Goal: Task Accomplishment & Management: Manage account settings

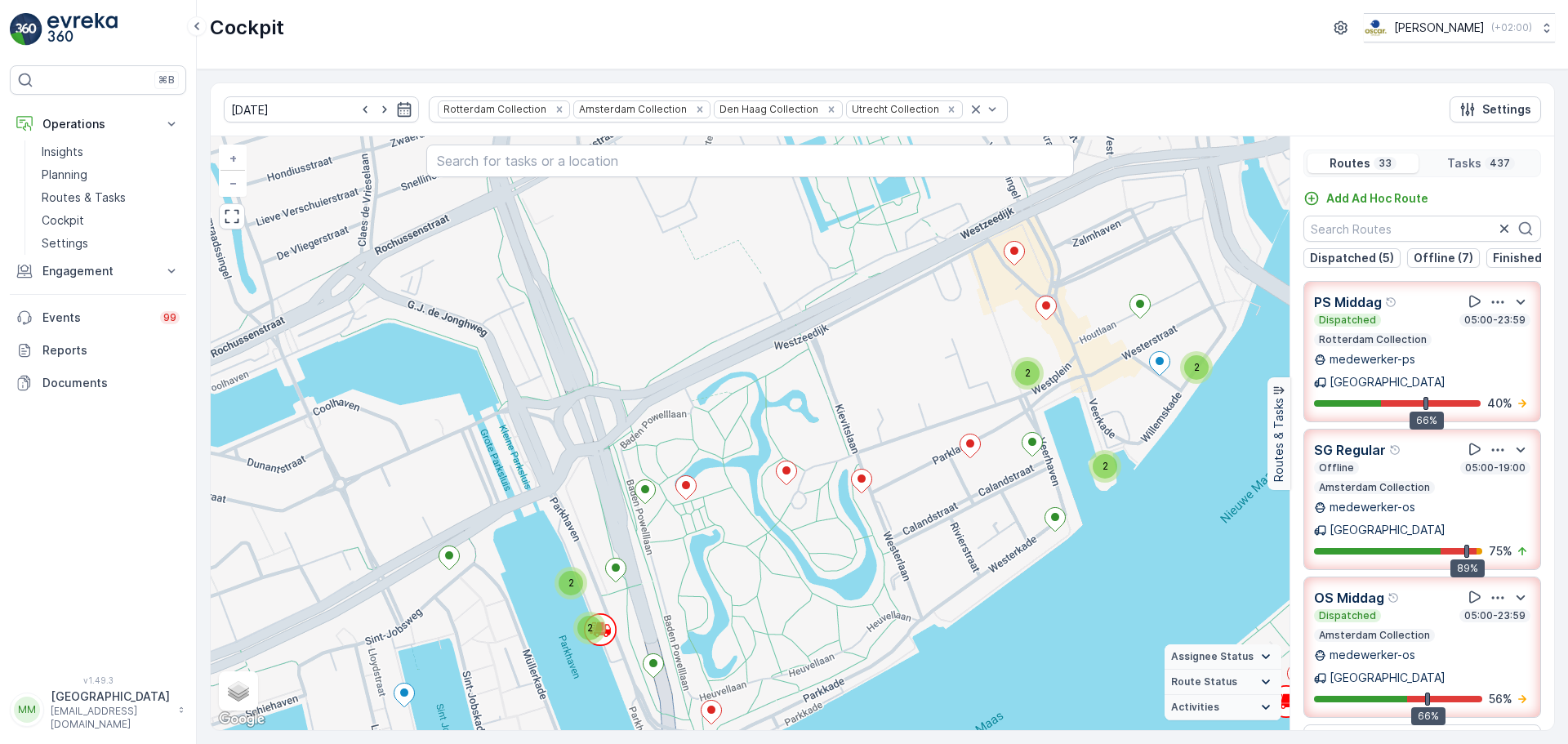
scroll to position [82, 0]
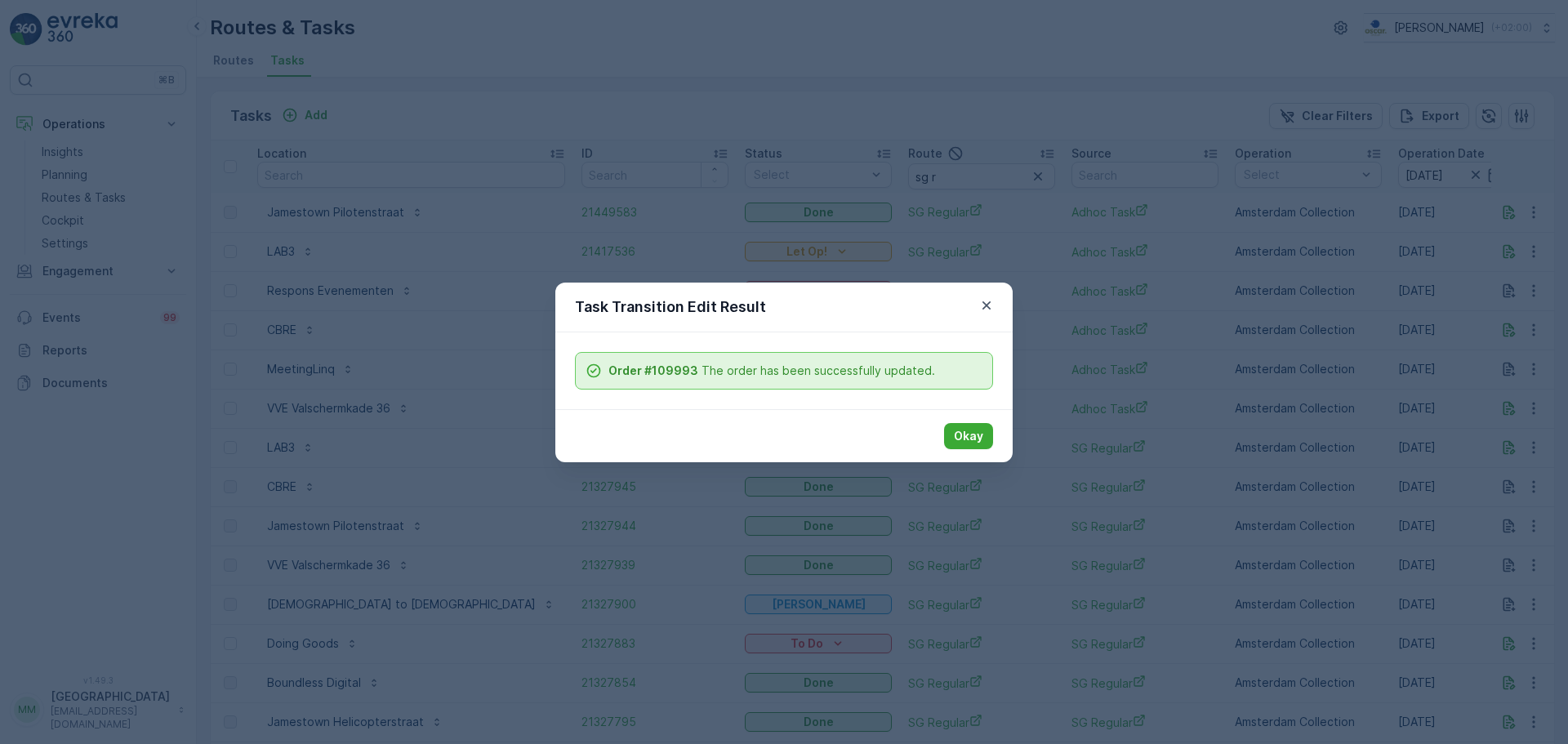
click at [820, 124] on div "Task Transition Edit Result Order #109993 The order has been successfully updat…" at bounding box center [784, 372] width 1568 height 744
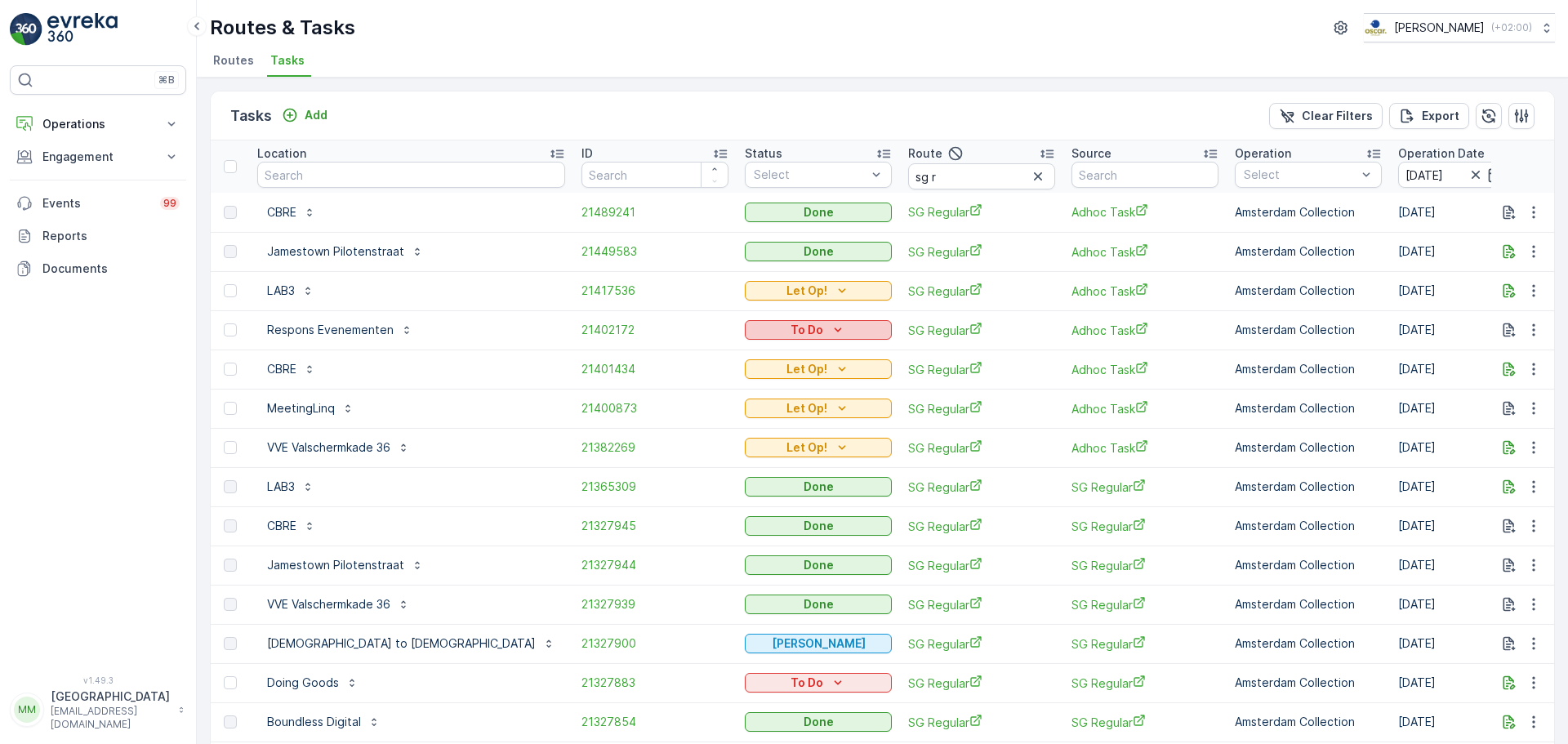
click at [835, 331] on icon "To Do" at bounding box center [838, 330] width 8 height 4
click at [674, 420] on span "Cancelled" at bounding box center [665, 422] width 55 height 16
click at [582, 290] on span "21417536" at bounding box center [655, 290] width 147 height 16
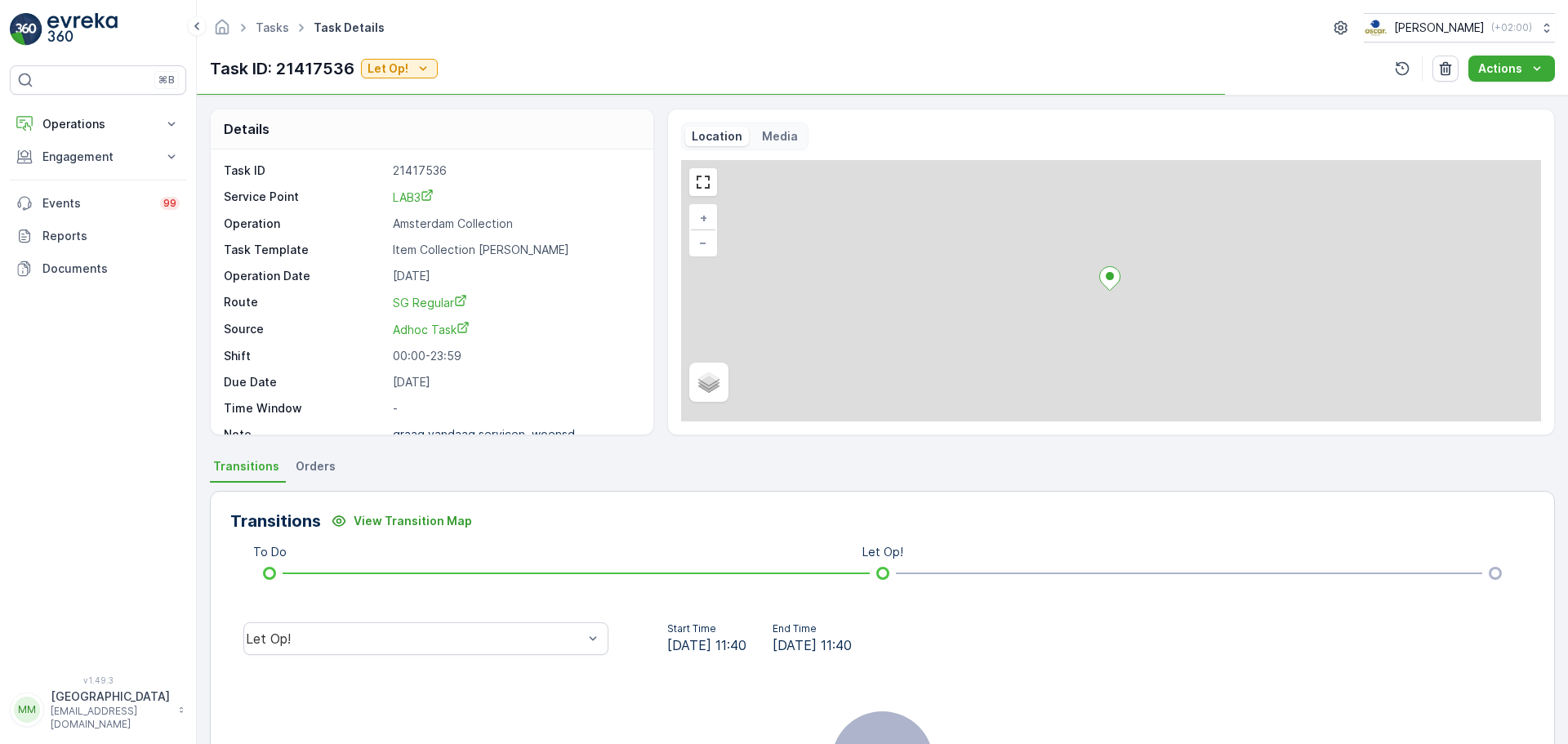
scroll to position [21, 0]
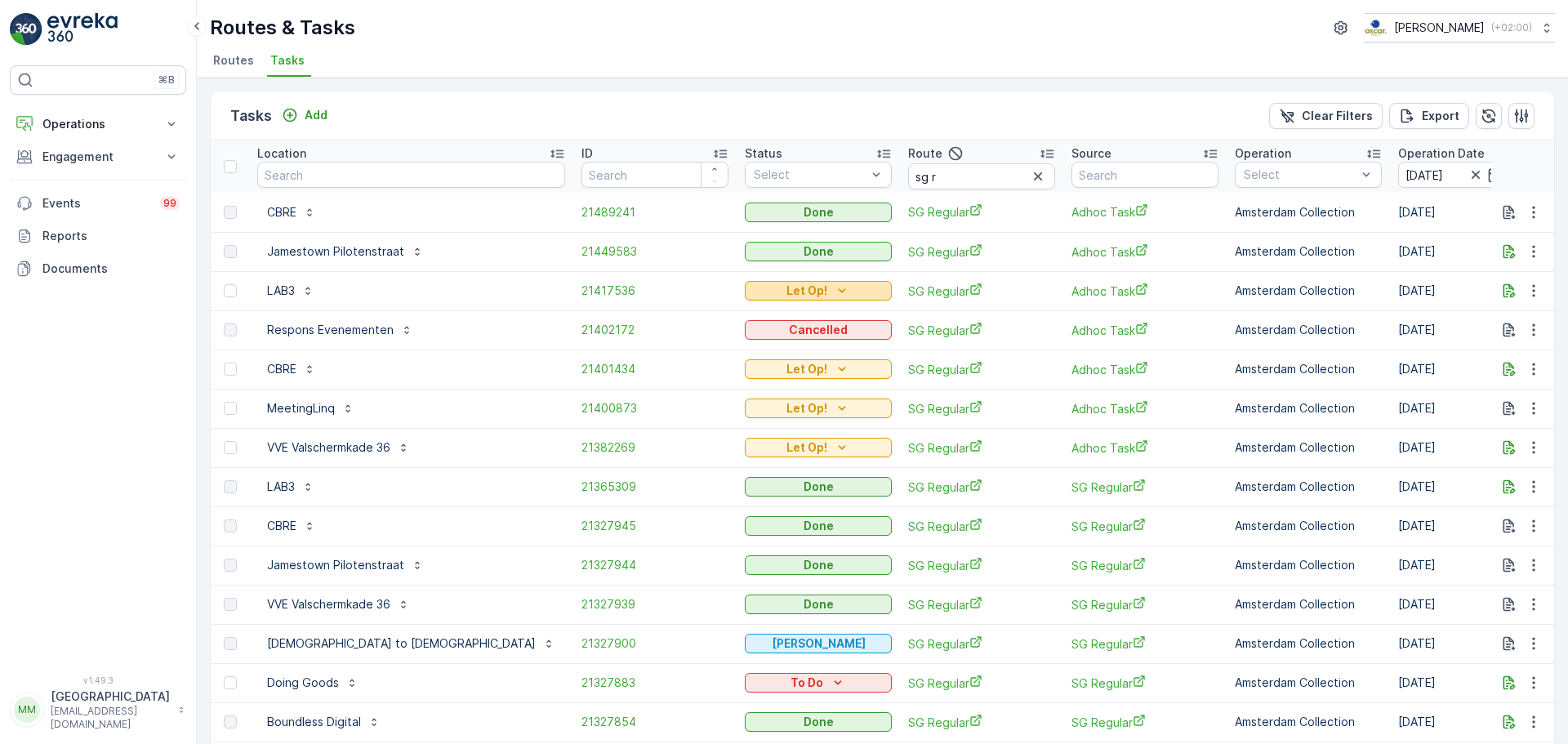
click at [787, 294] on p "Let Op!" at bounding box center [808, 290] width 41 height 16
click at [669, 345] on div "Done" at bounding box center [683, 338] width 104 height 23
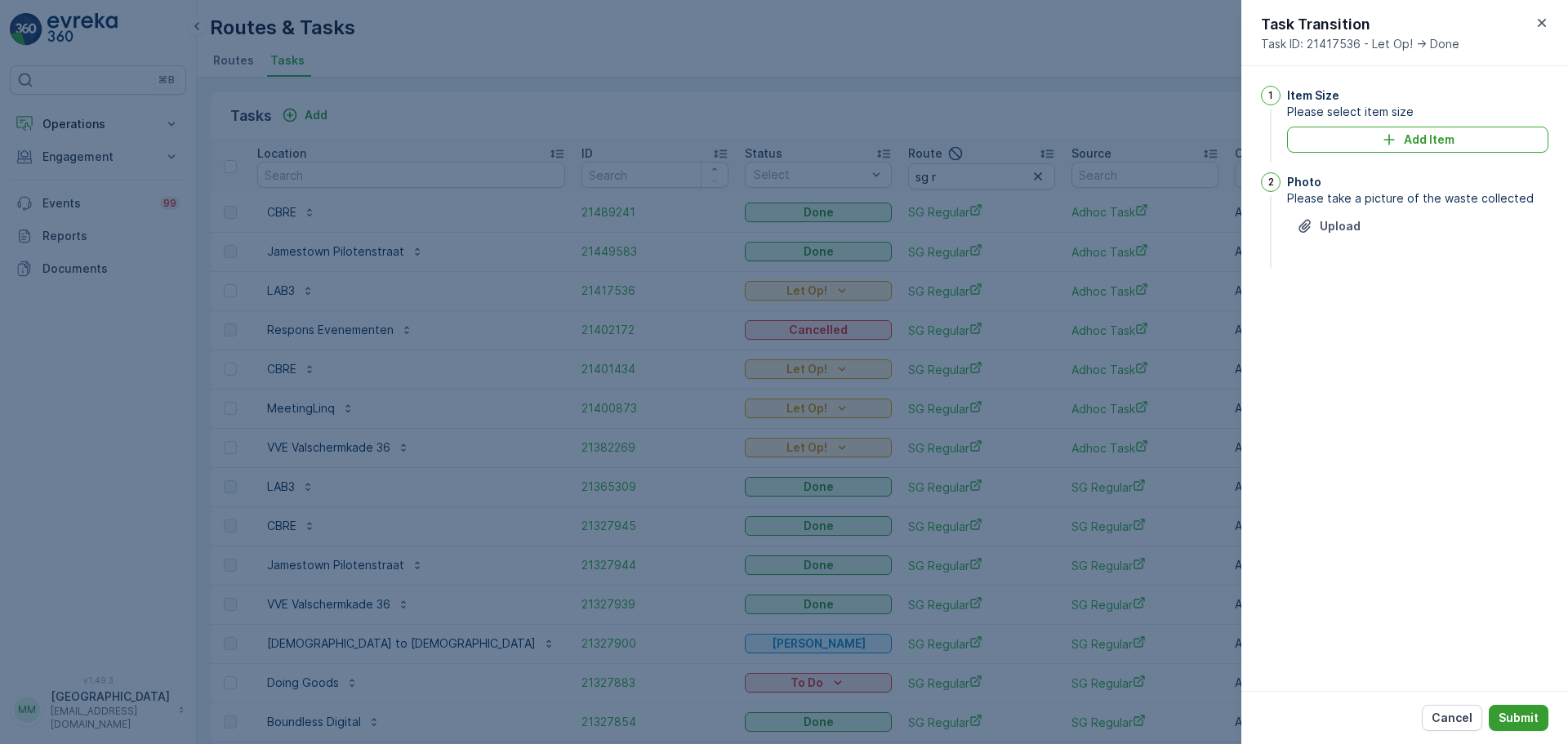
click at [1504, 718] on p "Submit" at bounding box center [1518, 717] width 40 height 16
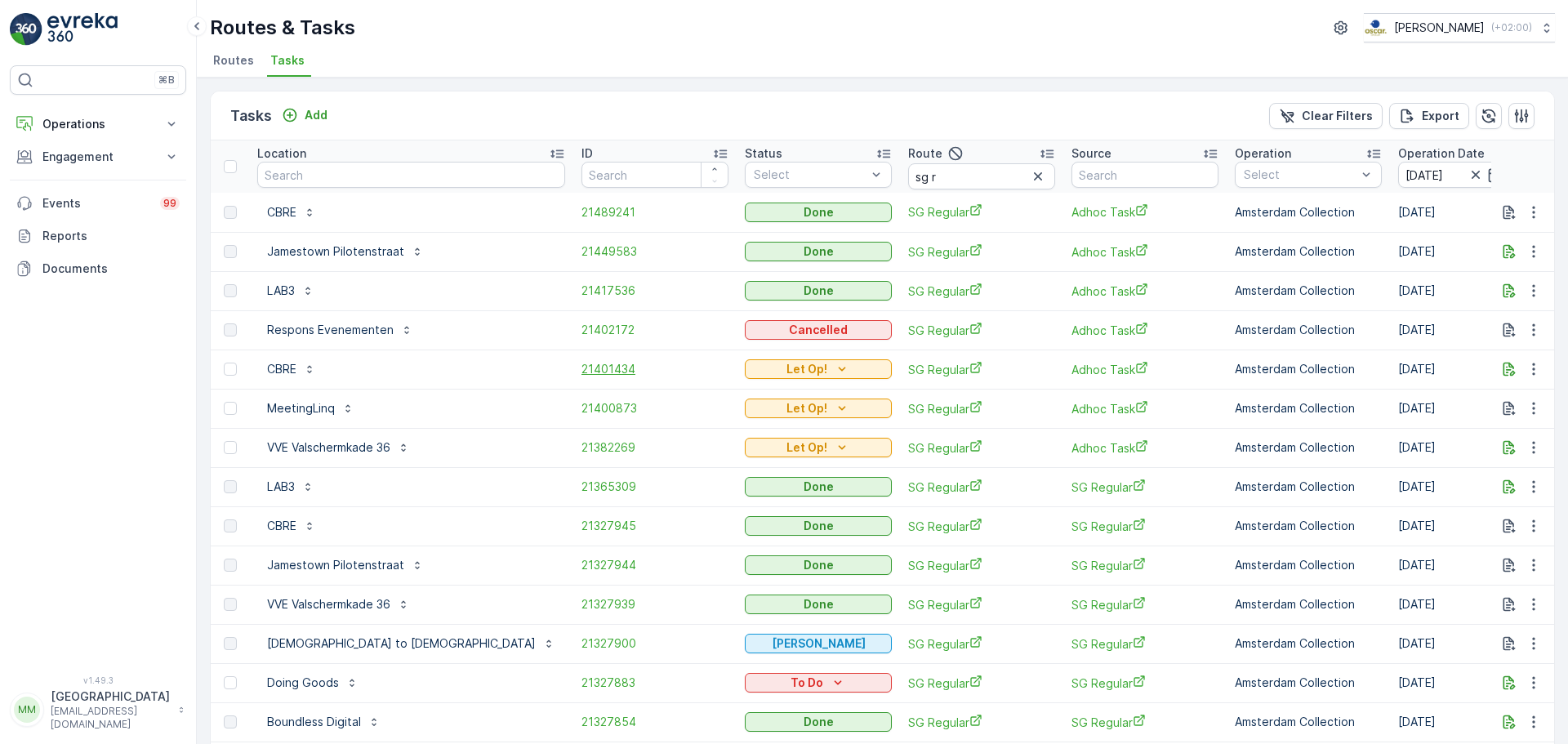
click at [582, 366] on span "21401434" at bounding box center [655, 369] width 147 height 16
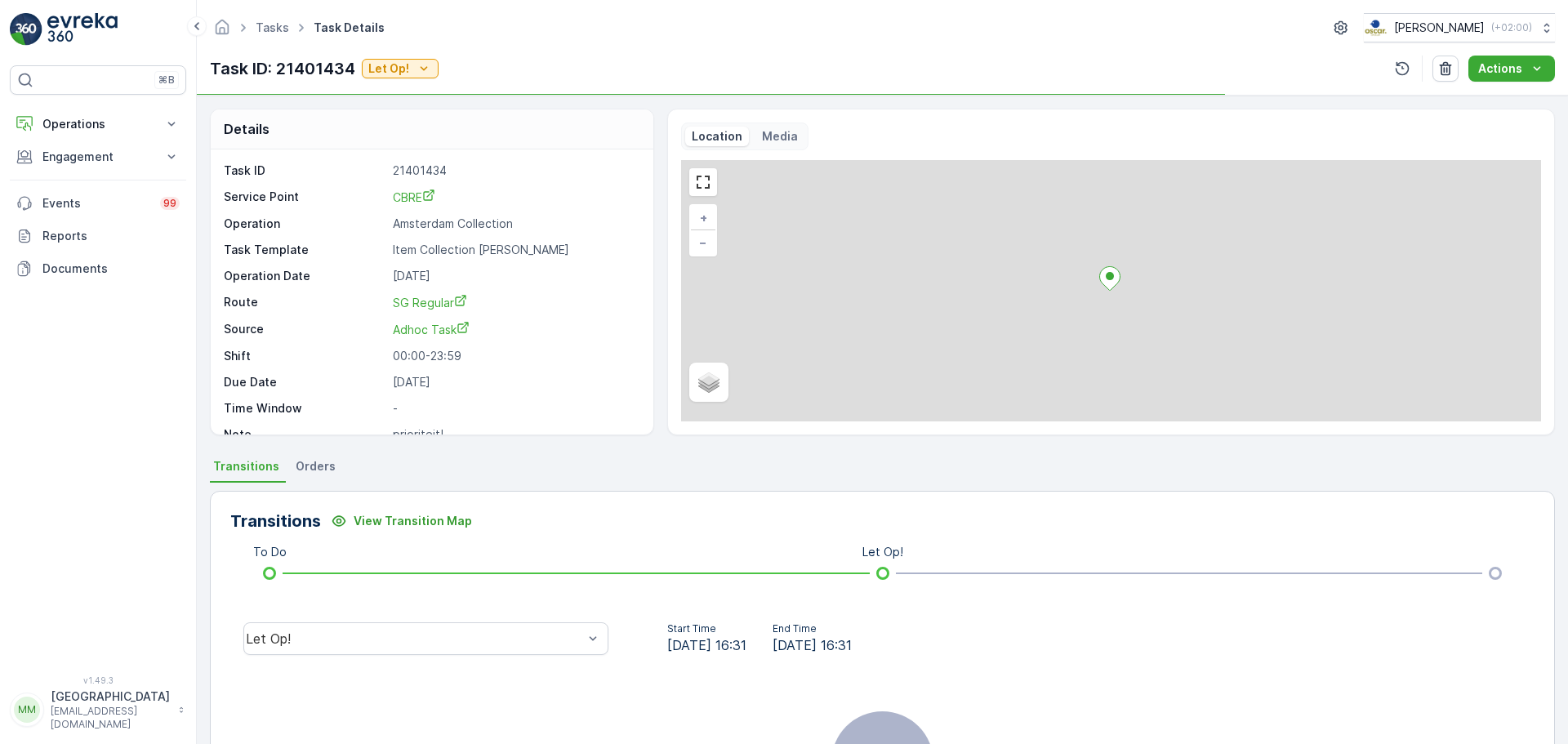
scroll to position [21, 0]
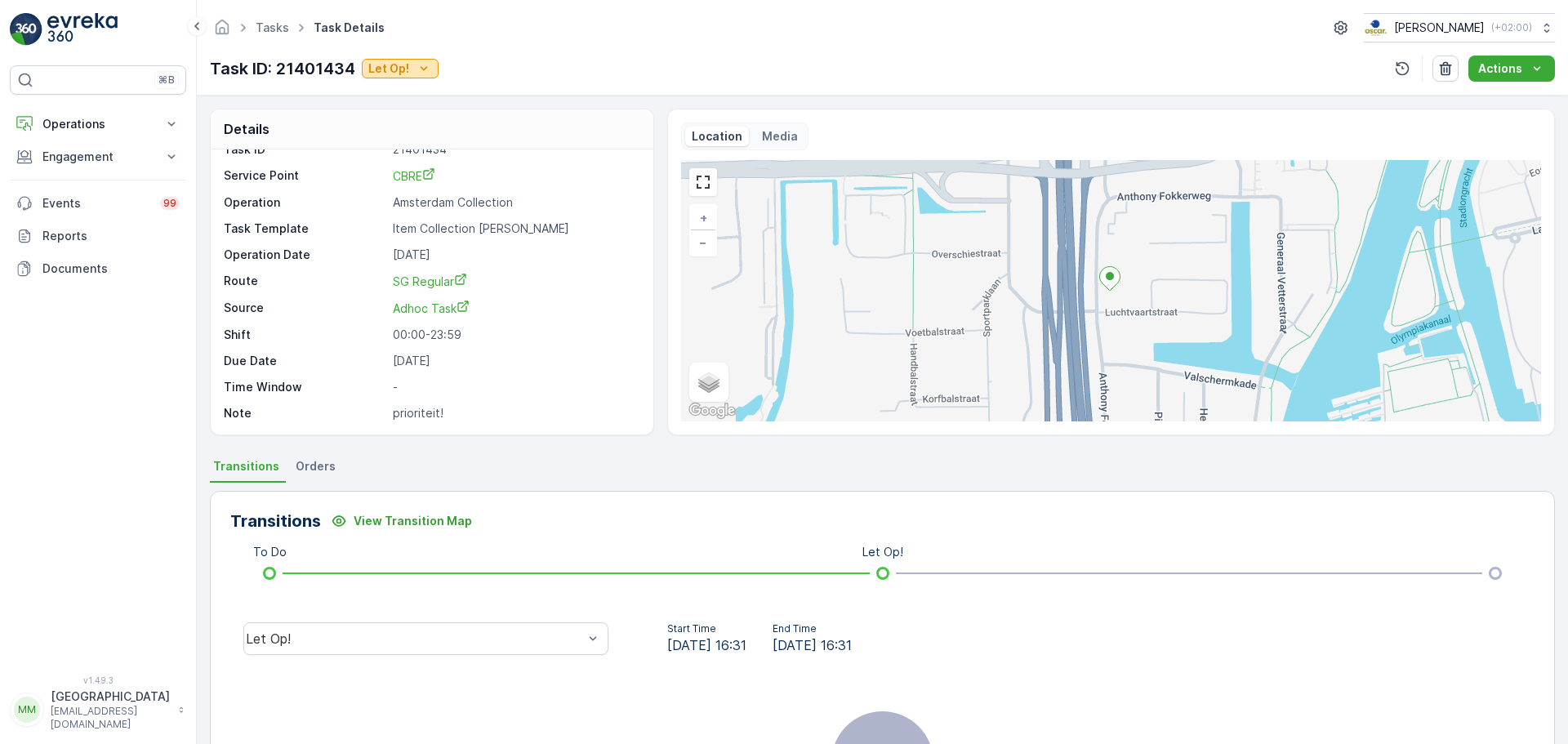
click at [397, 84] on div "Tasks Task Details Oscar Circulair ( +02:00 ) Task ID: 21401434 Let Op! Actions" at bounding box center [882, 47] width 1371 height 95
click at [386, 66] on p "Let Op!" at bounding box center [389, 68] width 41 height 16
click at [398, 115] on span "Done" at bounding box center [387, 116] width 29 height 16
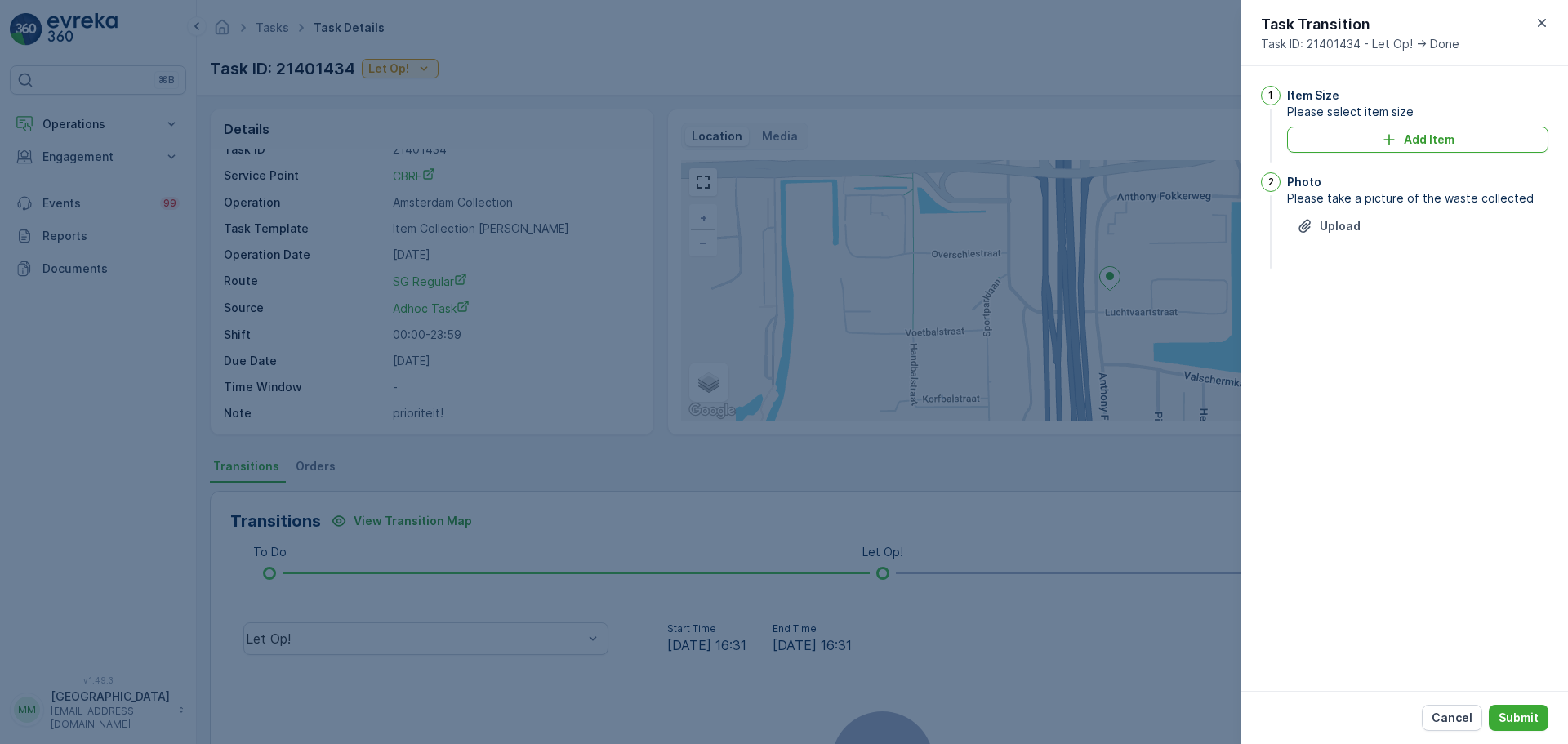
click at [1516, 735] on div "Cancel Submit" at bounding box center [1405, 717] width 327 height 53
drag, startPoint x: 1514, startPoint y: 712, endPoint x: 1509, endPoint y: 703, distance: 10.3
click at [1514, 711] on p "Submit" at bounding box center [1518, 717] width 40 height 16
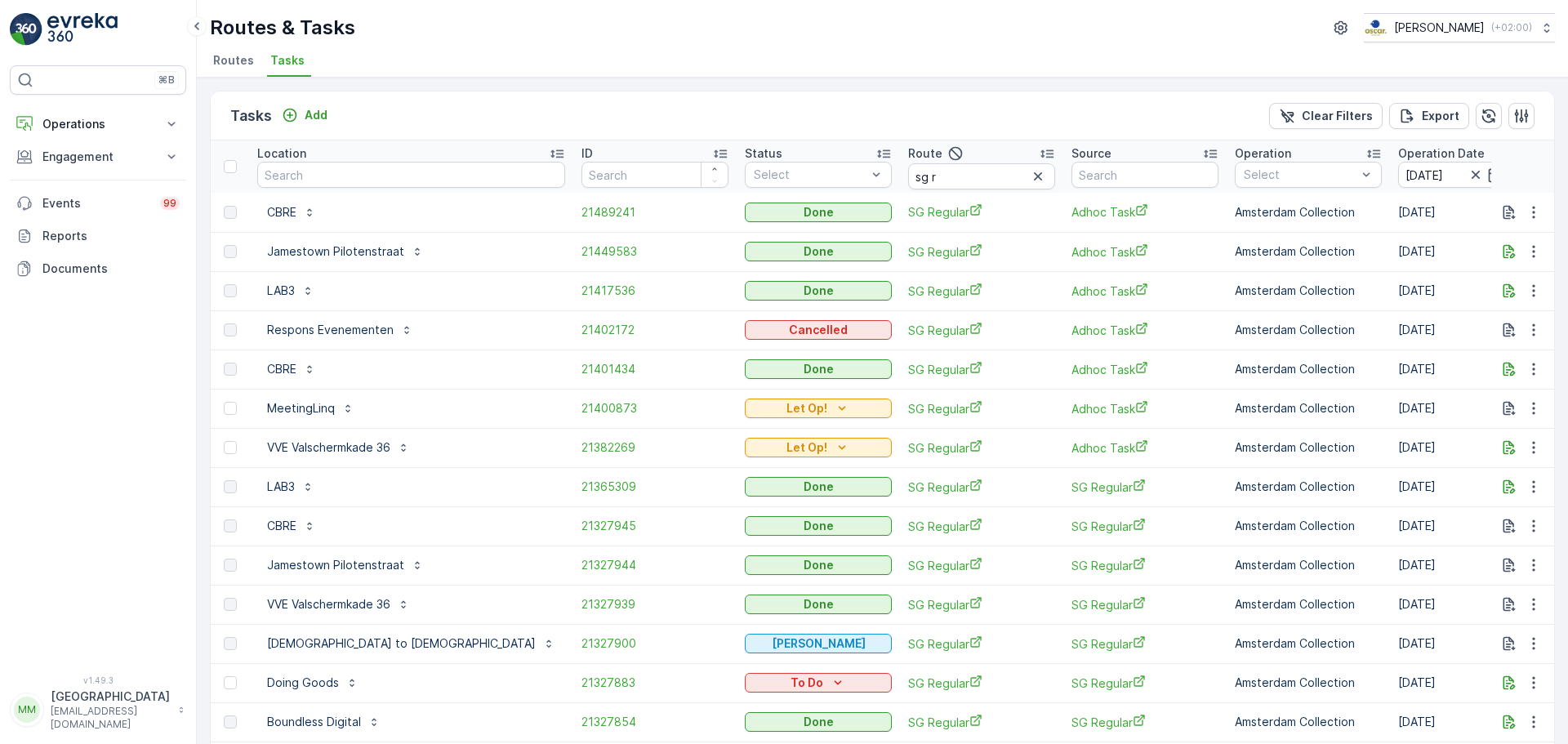
click at [573, 399] on td "21400873" at bounding box center [655, 408] width 163 height 39
click at [582, 405] on span "21400873" at bounding box center [655, 408] width 147 height 16
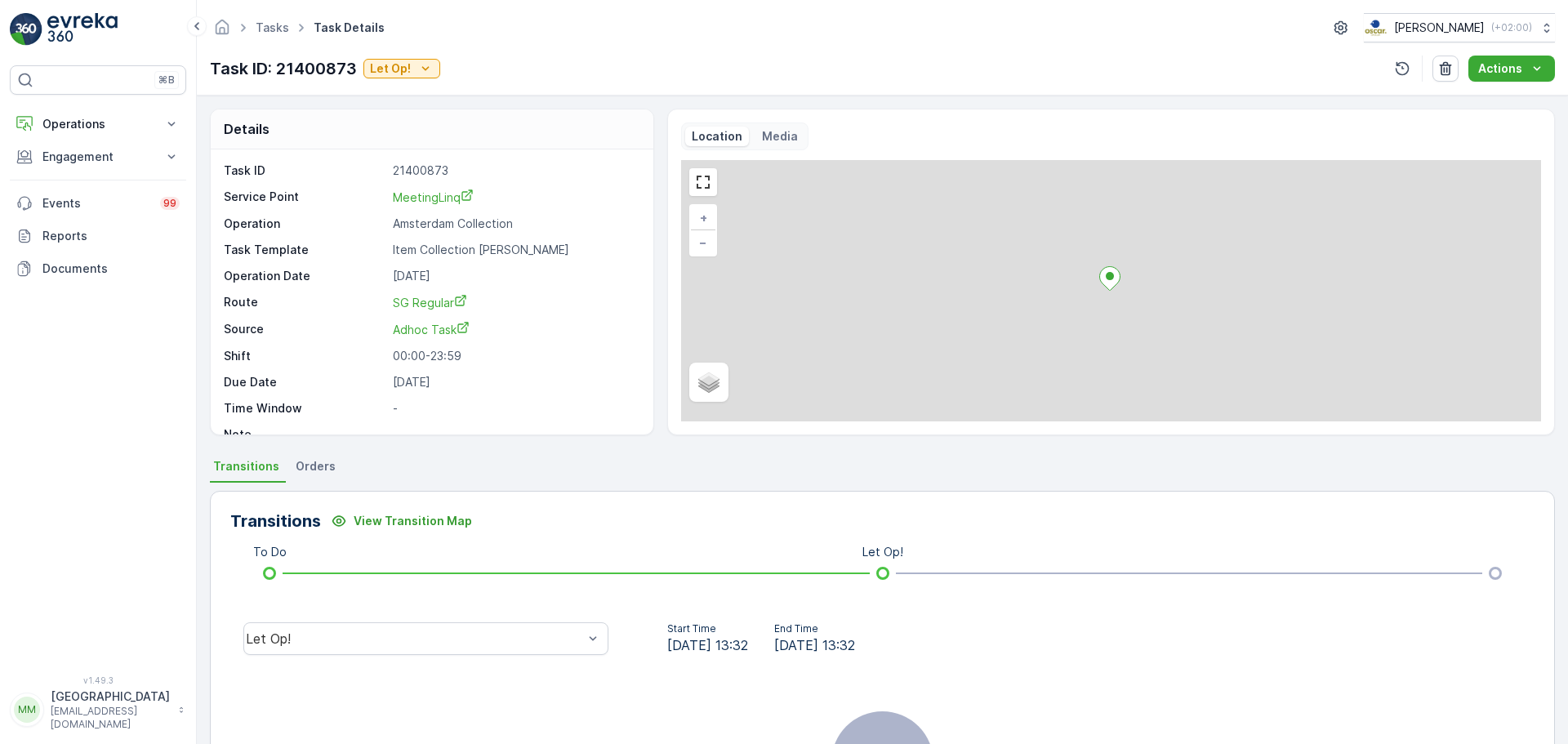
scroll to position [21, 0]
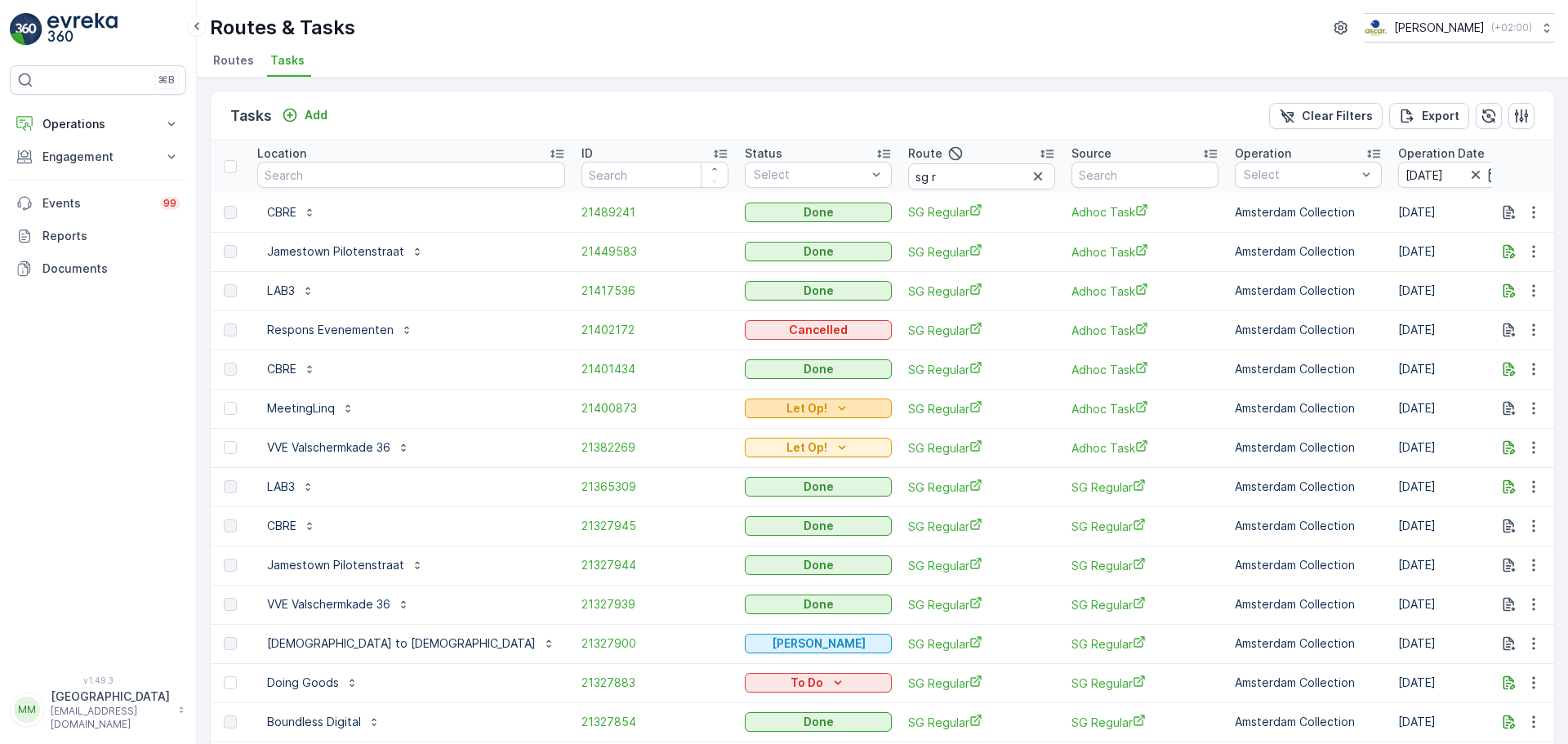
click at [745, 416] on button "Let Op!" at bounding box center [818, 408] width 147 height 20
click at [669, 456] on div "Done" at bounding box center [683, 456] width 104 height 23
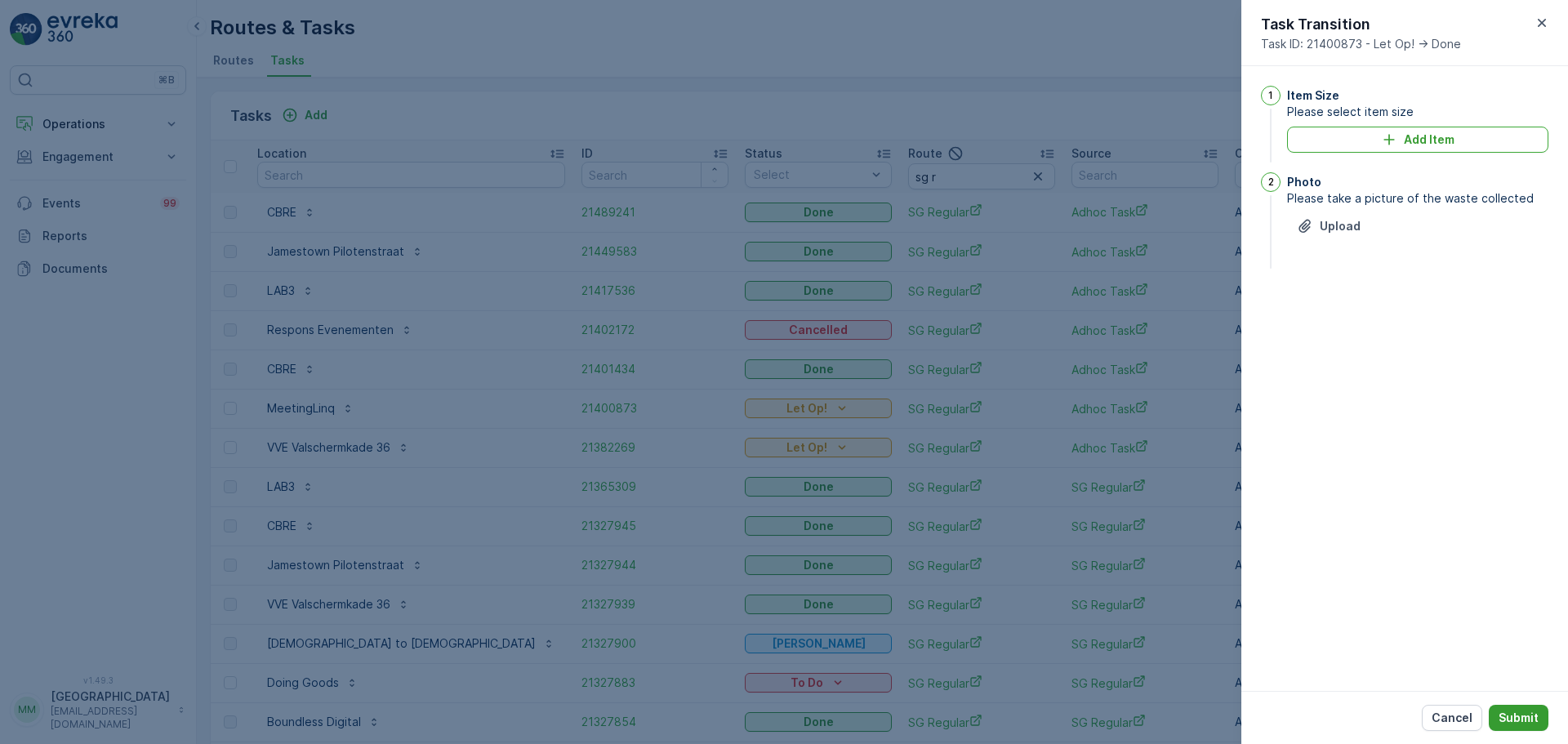
click at [1532, 729] on button "Submit" at bounding box center [1518, 717] width 59 height 26
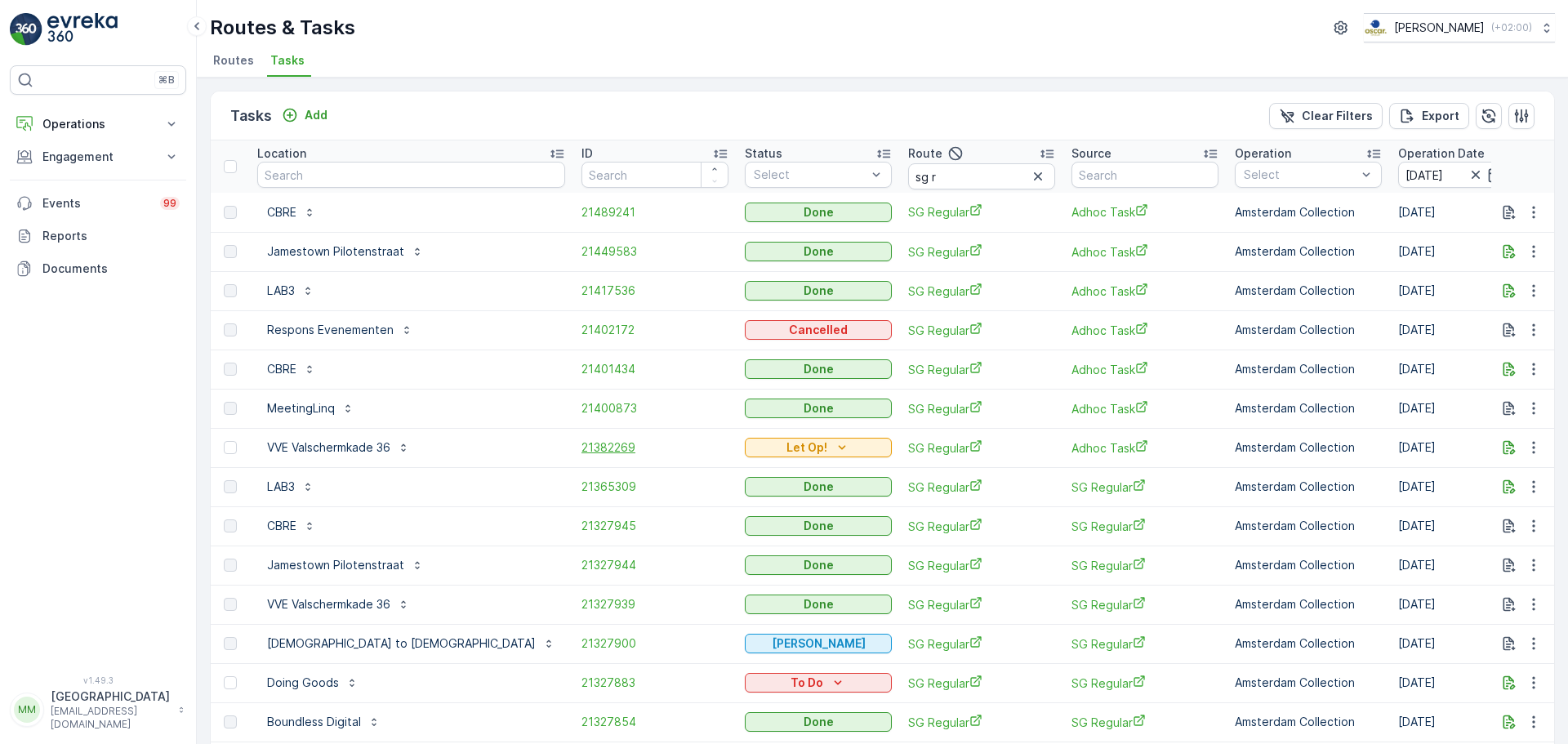
click at [582, 443] on span "21382269" at bounding box center [655, 447] width 147 height 16
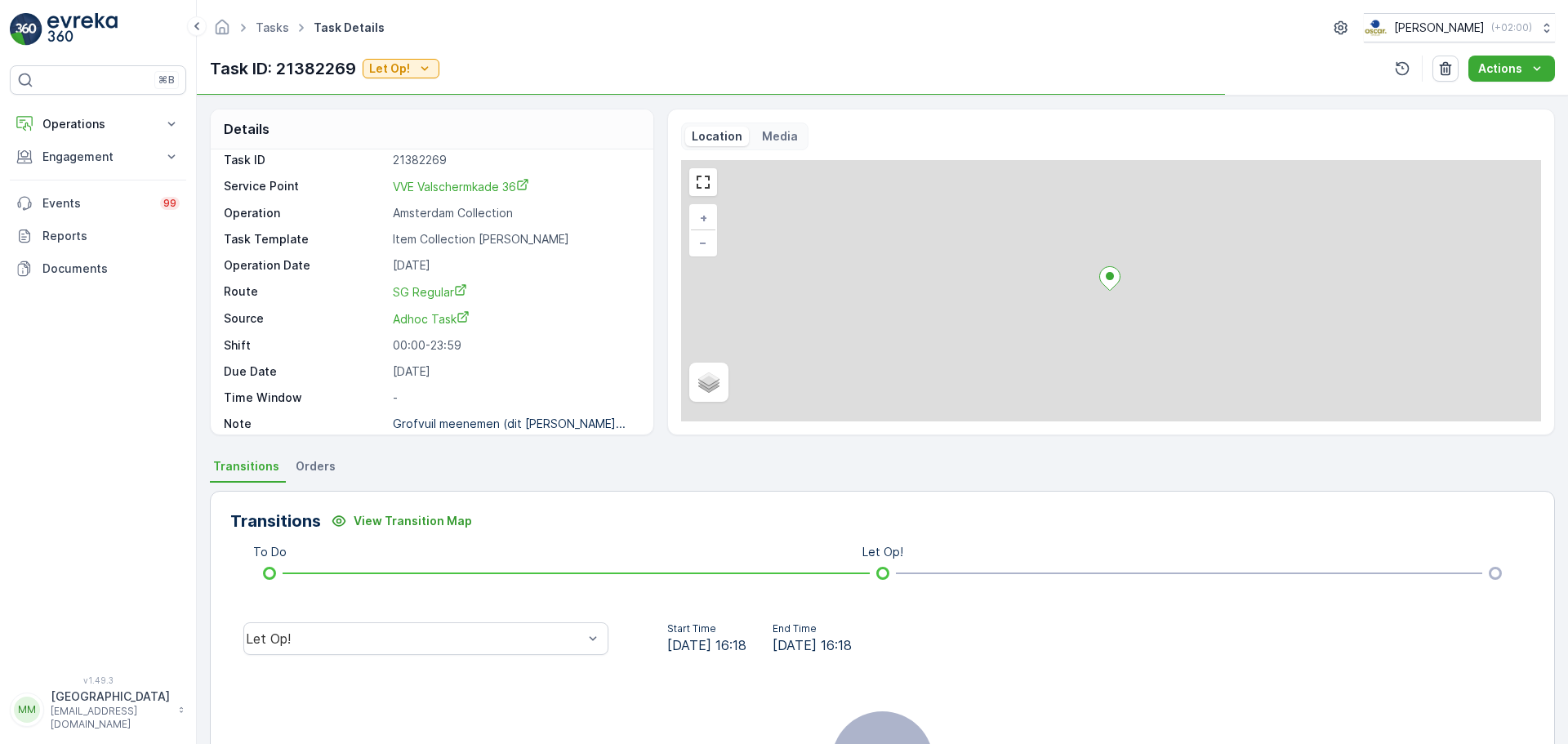
scroll to position [21, 0]
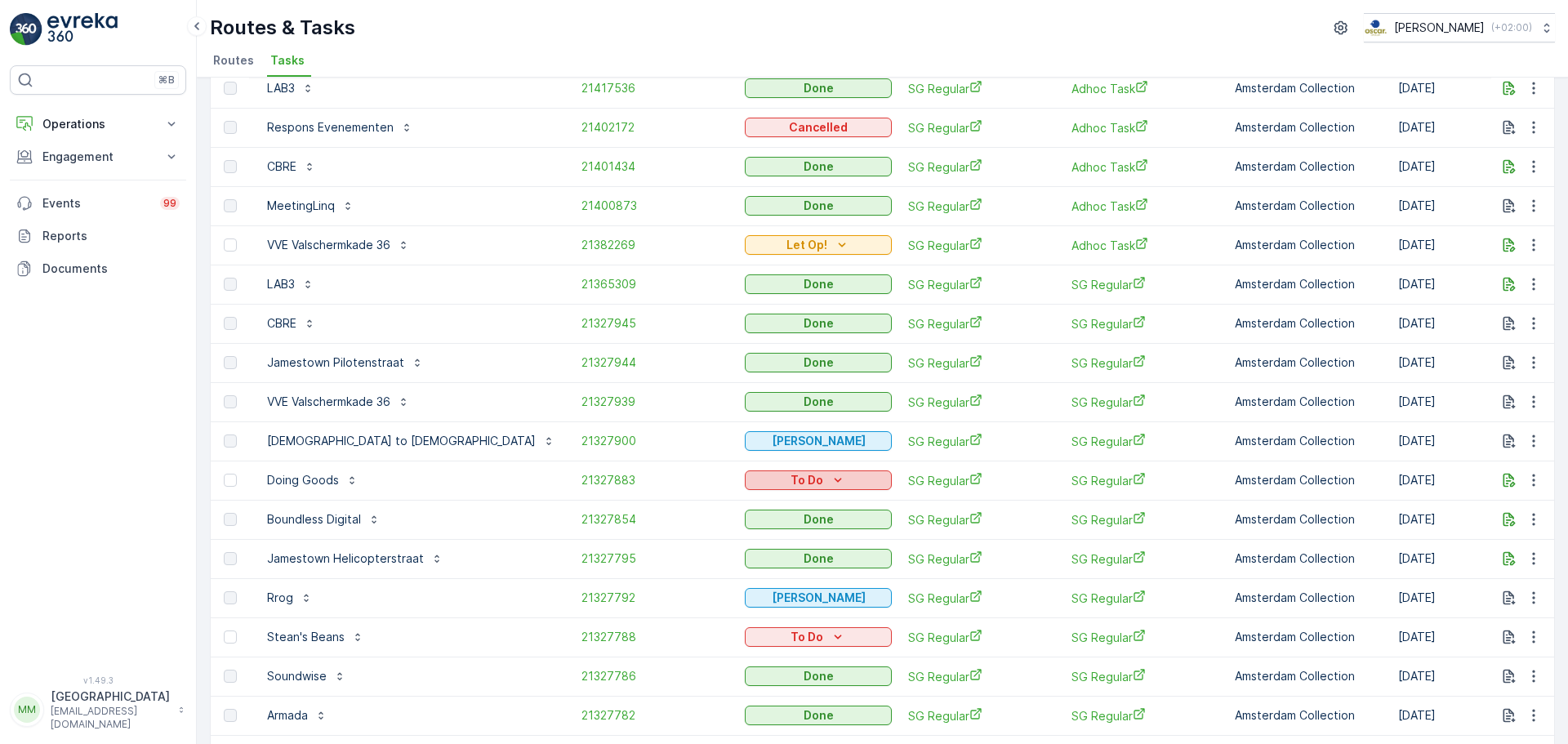
scroll to position [208, 0]
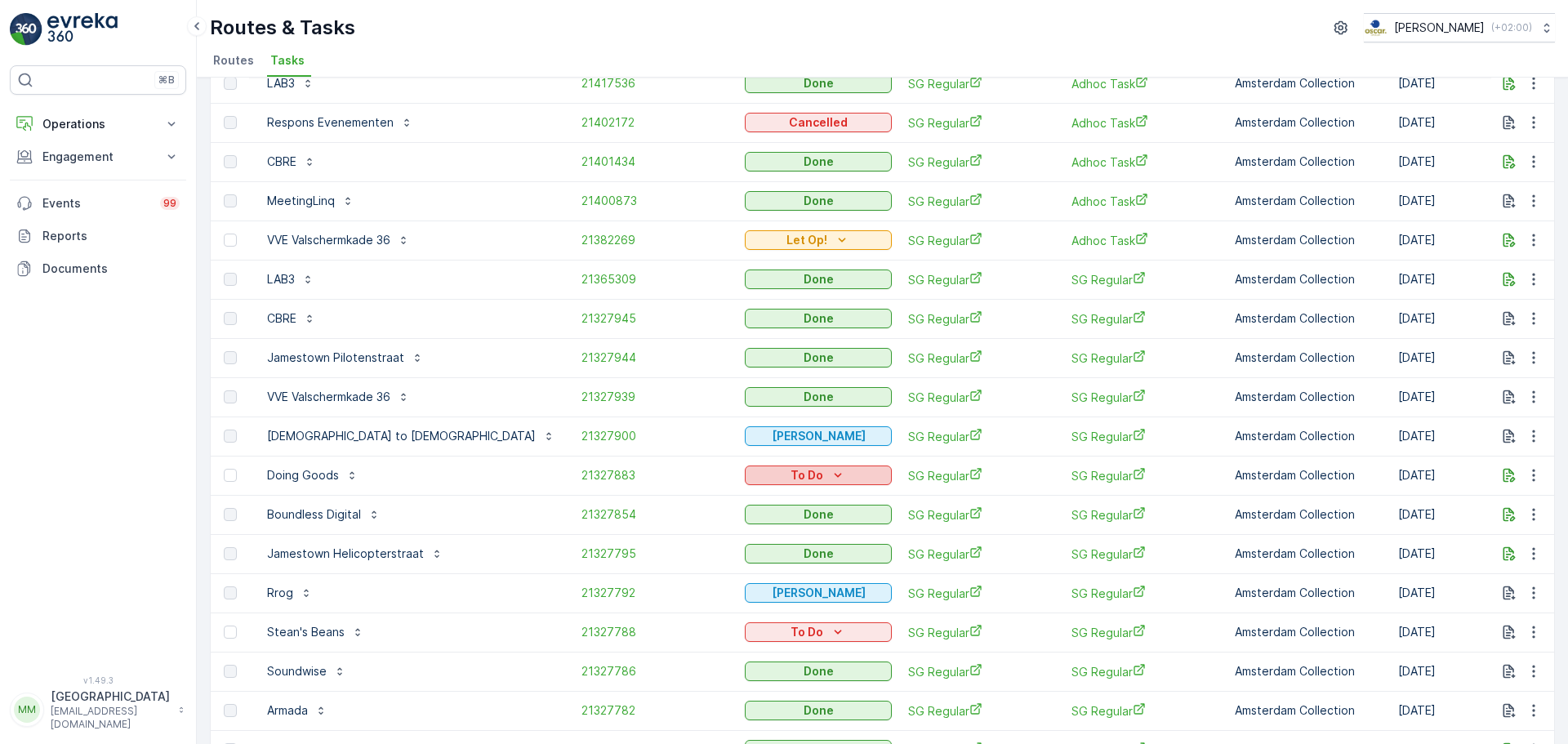
drag, startPoint x: 744, startPoint y: 469, endPoint x: 735, endPoint y: 471, distance: 9.2
click at [745, 465] on div "To Do" at bounding box center [818, 475] width 147 height 23
click at [790, 472] on p "To Do" at bounding box center [807, 475] width 33 height 16
click at [674, 560] on span "Cancelled" at bounding box center [665, 568] width 55 height 16
click at [790, 625] on p "To Do" at bounding box center [807, 632] width 33 height 16
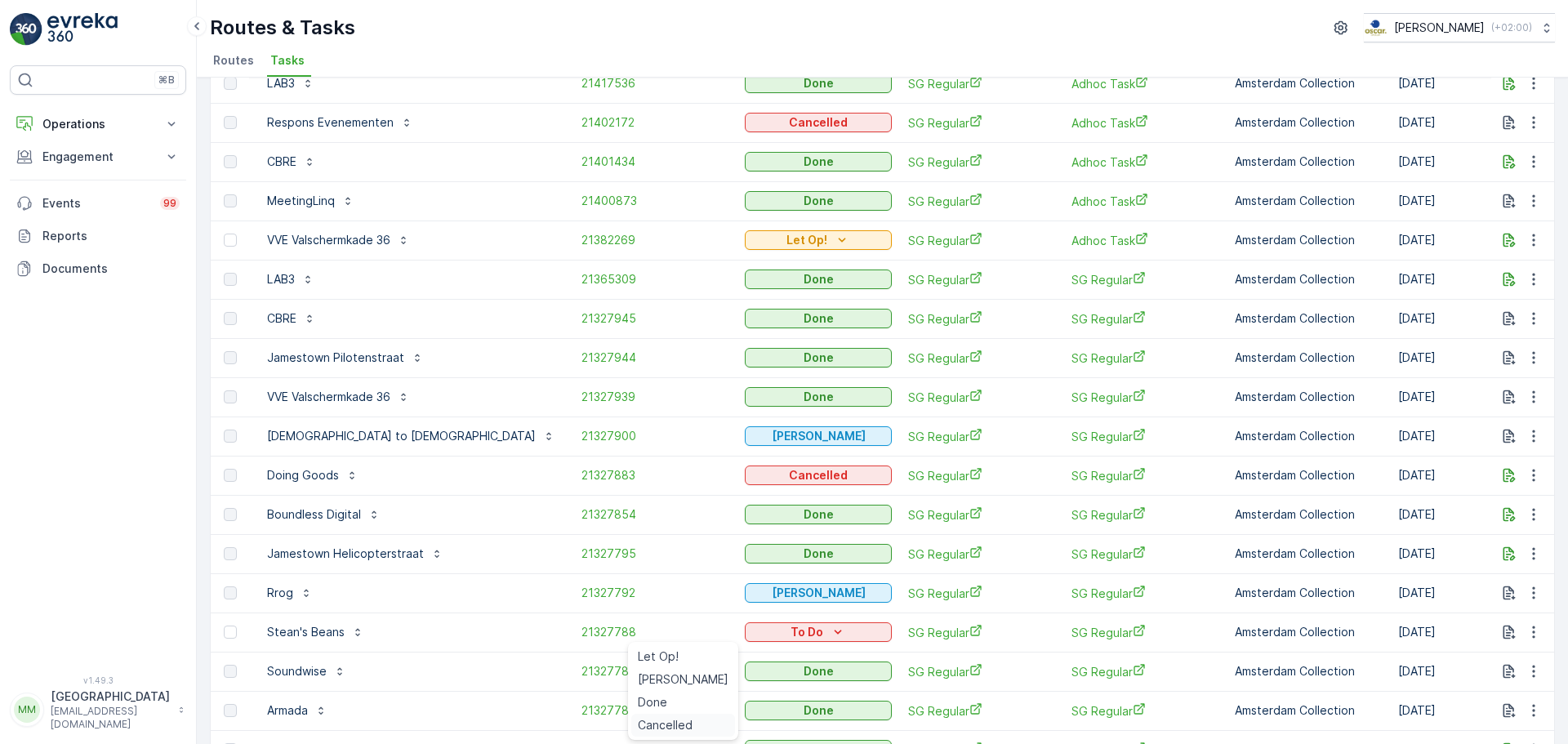
click at [666, 727] on span "Cancelled" at bounding box center [665, 725] width 55 height 16
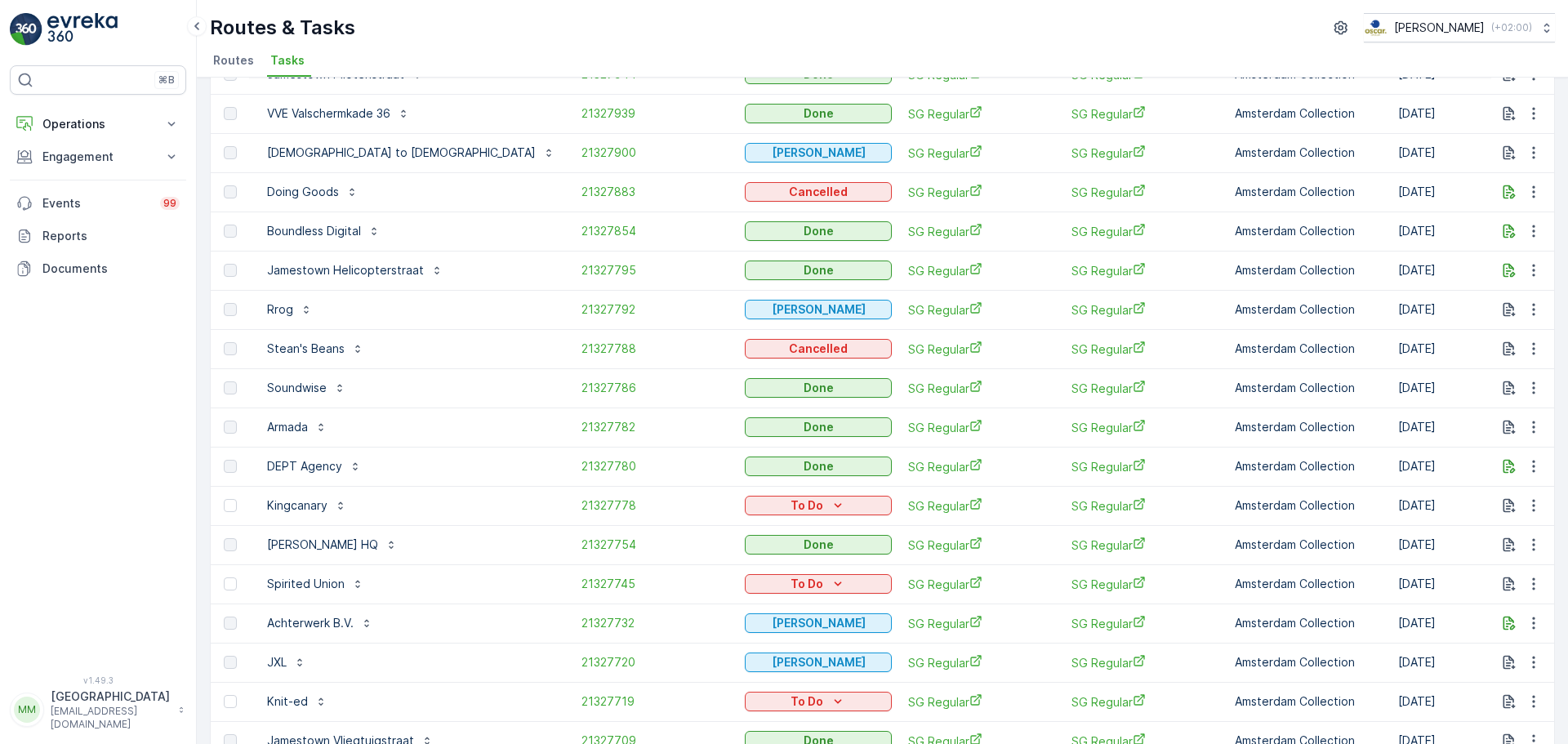
scroll to position [534, 0]
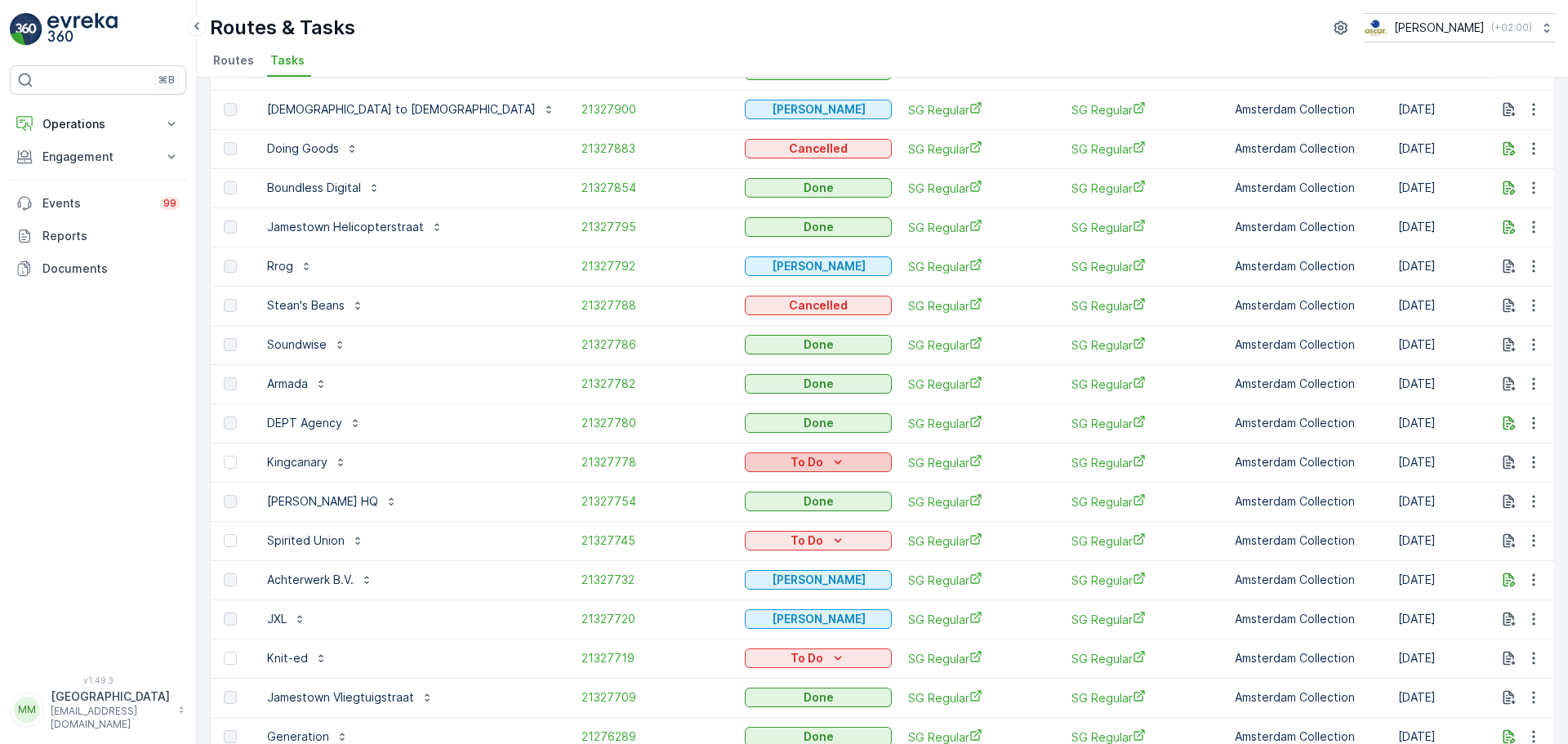
click at [790, 466] on p "To Do" at bounding box center [807, 462] width 33 height 16
click at [680, 554] on span "Cancelled" at bounding box center [665, 555] width 55 height 16
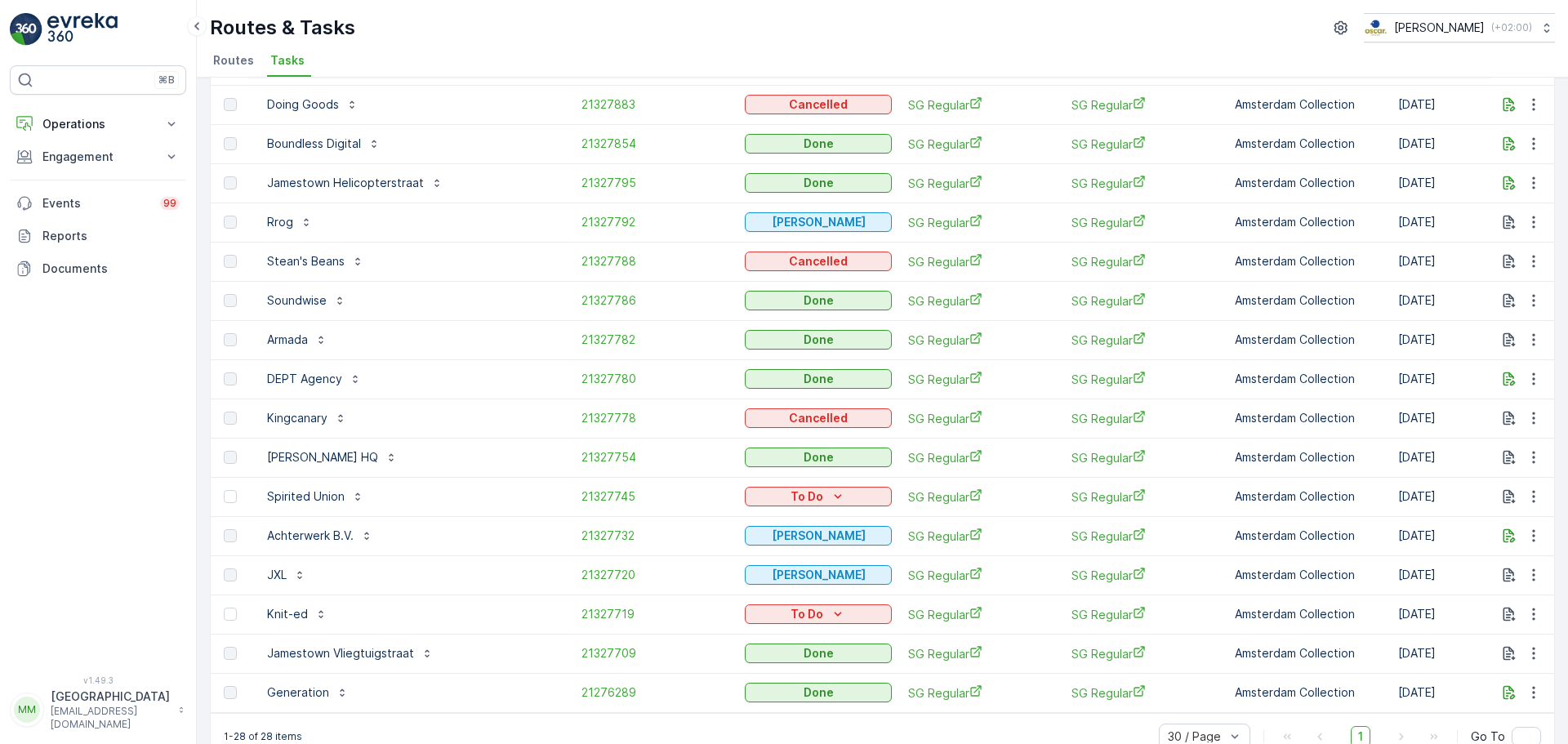
scroll to position [616, 0]
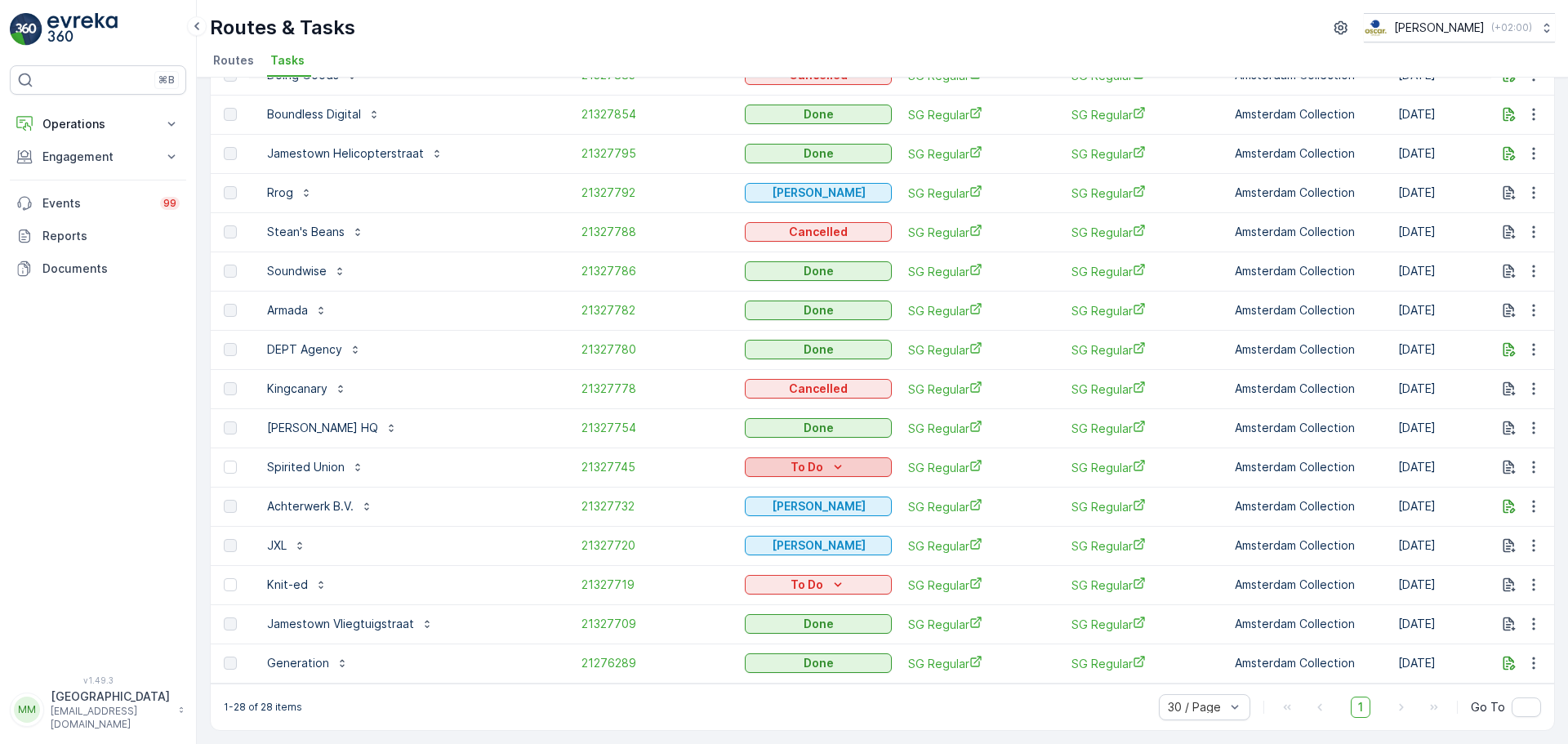
click at [790, 459] on p "To Do" at bounding box center [807, 467] width 33 height 16
click at [664, 553] on span "Cancelled" at bounding box center [665, 552] width 55 height 16
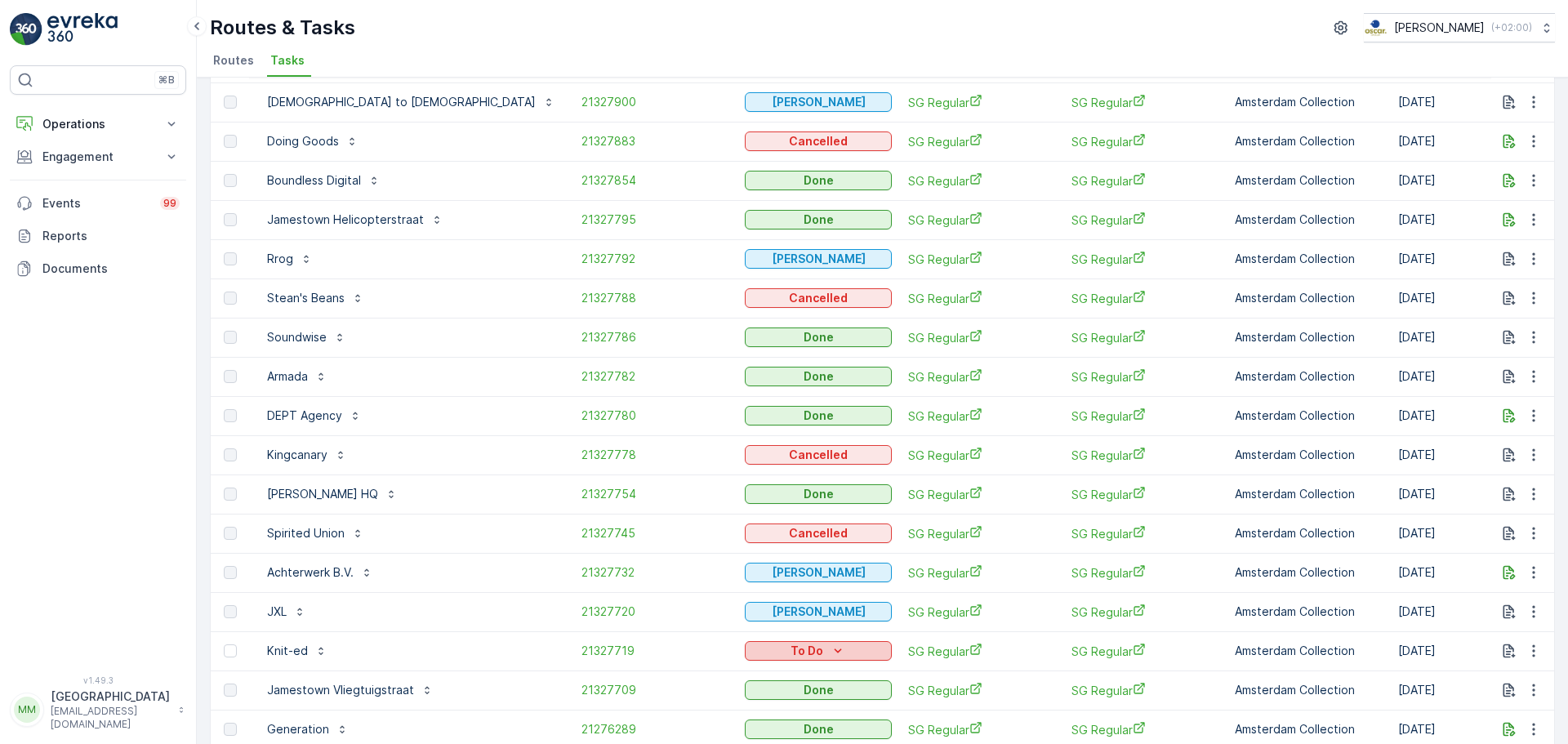
drag, startPoint x: 699, startPoint y: 645, endPoint x: 702, endPoint y: 654, distance: 9.5
click at [790, 645] on p "To Do" at bounding box center [807, 650] width 33 height 16
click at [664, 631] on span "Cancelled" at bounding box center [665, 626] width 55 height 16
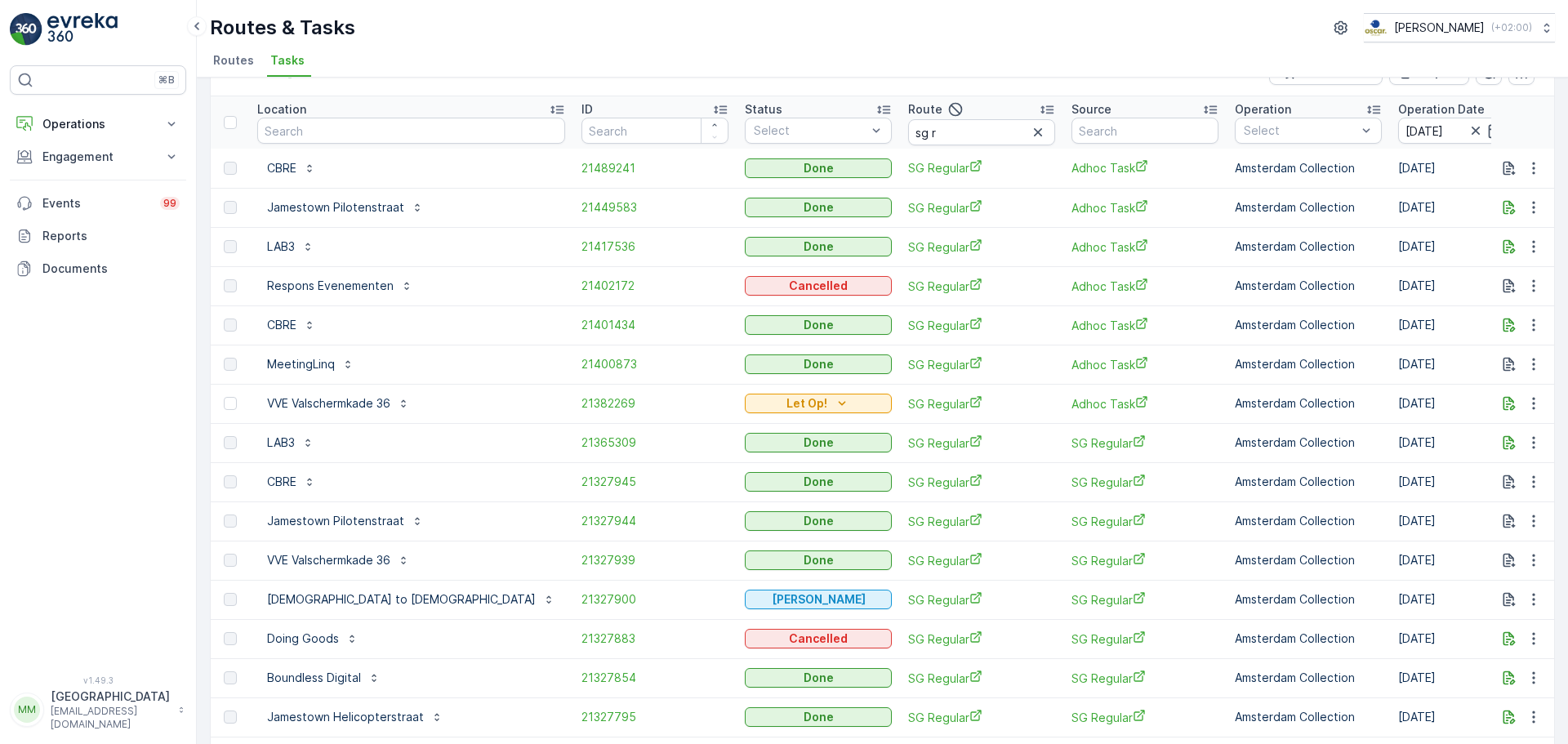
scroll to position [0, 0]
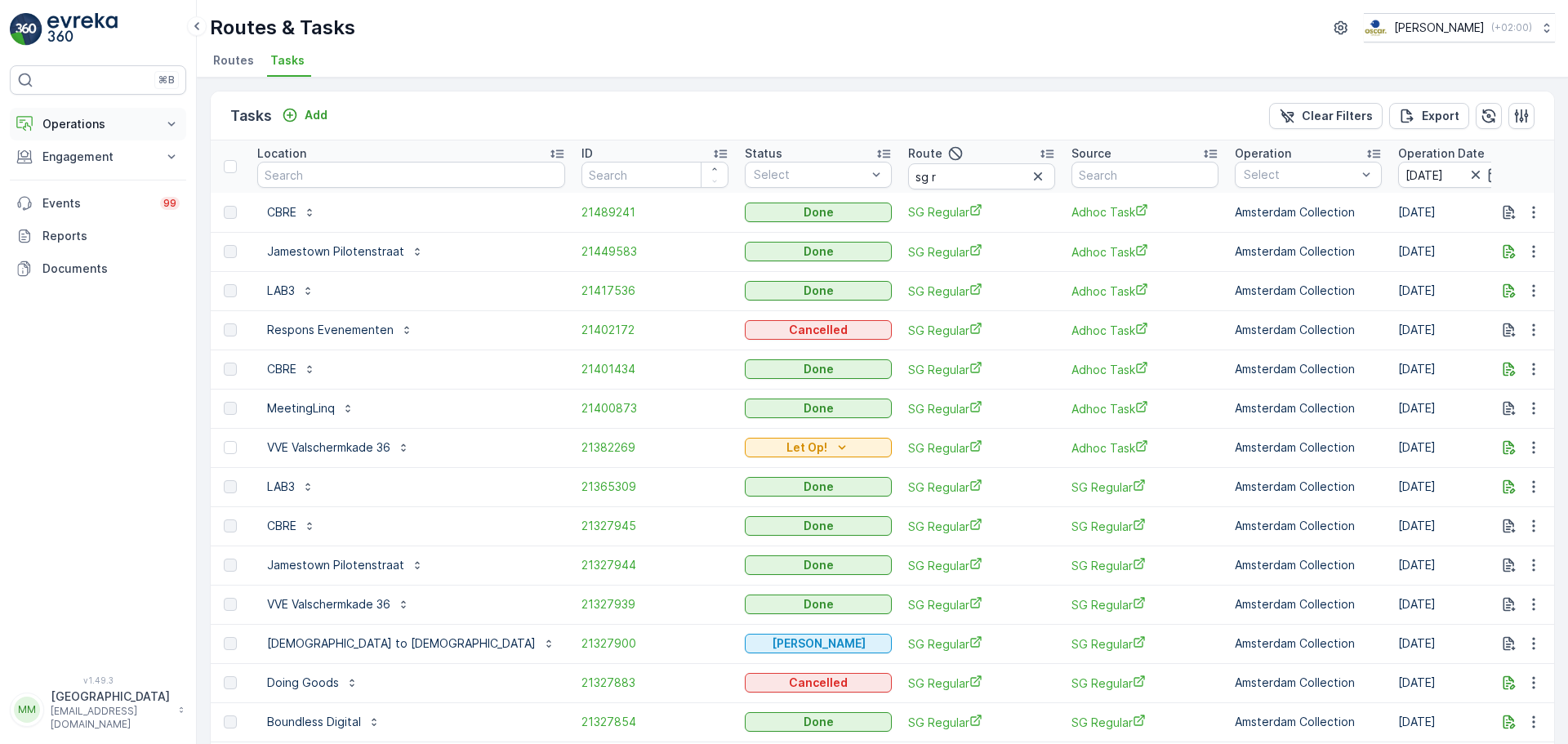
click at [91, 130] on p "Operations" at bounding box center [97, 124] width 111 height 16
click at [72, 178] on p "Planning" at bounding box center [64, 174] width 45 height 16
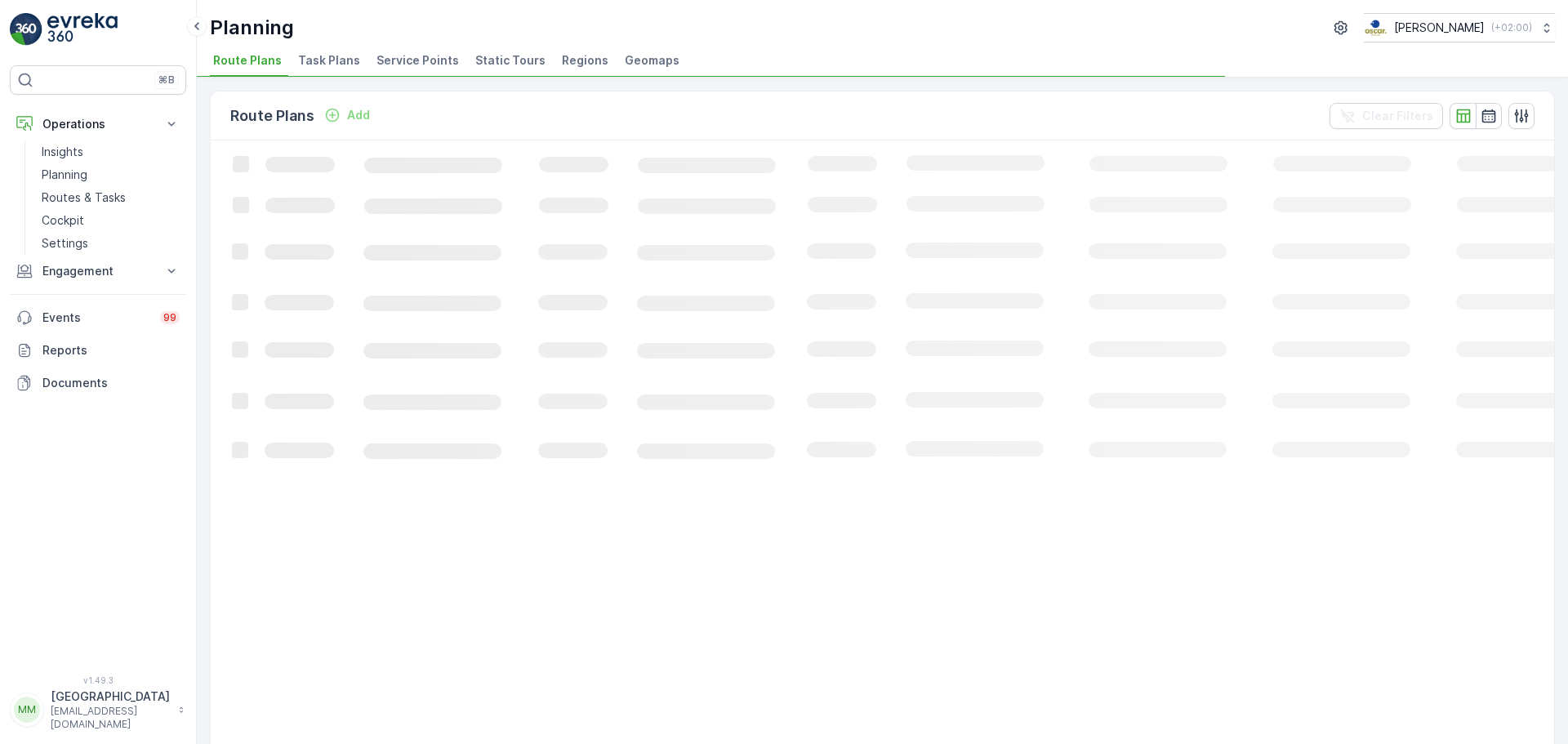
click at [319, 62] on span "Task Plans" at bounding box center [329, 60] width 62 height 16
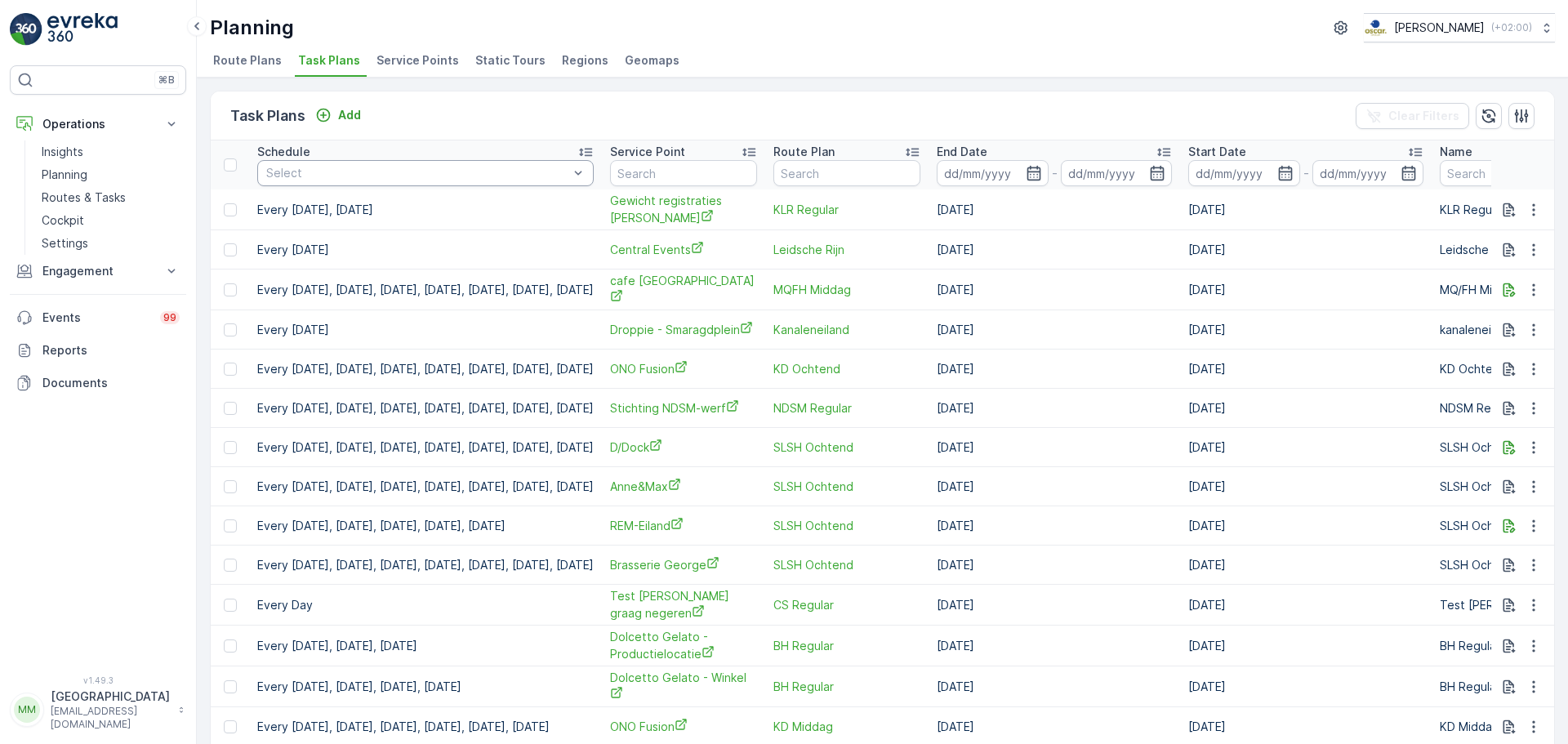
click at [346, 181] on div "Select" at bounding box center [426, 173] width 336 height 26
click at [746, 173] on input "text" at bounding box center [683, 173] width 147 height 26
type input "marie"
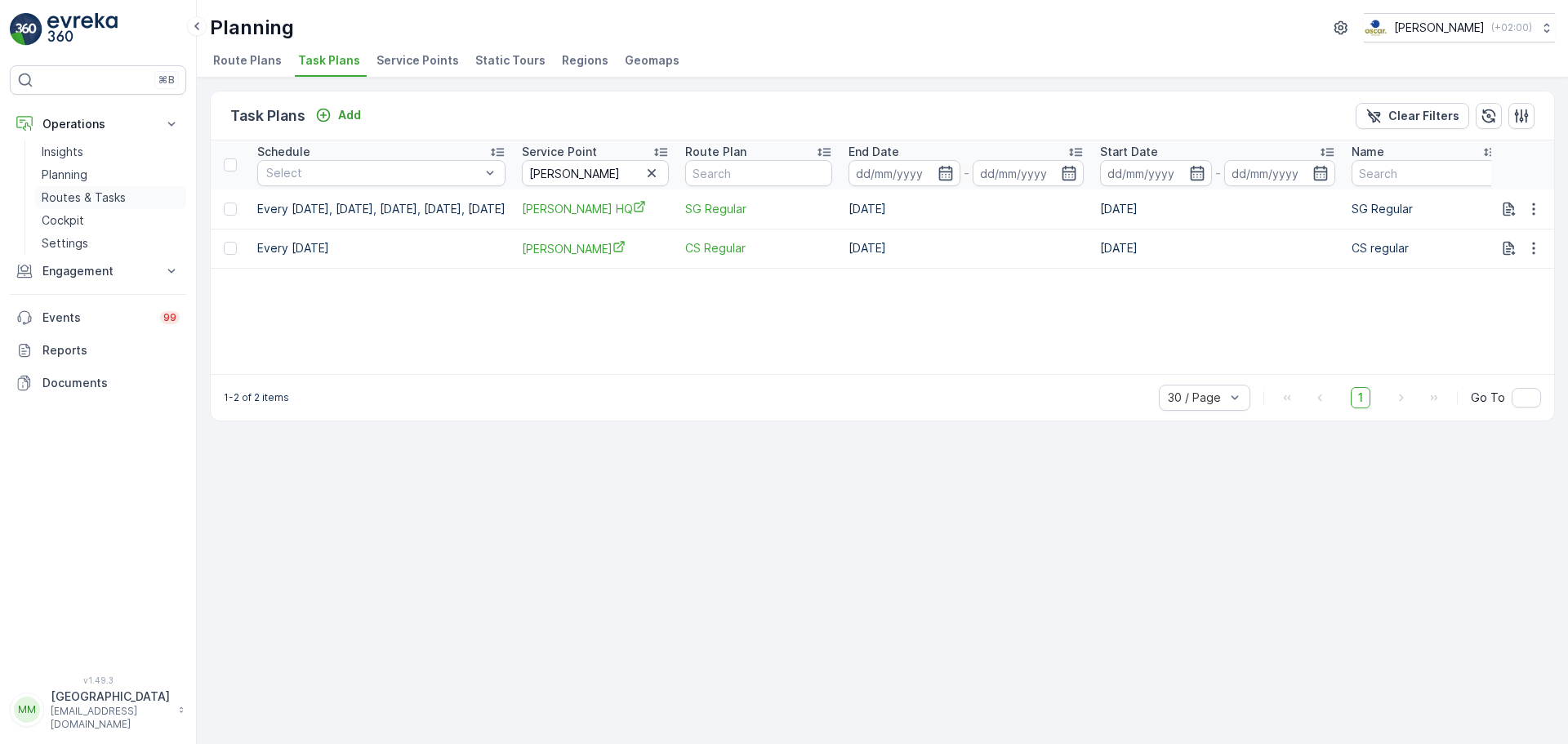
click at [91, 194] on p "Routes & Tasks" at bounding box center [84, 197] width 84 height 16
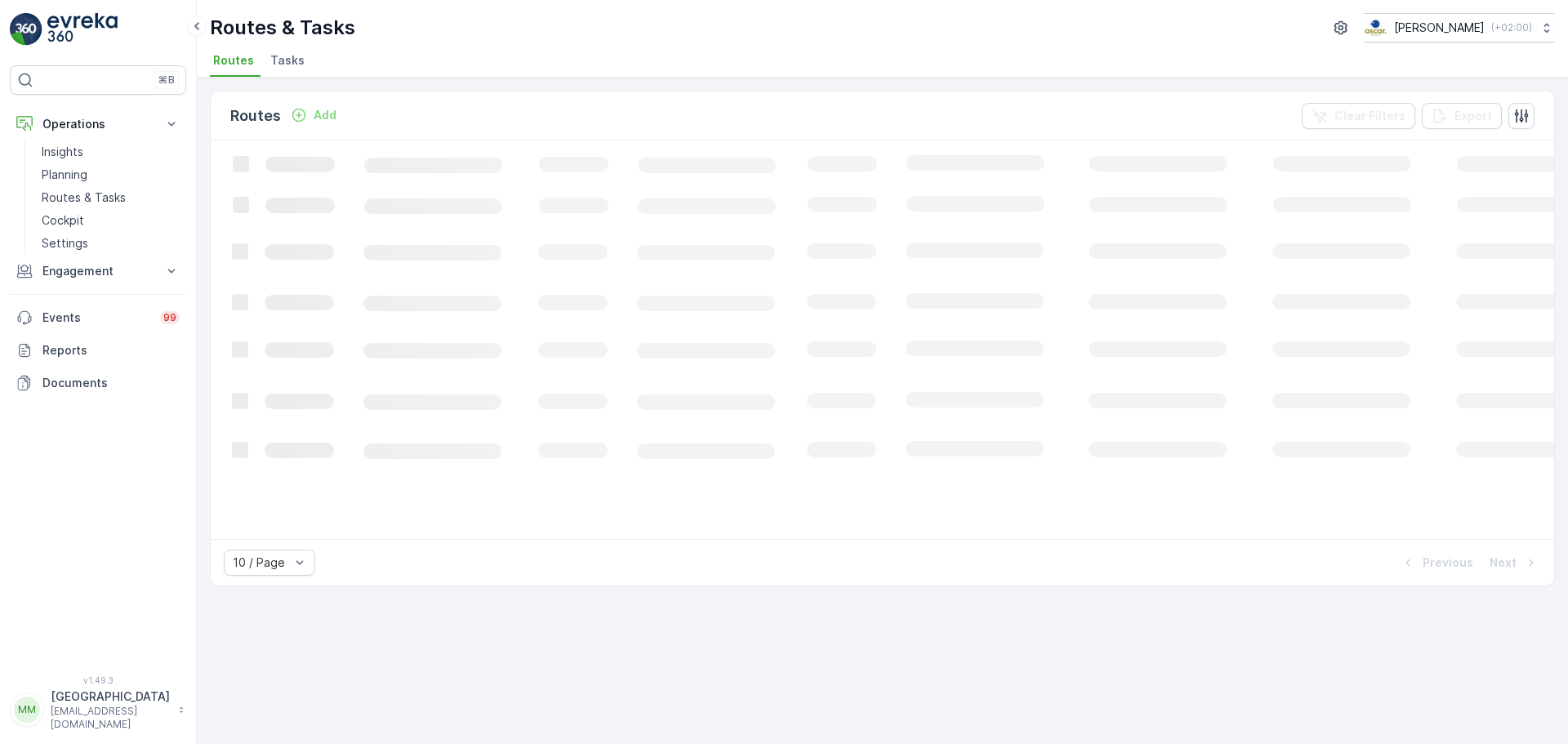
click at [272, 53] on span "Tasks" at bounding box center [288, 60] width 34 height 16
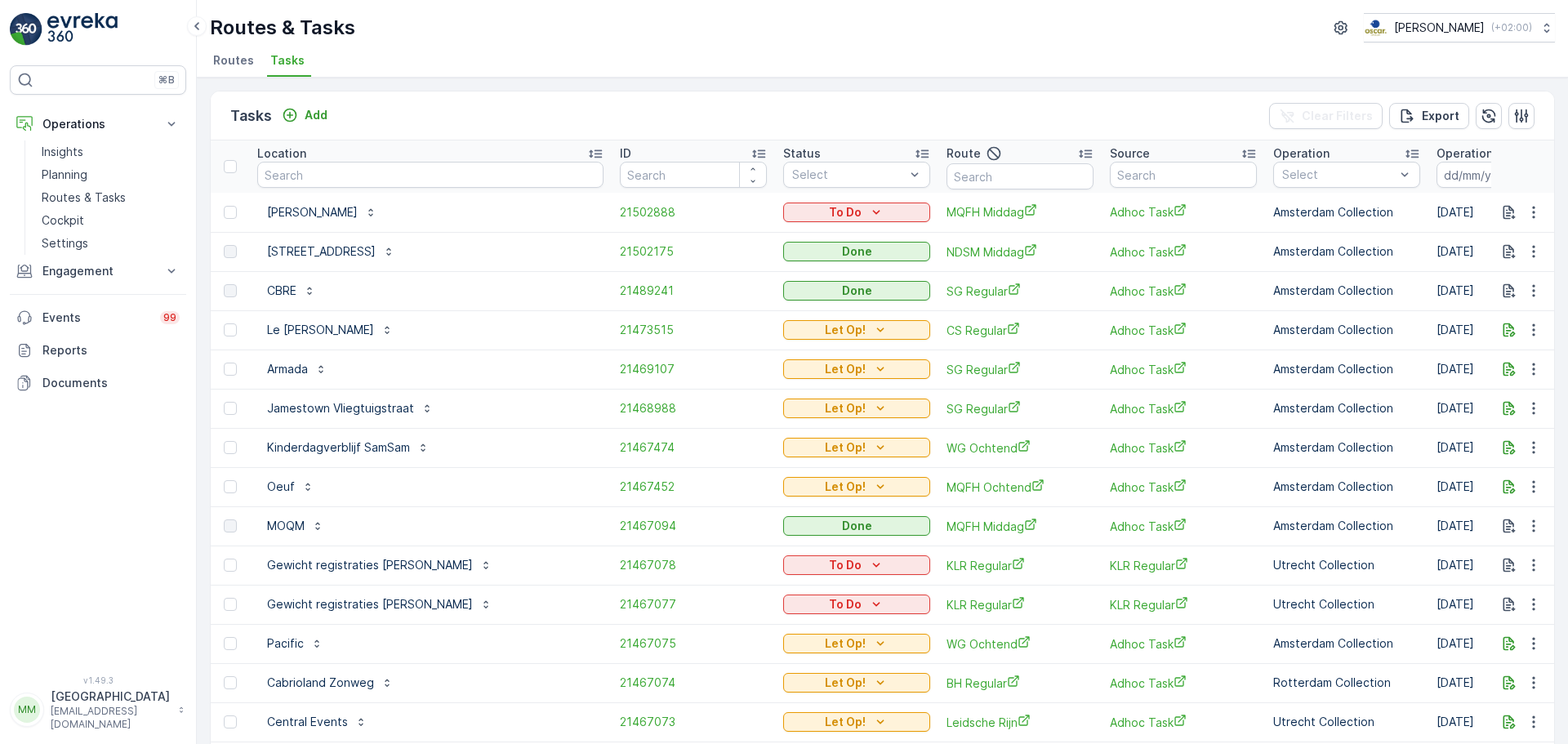
click at [947, 176] on input "text" at bounding box center [1020, 176] width 147 height 26
type input "os m"
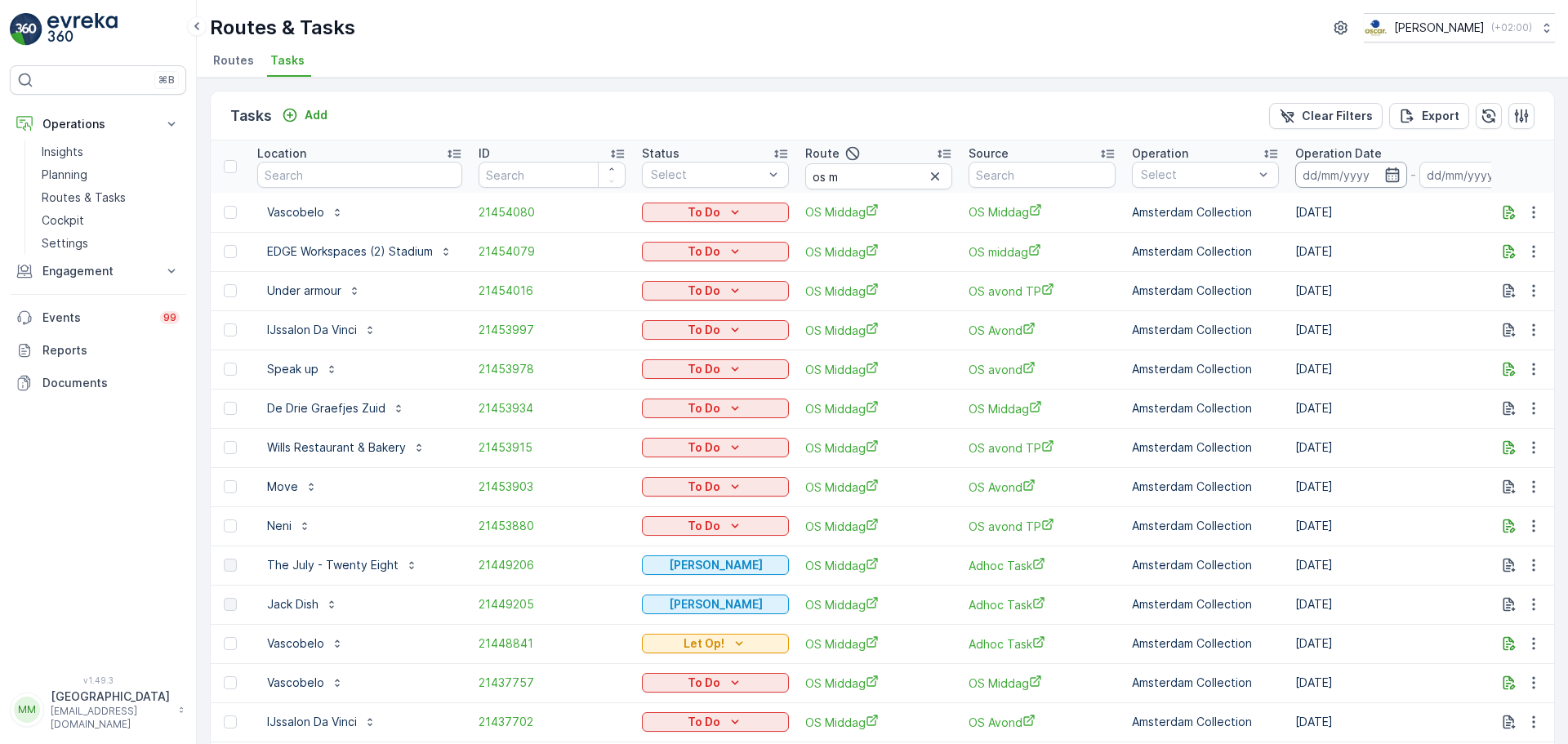
click at [1340, 177] on input at bounding box center [1351, 174] width 112 height 26
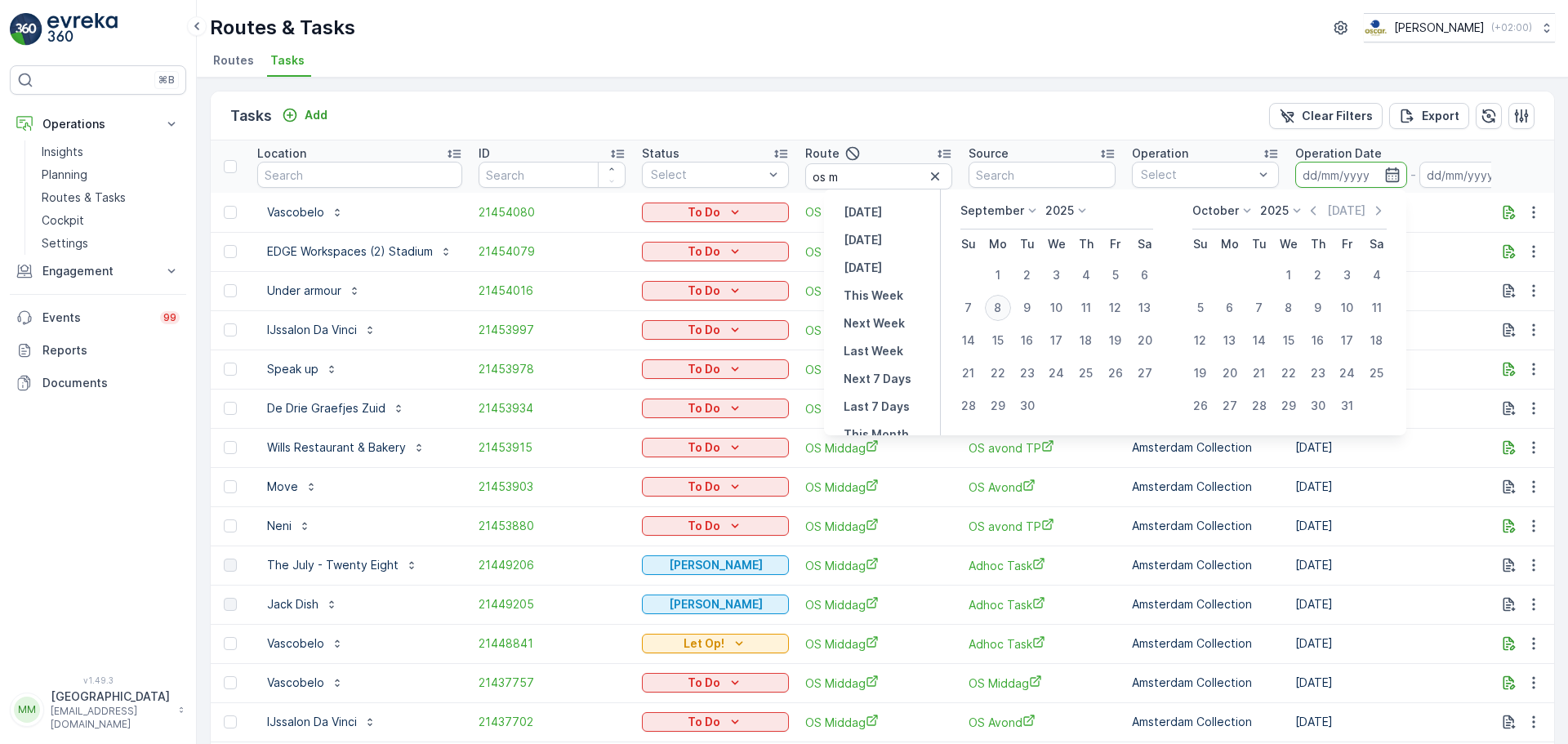
click at [993, 312] on div "8" at bounding box center [998, 308] width 26 height 26
type input "[DATE]"
click at [993, 311] on div "8" at bounding box center [998, 308] width 26 height 26
type input "[DATE]"
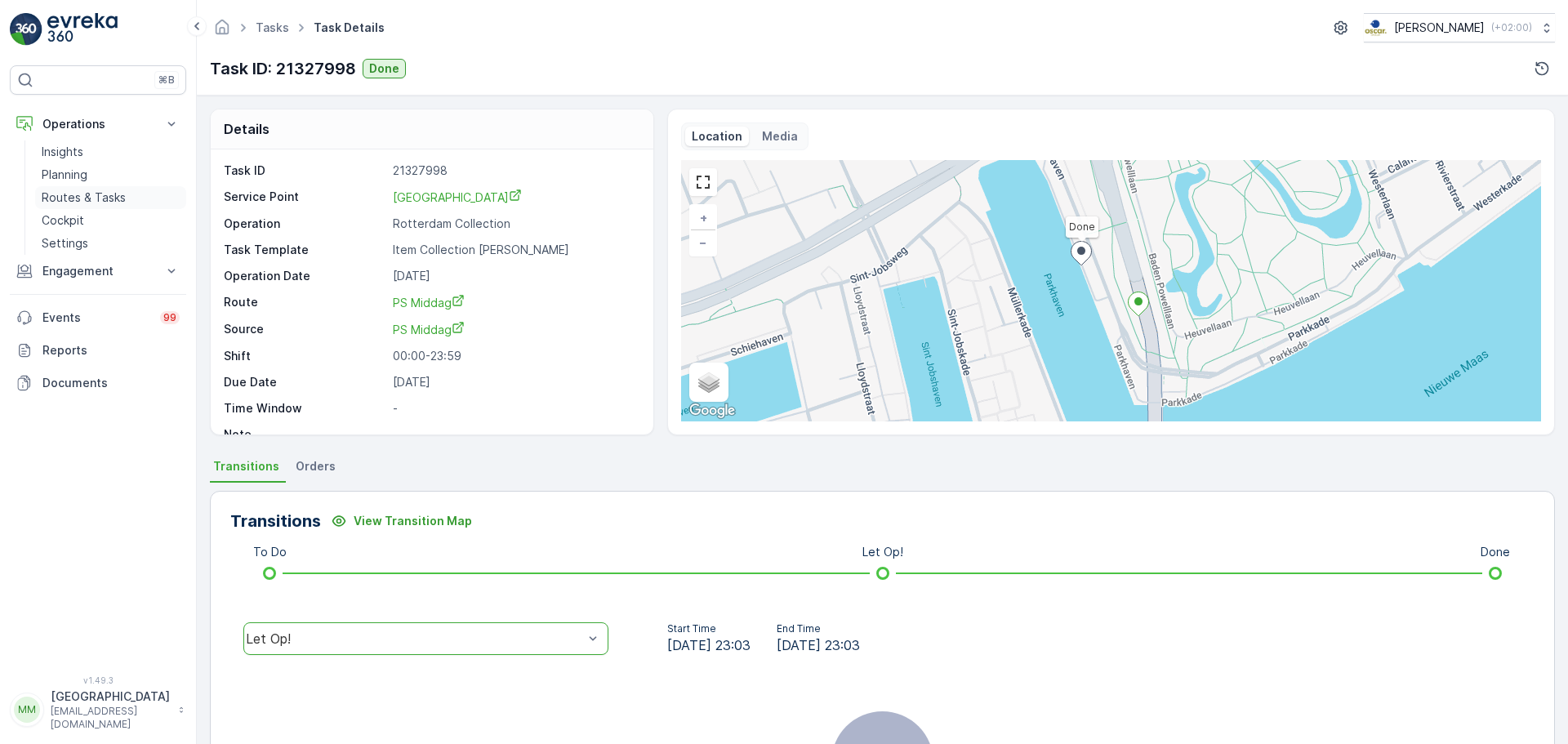
click at [110, 202] on p "Routes & Tasks" at bounding box center [84, 197] width 84 height 16
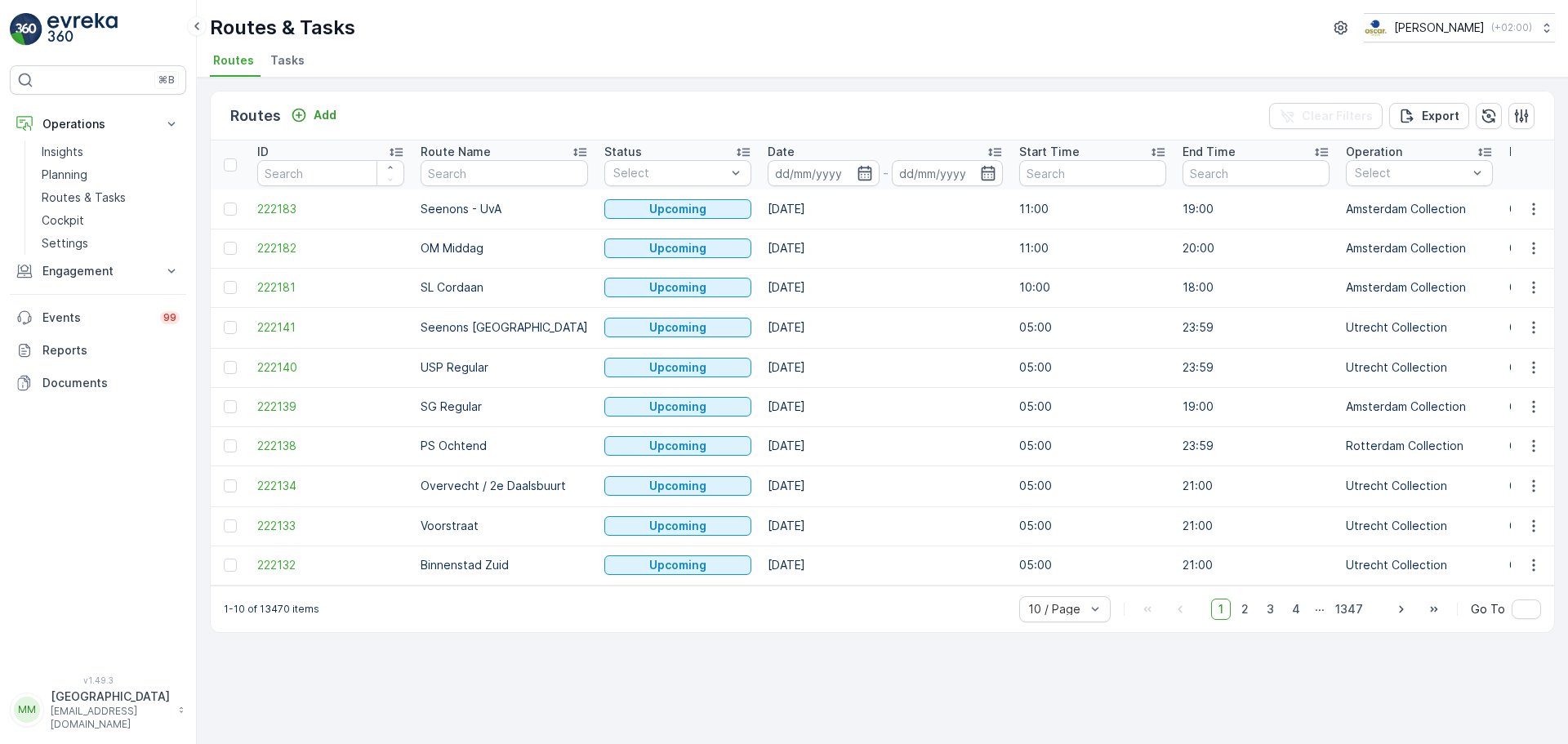
click at [282, 62] on span "Tasks" at bounding box center [288, 60] width 34 height 16
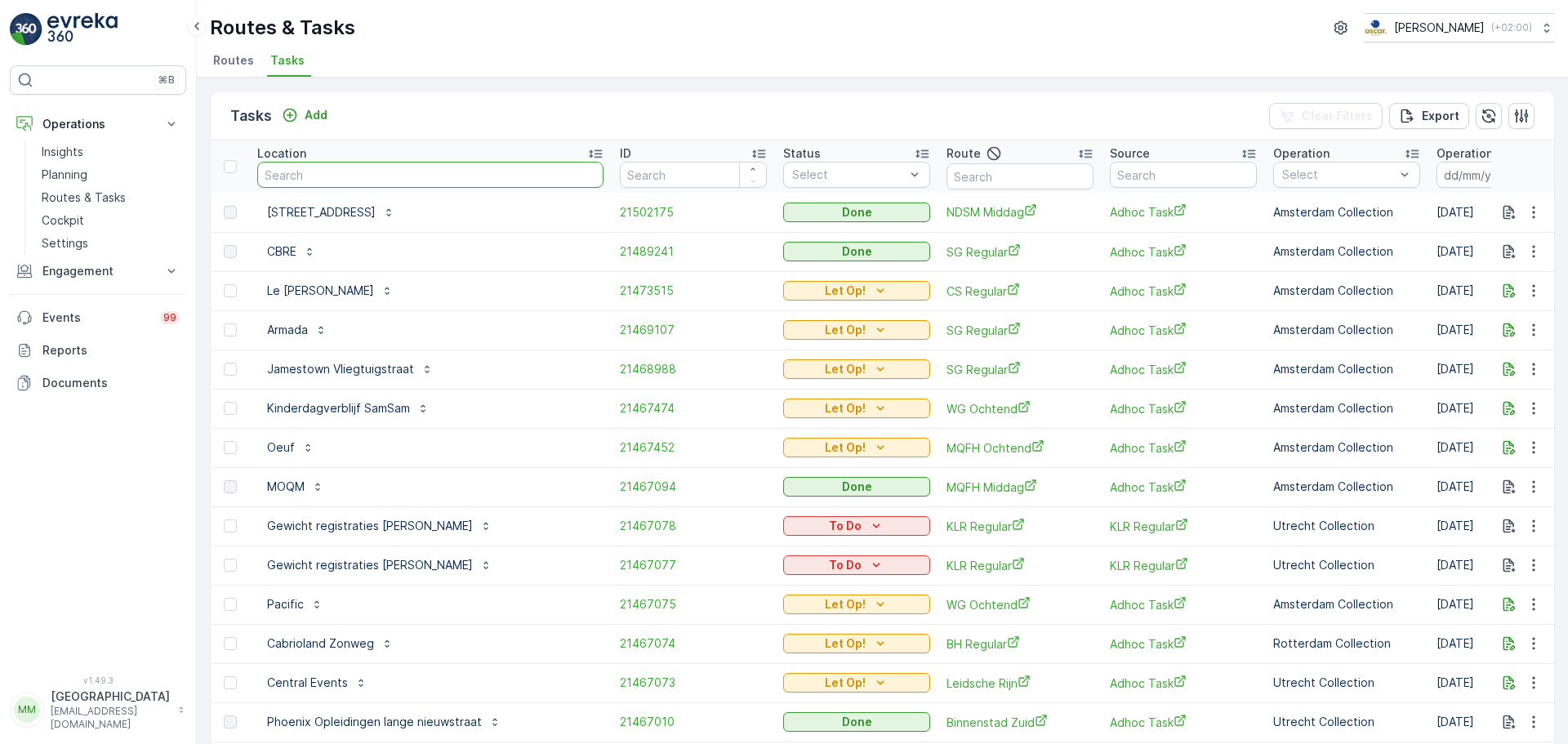
click at [302, 169] on input "text" at bounding box center [431, 174] width 347 height 26
type input "marie"
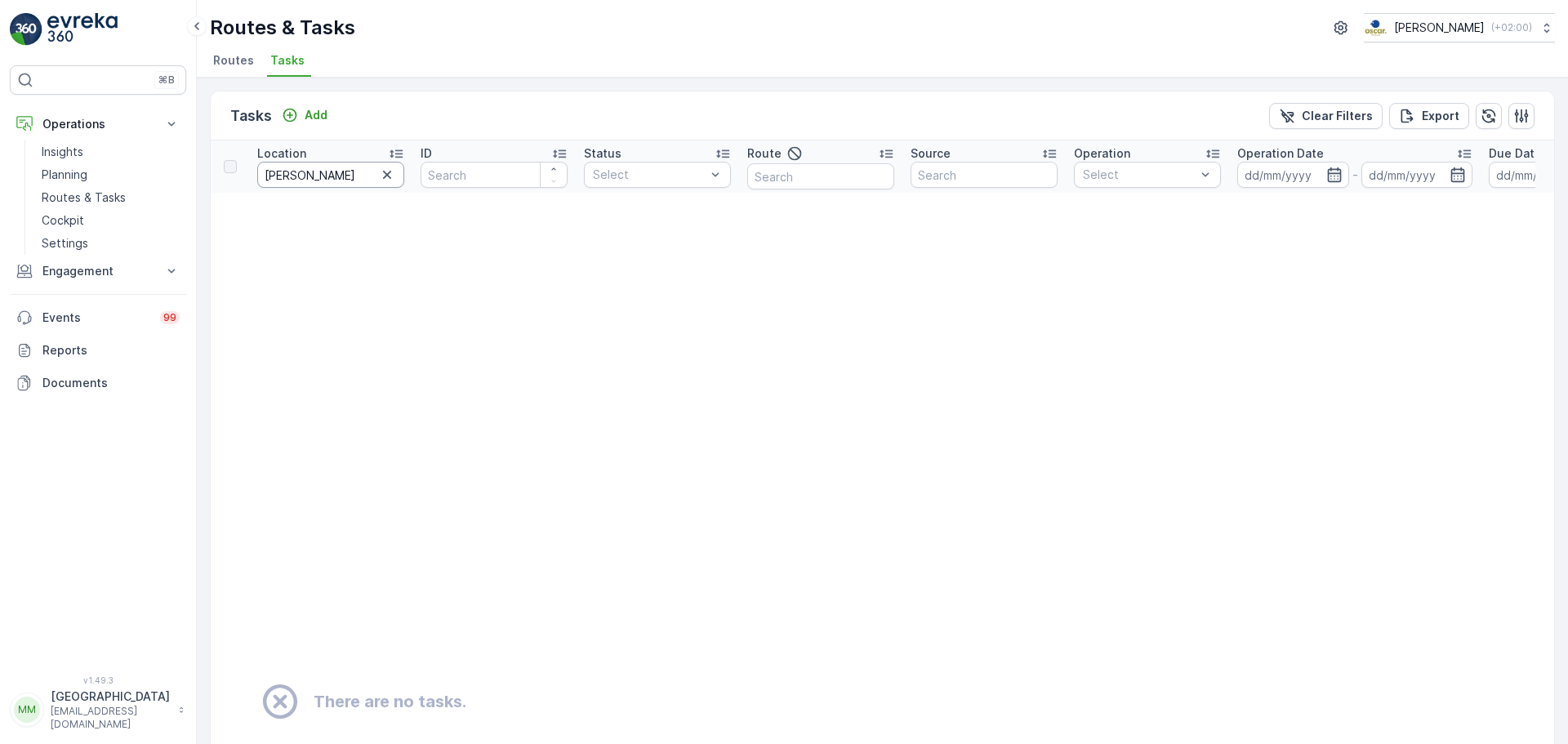
click at [301, 171] on input "marie" at bounding box center [330, 174] width 147 height 26
type input "marie"
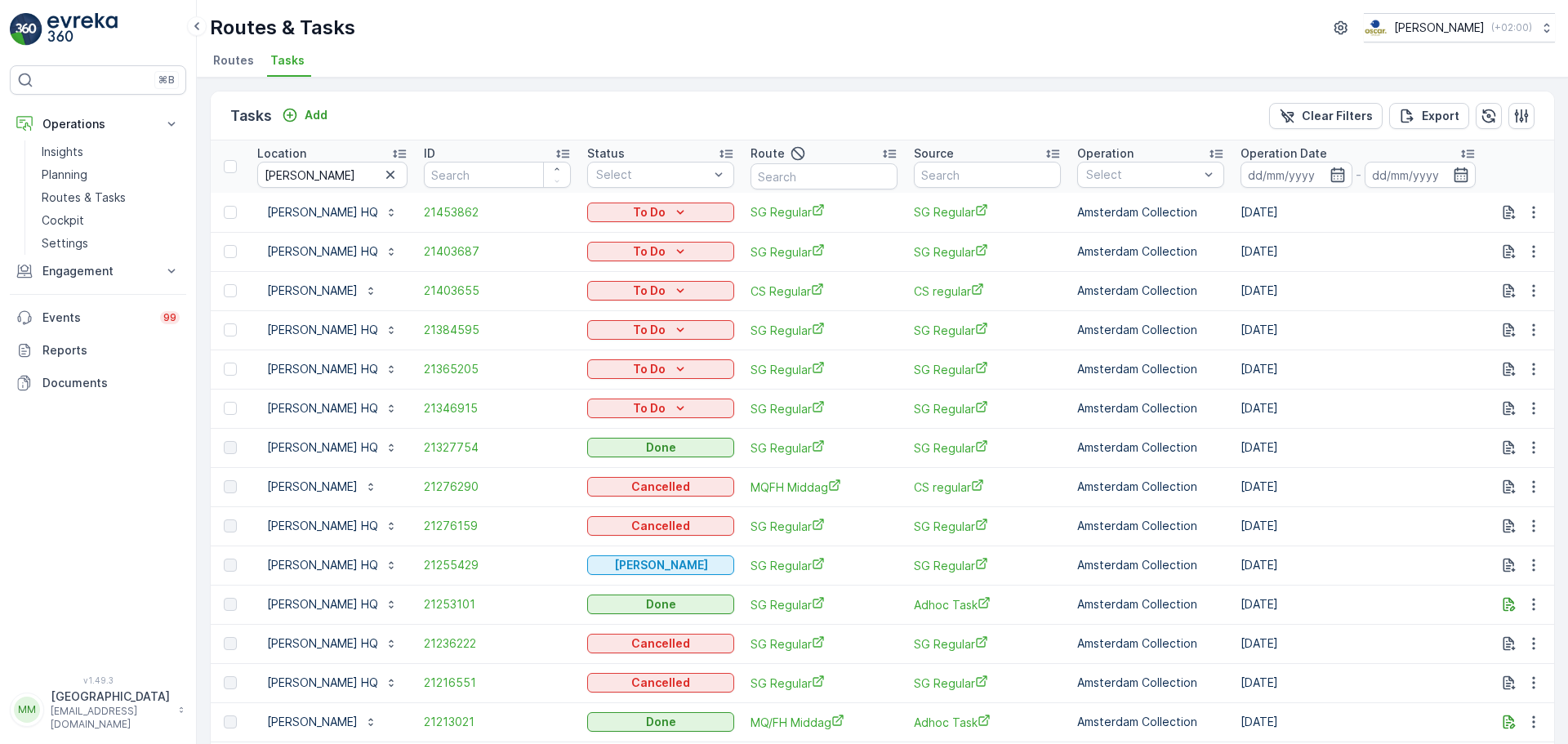
click at [1290, 157] on p "Operation Date" at bounding box center [1284, 153] width 87 height 16
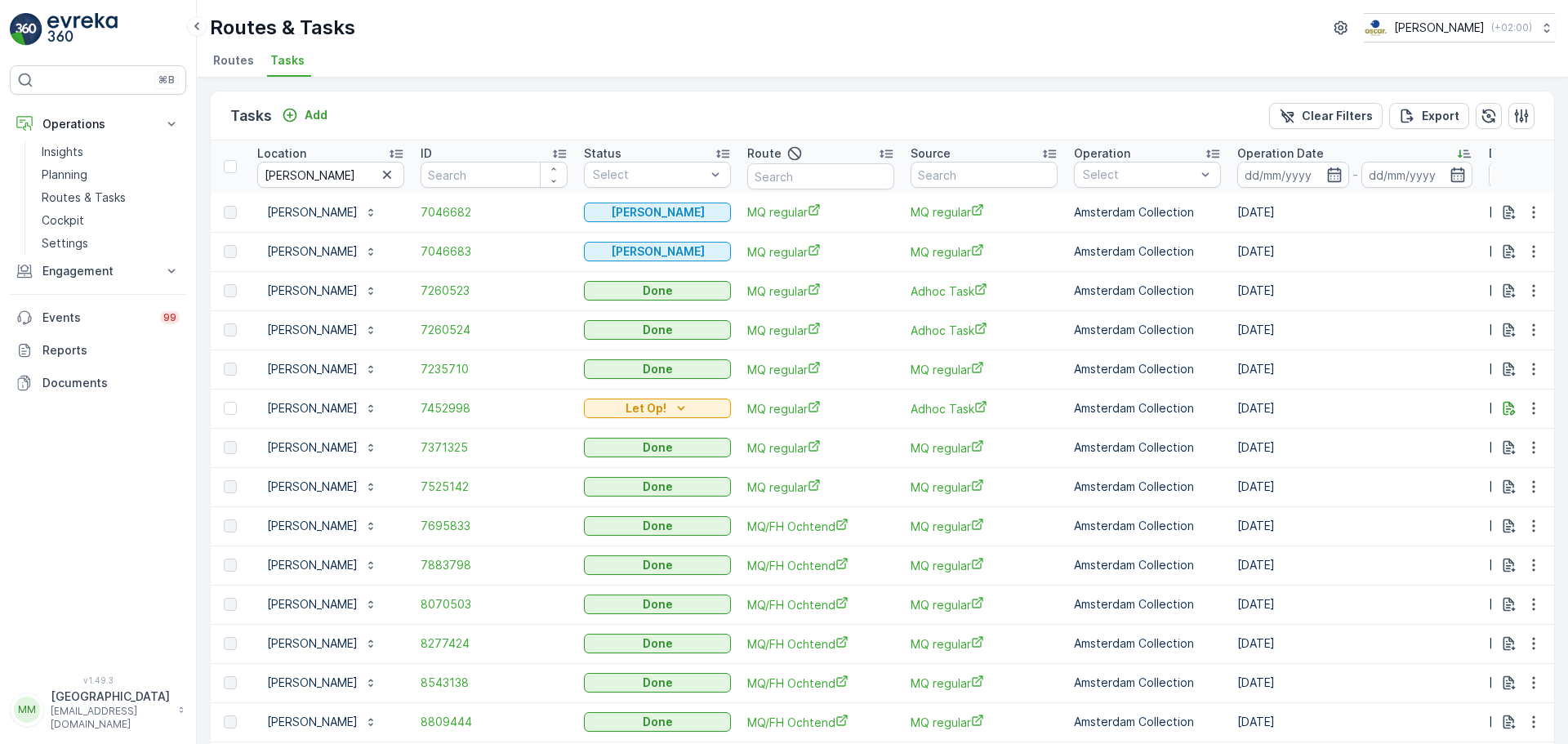
click at [1293, 164] on input at bounding box center [1293, 174] width 112 height 26
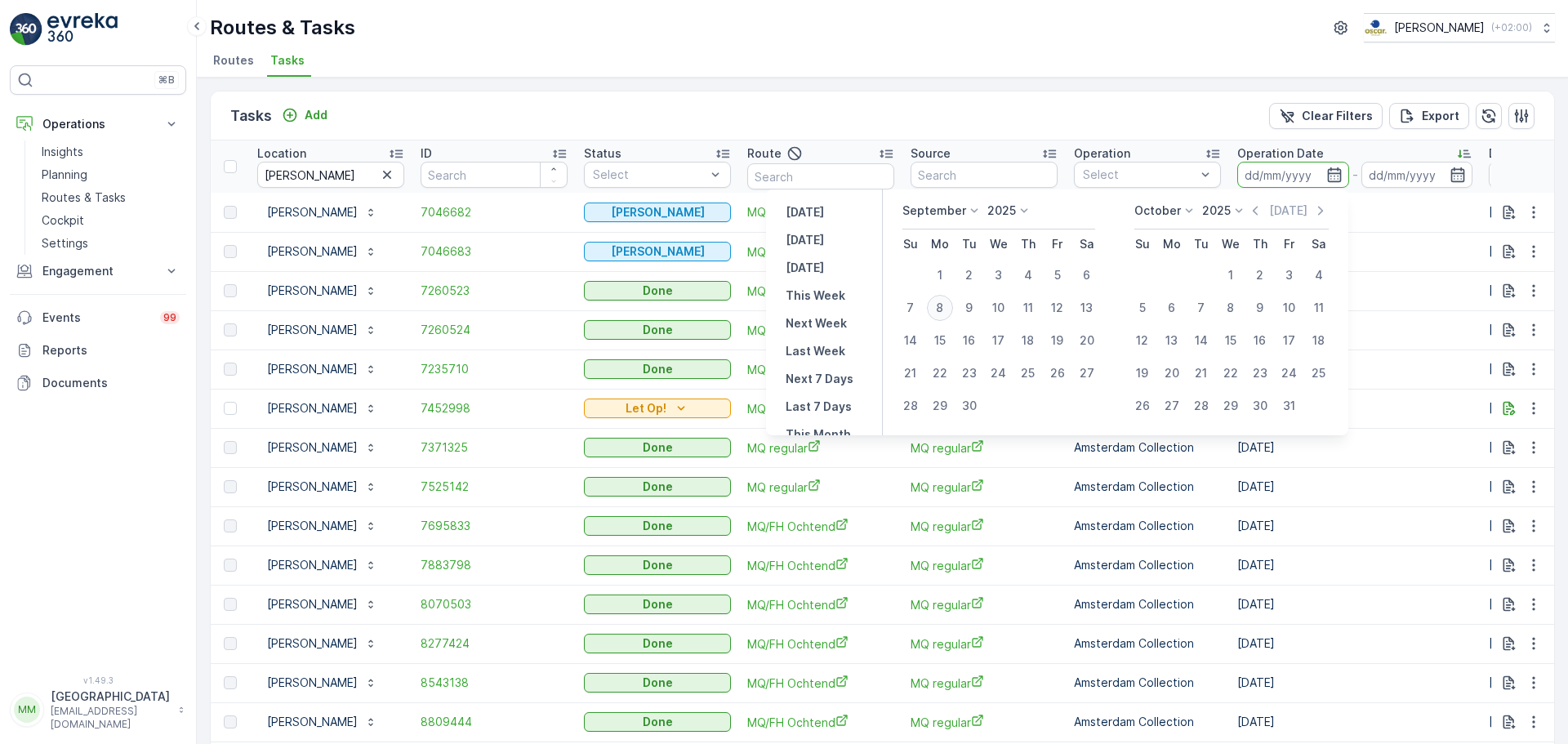
click at [947, 311] on div "8" at bounding box center [940, 308] width 26 height 26
type input "[DATE]"
click at [947, 311] on div "8" at bounding box center [940, 308] width 26 height 26
type input "[DATE]"
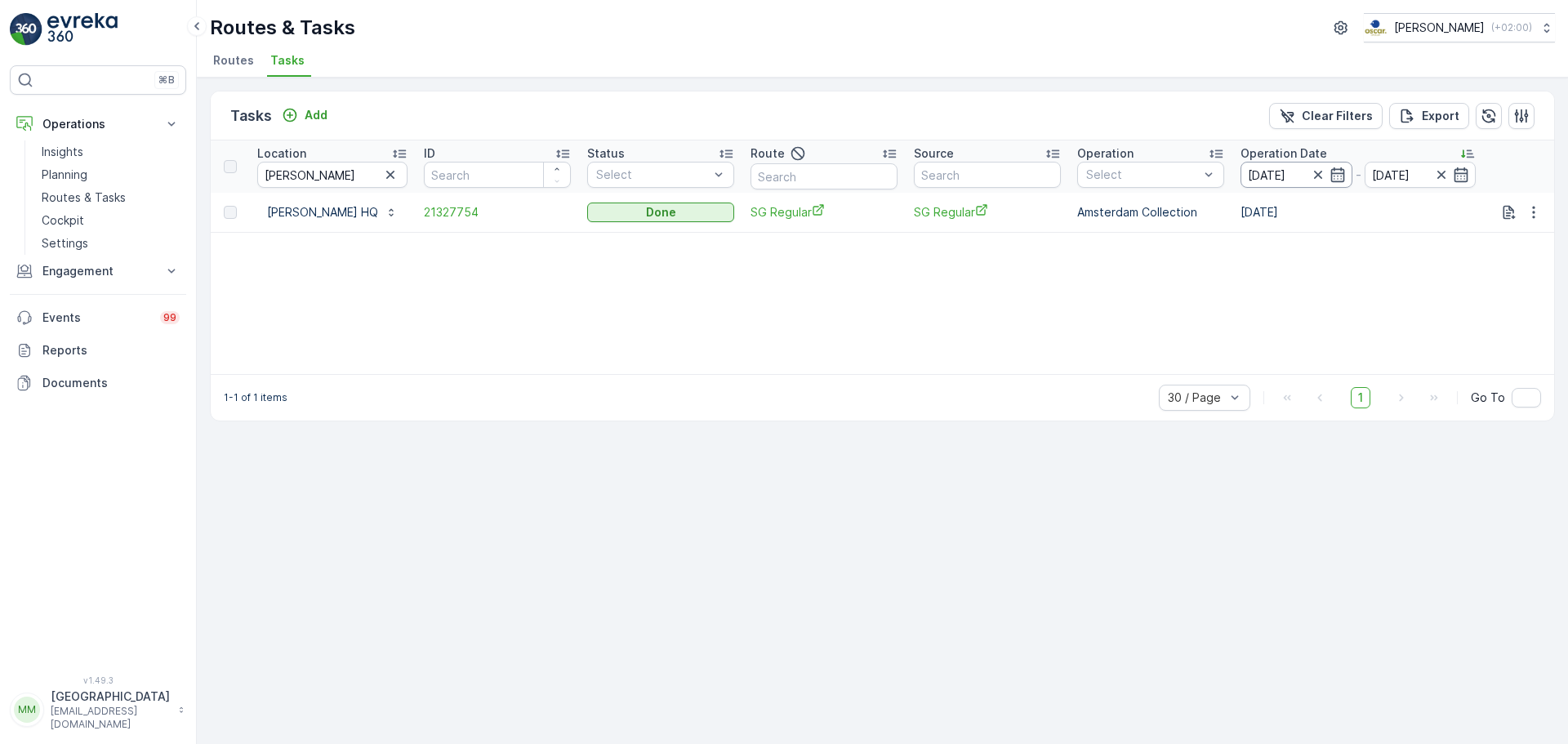
click at [1292, 173] on input "[DATE]" at bounding box center [1297, 174] width 112 height 26
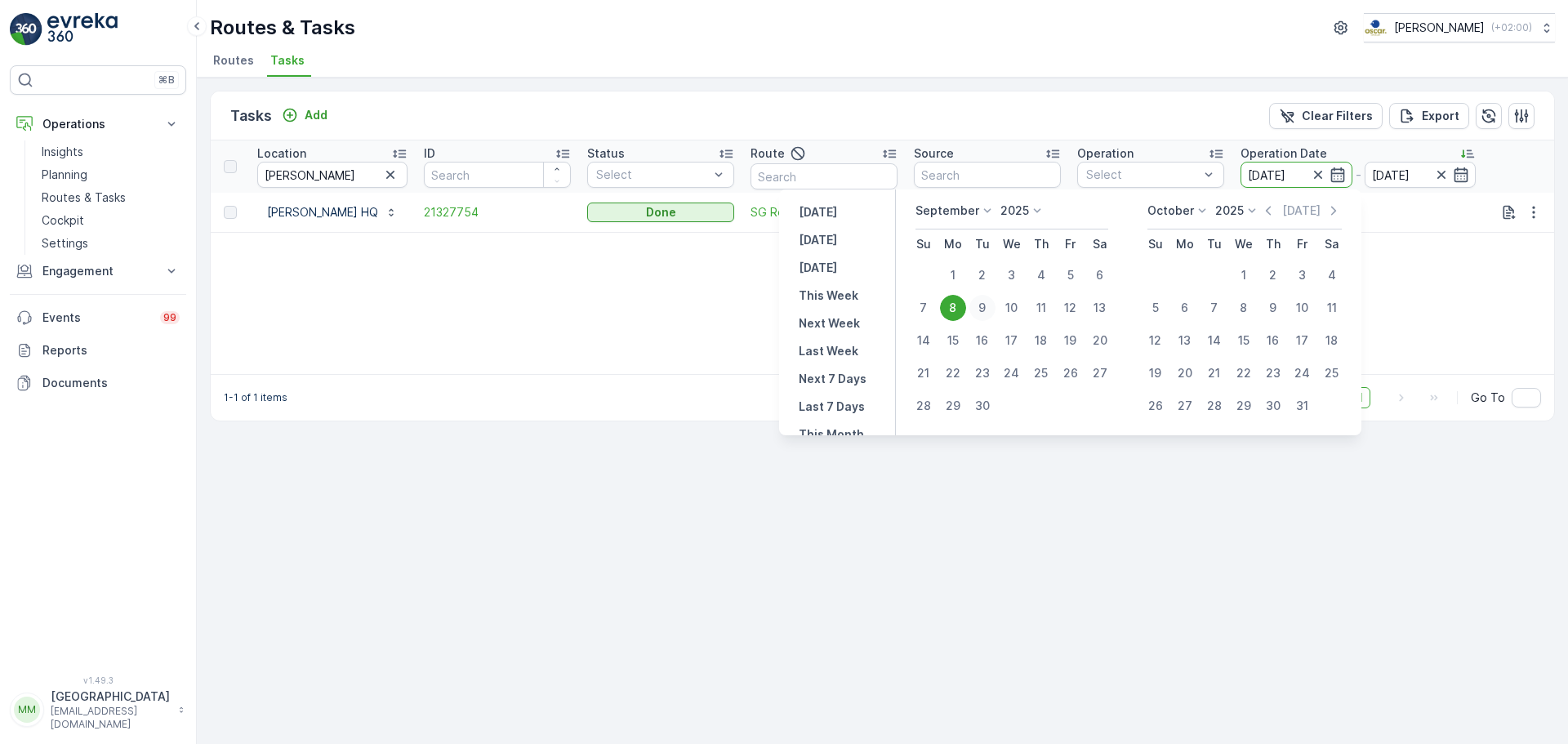
click at [972, 312] on div "9" at bounding box center [983, 308] width 26 height 26
type input "09.09.2025"
click at [972, 312] on div "9" at bounding box center [983, 308] width 26 height 26
type input "09.09.2025"
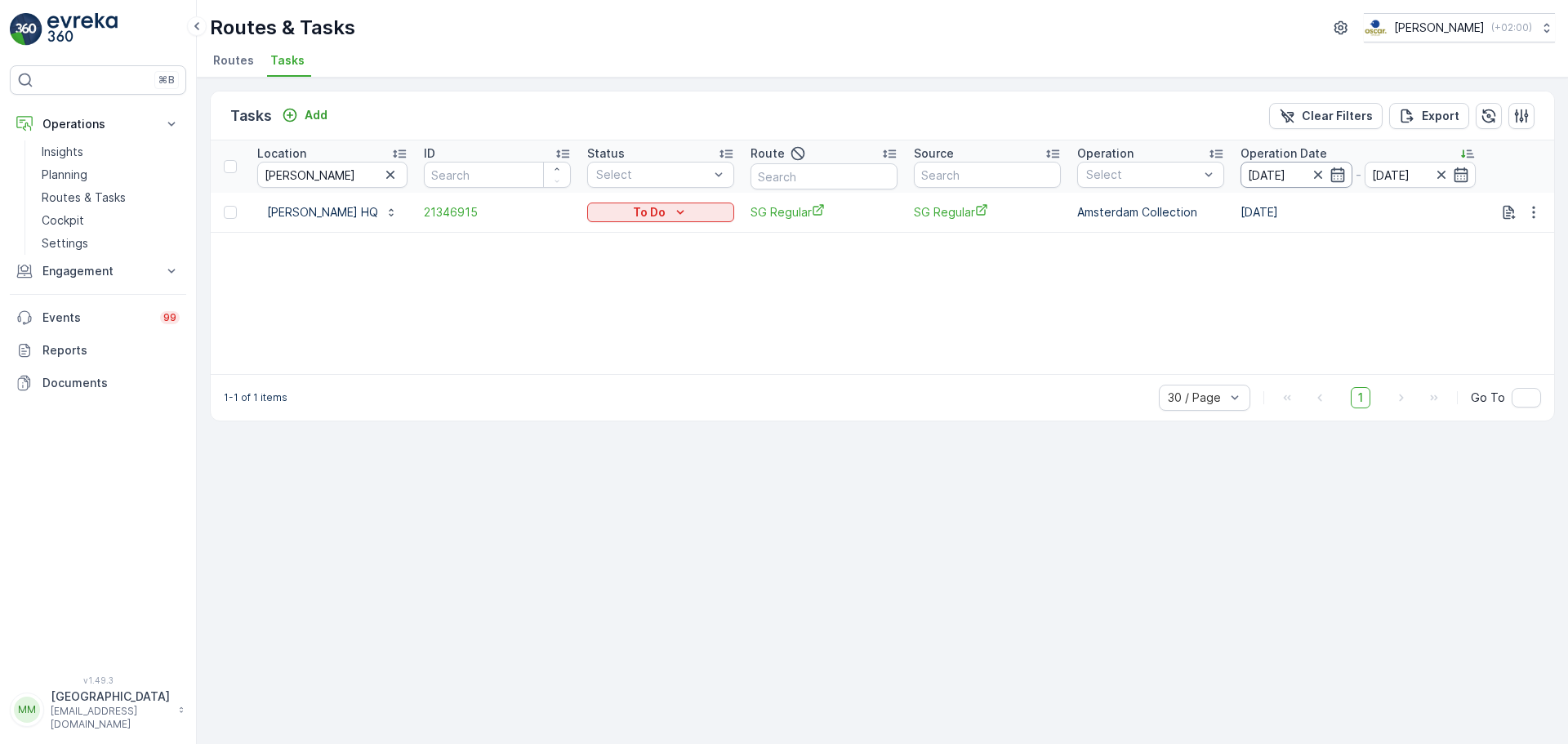
click at [1278, 165] on input "09.09.2025" at bounding box center [1297, 174] width 112 height 26
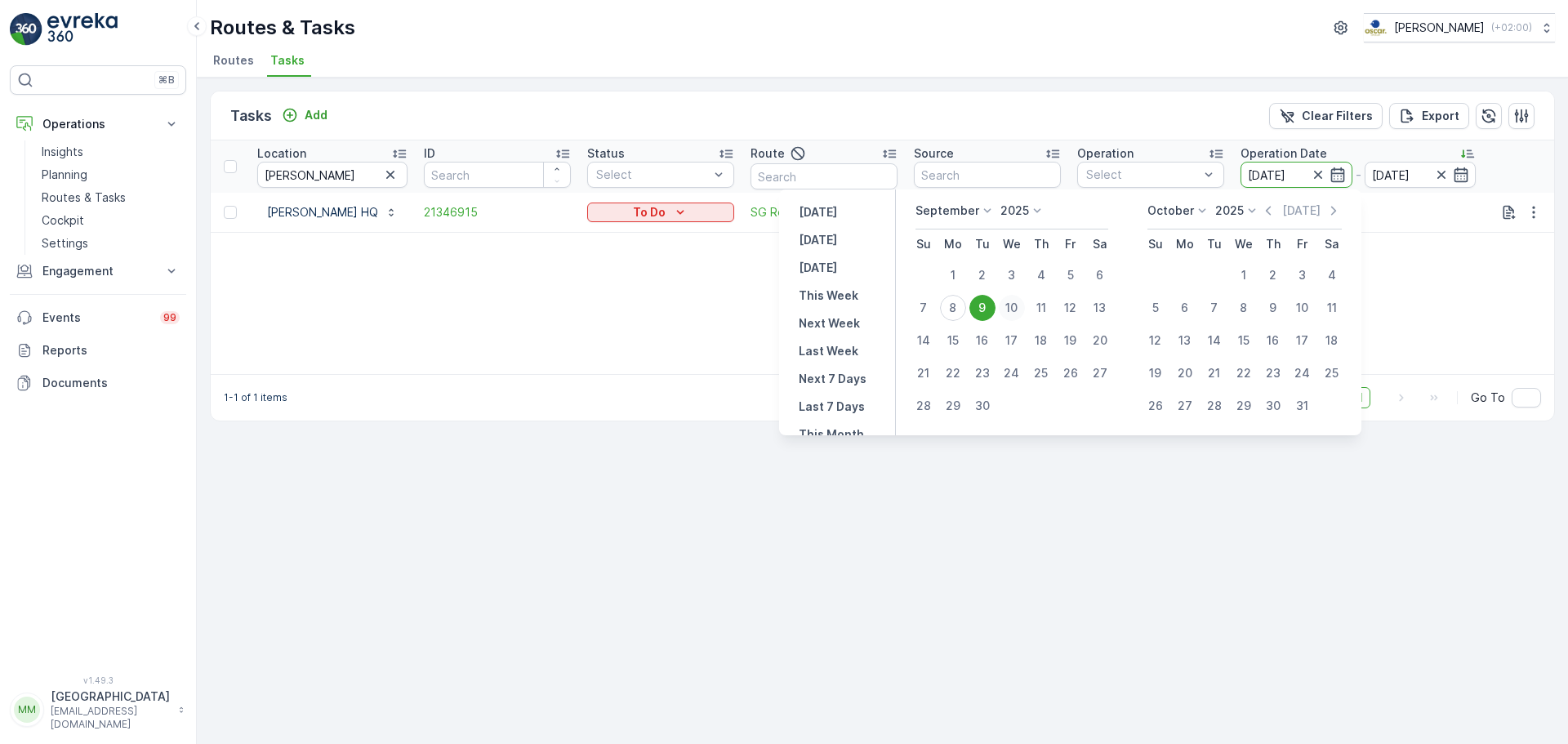
click at [1014, 308] on div "10" at bounding box center [1012, 308] width 26 height 26
type input "10.09.2025"
click at [1014, 308] on div "10" at bounding box center [1012, 308] width 26 height 26
type input "10.09.2025"
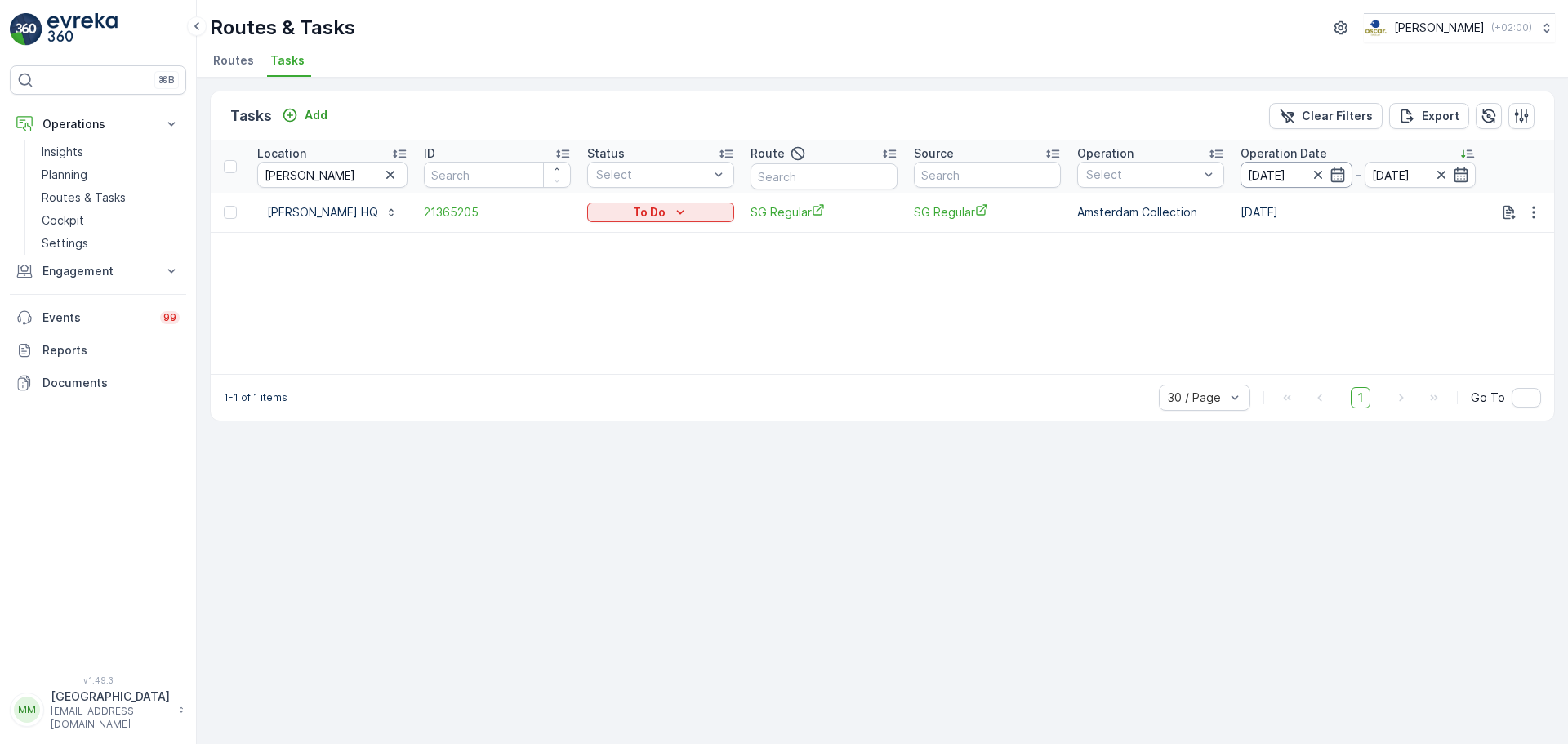
click at [1297, 175] on input "10.09.2025" at bounding box center [1297, 174] width 112 height 26
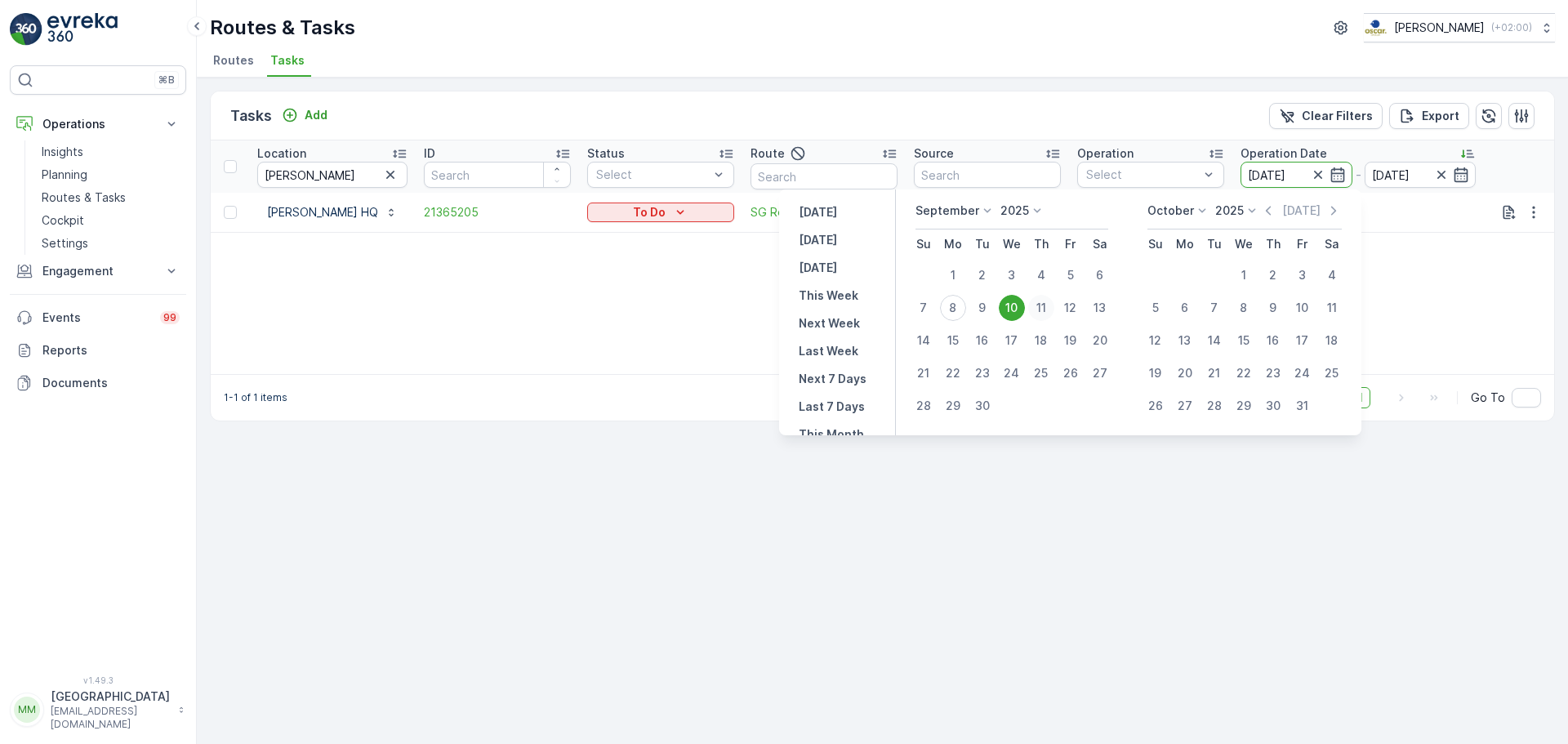
click at [1047, 305] on div "11" at bounding box center [1041, 308] width 26 height 26
type input "11.09.2025"
click at [1047, 305] on div "11" at bounding box center [1041, 308] width 26 height 26
type input "11.09.2025"
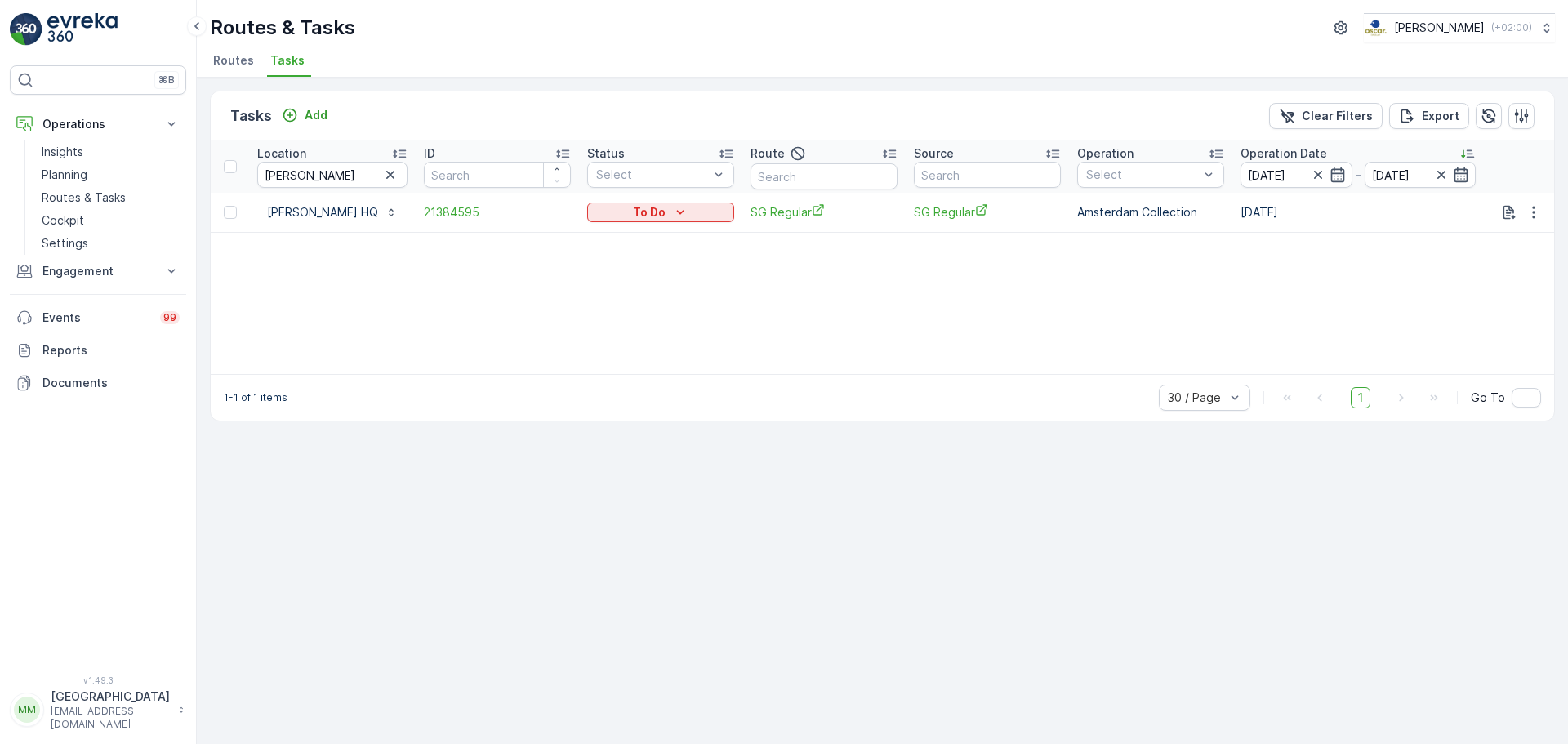
click at [1291, 175] on input "11.09.2025" at bounding box center [1297, 174] width 112 height 26
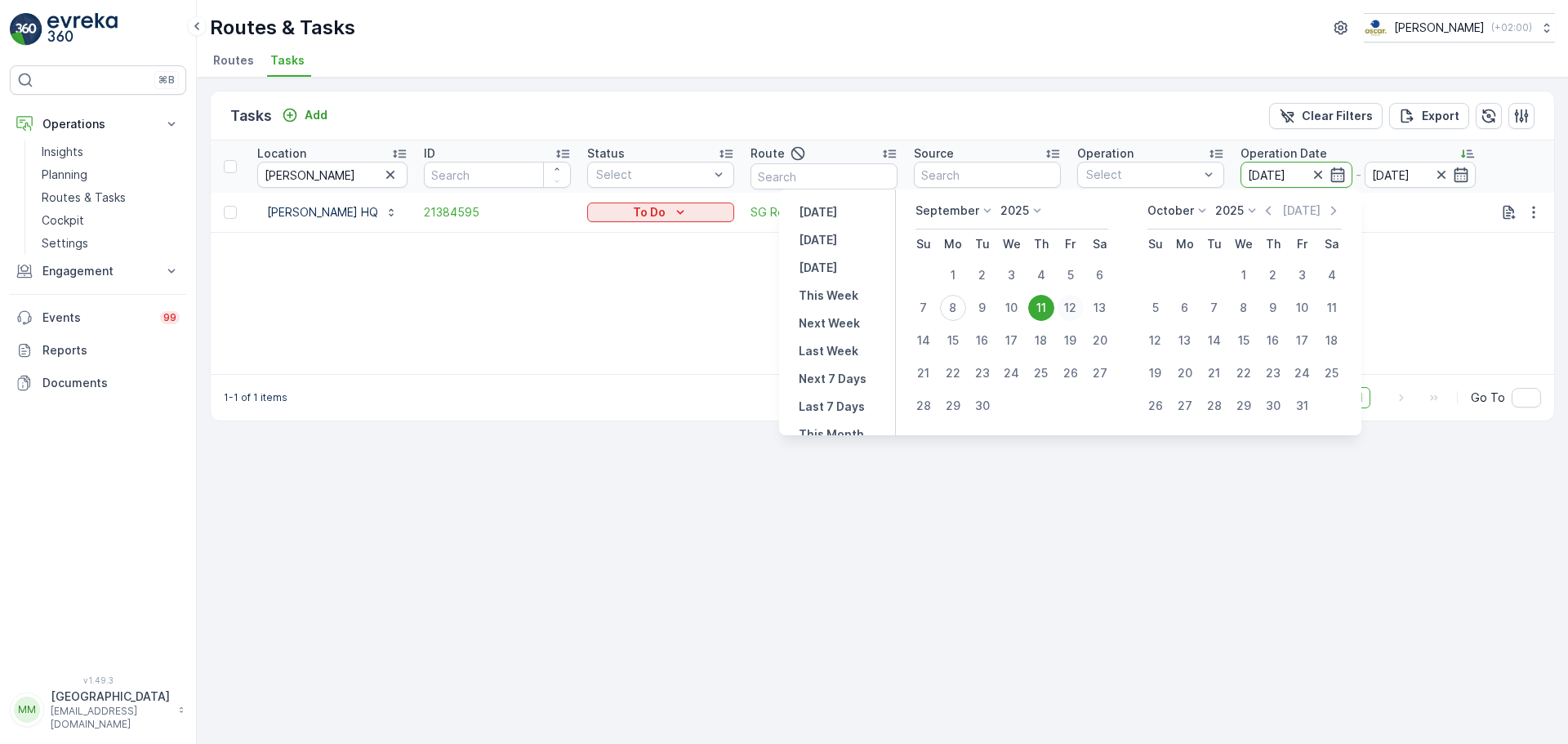
click at [1076, 310] on div "12" at bounding box center [1070, 308] width 26 height 26
type input "12.09.2025"
click at [1076, 310] on div "12" at bounding box center [1070, 308] width 26 height 26
type input "12.09.2025"
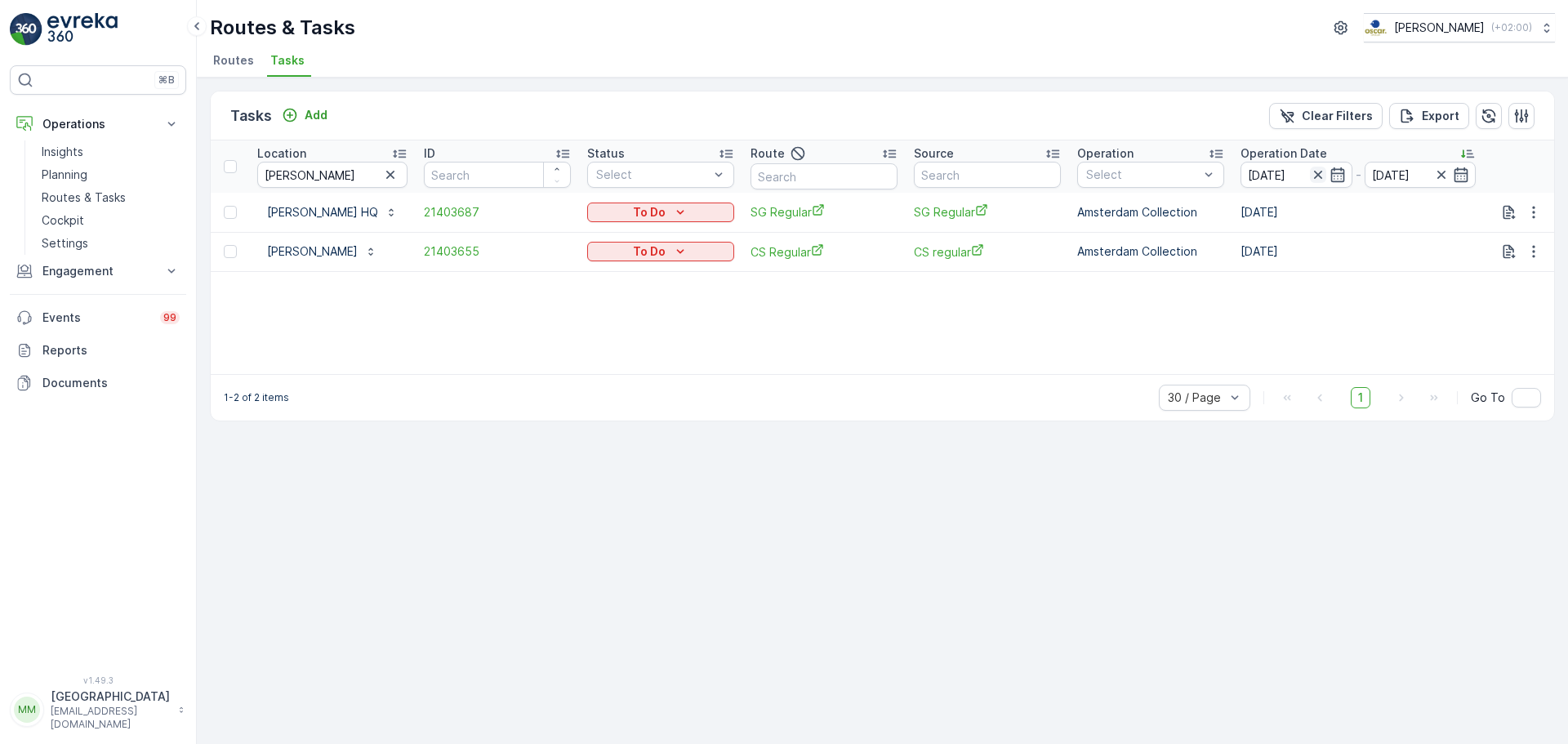
click at [1327, 175] on icon "button" at bounding box center [1318, 174] width 16 height 16
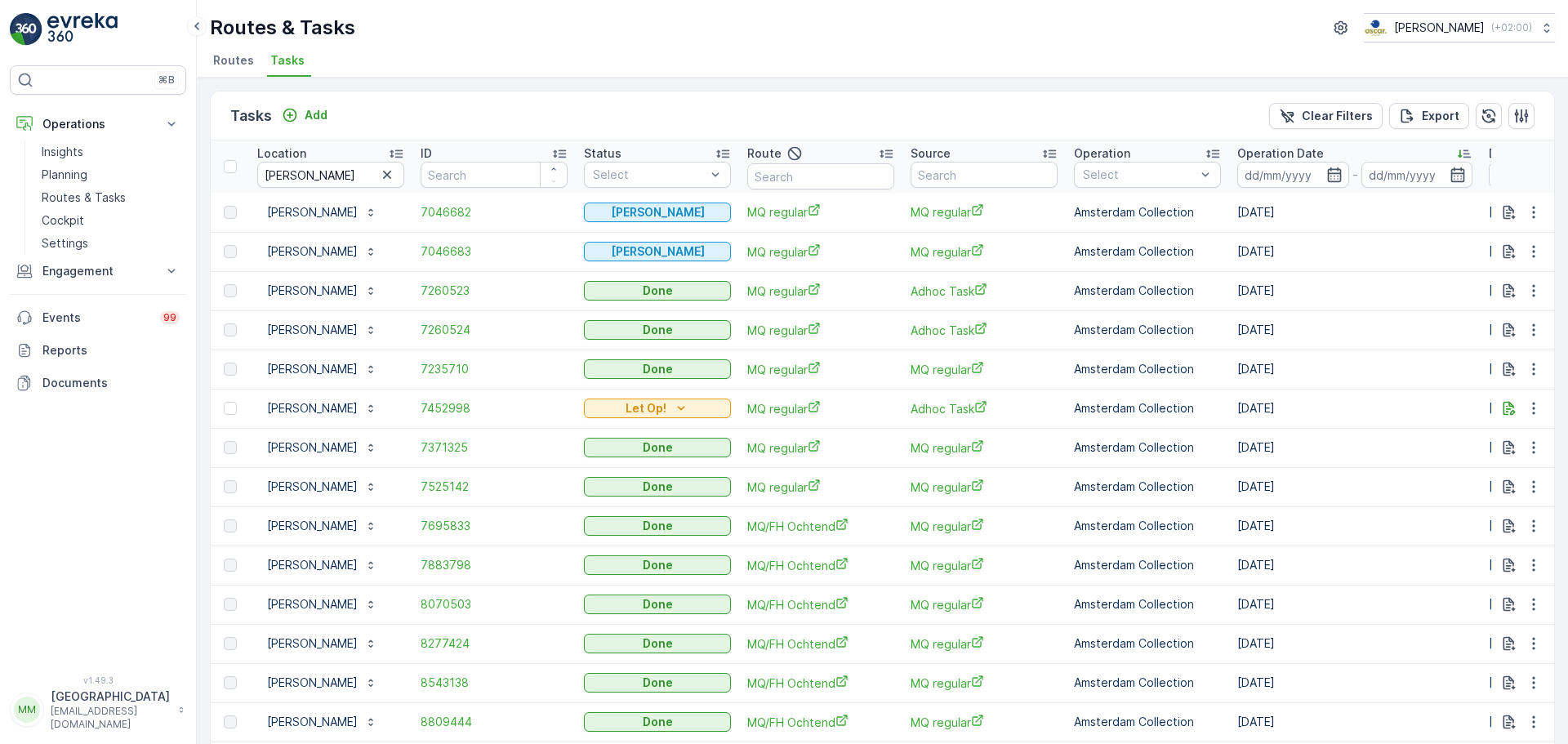
click at [1276, 154] on p "Operation Date" at bounding box center [1280, 153] width 87 height 16
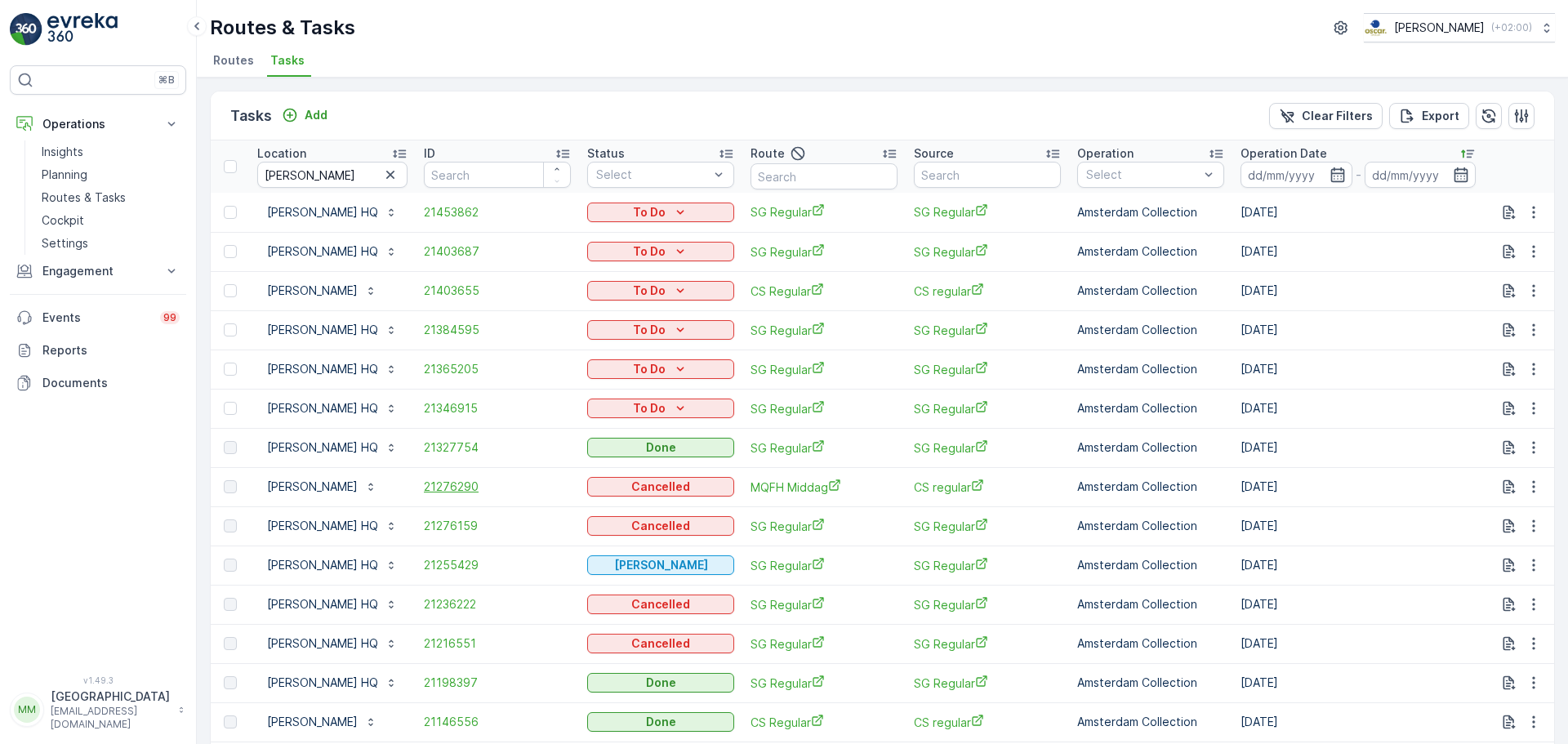
click at [469, 491] on span "21276290" at bounding box center [497, 487] width 147 height 16
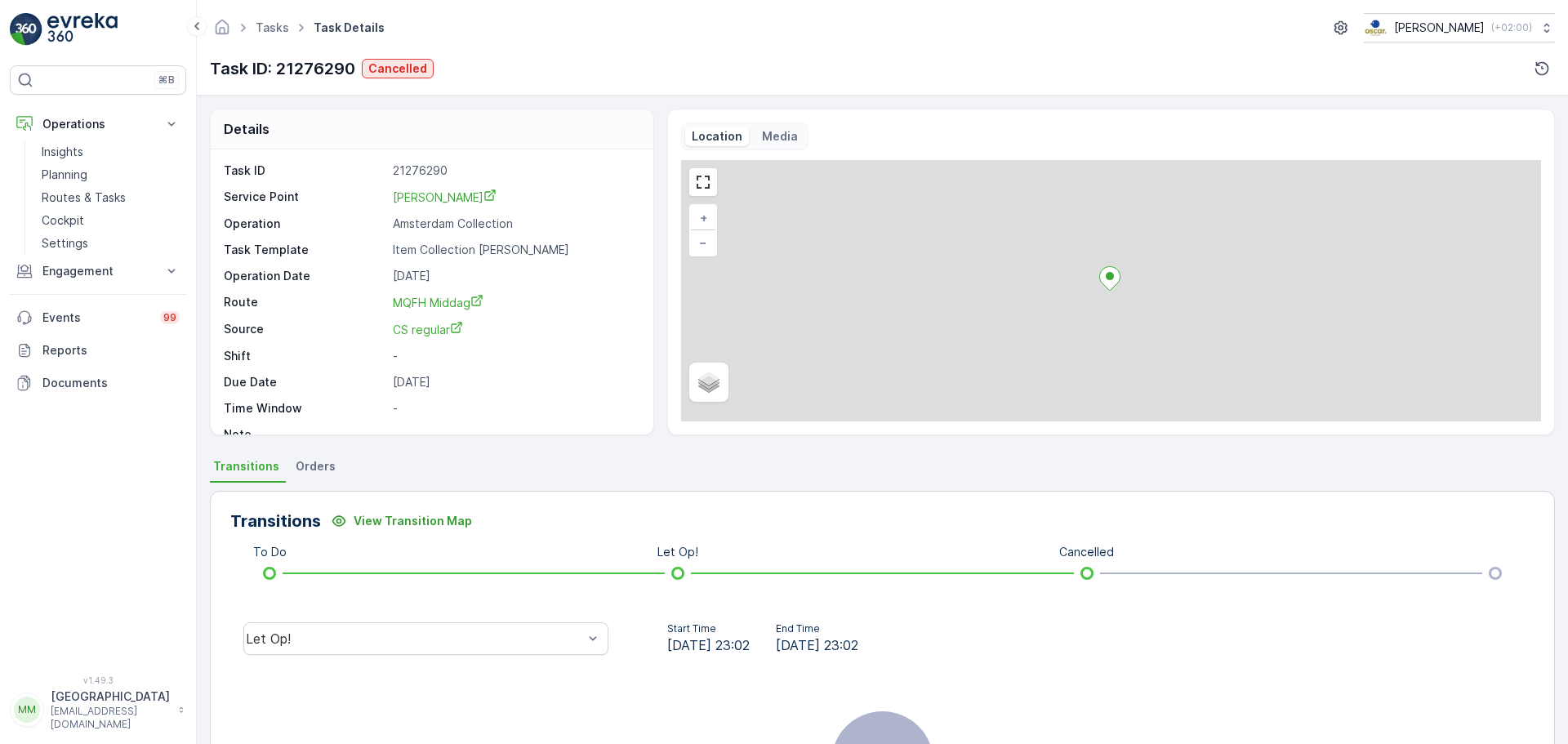
scroll to position [21, 0]
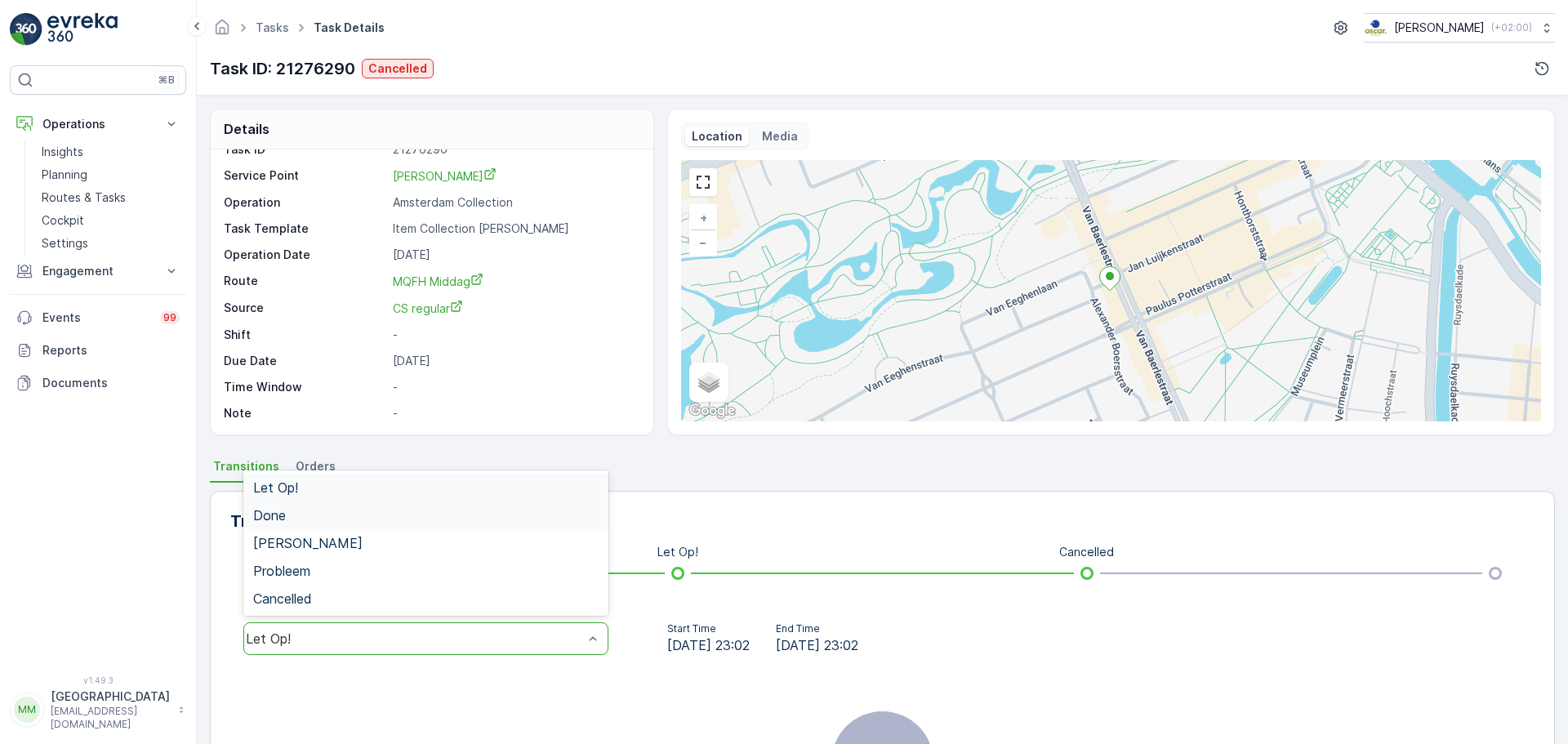
click at [413, 525] on div "Done" at bounding box center [426, 515] width 365 height 27
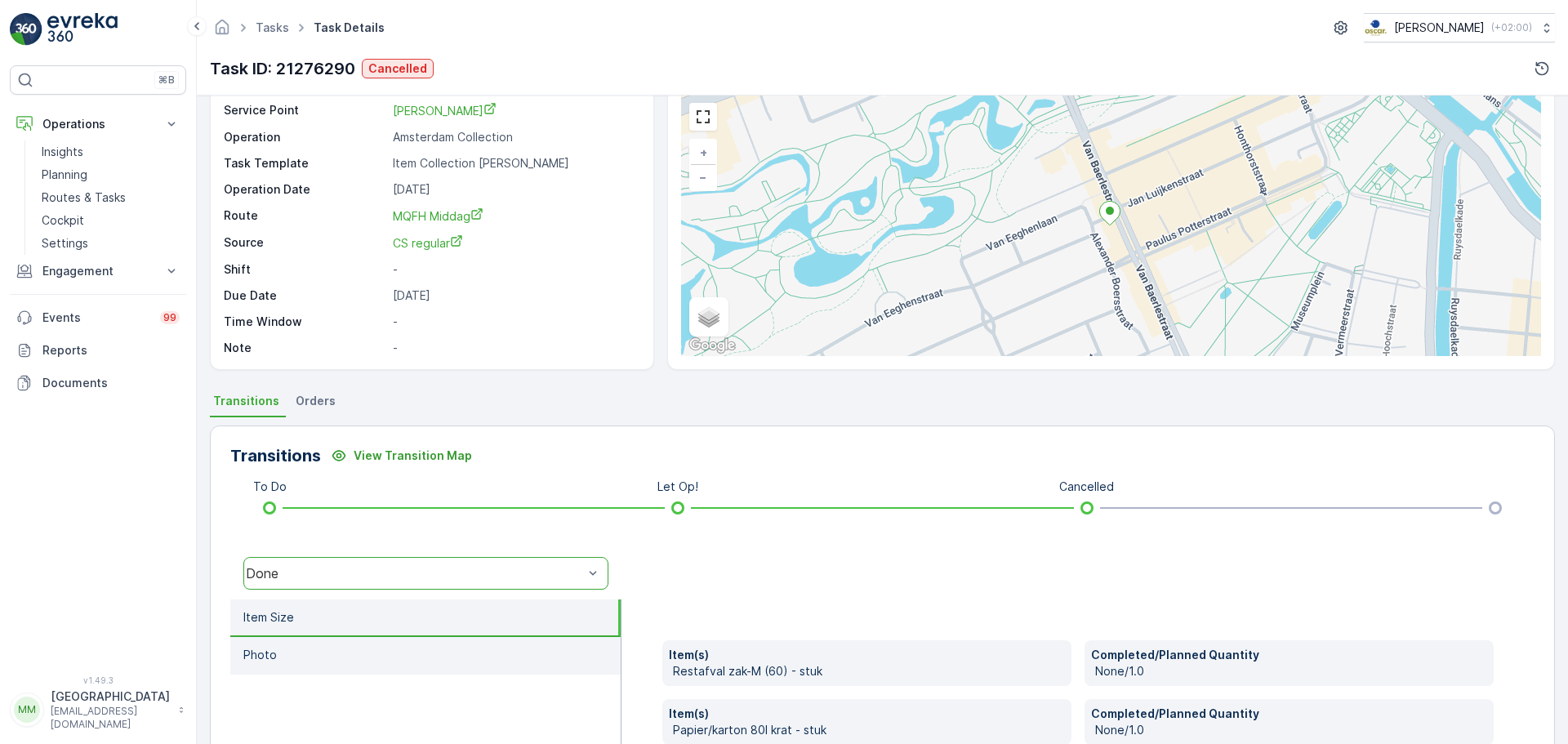
scroll to position [286, 0]
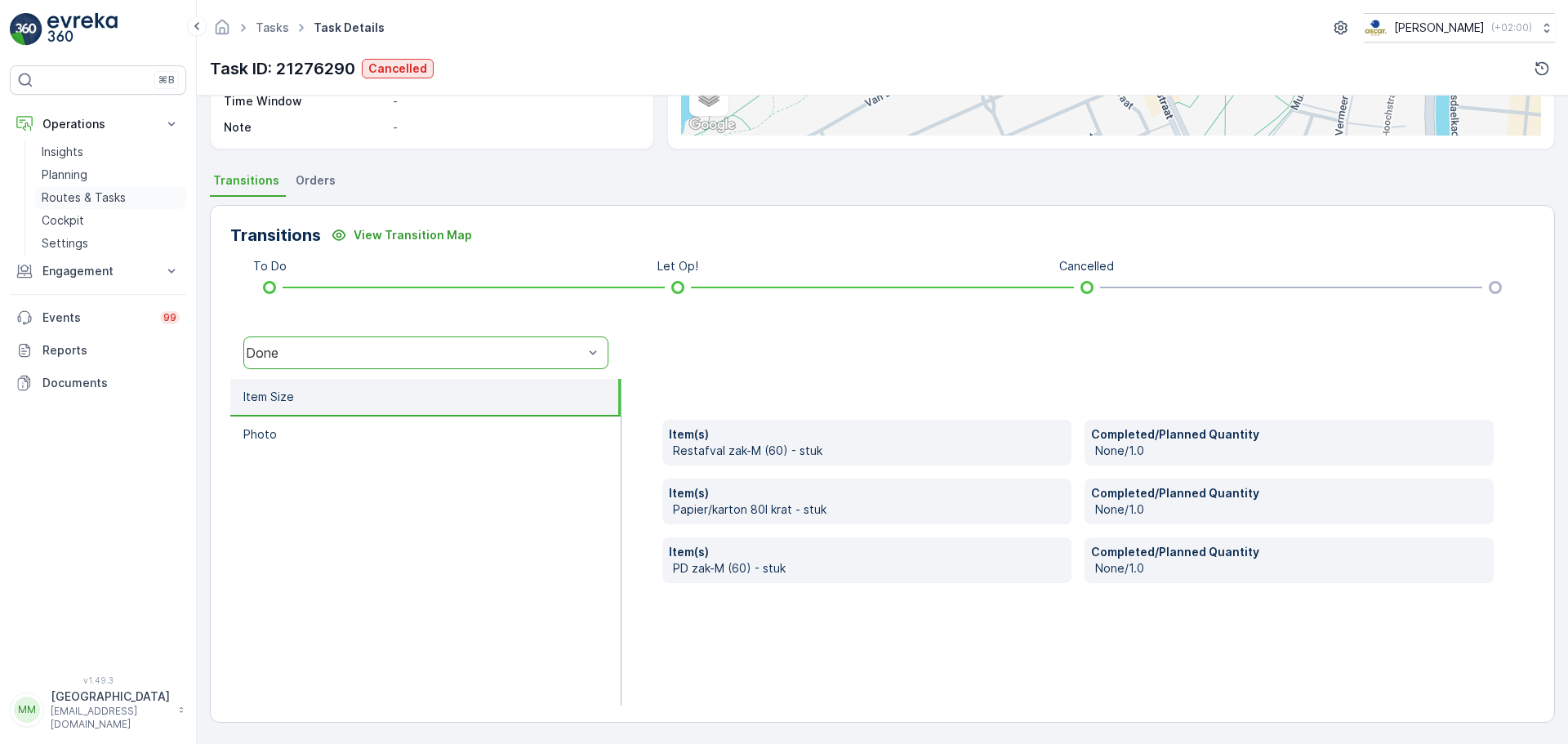
click at [108, 199] on p "Routes & Tasks" at bounding box center [84, 197] width 84 height 16
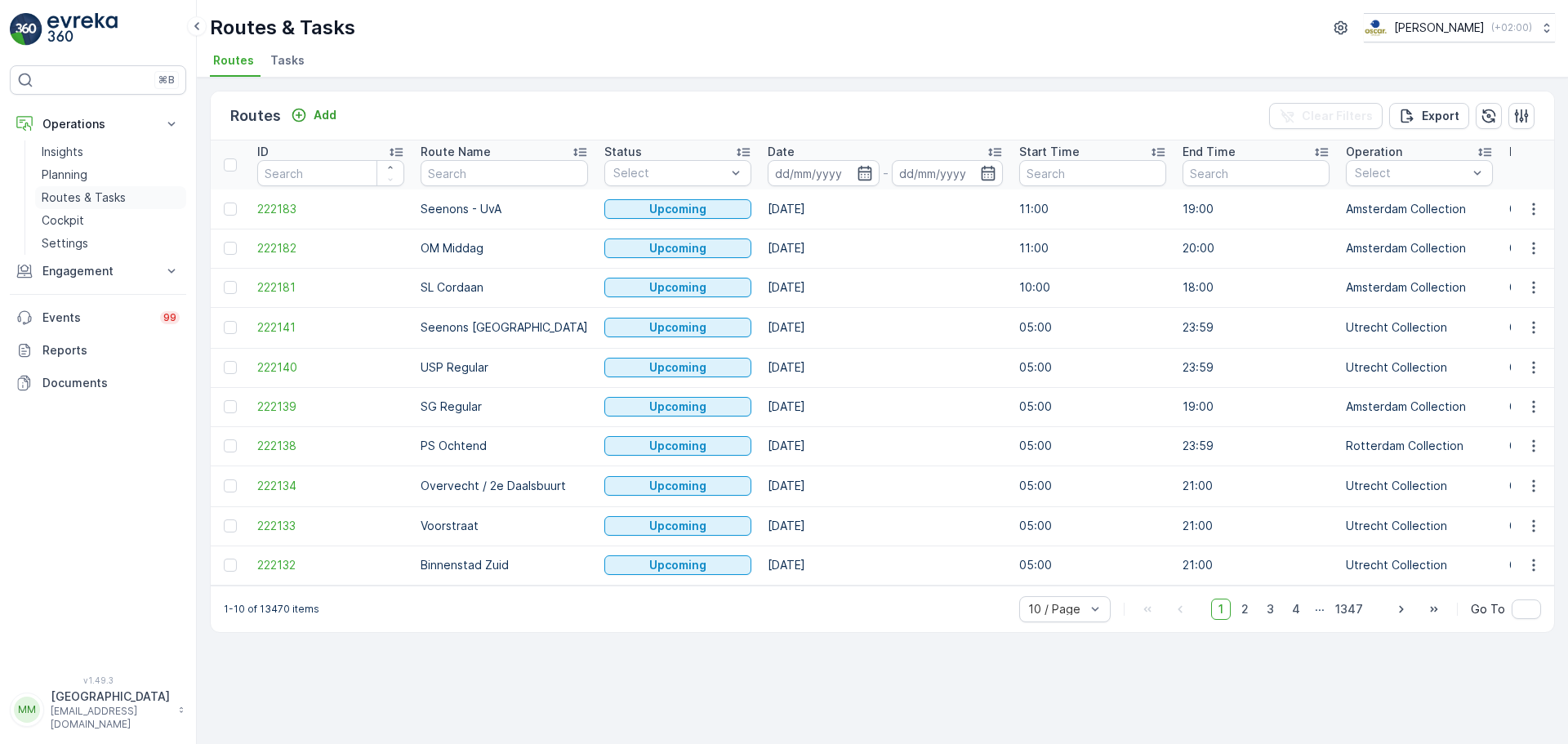
click at [112, 191] on p "Routes & Tasks" at bounding box center [84, 197] width 84 height 16
click at [270, 66] on span "Tasks" at bounding box center [288, 60] width 34 height 16
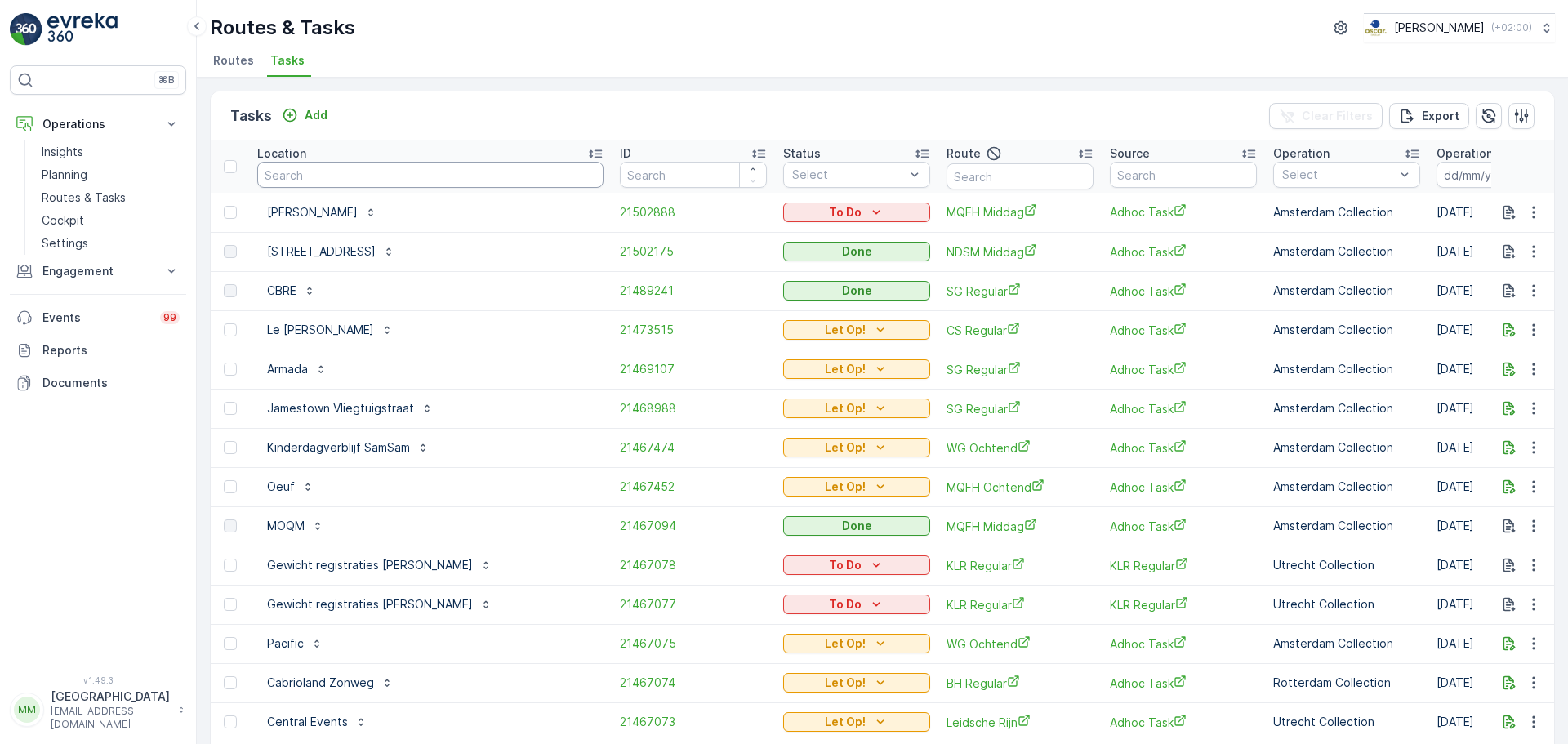
click at [372, 182] on input "text" at bounding box center [431, 174] width 347 height 26
type input "weesperplein"
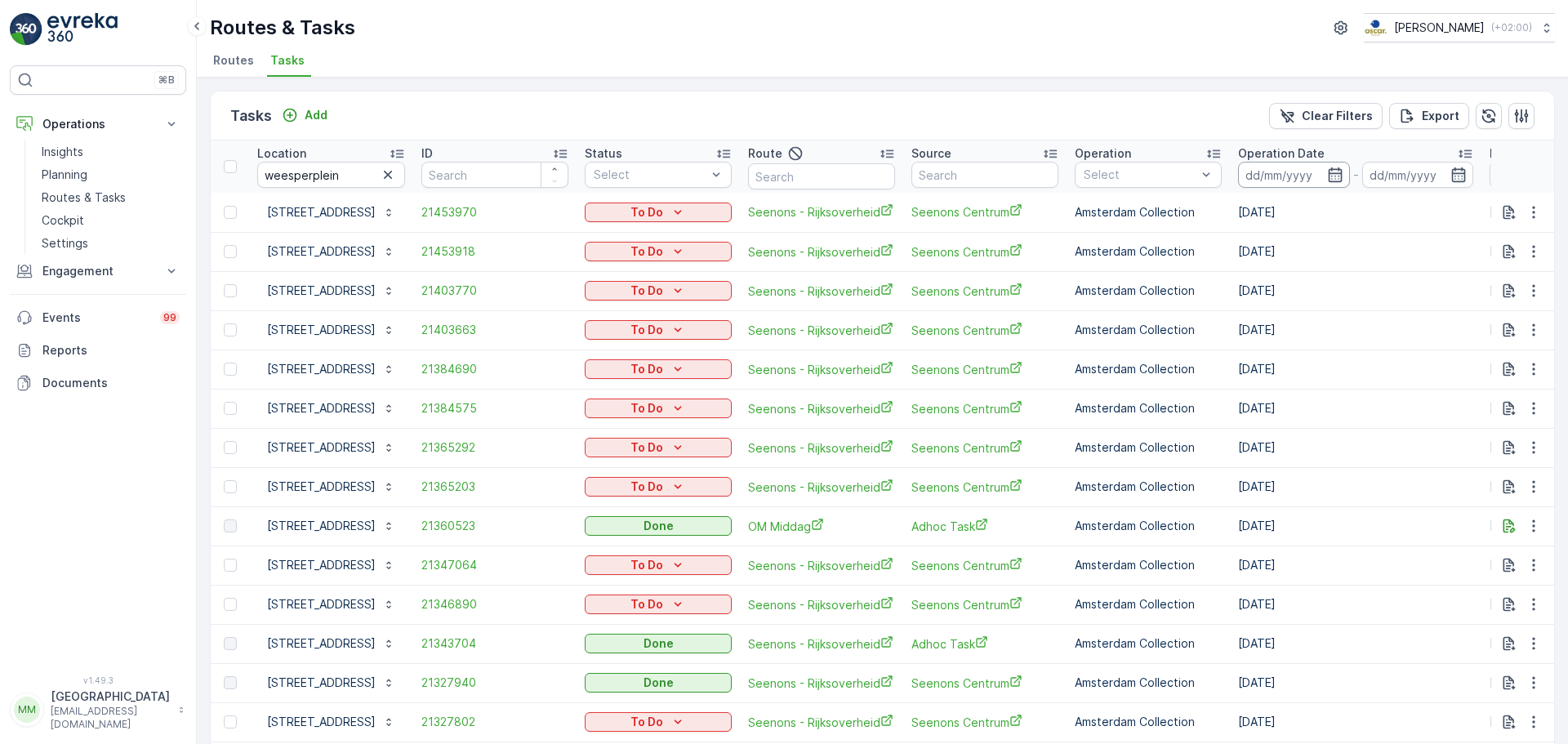
click at [1269, 172] on input at bounding box center [1294, 174] width 112 height 26
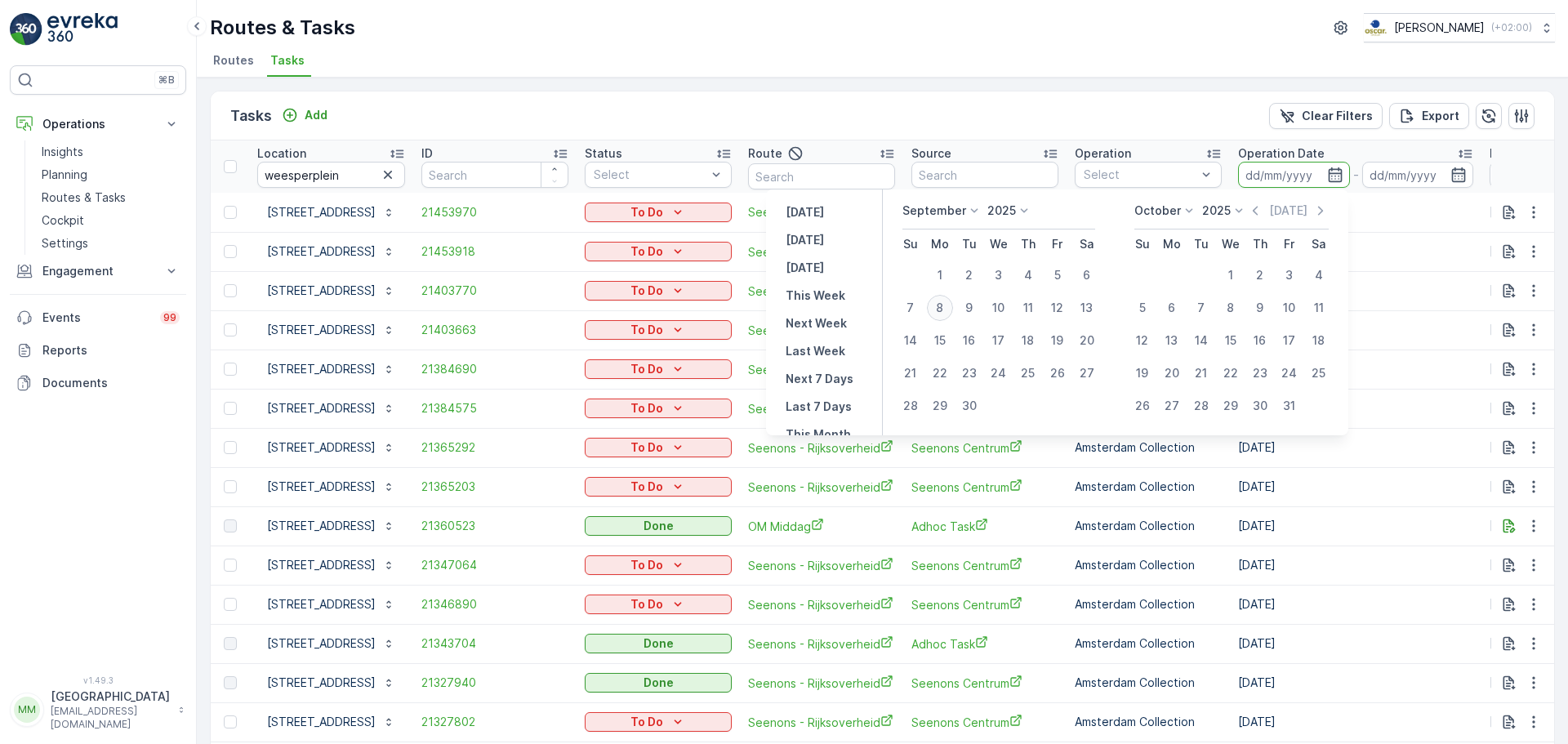
click at [936, 310] on div "8" at bounding box center [940, 308] width 26 height 26
type input "[DATE]"
click at [937, 309] on div "8" at bounding box center [940, 308] width 26 height 26
type input "[DATE]"
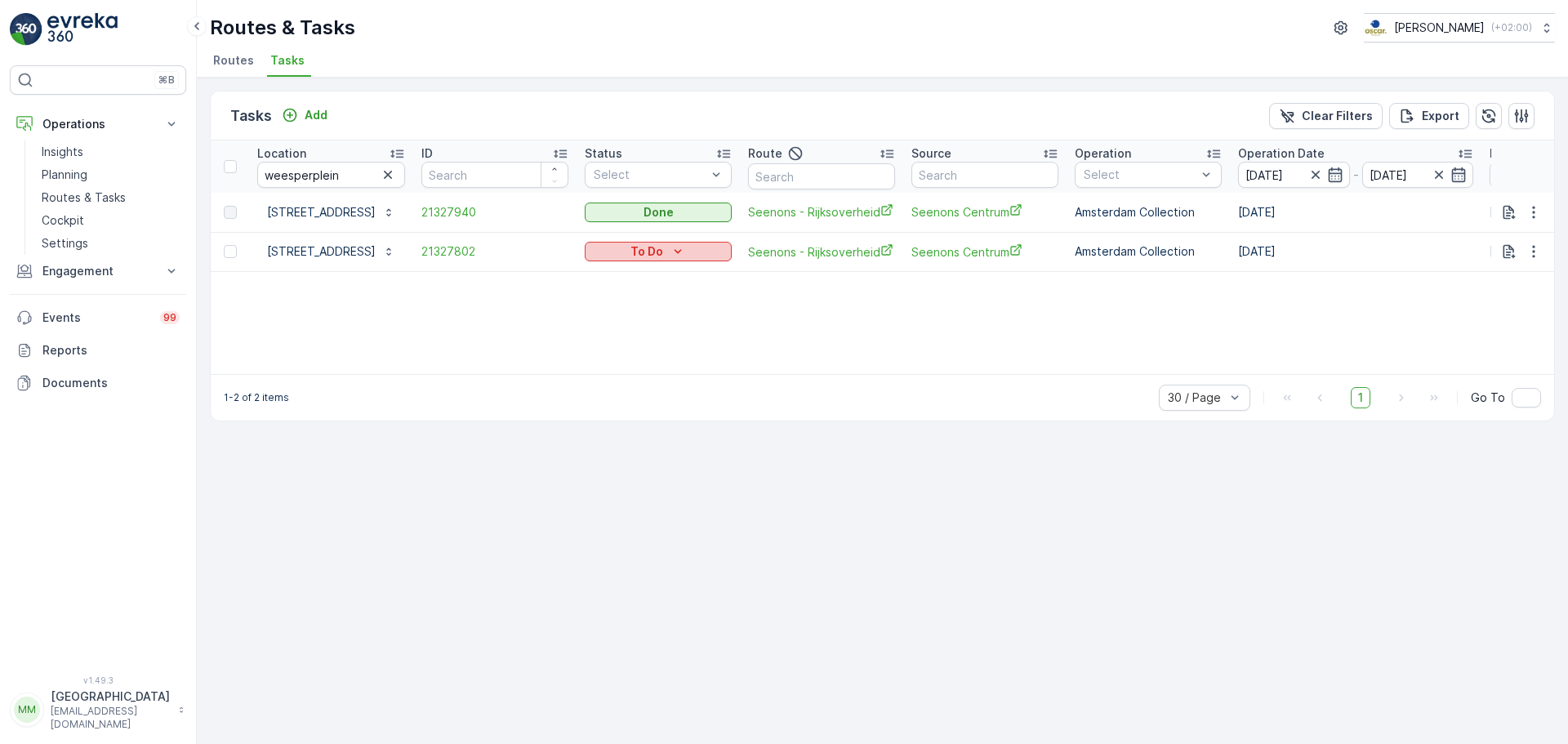
click at [667, 252] on div "To Do" at bounding box center [658, 251] width 134 height 16
click at [612, 312] on div "Done" at bounding box center [639, 322] width 104 height 23
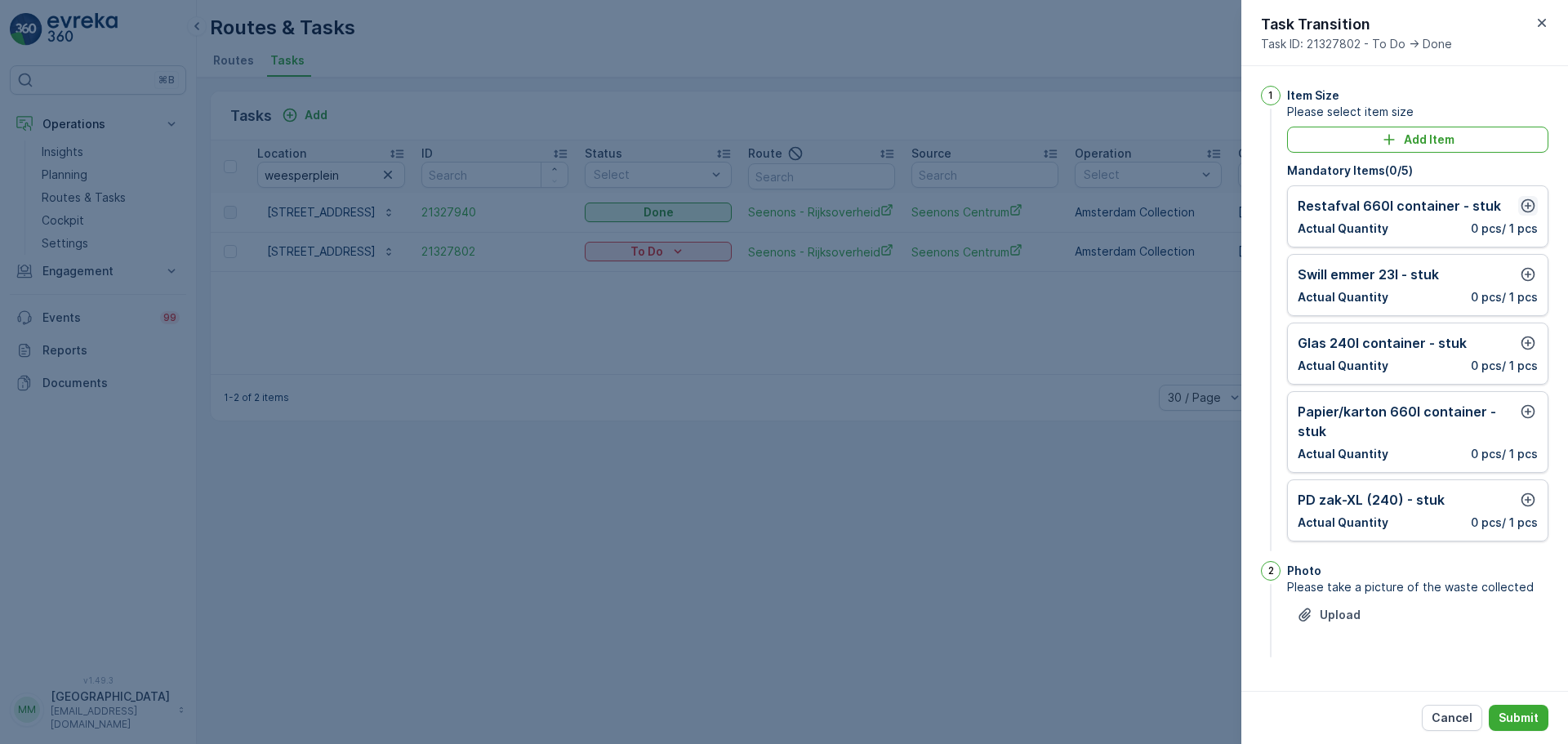
click at [1523, 204] on icon "button" at bounding box center [1528, 205] width 16 height 16
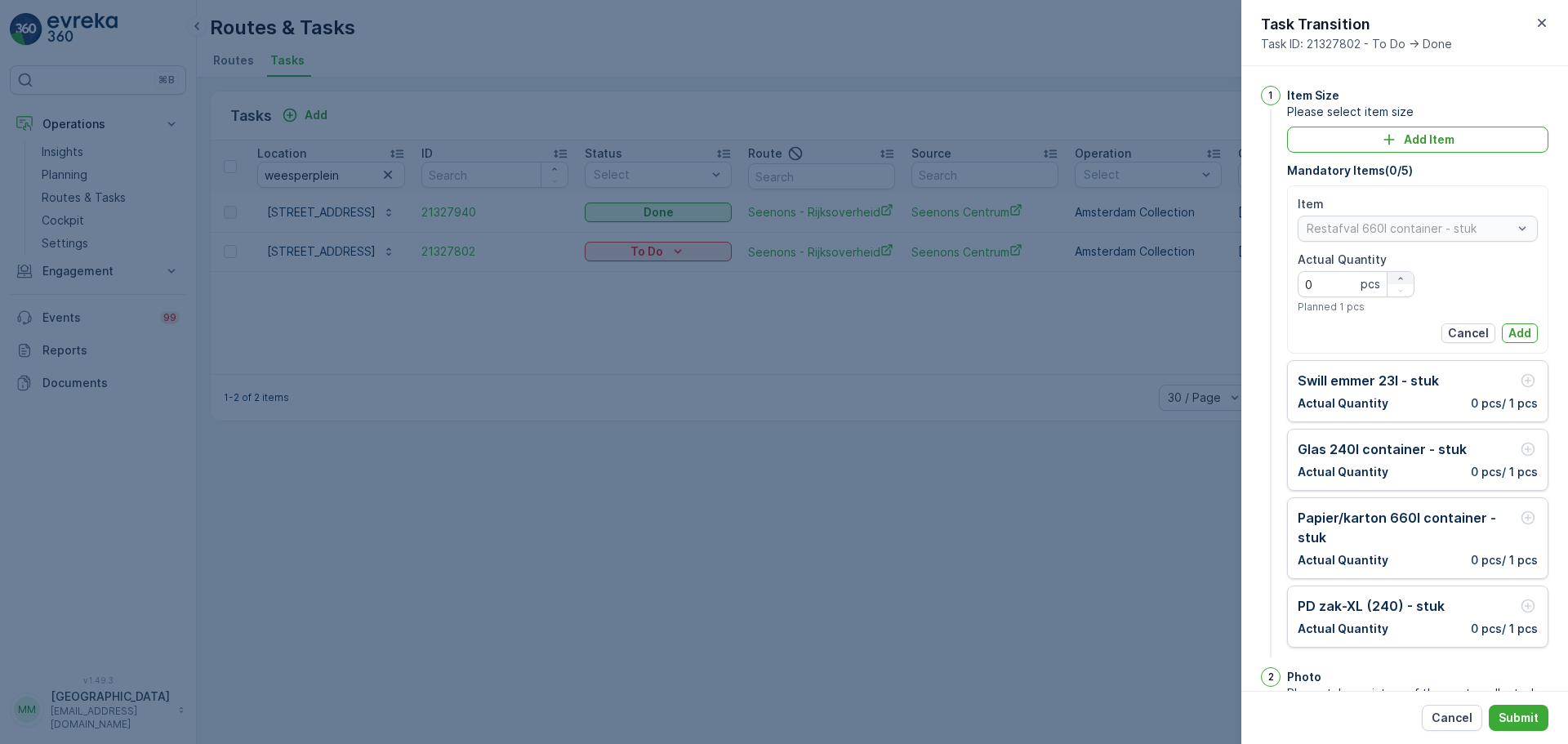
click at [1407, 280] on div "button" at bounding box center [1401, 278] width 26 height 9
click at [1405, 281] on div "button" at bounding box center [1401, 278] width 26 height 9
type Quantity "3"
click at [1521, 335] on p "Add" at bounding box center [1520, 333] width 23 height 16
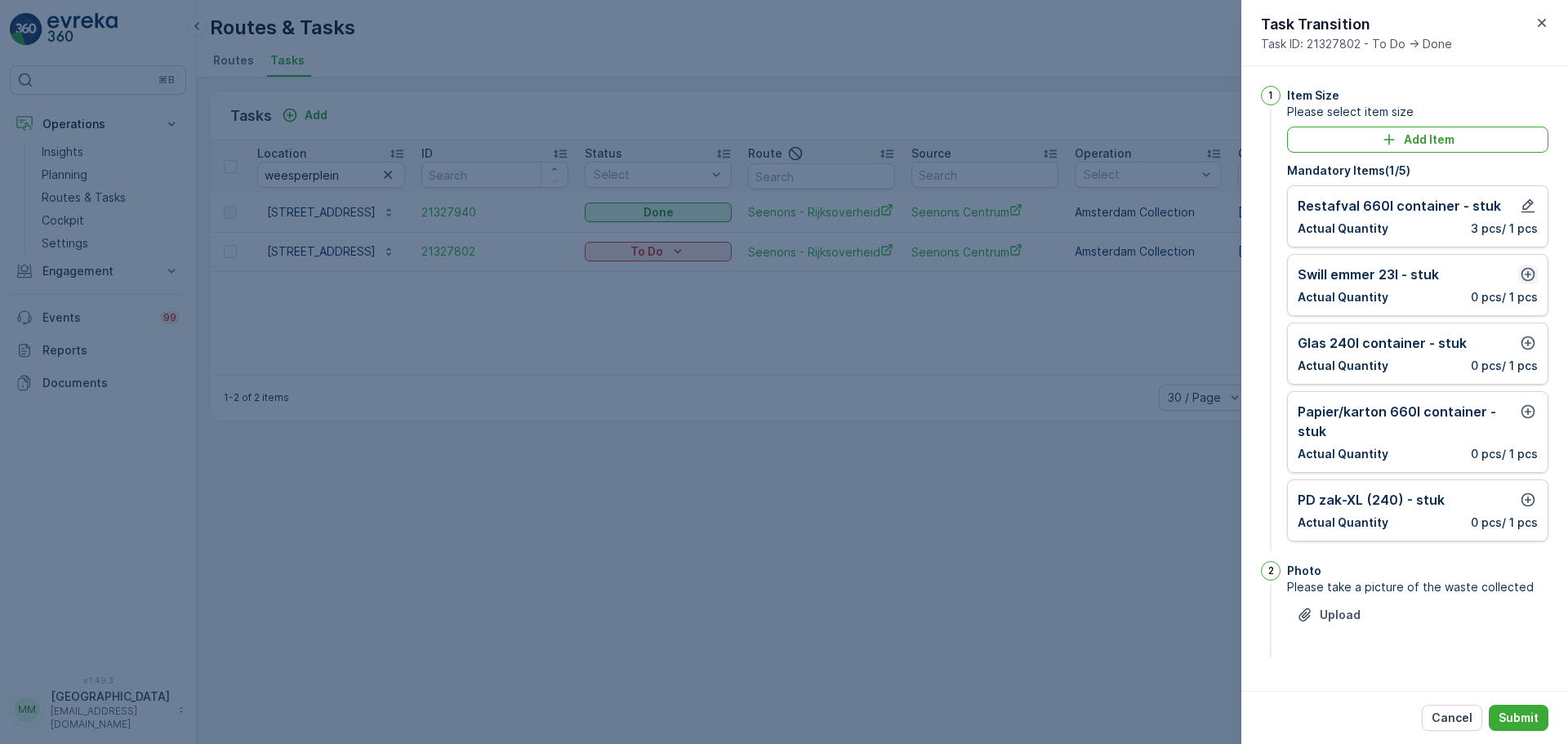
click at [1531, 273] on icon "button" at bounding box center [1528, 274] width 16 height 16
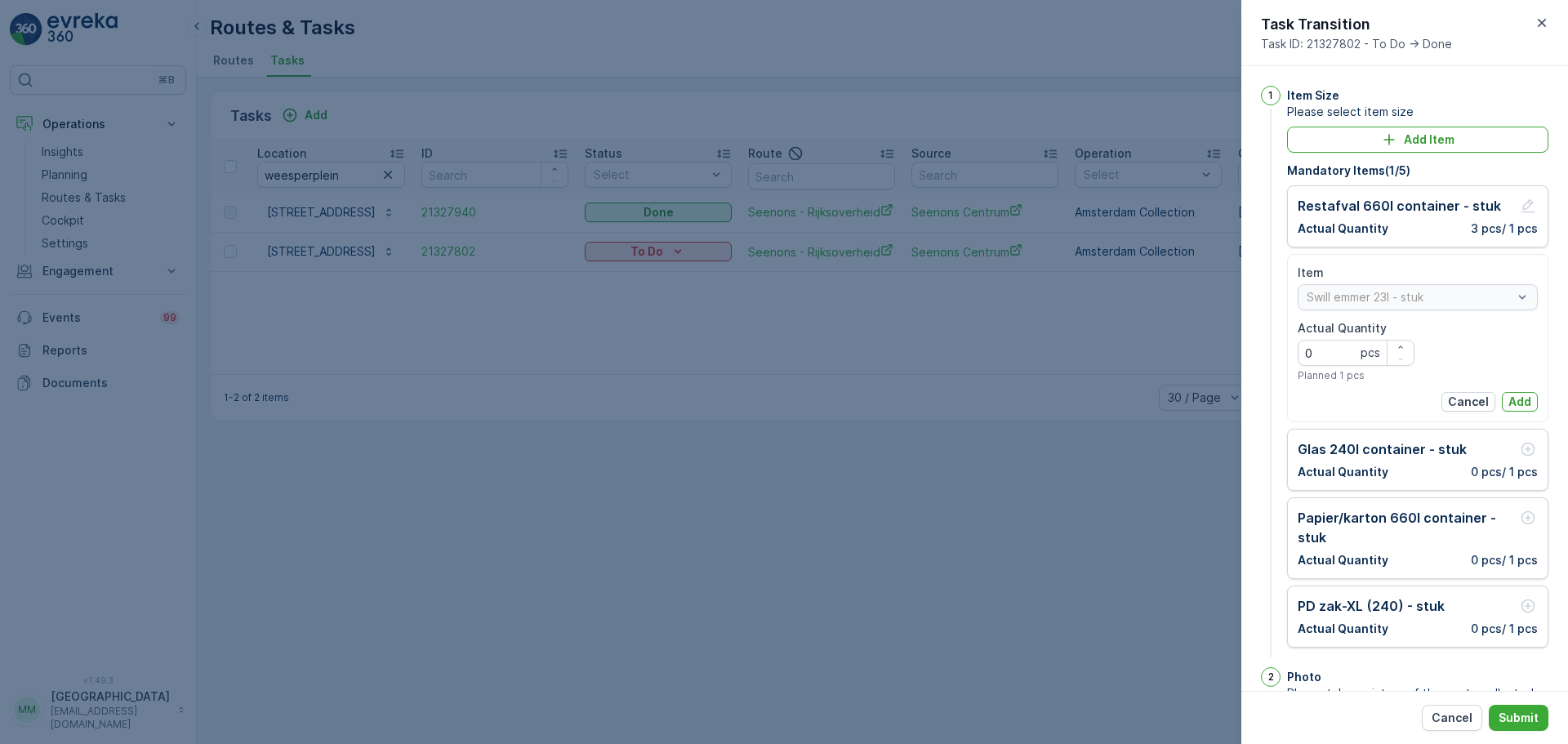
click at [1508, 390] on div "Item Swill emmer 23l - stuk Actual Quantity 0 pcs Planned 1 pcs Cancel Add" at bounding box center [1418, 337] width 240 height 147
click at [1514, 396] on p "Add" at bounding box center [1520, 402] width 23 height 16
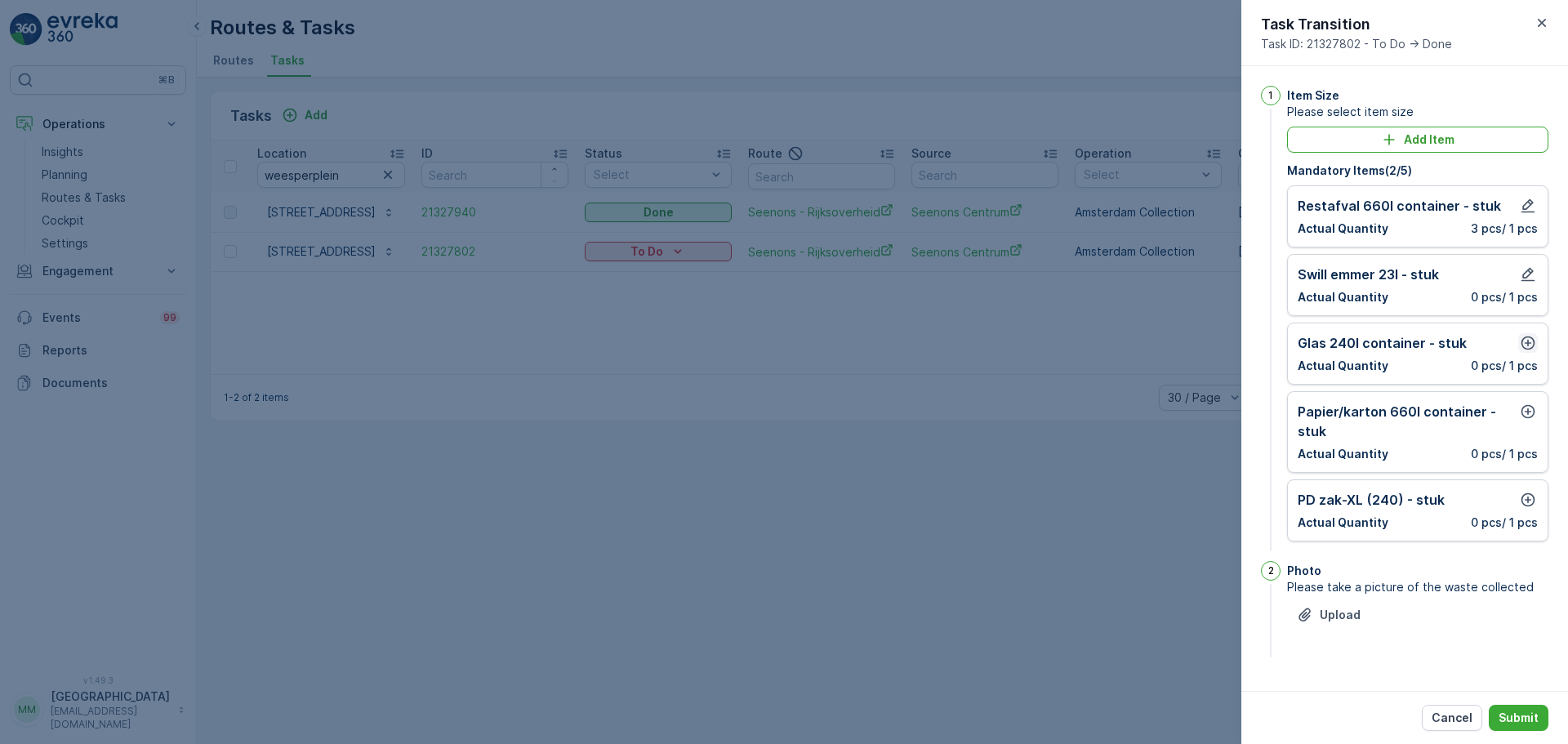
drag, startPoint x: 1527, startPoint y: 324, endPoint x: 1527, endPoint y: 334, distance: 10.0
click at [1527, 328] on div "Glas 240l container - stuk Actual Quantity 0 pcs / 1 pcs" at bounding box center [1418, 354] width 262 height 62
click at [1527, 335] on icon "button" at bounding box center [1528, 342] width 16 height 16
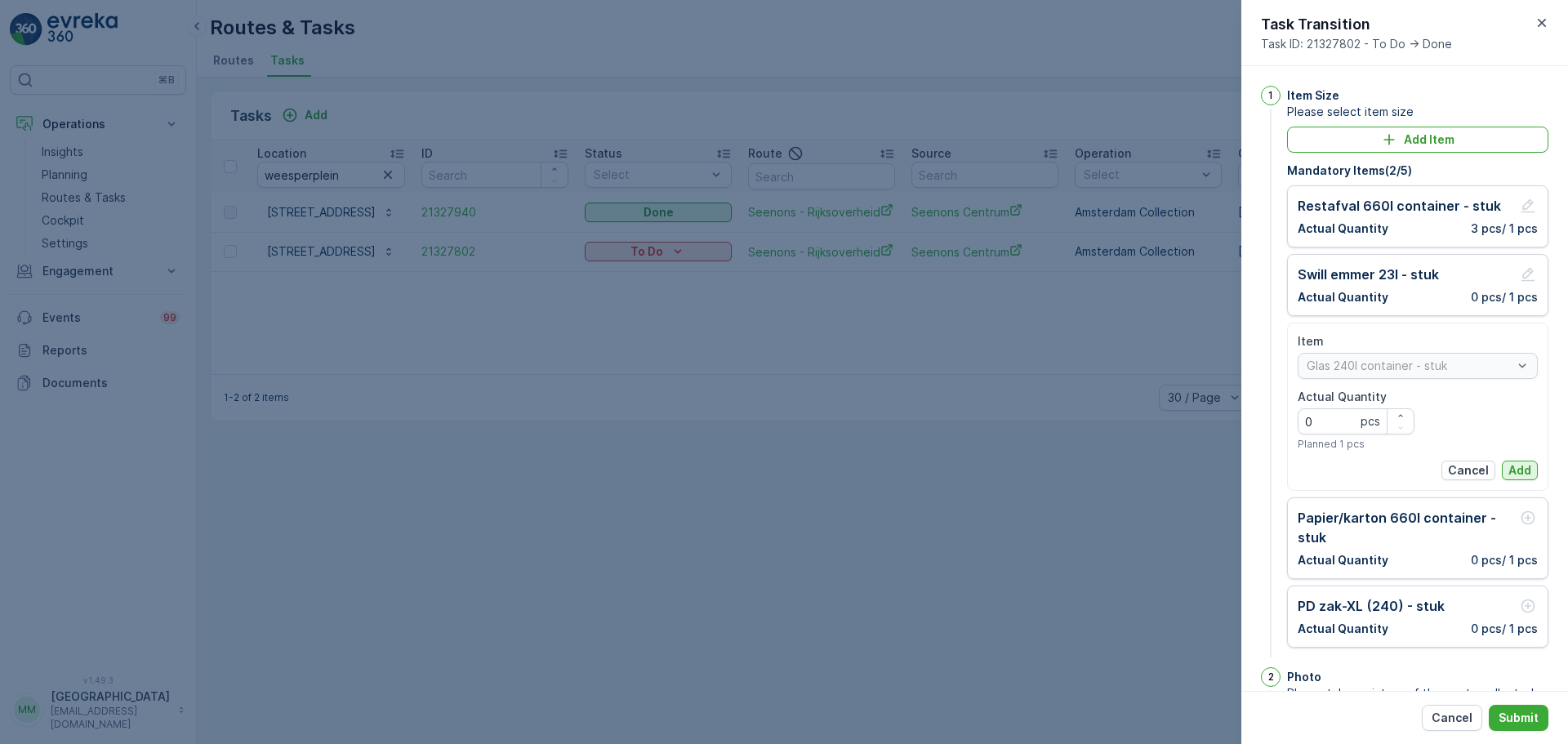
click at [1517, 465] on p "Add" at bounding box center [1520, 470] width 23 height 16
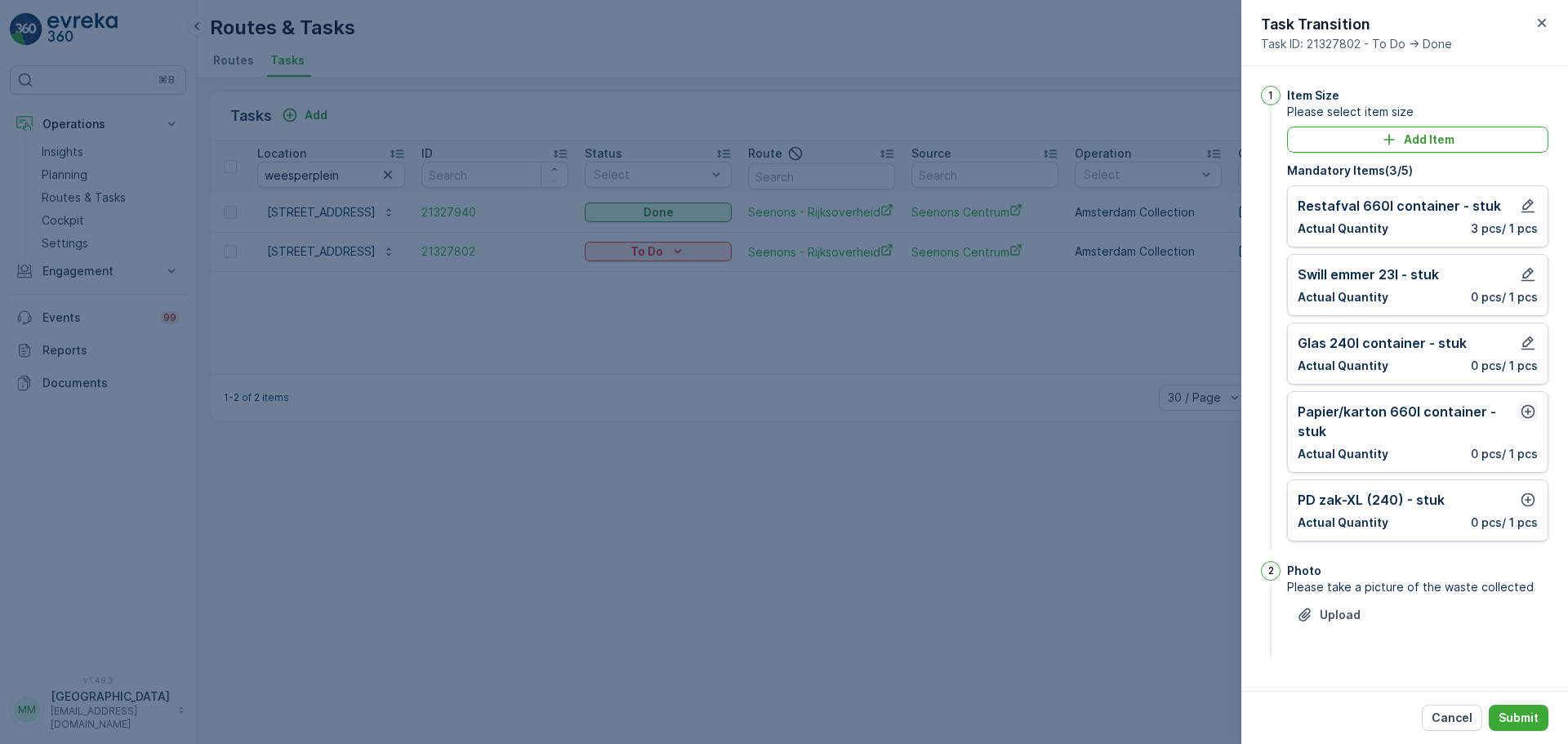
click at [1529, 414] on icon "button" at bounding box center [1528, 411] width 16 height 16
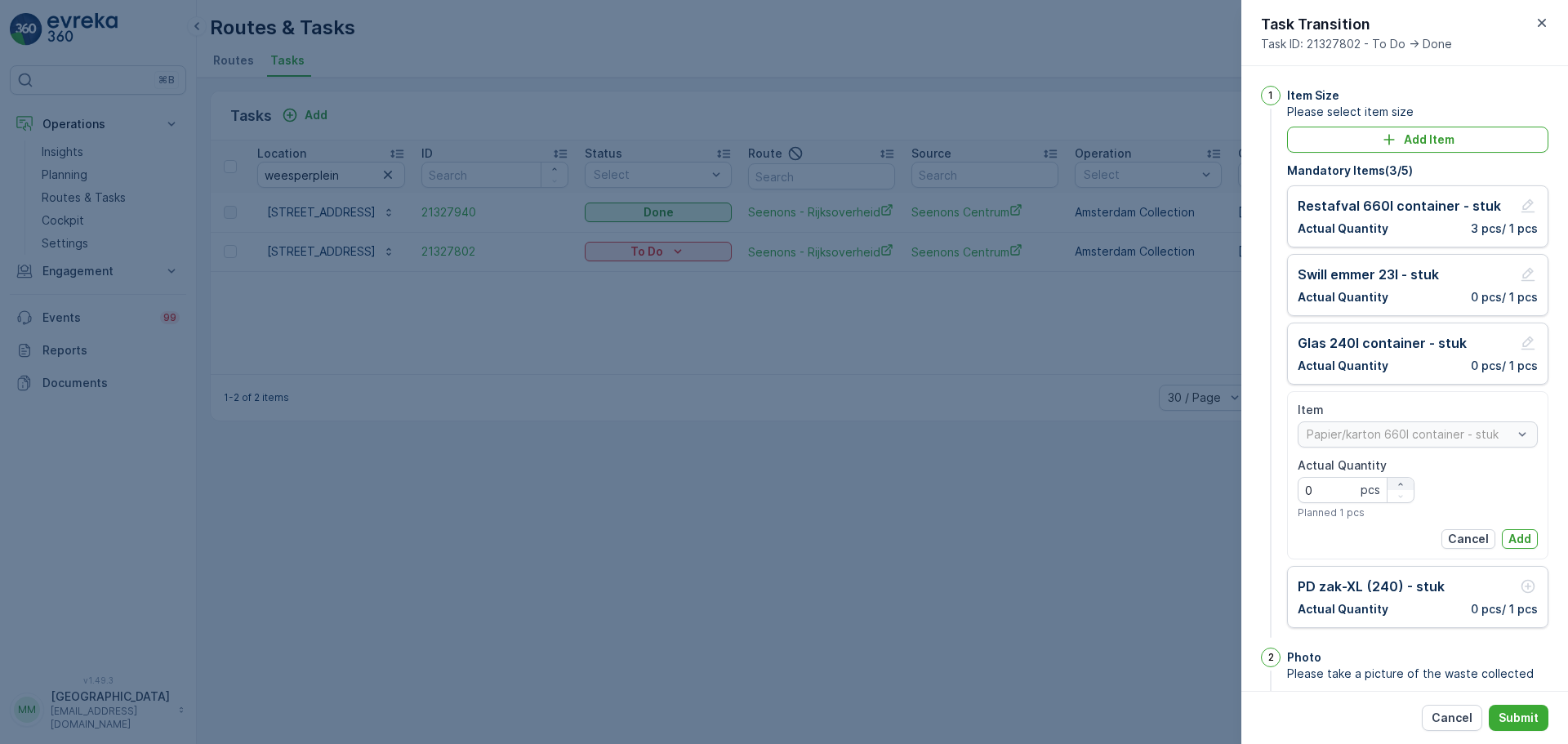
click at [1388, 482] on div "button" at bounding box center [1401, 484] width 26 height 9
type Quantity "1"
click at [1504, 537] on button "Add" at bounding box center [1520, 539] width 36 height 20
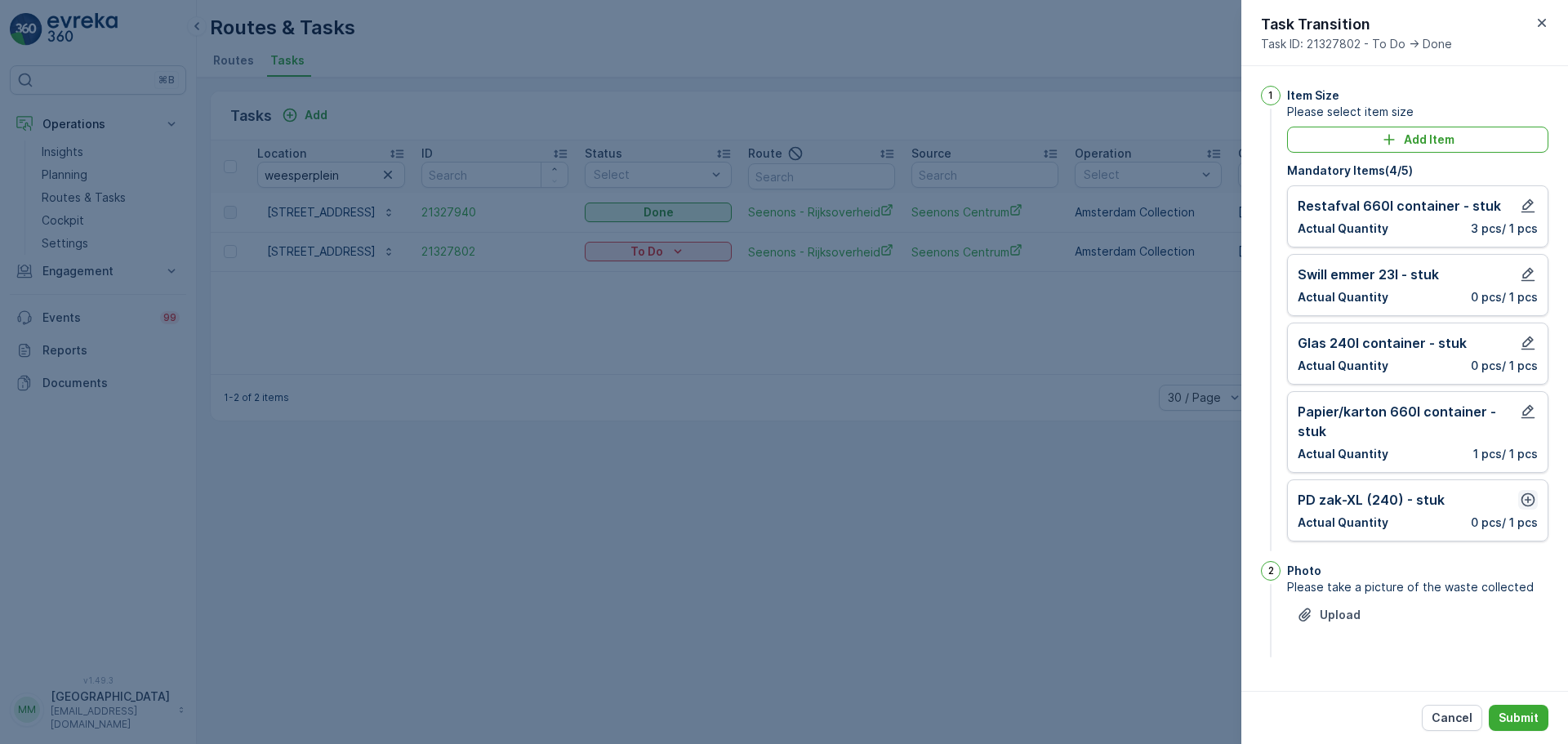
click at [1536, 501] on button "button" at bounding box center [1528, 499] width 20 height 20
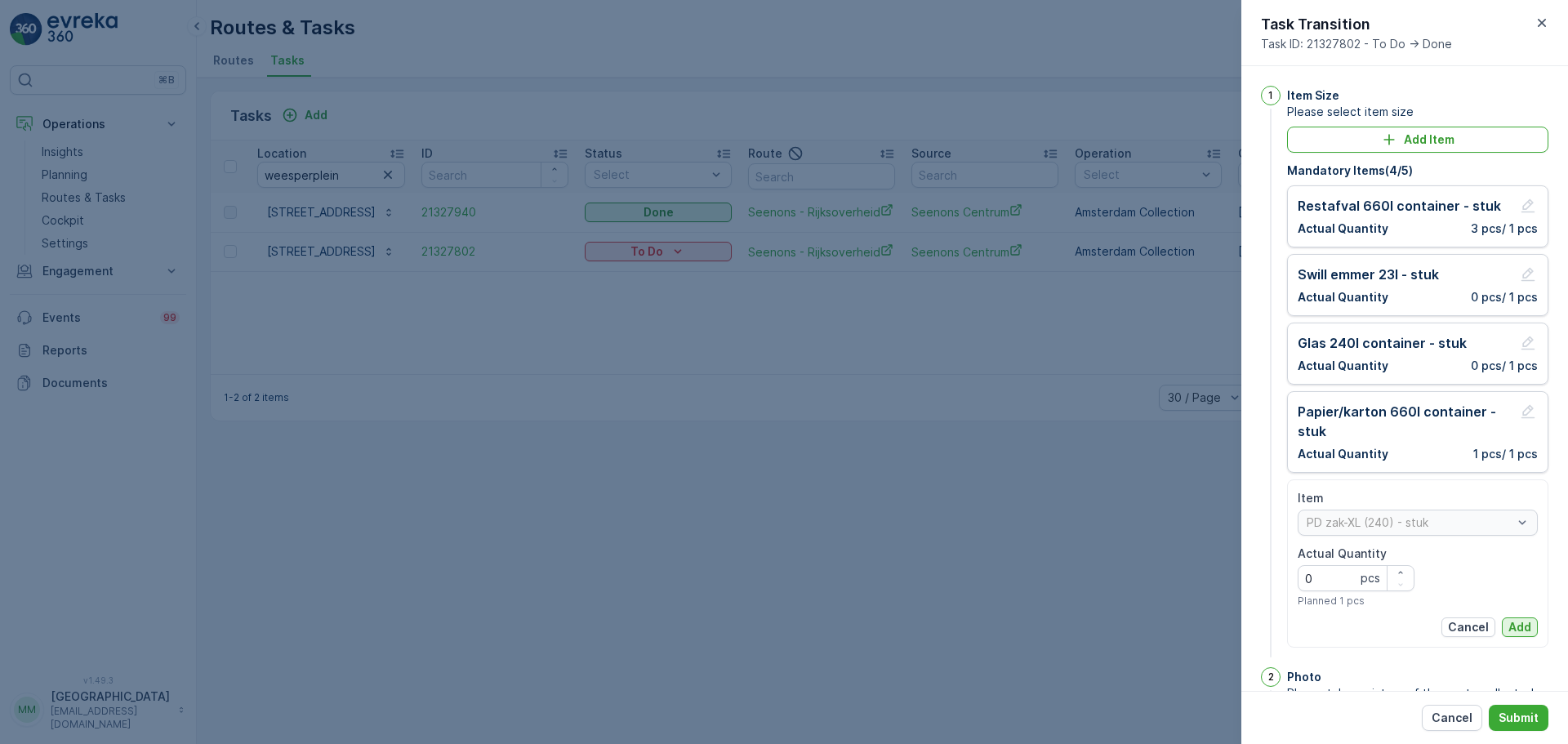
click at [1527, 620] on p "Add" at bounding box center [1520, 626] width 23 height 16
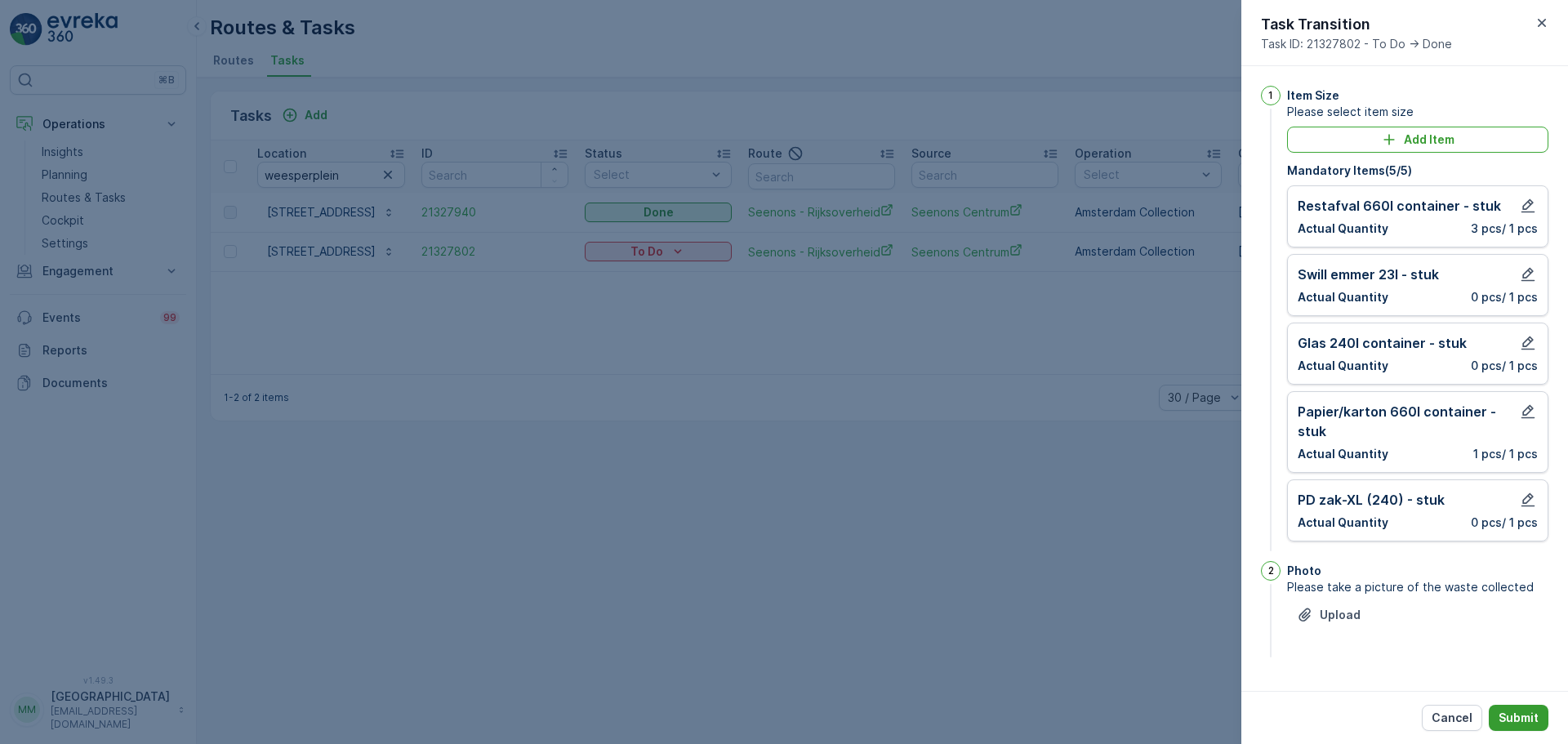
click at [1528, 712] on p "Submit" at bounding box center [1518, 717] width 40 height 16
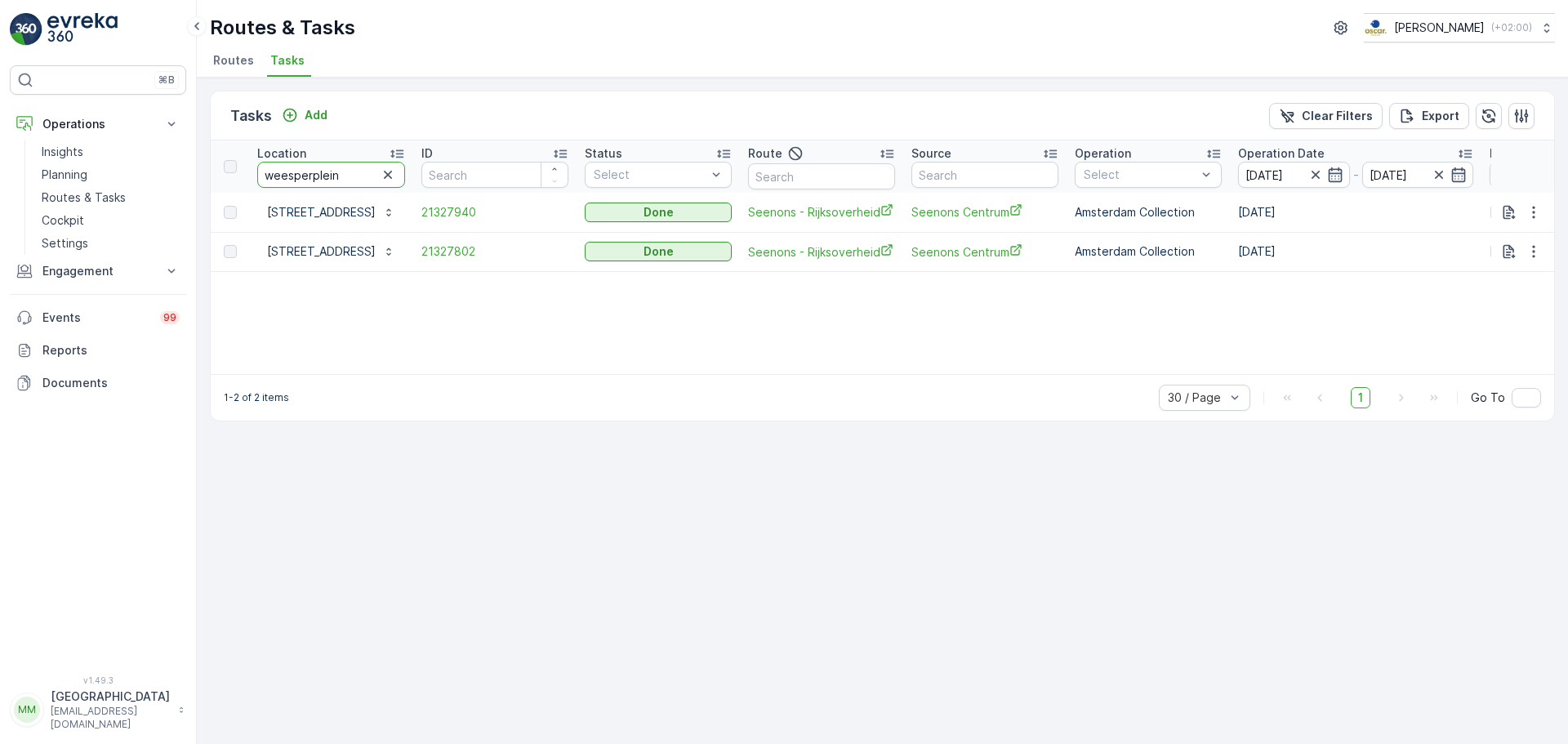
drag, startPoint x: 362, startPoint y: 184, endPoint x: 238, endPoint y: 182, distance: 124.0
click at [238, 182] on tr "Location weesperplein ID Status Select Route Source Operation Select Operation …" at bounding box center [1471, 166] width 2521 height 52
click at [410, 245] on td "Weesperplein 11" at bounding box center [330, 251] width 164 height 39
drag, startPoint x: 351, startPoint y: 179, endPoint x: 221, endPoint y: 171, distance: 130.2
click at [221, 171] on tr "Location weesperplein ID Status Select Route Source Operation Select Operation …" at bounding box center [1471, 166] width 2521 height 52
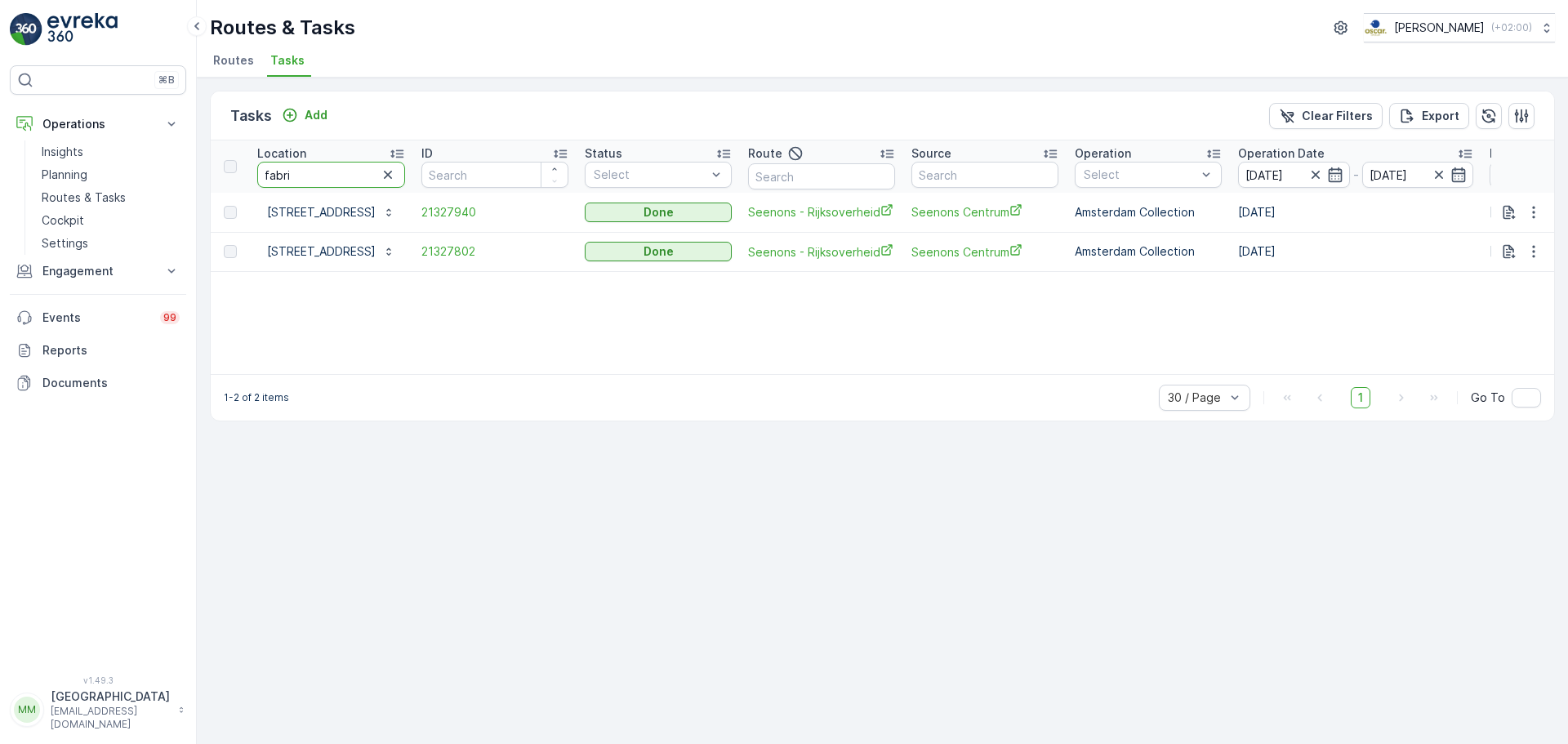
type input "fabriq"
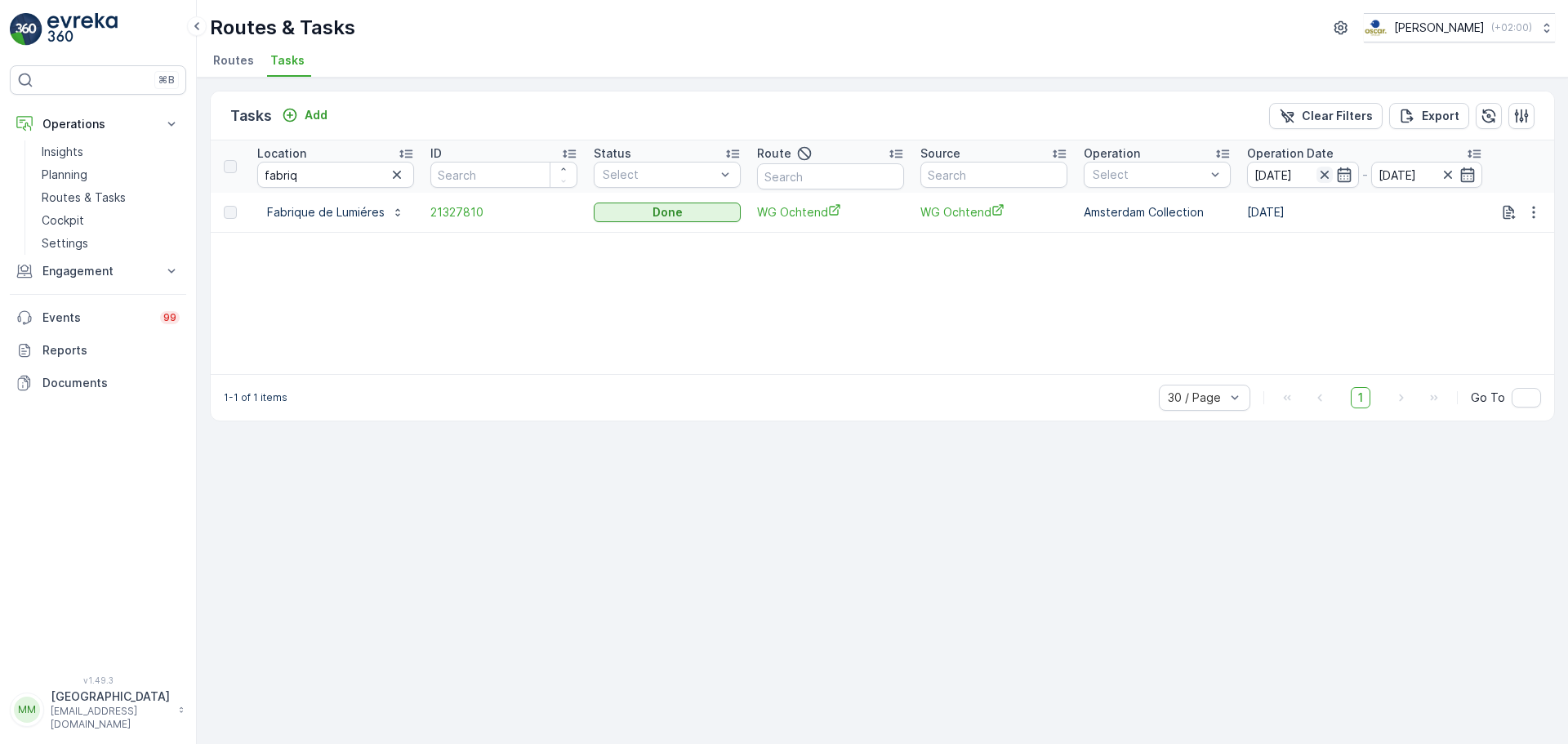
click at [1327, 172] on icon "button" at bounding box center [1324, 175] width 9 height 9
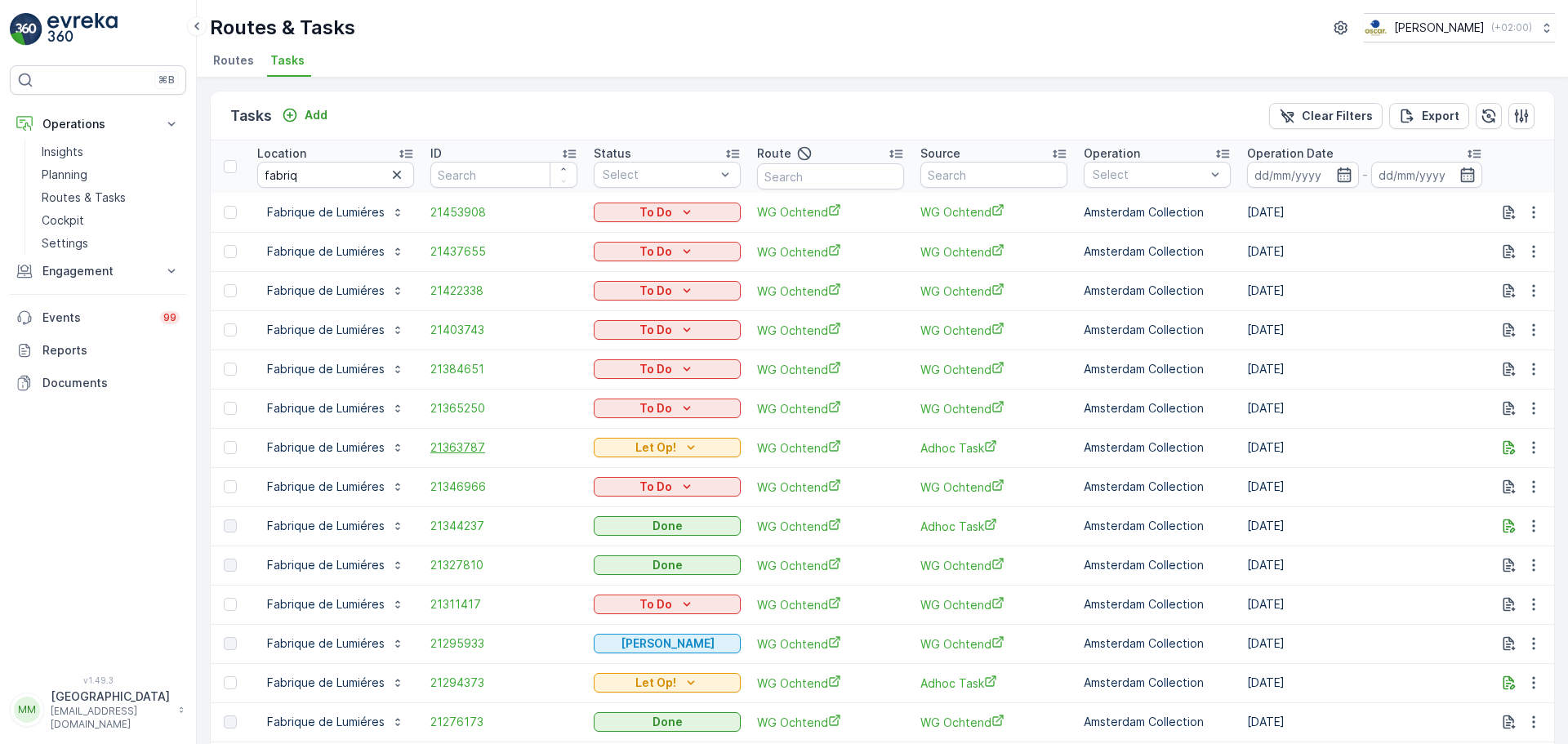
click at [465, 450] on span "21363787" at bounding box center [504, 447] width 147 height 16
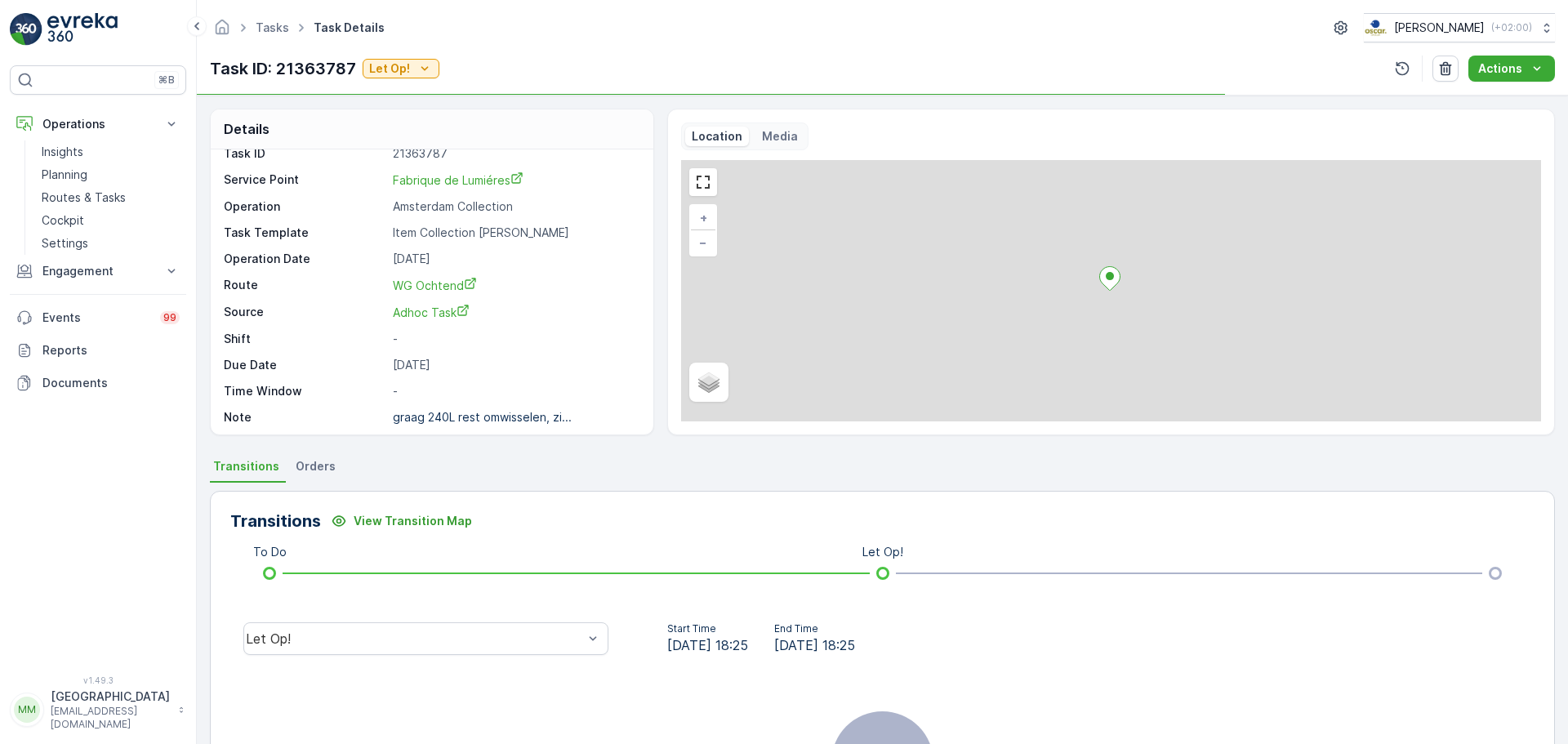
scroll to position [21, 0]
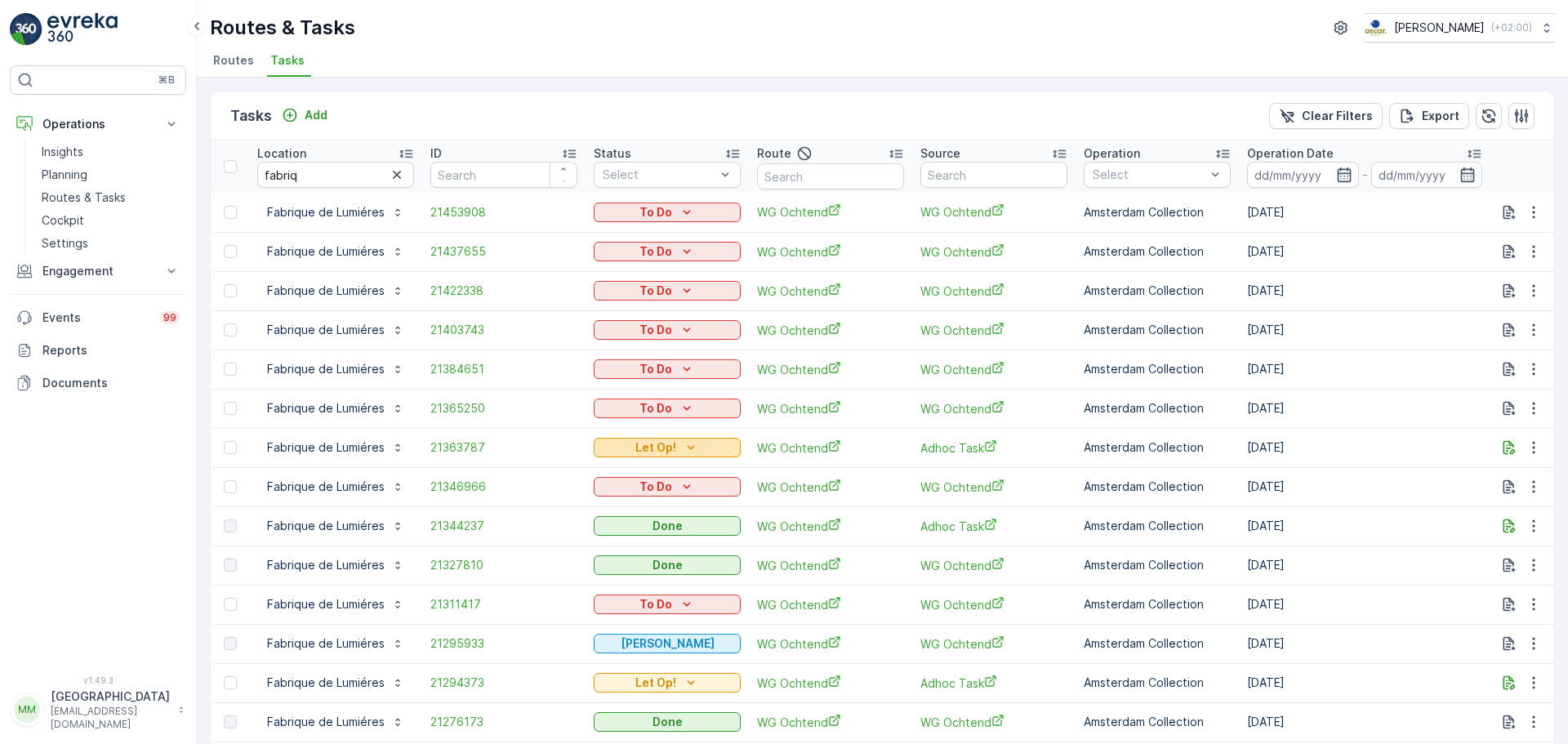
click at [701, 445] on div "Let Op!" at bounding box center [668, 447] width 134 height 16
click at [633, 490] on div "Done" at bounding box center [648, 494] width 104 height 23
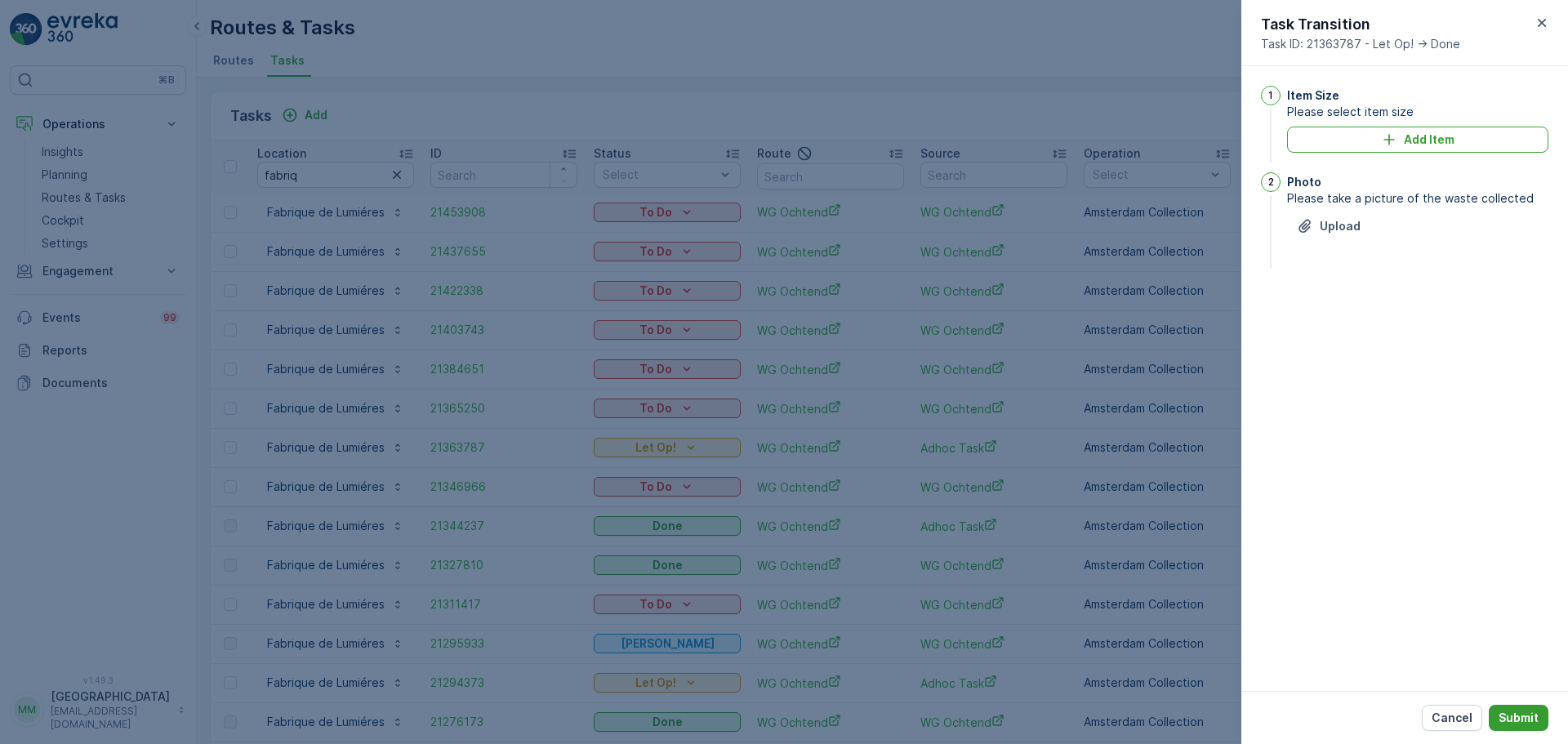
click at [1531, 723] on p "Submit" at bounding box center [1518, 717] width 40 height 16
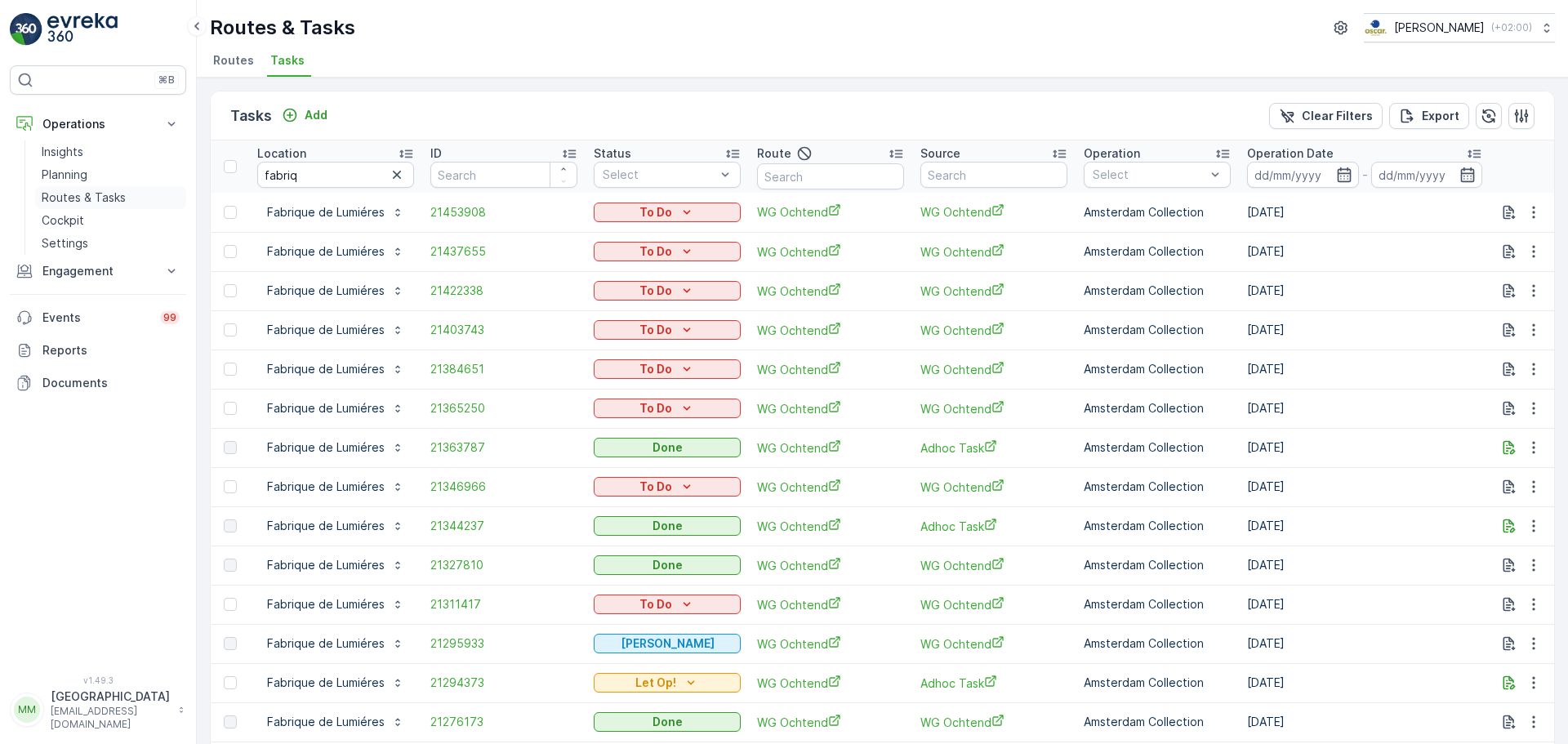
click at [119, 199] on p "Routes & Tasks" at bounding box center [84, 197] width 84 height 16
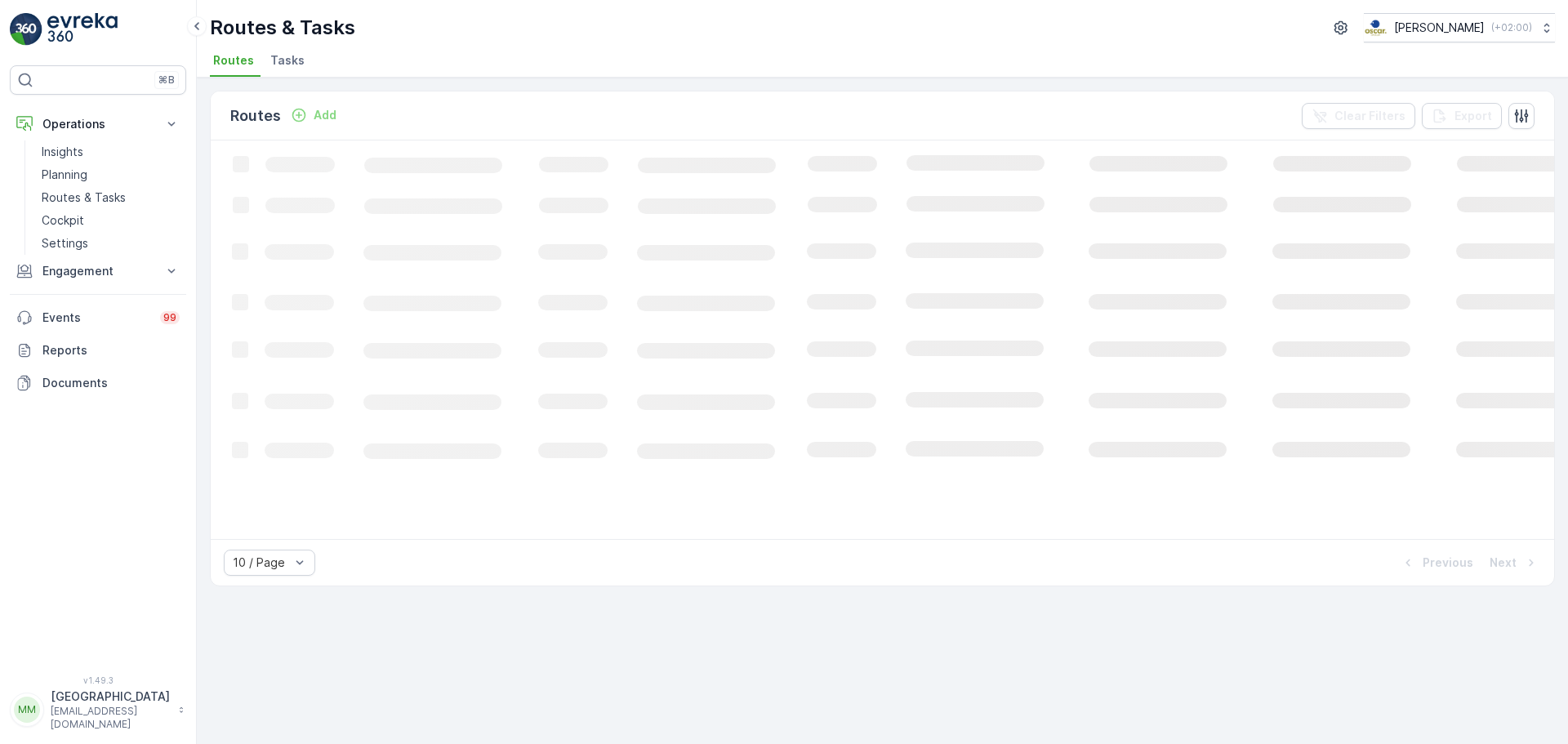
click at [270, 65] on span "Tasks" at bounding box center [288, 60] width 34 height 16
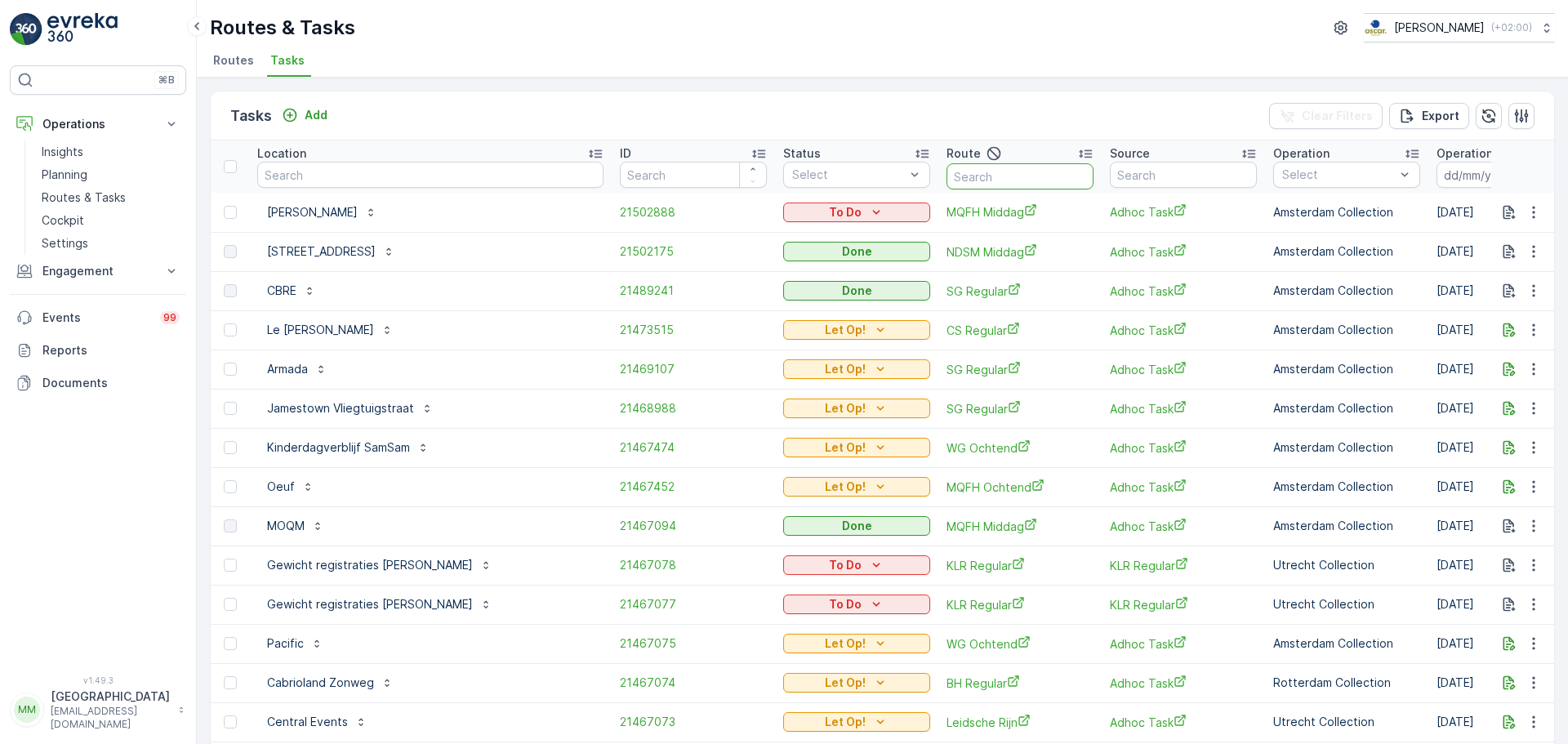
click at [947, 179] on input "text" at bounding box center [1020, 176] width 147 height 26
type input "ps 0o"
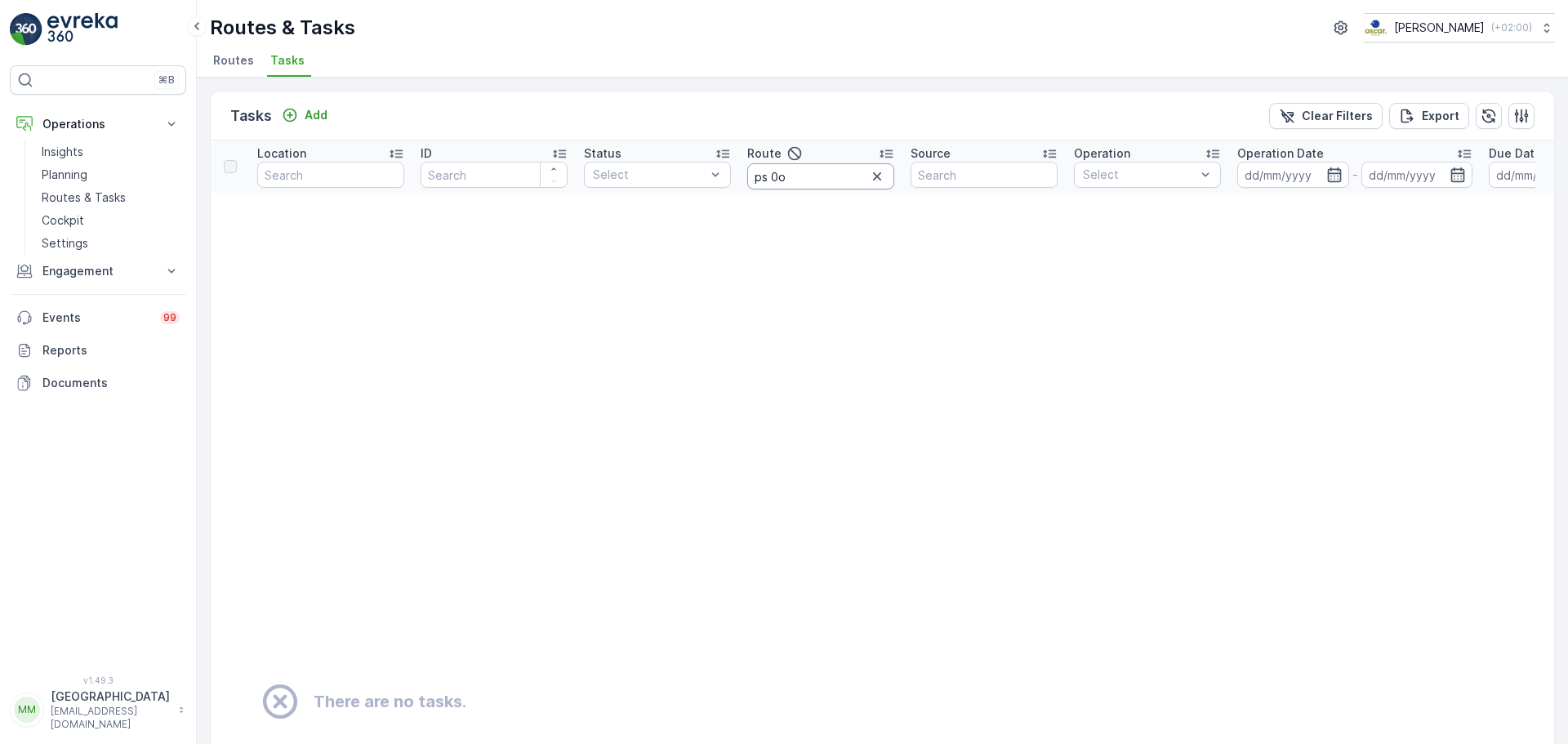
click at [781, 176] on input "ps 0o" at bounding box center [820, 176] width 147 height 26
type input "ps o"
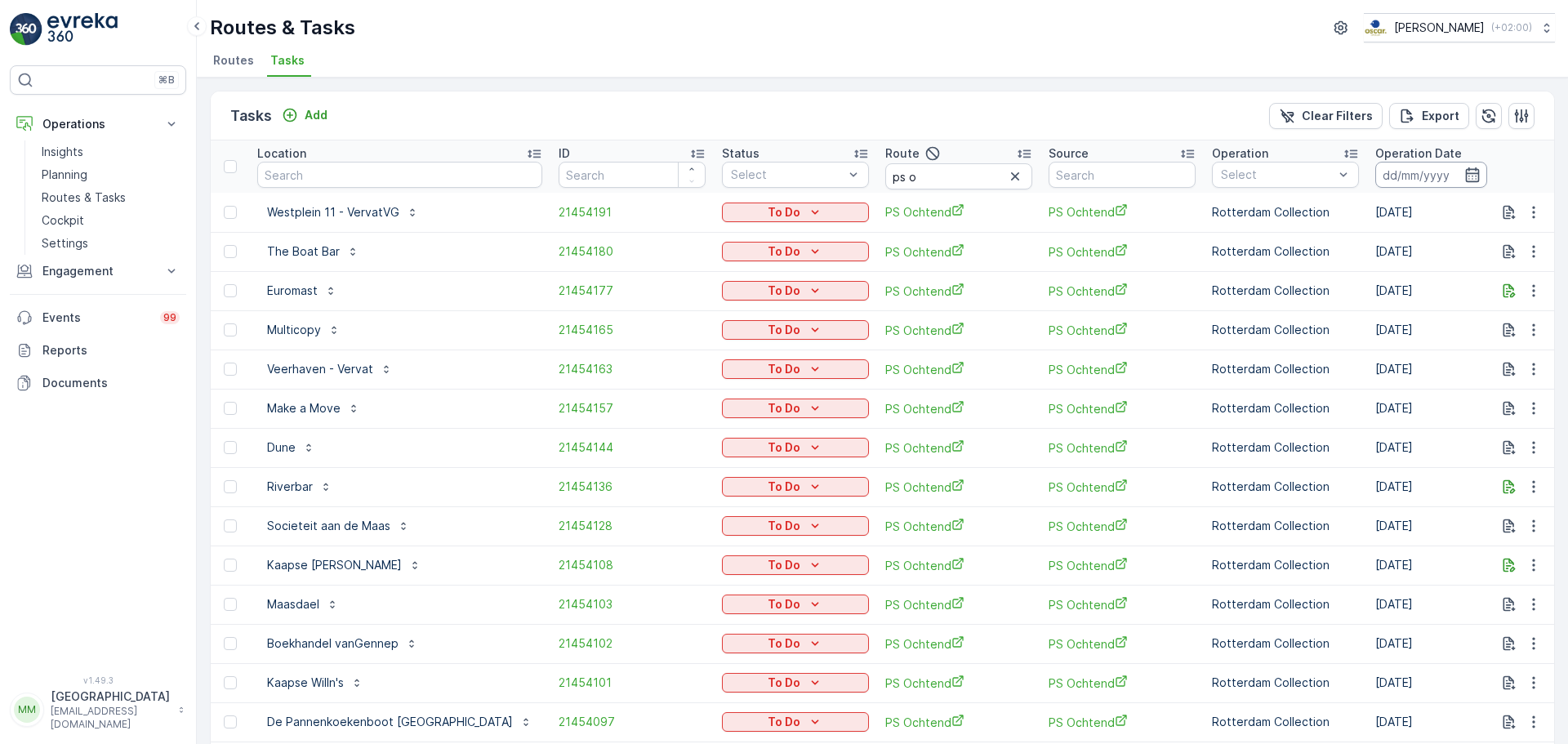
click at [1376, 175] on input at bounding box center [1432, 174] width 112 height 26
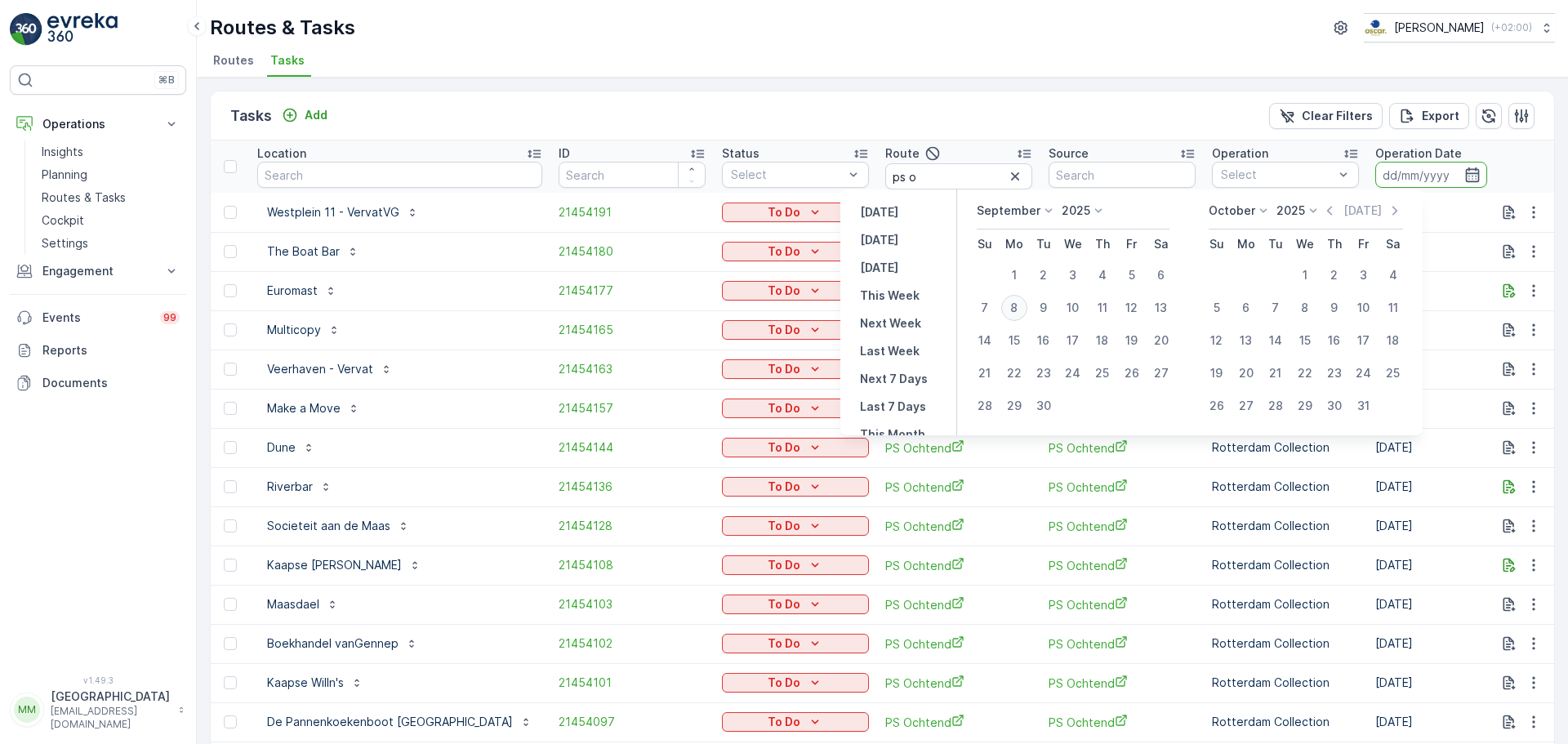
click at [1010, 306] on div "8" at bounding box center [1014, 308] width 26 height 26
type input "[DATE]"
click at [1010, 306] on div "8" at bounding box center [1014, 308] width 26 height 26
type input "[DATE]"
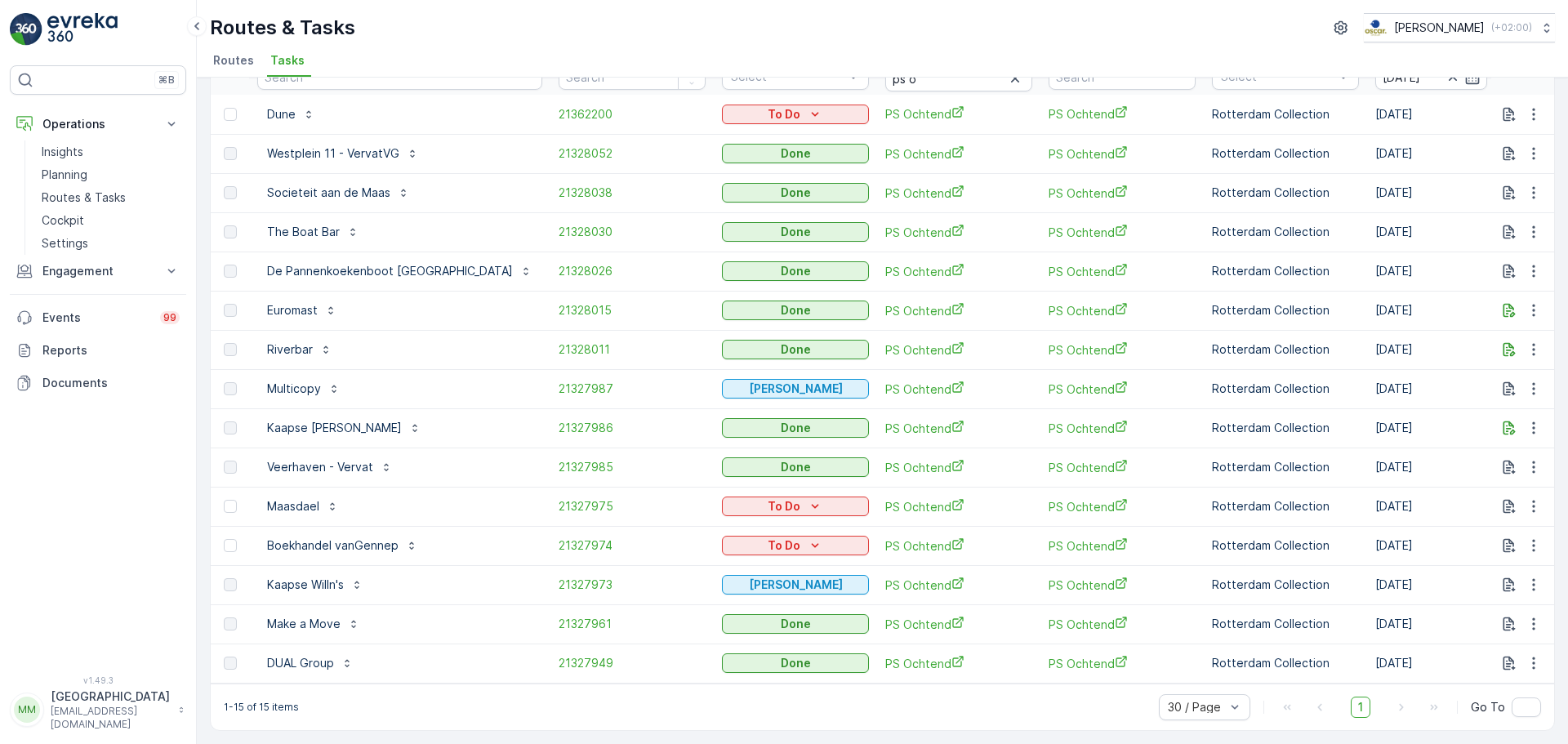
scroll to position [106, 0]
click at [1529, 543] on icon "button" at bounding box center [1534, 545] width 16 height 16
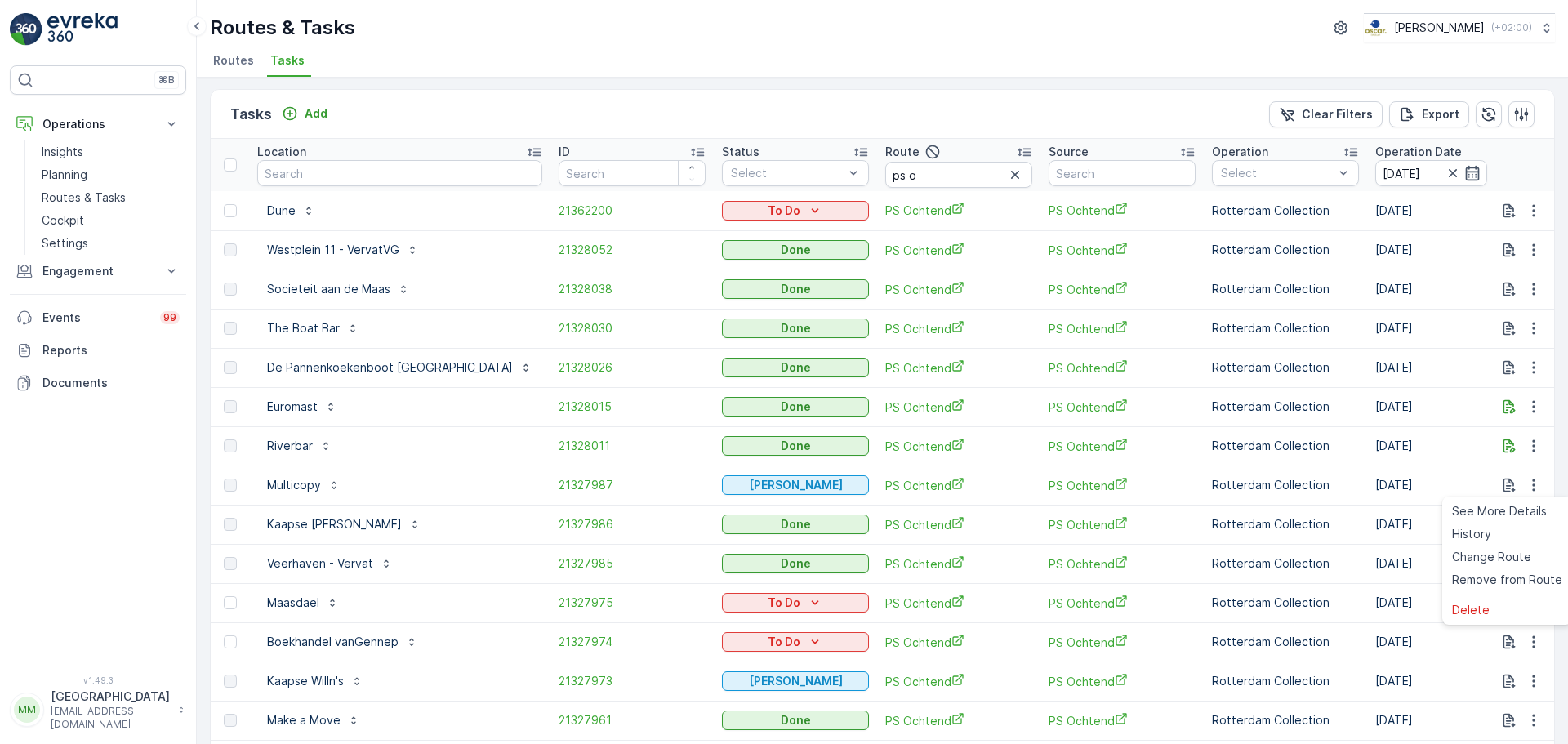
scroll to position [0, 0]
click at [1533, 638] on icon "button" at bounding box center [1534, 643] width 16 height 16
click at [1491, 568] on span "Change Route" at bounding box center [1492, 566] width 79 height 16
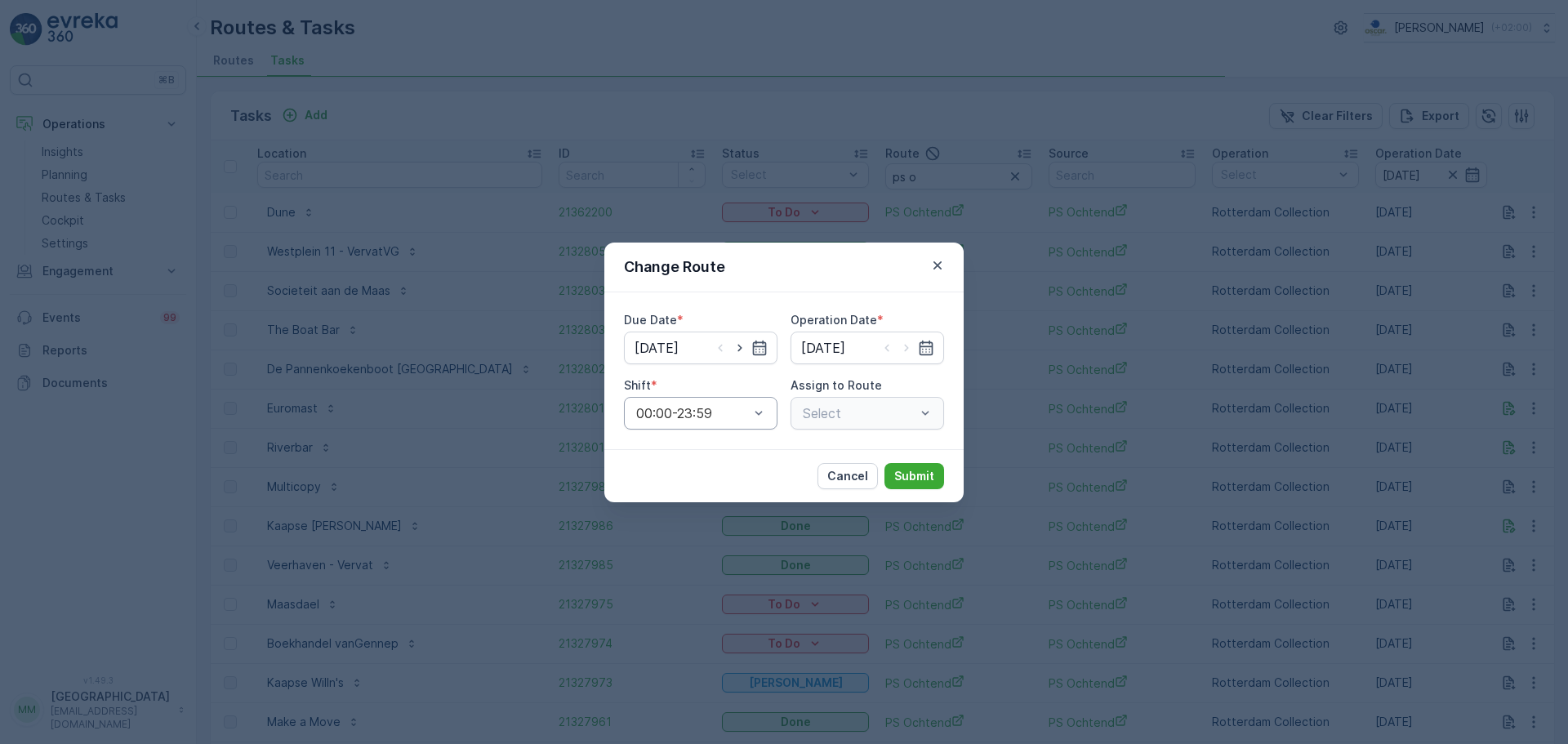
type input "[DATE]"
click at [736, 348] on icon "button" at bounding box center [740, 348] width 16 height 16
type input "09.09.2025"
click at [905, 350] on icon "button" at bounding box center [906, 348] width 4 height 8
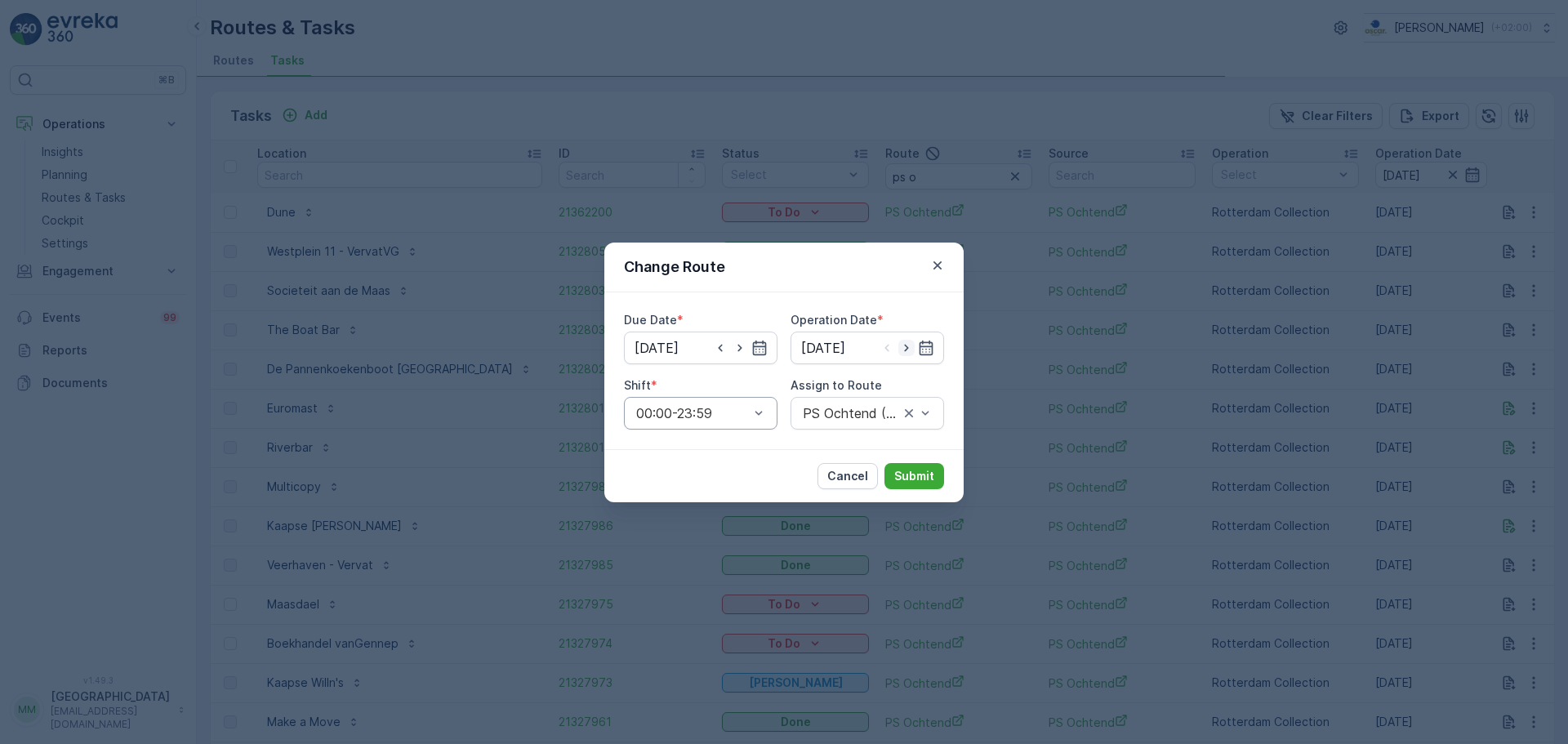
type input "09.09.2025"
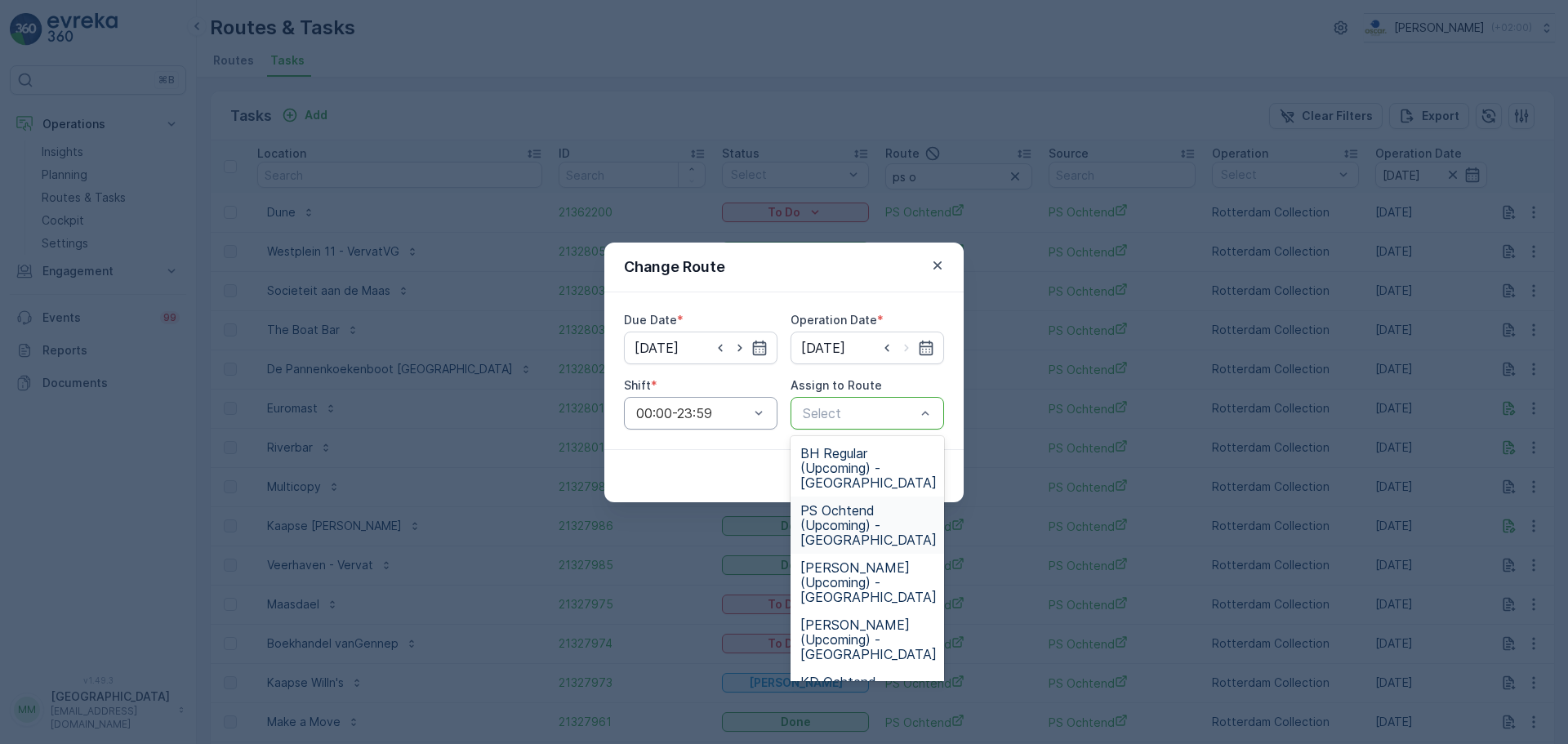
click at [870, 532] on span "PS Ochtend (Upcoming) - Rotterdam" at bounding box center [869, 524] width 136 height 44
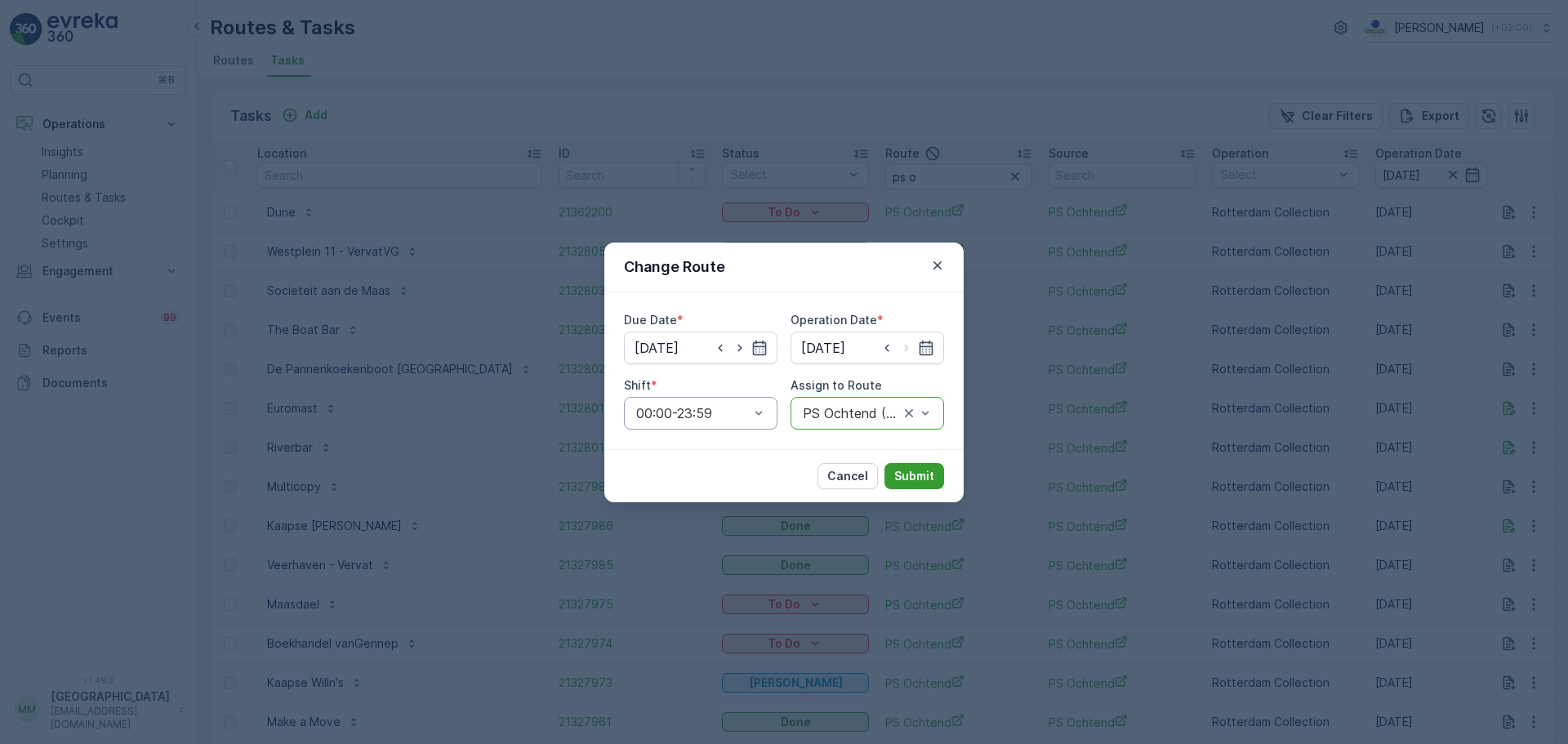
click at [900, 482] on p "Submit" at bounding box center [914, 475] width 40 height 16
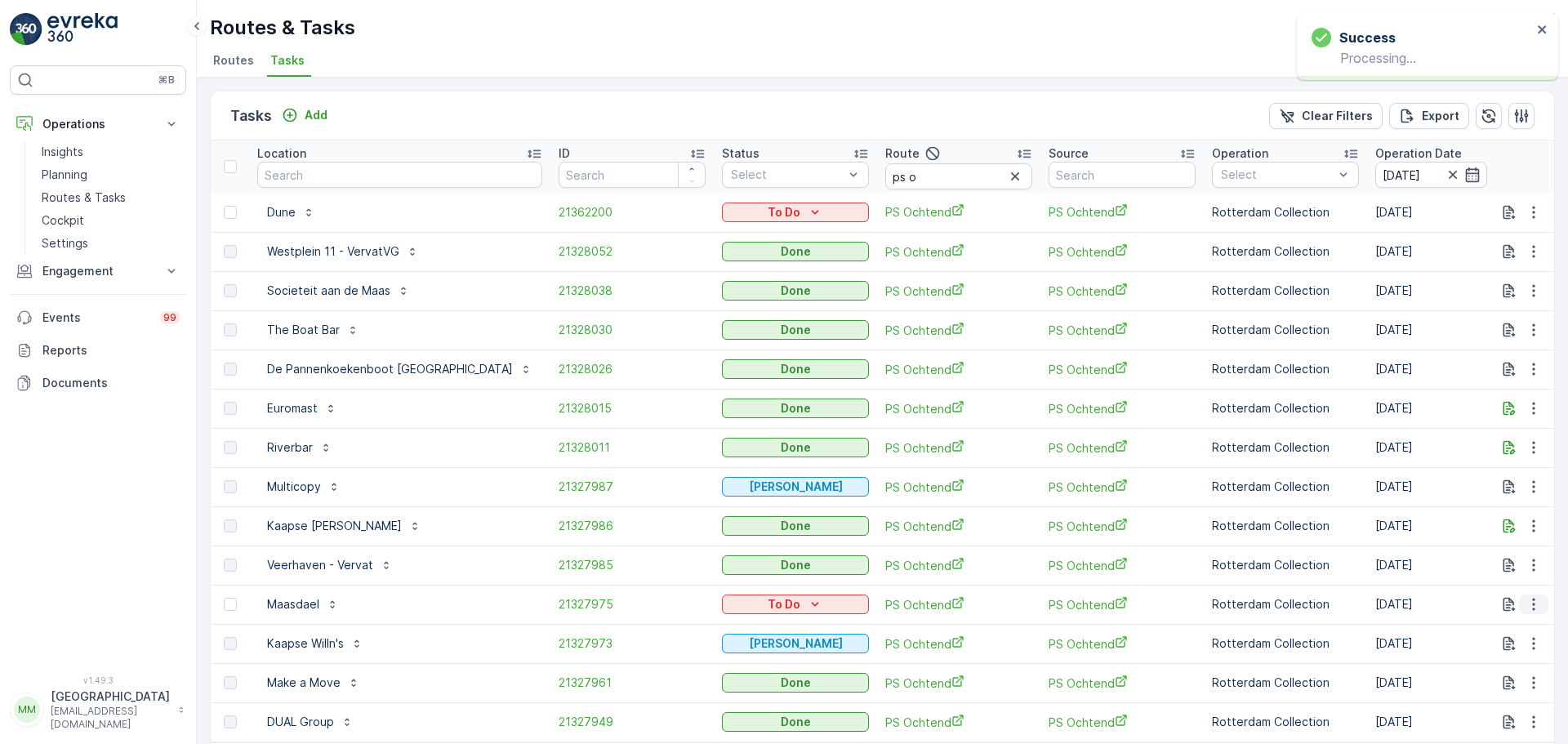
click at [1532, 610] on icon "button" at bounding box center [1533, 605] width 3 height 12
click at [1498, 679] on span "Change Route" at bounding box center [1492, 674] width 79 height 16
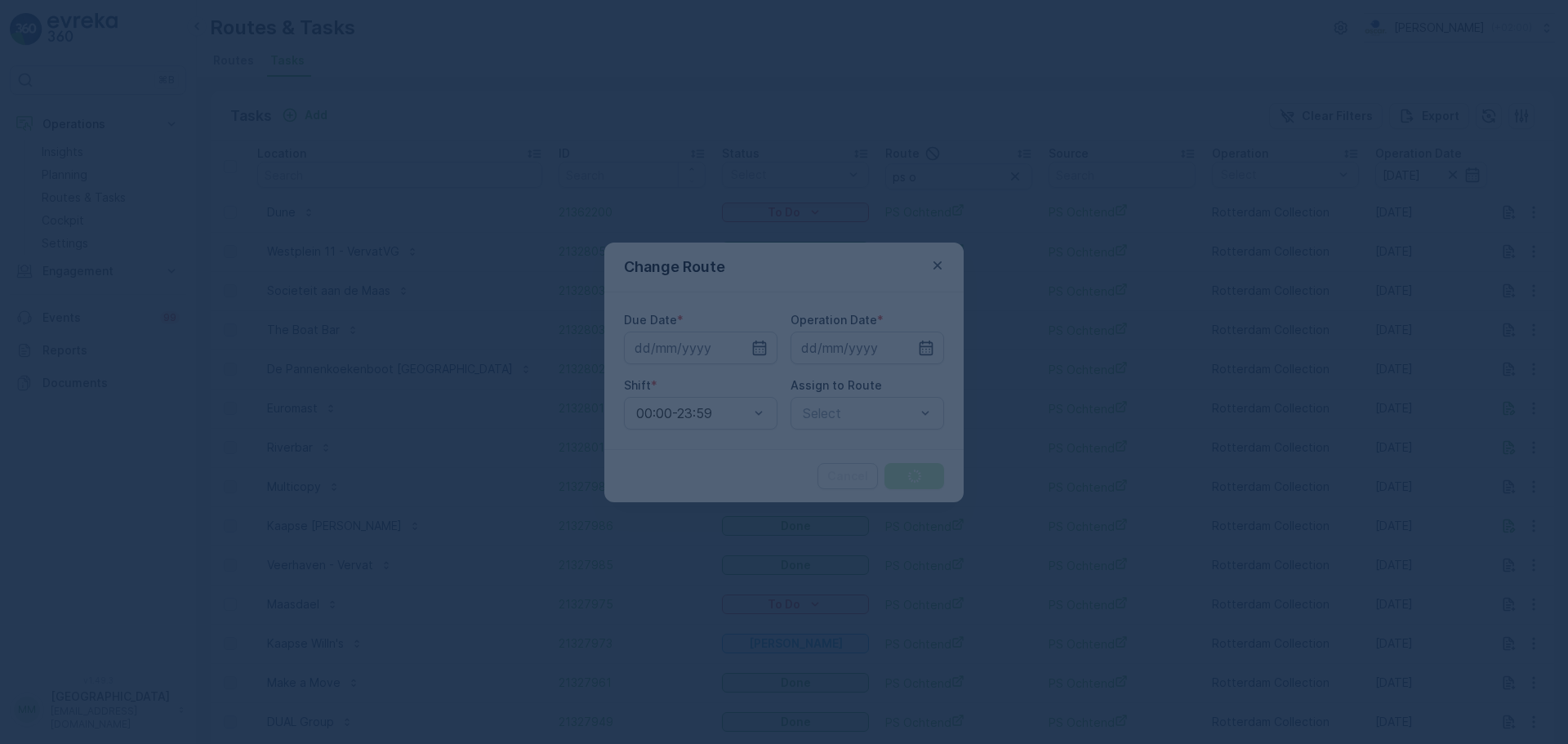
type input "[DATE]"
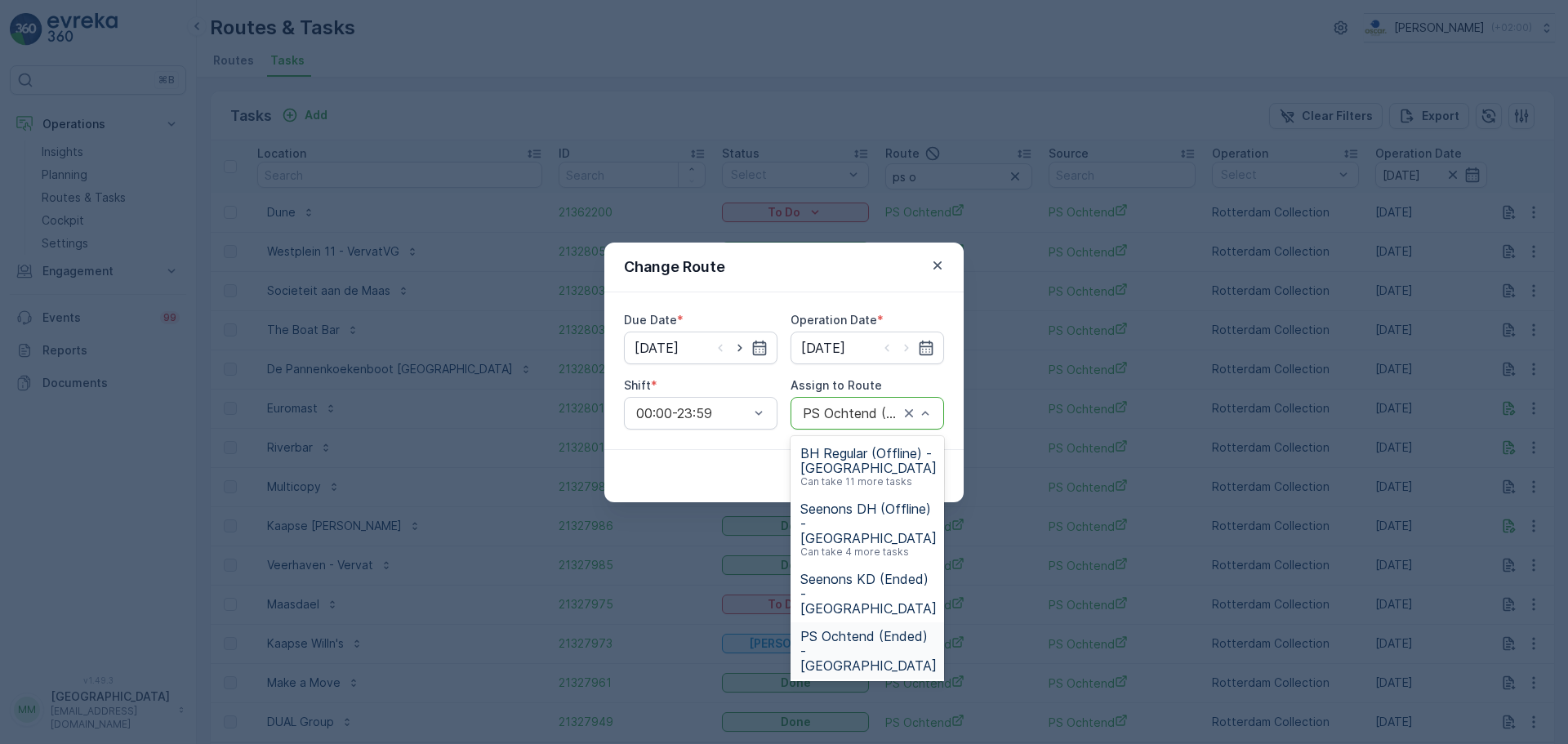
click at [887, 629] on span "PS Ochtend (Ended) - Rotterdam" at bounding box center [869, 650] width 136 height 44
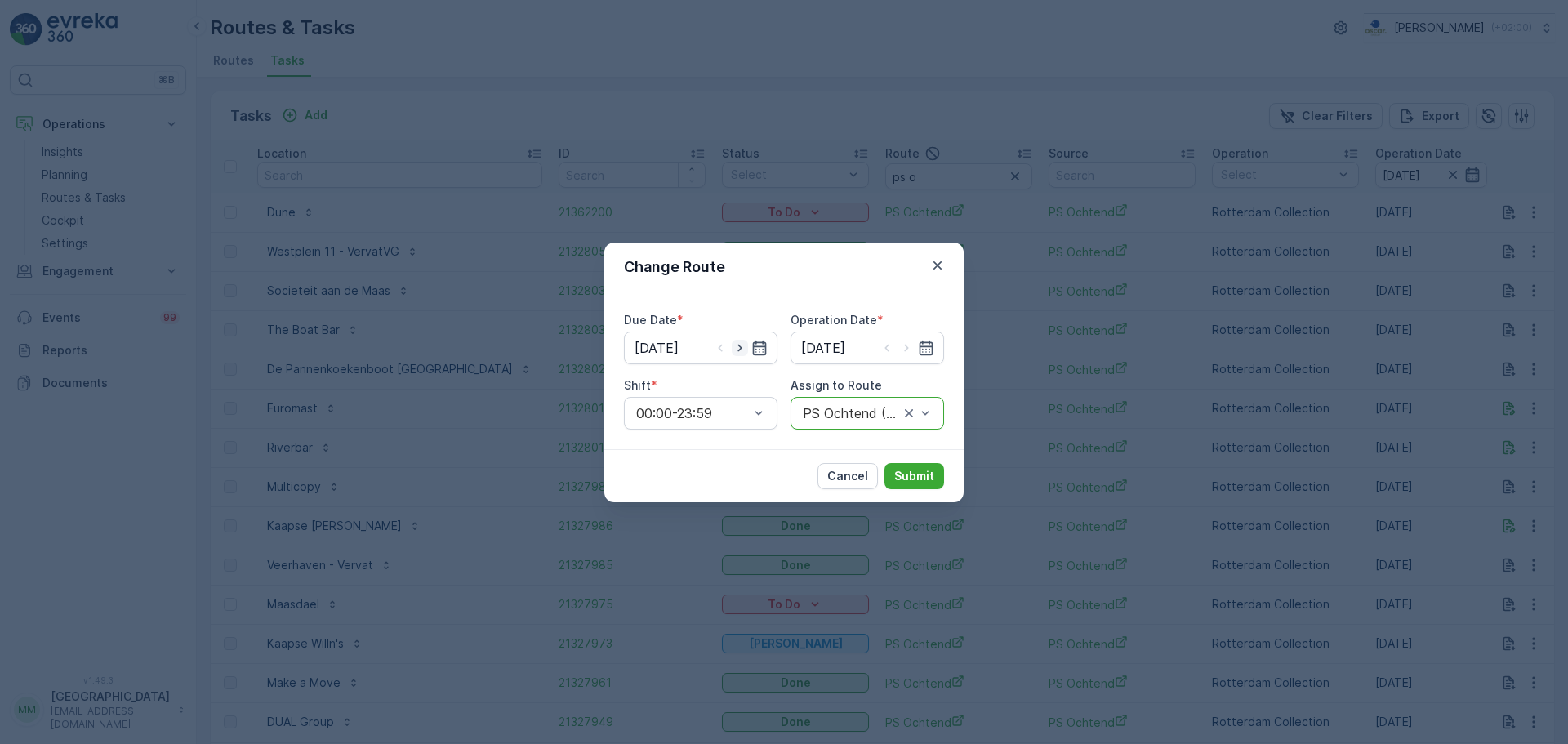
click at [741, 350] on icon "button" at bounding box center [740, 348] width 16 height 16
type input "09.09.2025"
click at [904, 351] on icon "button" at bounding box center [906, 348] width 16 height 16
type input "09.09.2025"
click at [876, 419] on div at bounding box center [851, 413] width 100 height 15
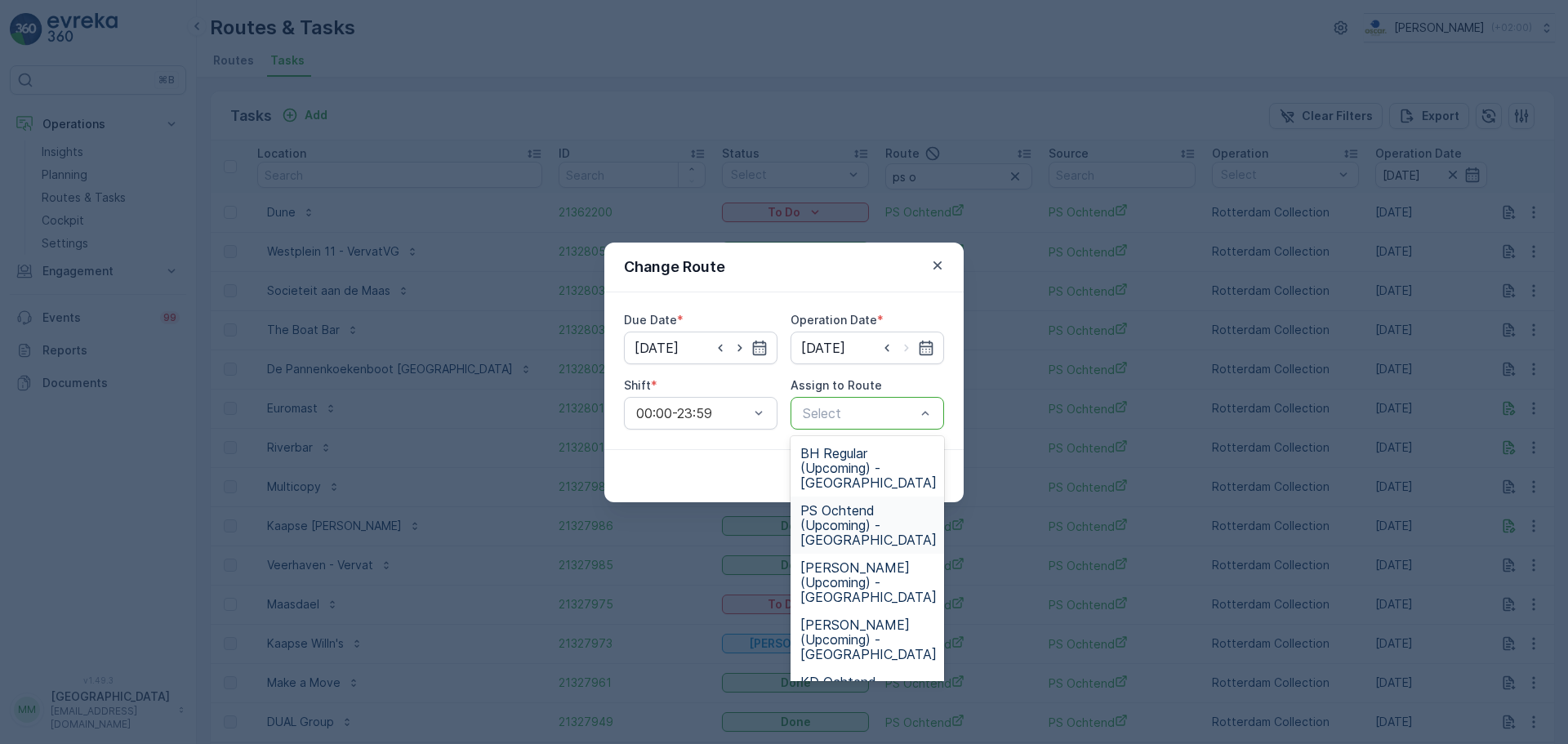
click at [882, 535] on span "PS Ochtend (Upcoming) - Rotterdam" at bounding box center [869, 524] width 136 height 44
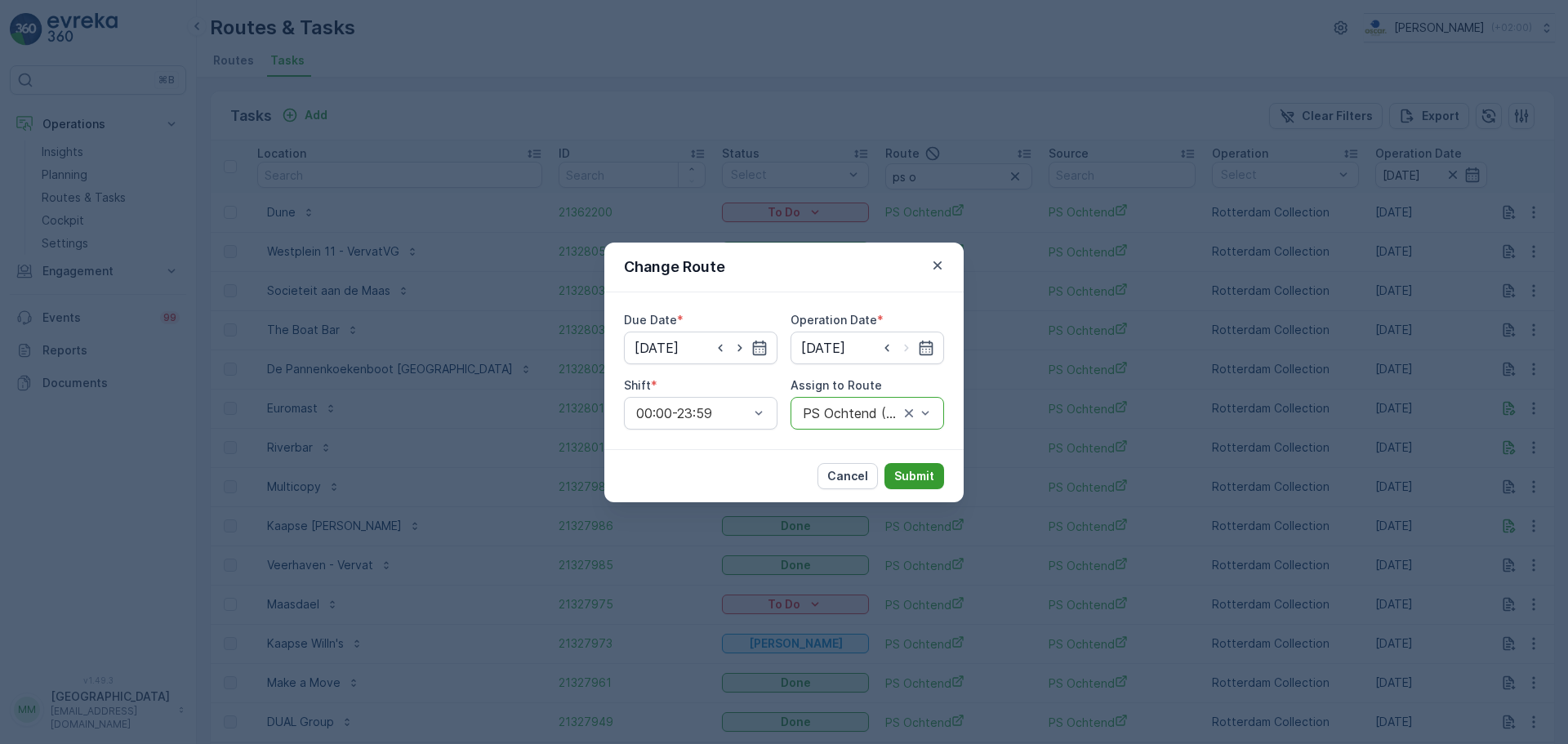
click at [916, 477] on p "Submit" at bounding box center [914, 475] width 40 height 16
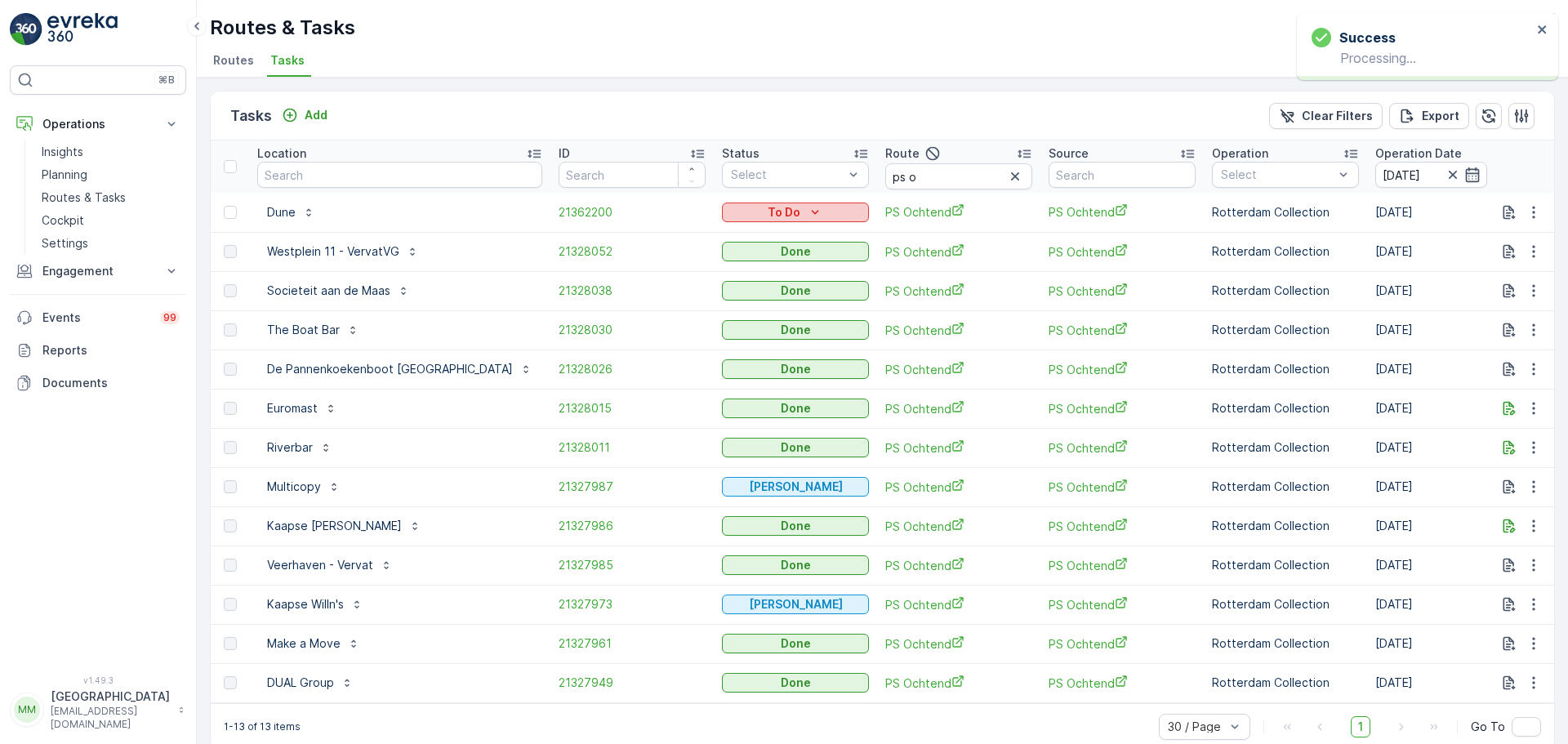
click at [807, 218] on icon "To Do" at bounding box center [814, 212] width 16 height 16
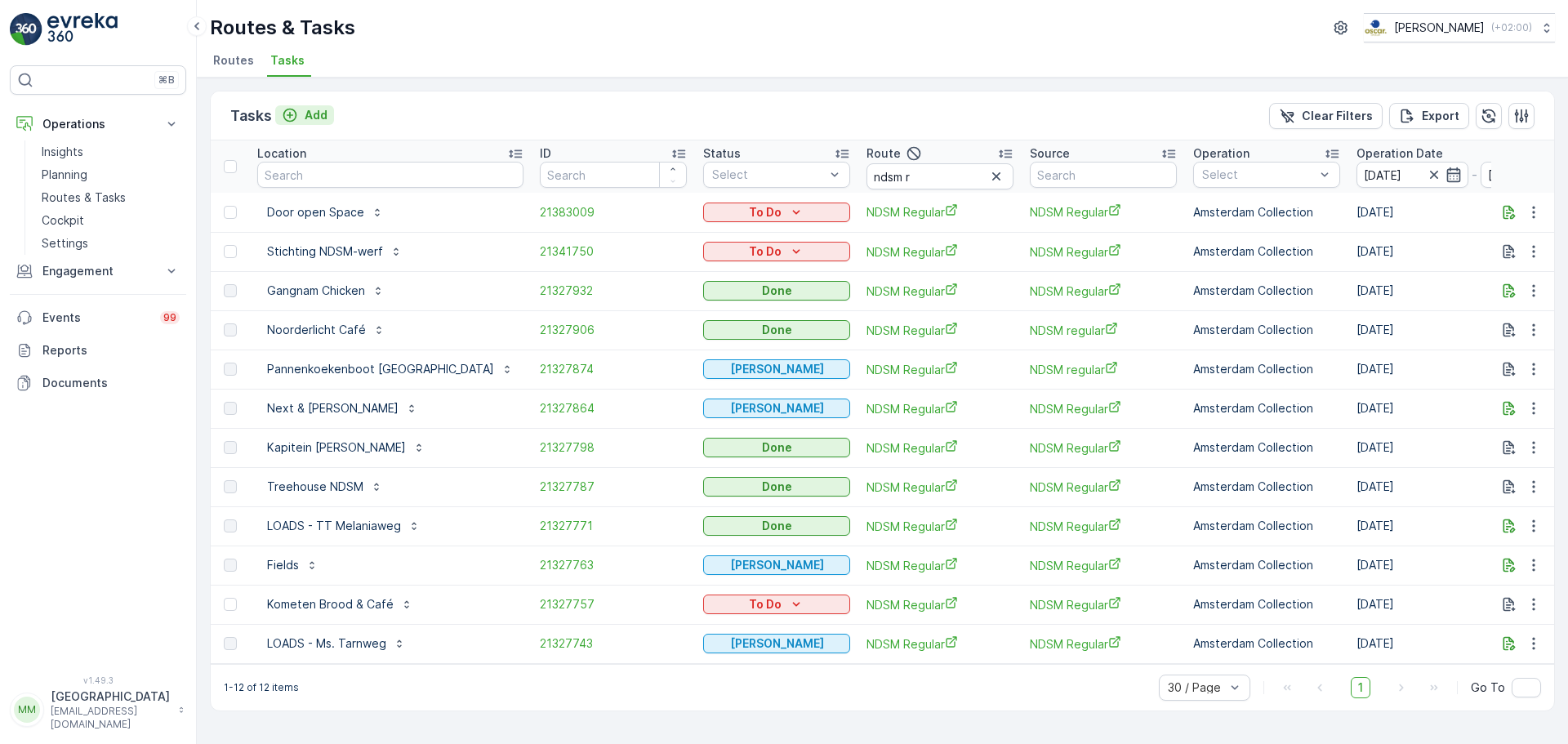
click at [312, 122] on p "Add" at bounding box center [316, 115] width 23 height 16
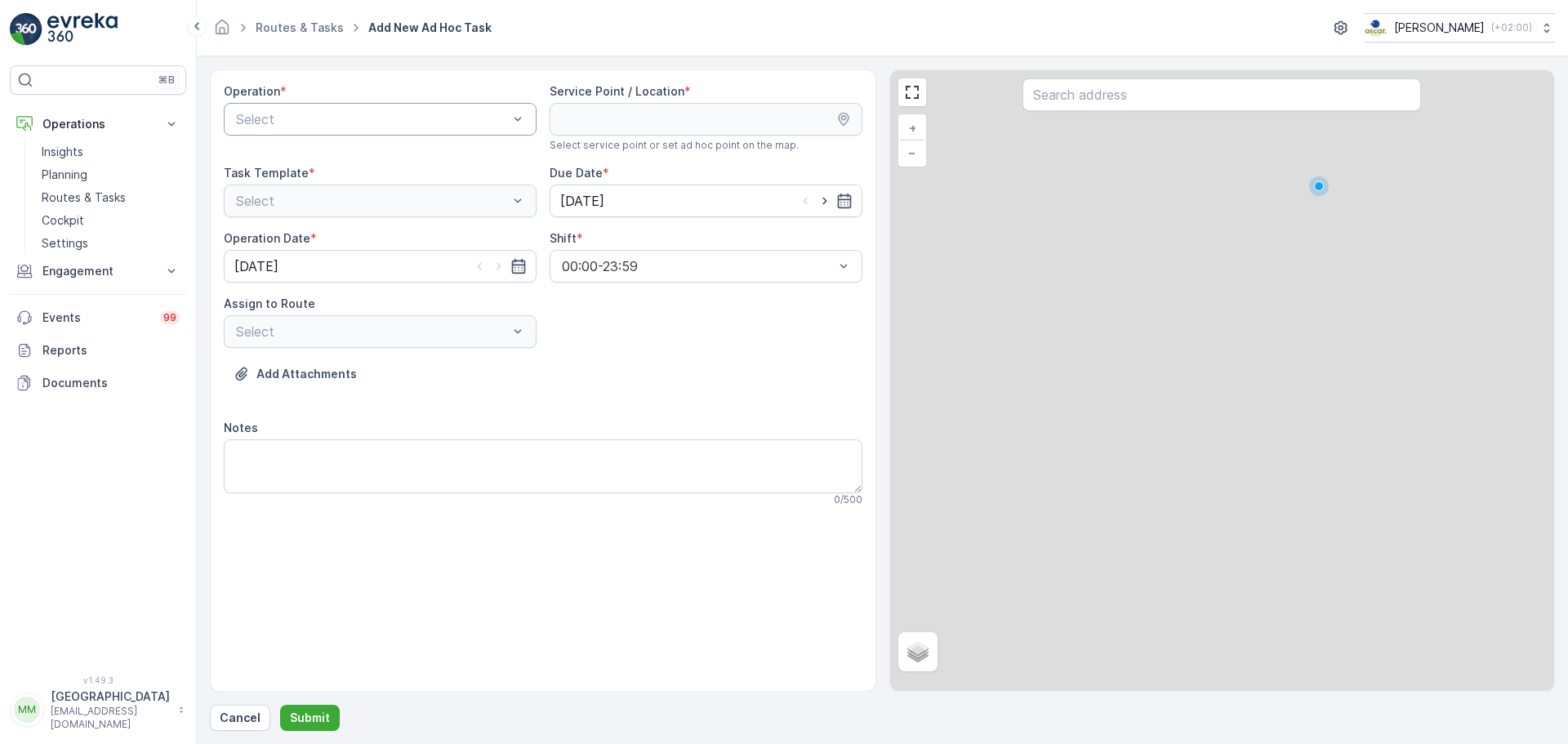
click at [387, 130] on div "Select" at bounding box center [380, 119] width 313 height 33
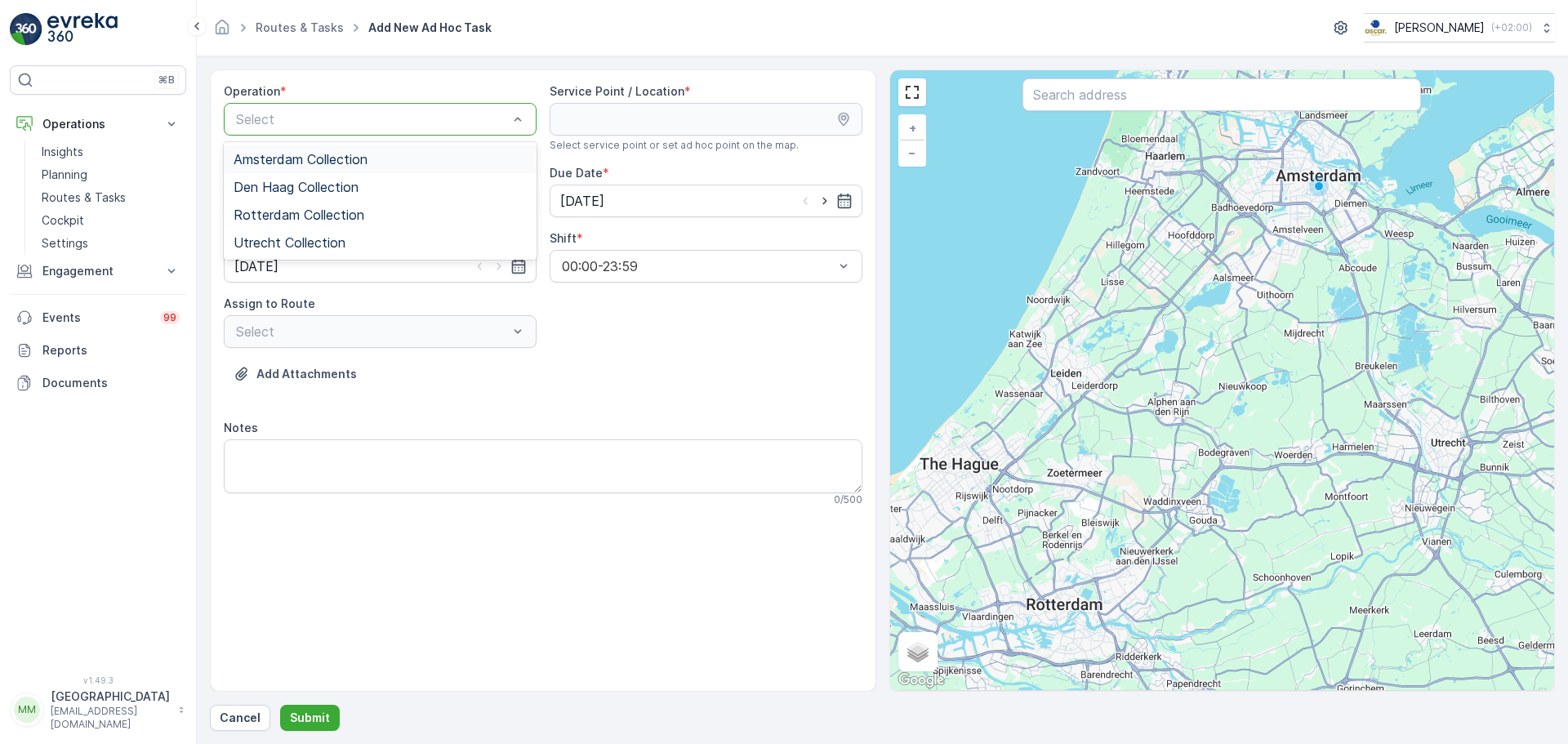
drag, startPoint x: 381, startPoint y: 162, endPoint x: 417, endPoint y: 156, distance: 36.5
click at [383, 166] on div "Amsterdam Collection" at bounding box center [380, 159] width 313 height 27
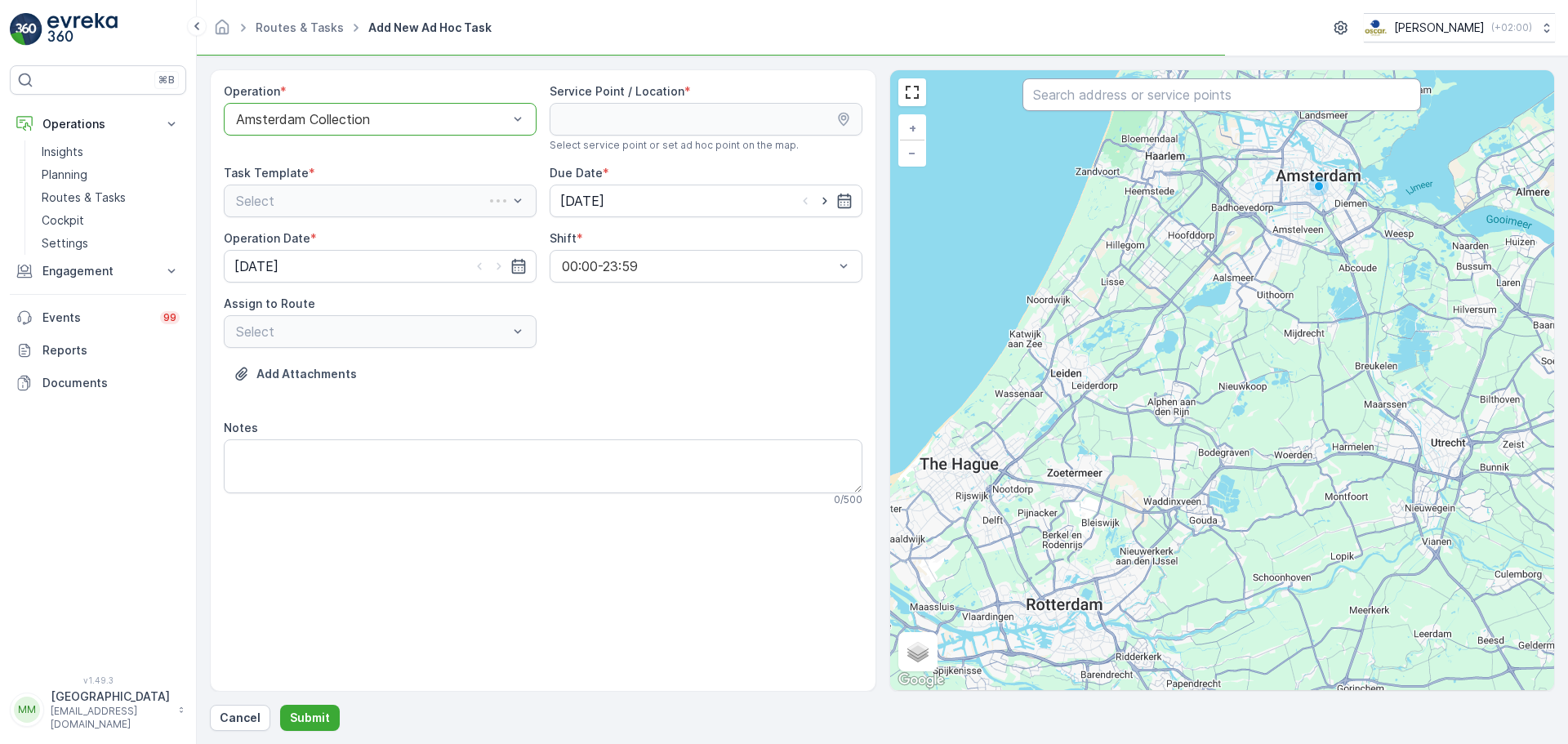
click at [1112, 100] on input "text" at bounding box center [1222, 94] width 398 height 33
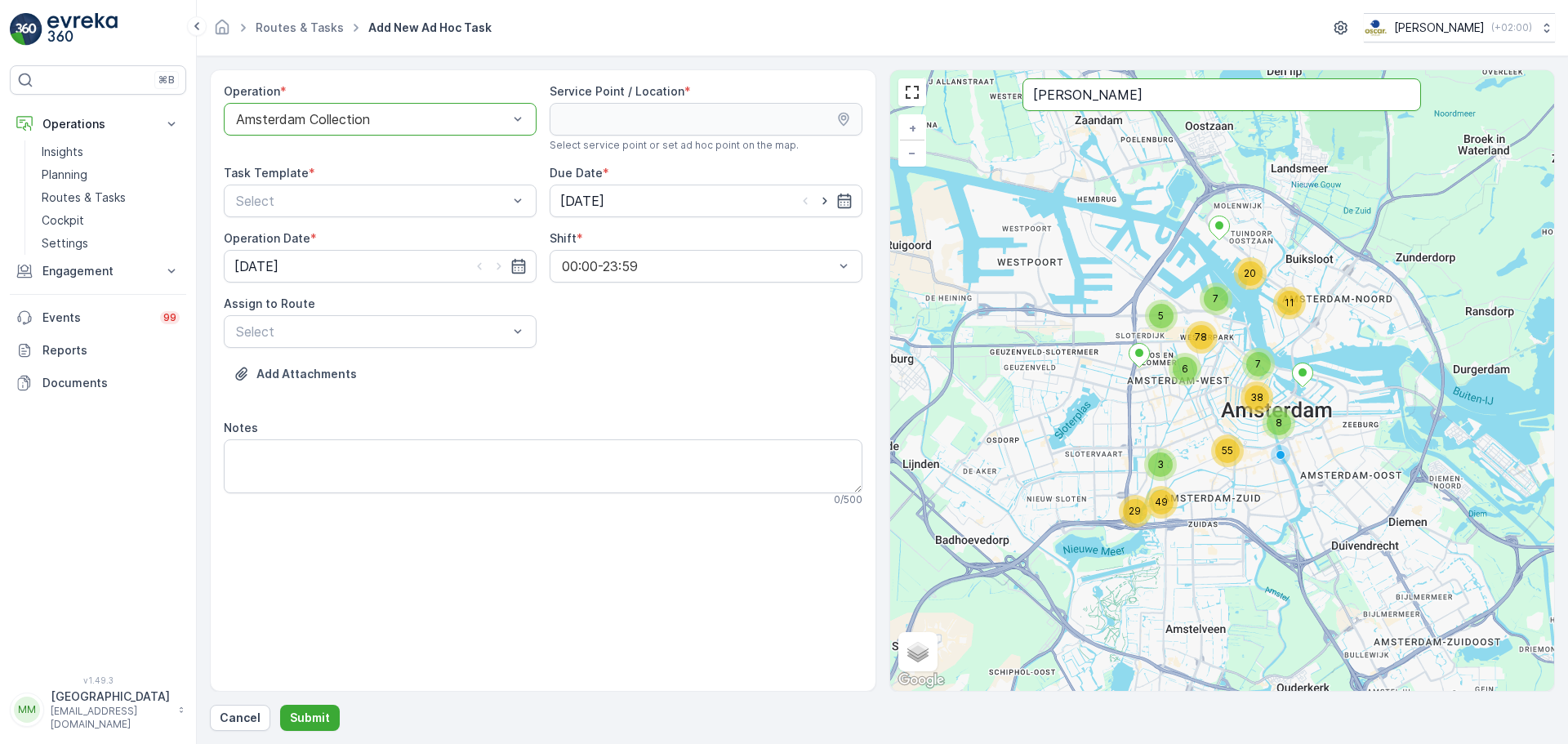
type input "[PERSON_NAME]"
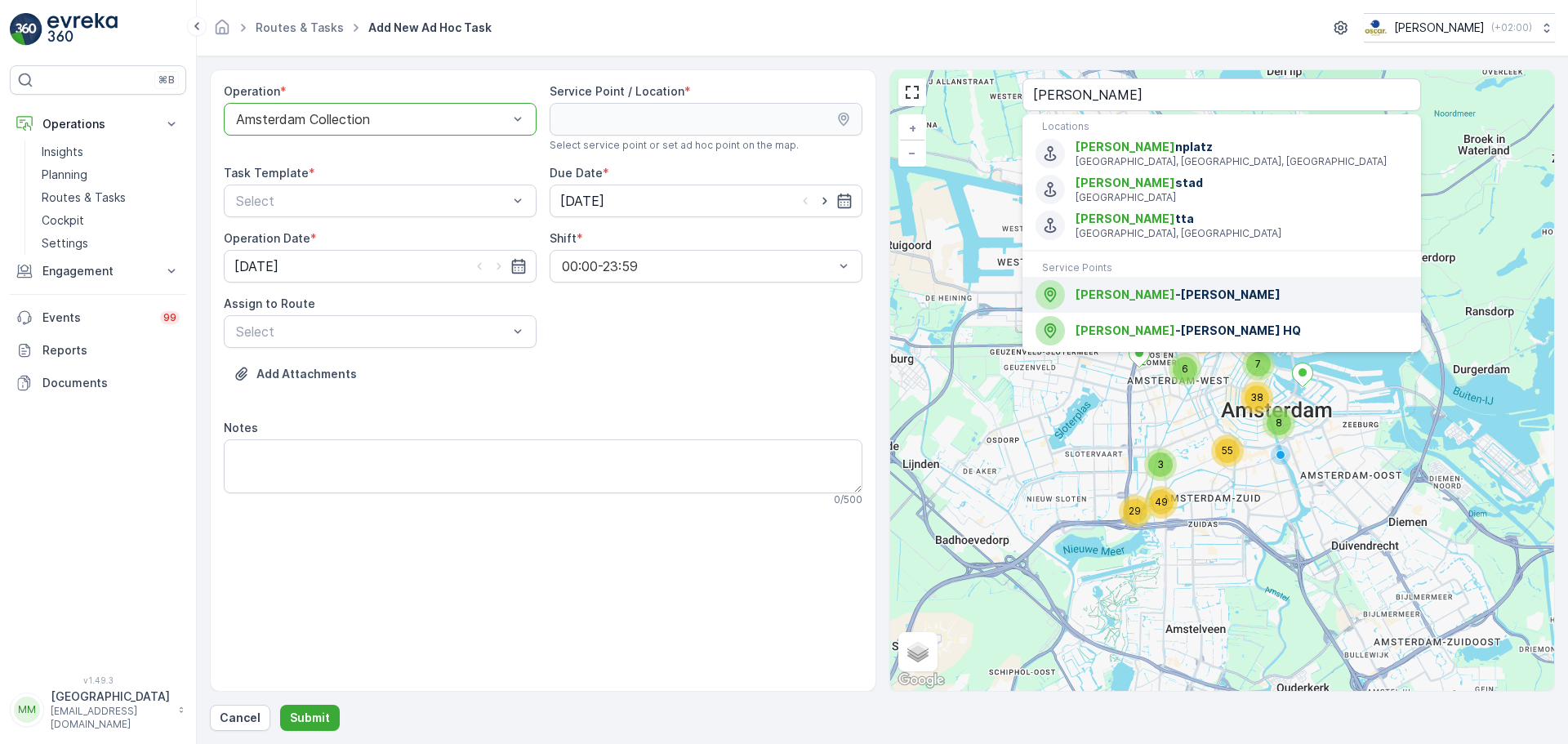
click at [1191, 303] on div "[PERSON_NAME]" at bounding box center [1222, 294] width 372 height 29
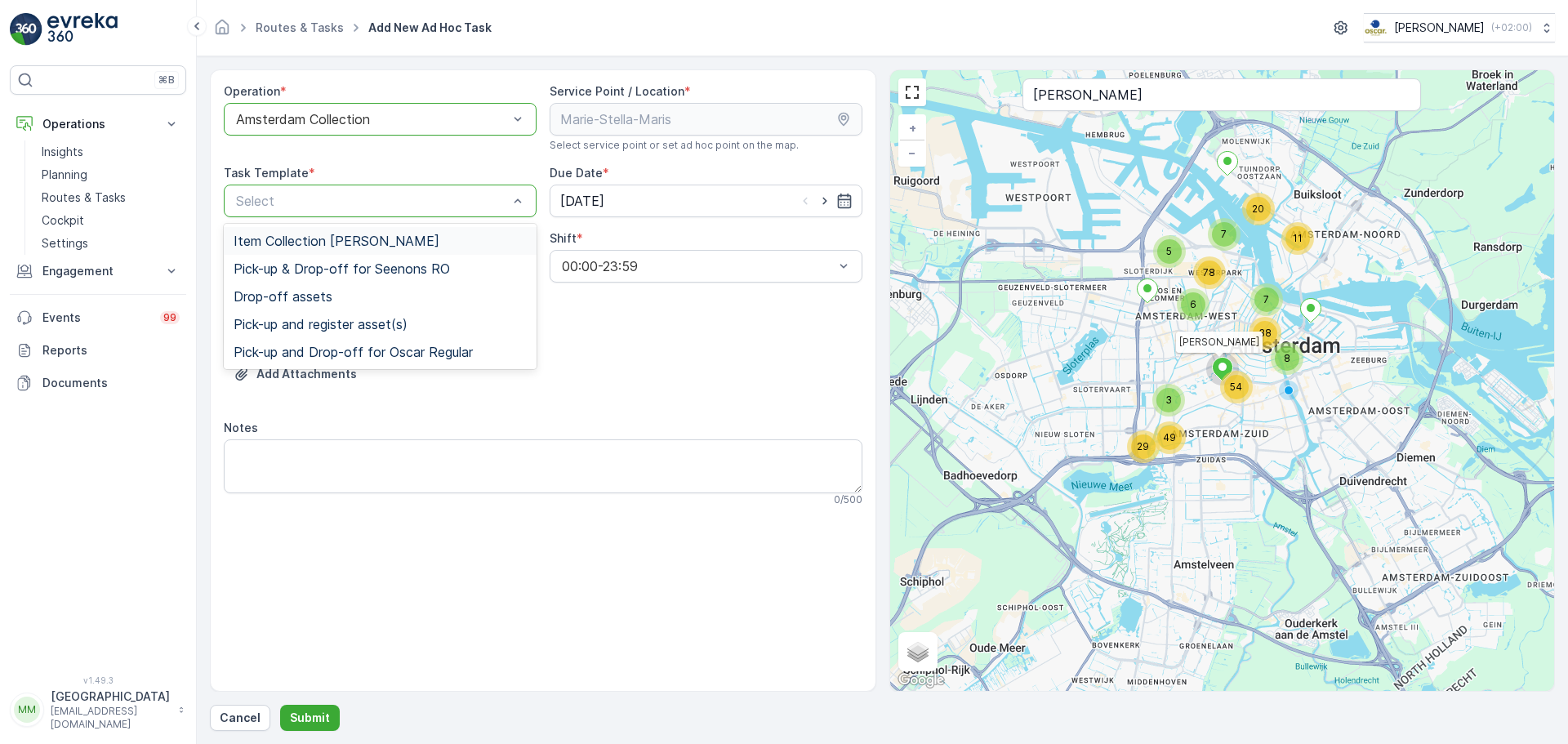
click at [296, 238] on span "Item Collection [PERSON_NAME]" at bounding box center [336, 240] width 206 height 15
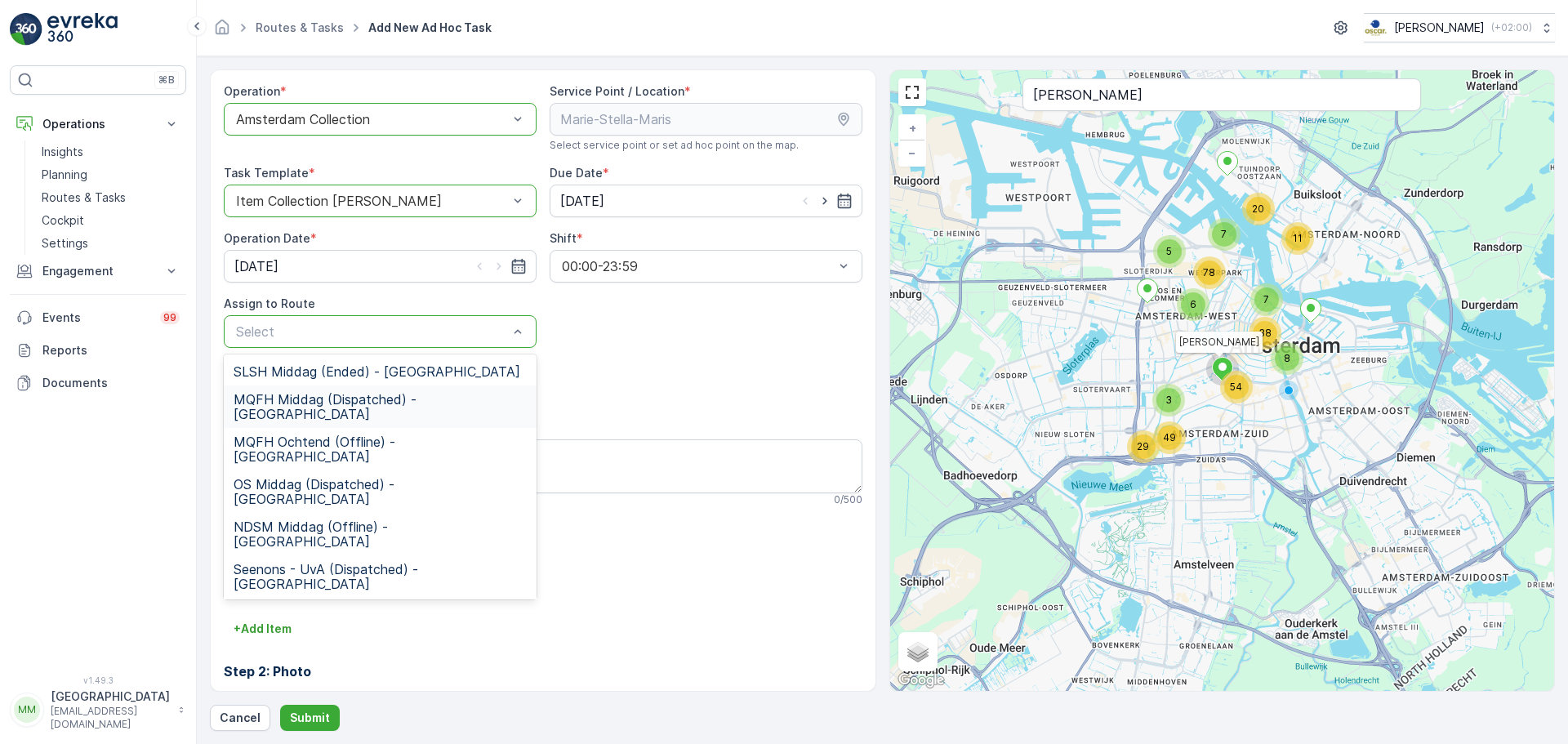
click at [383, 399] on span "MQFH Middag (Dispatched) - [GEOGRAPHIC_DATA]" at bounding box center [380, 407] width 294 height 29
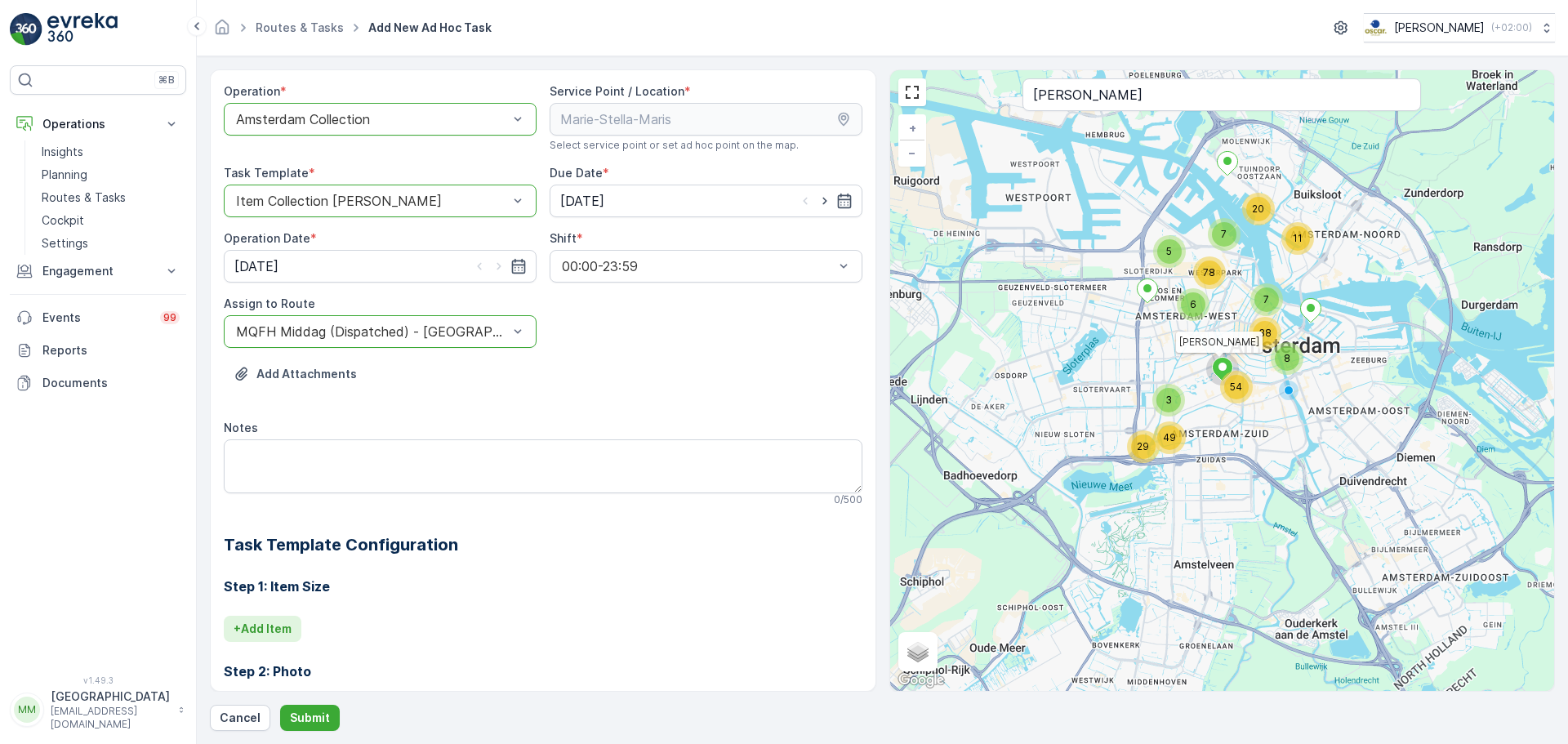
click at [284, 632] on p "+ Add Item" at bounding box center [263, 628] width 58 height 16
type input "rest"
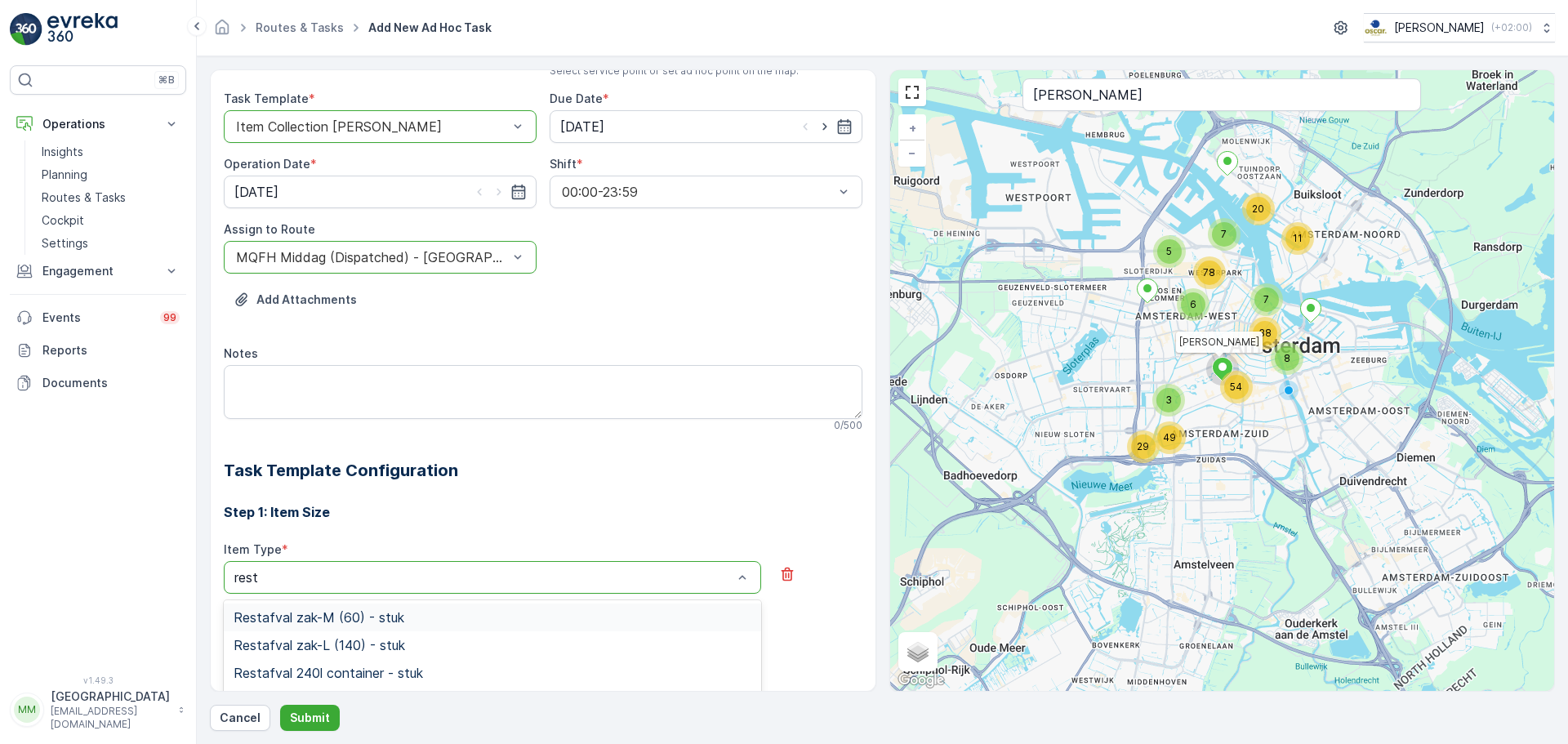
scroll to position [163, 0]
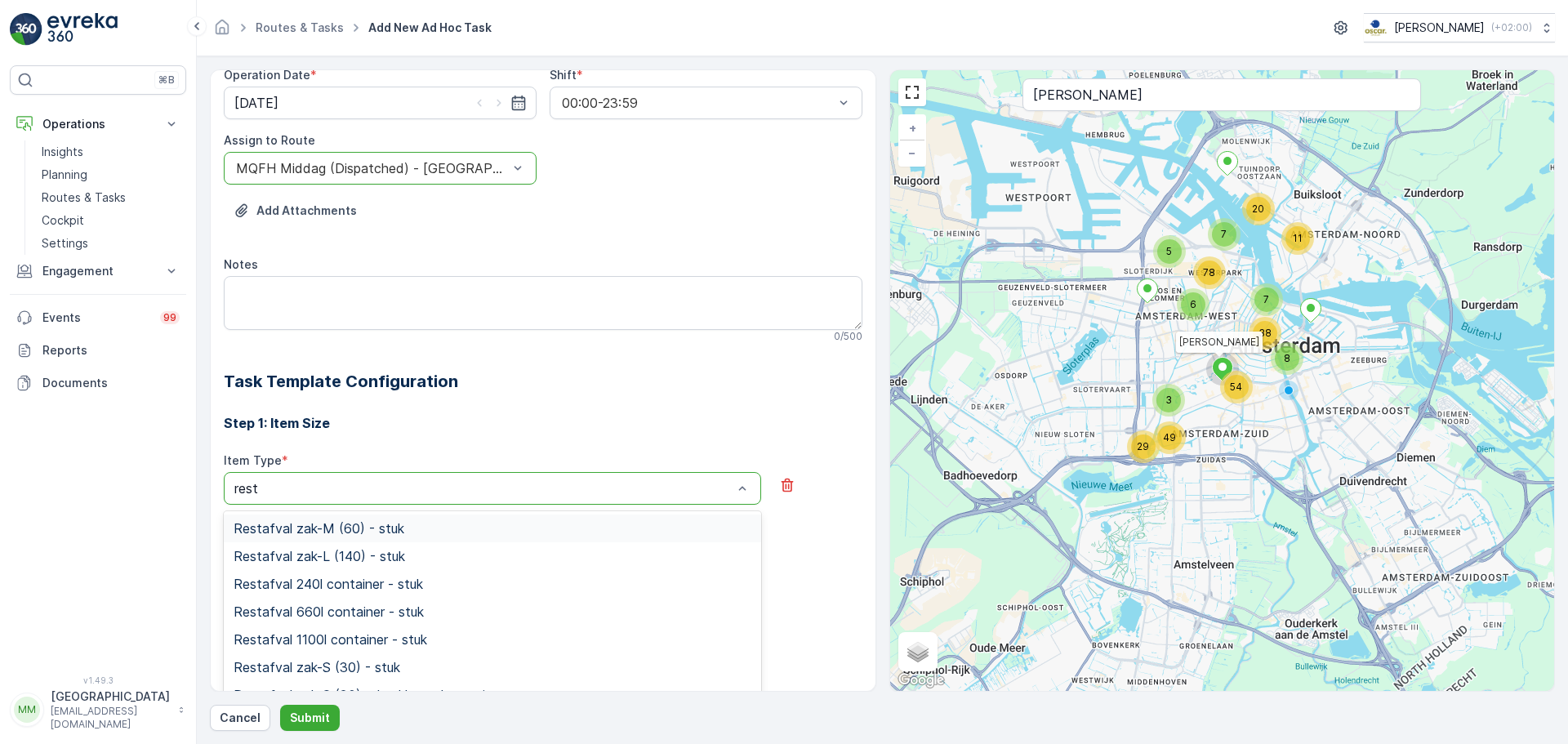
click at [348, 536] on div "Restafval zak-M (60) - stuk" at bounding box center [493, 529] width 537 height 27
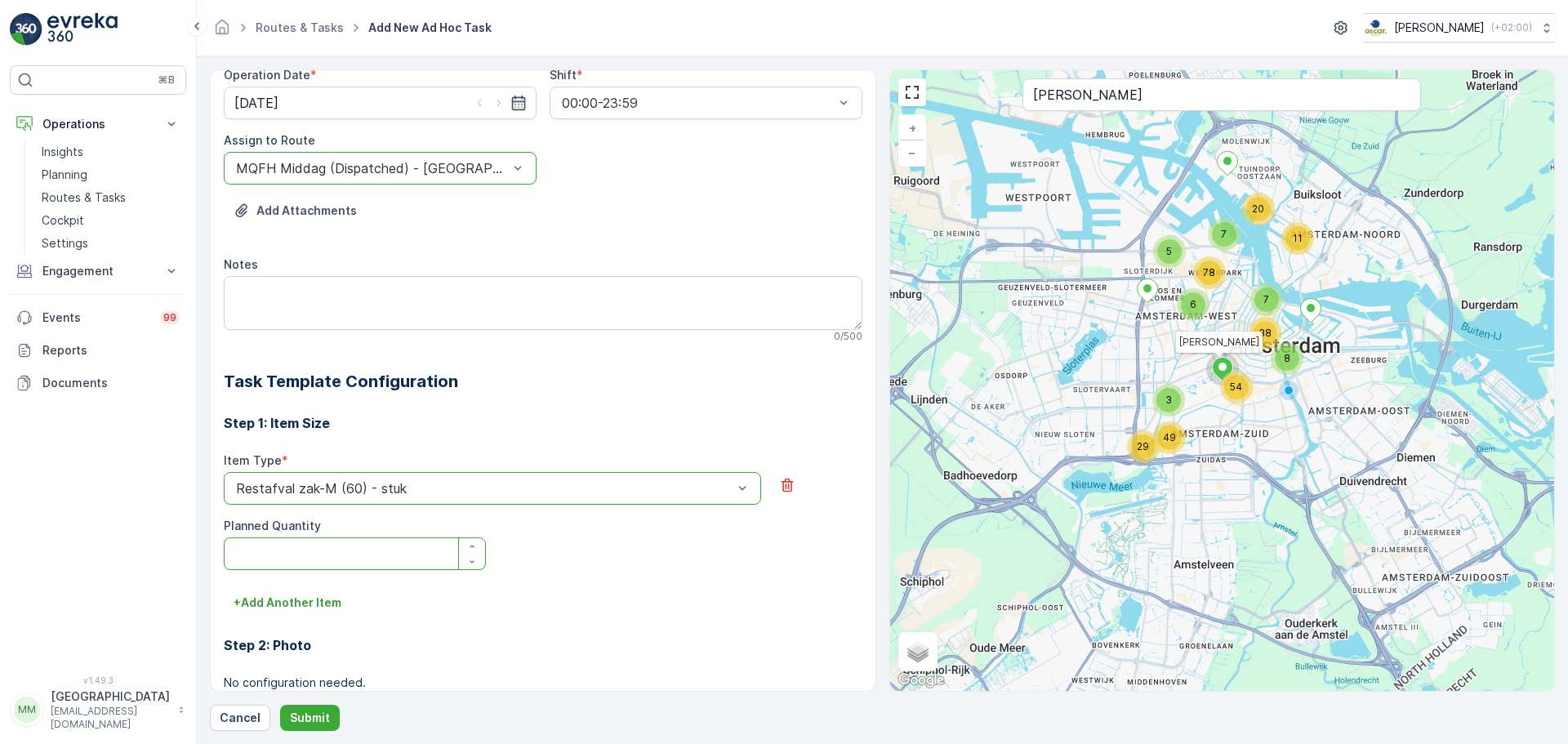
click at [318, 551] on Quantity "Planned Quantity" at bounding box center [355, 553] width 263 height 33
type Quantity "1"
click at [306, 602] on p "+ Add Another Item" at bounding box center [288, 602] width 108 height 16
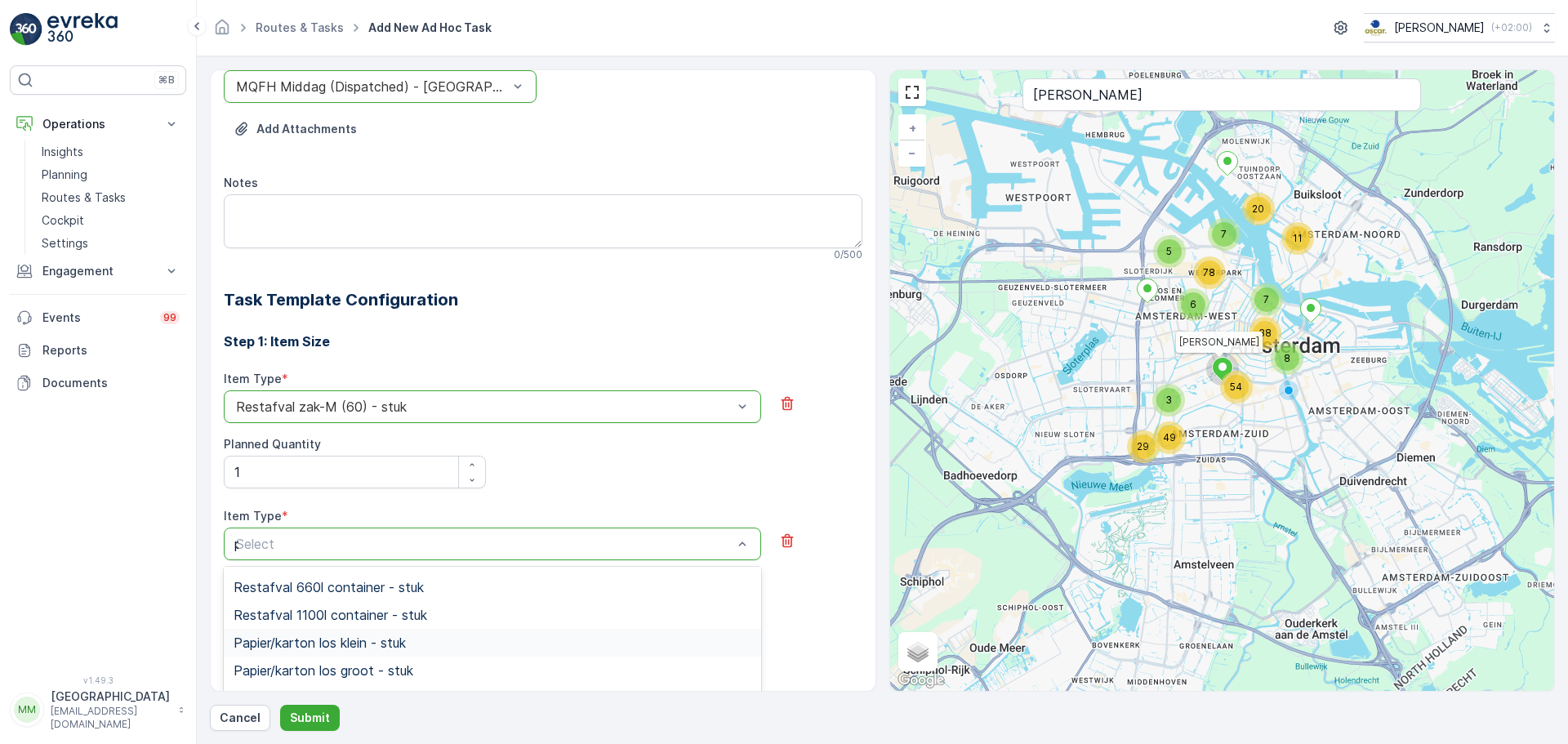
scroll to position [0, 0]
type input "papier"
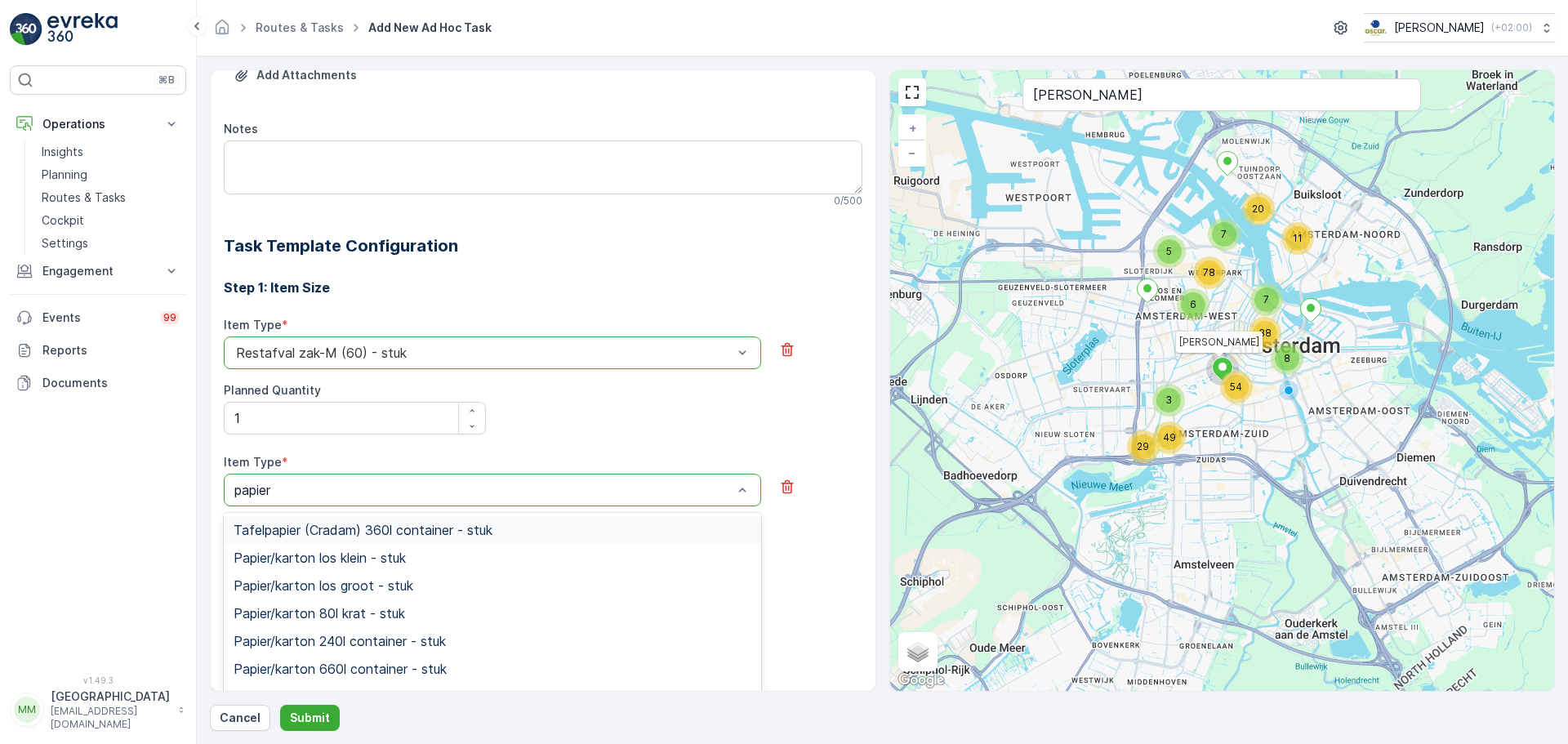
scroll to position [327, 0]
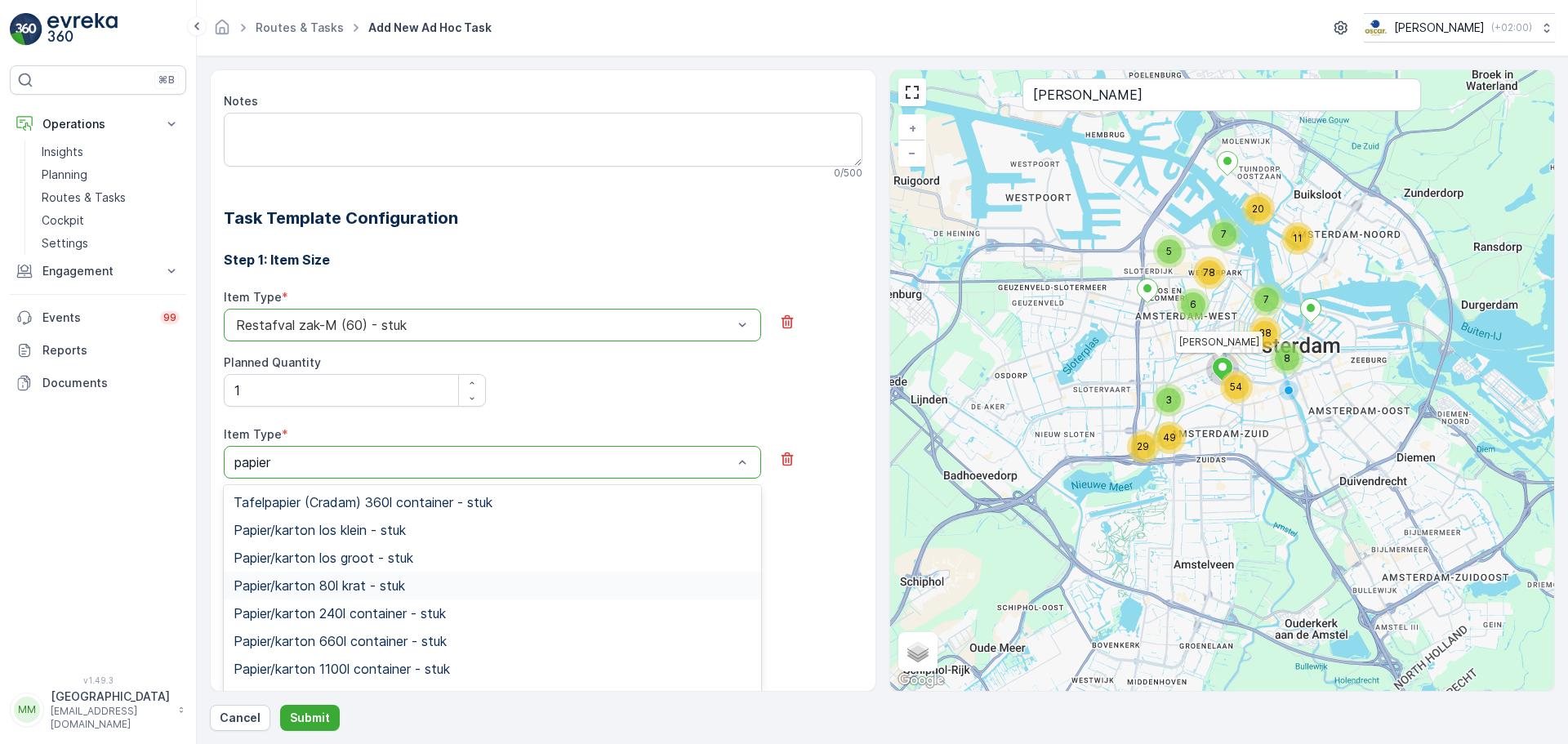
click at [398, 583] on span "Papier/karton 80l krat - stuk" at bounding box center [319, 585] width 172 height 15
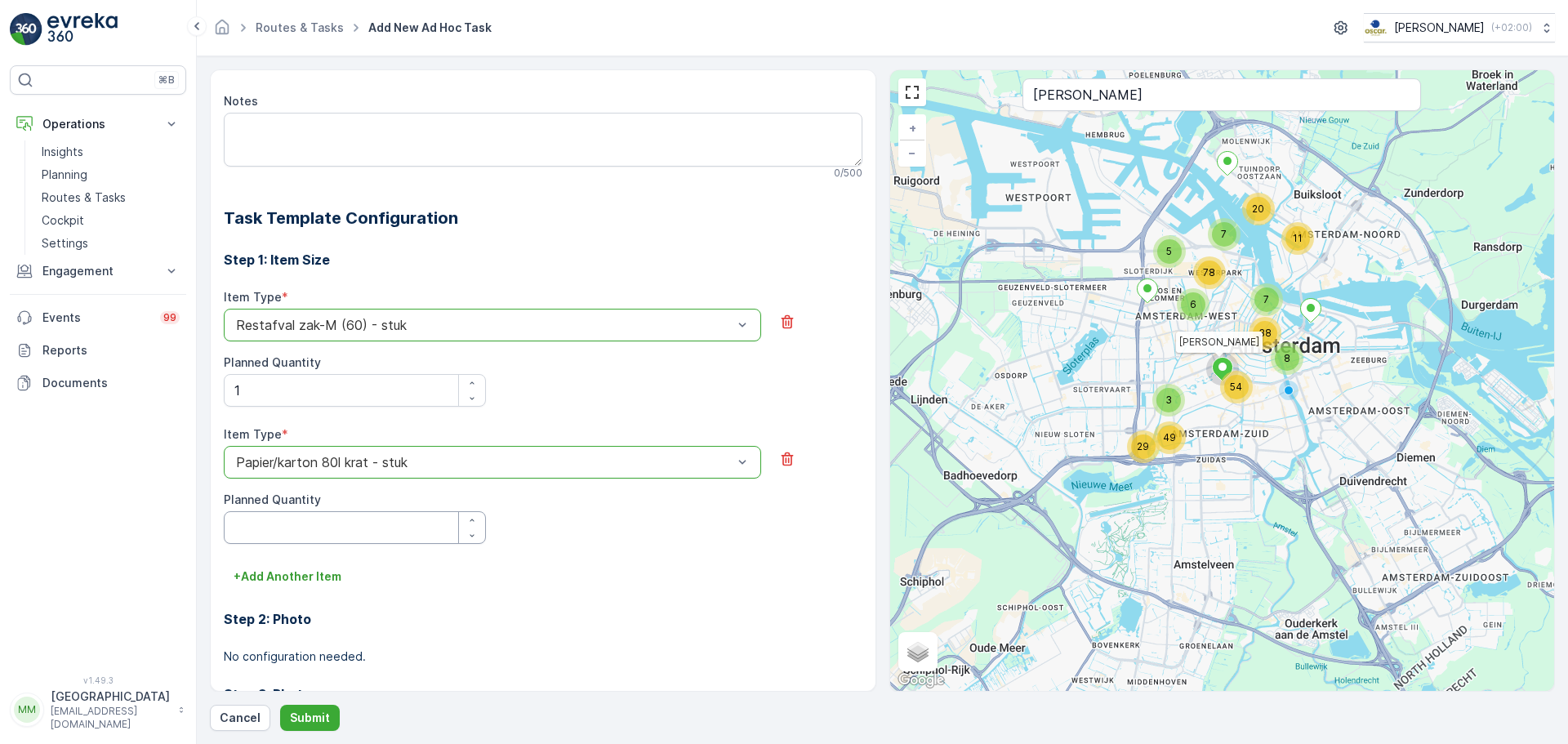
drag, startPoint x: 355, startPoint y: 541, endPoint x: 354, endPoint y: 531, distance: 10.0
click at [354, 536] on Quantity "Planned Quantity" at bounding box center [355, 528] width 263 height 33
type Quantity "1"
click at [295, 572] on p "+ Add Another Item" at bounding box center [288, 576] width 108 height 16
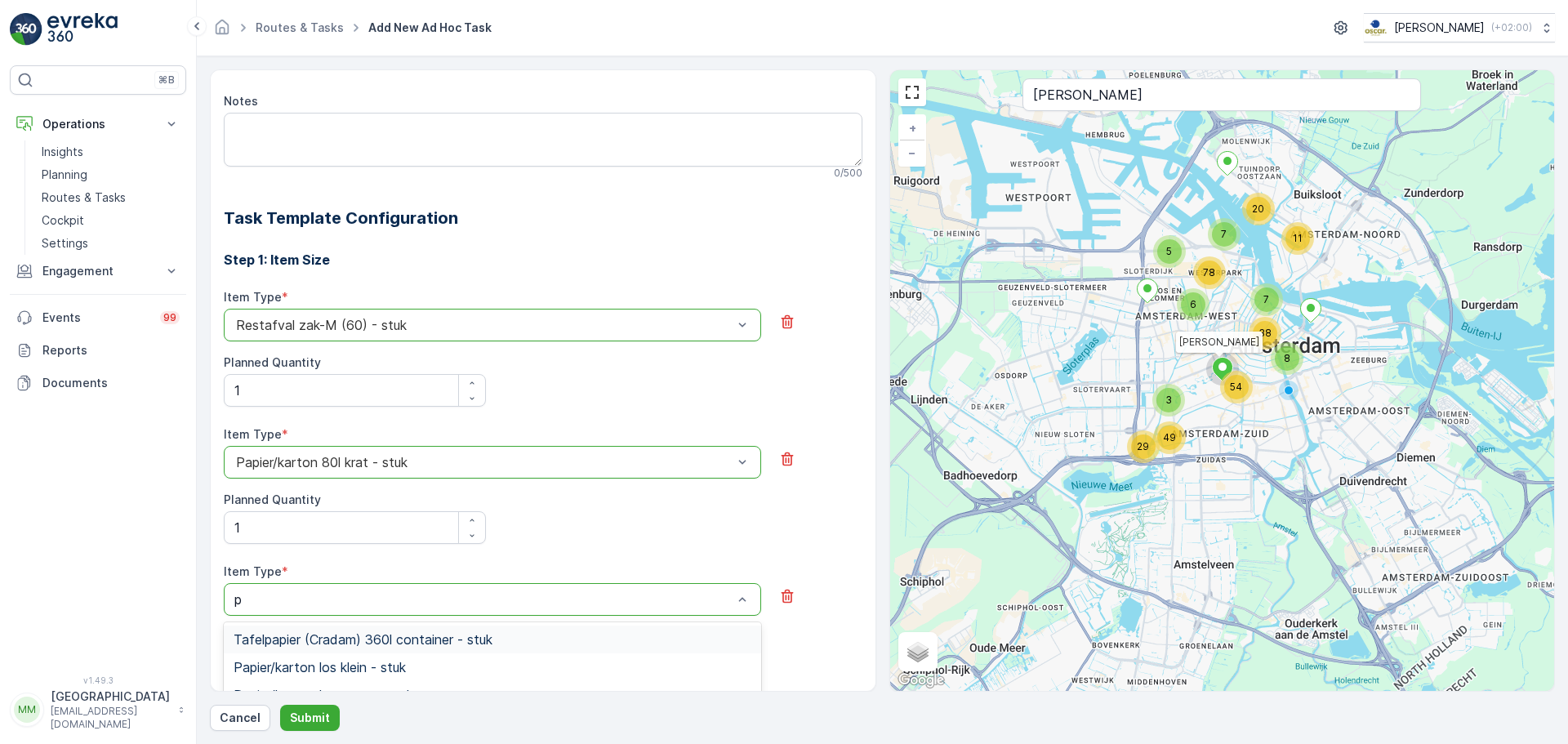
type input "pd"
click at [367, 667] on div "PD zak-M (60) - stuk" at bounding box center [492, 667] width 518 height 15
click at [320, 661] on Quantity "Planned Quantity" at bounding box center [355, 665] width 263 height 33
type Quantity "1"
click at [313, 707] on button "Submit" at bounding box center [309, 717] width 59 height 26
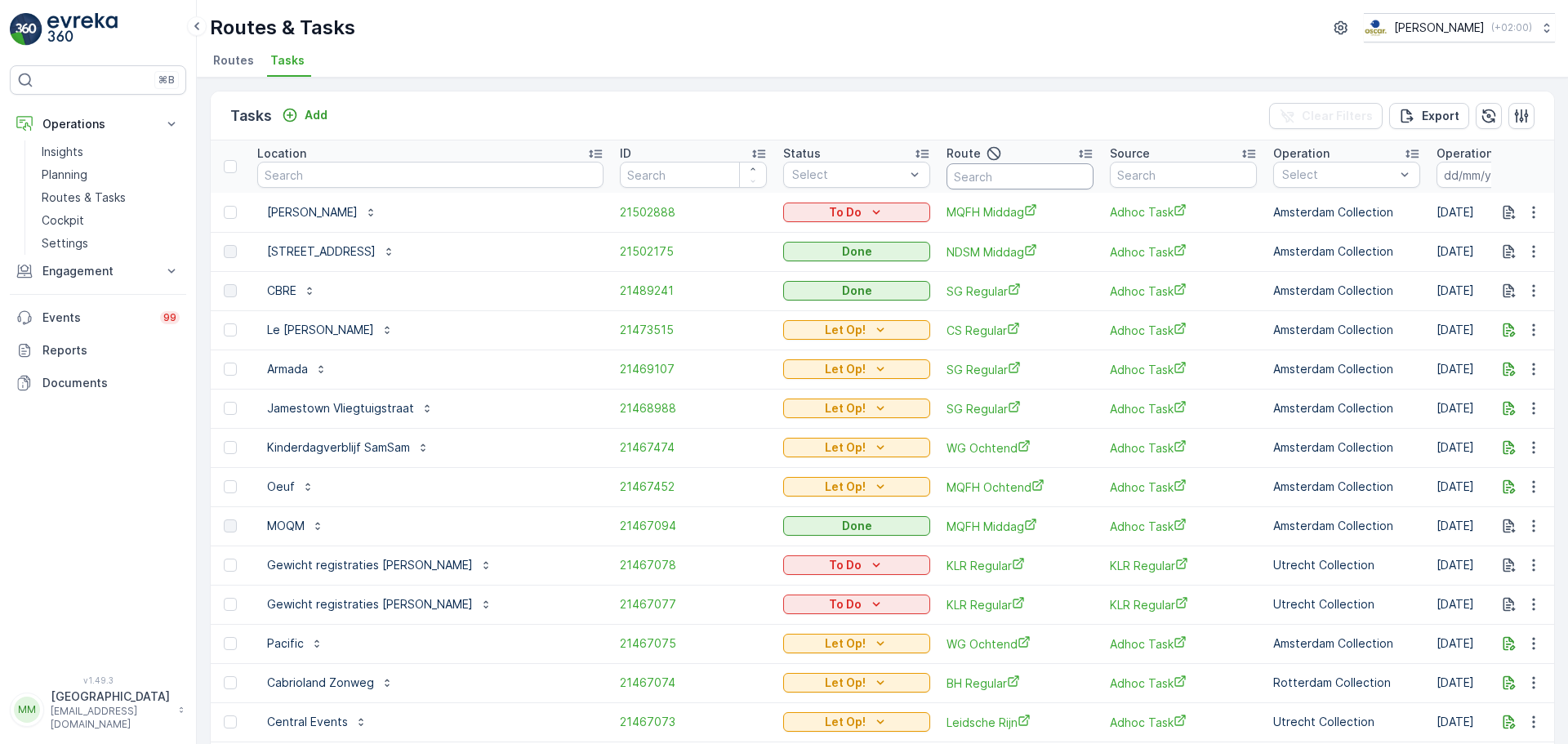
click at [947, 183] on input "text" at bounding box center [1020, 176] width 147 height 26
type input "MQFM m"
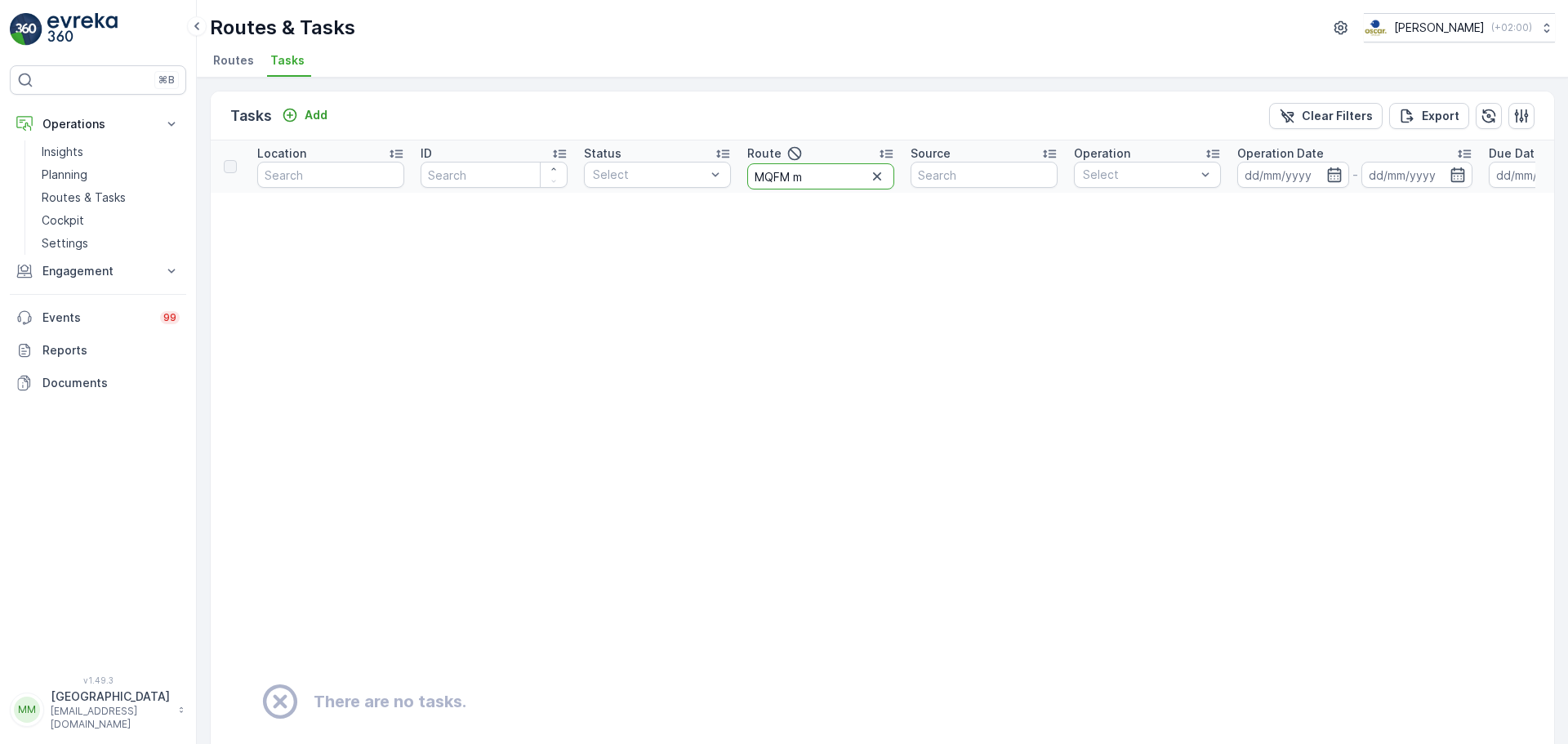
click at [786, 176] on input "MQFM m" at bounding box center [820, 176] width 147 height 26
type input "MQF m"
click at [780, 176] on input "MQF m" at bounding box center [820, 176] width 147 height 26
click at [779, 179] on input "MQF m" at bounding box center [820, 176] width 147 height 26
type input "MQFH m"
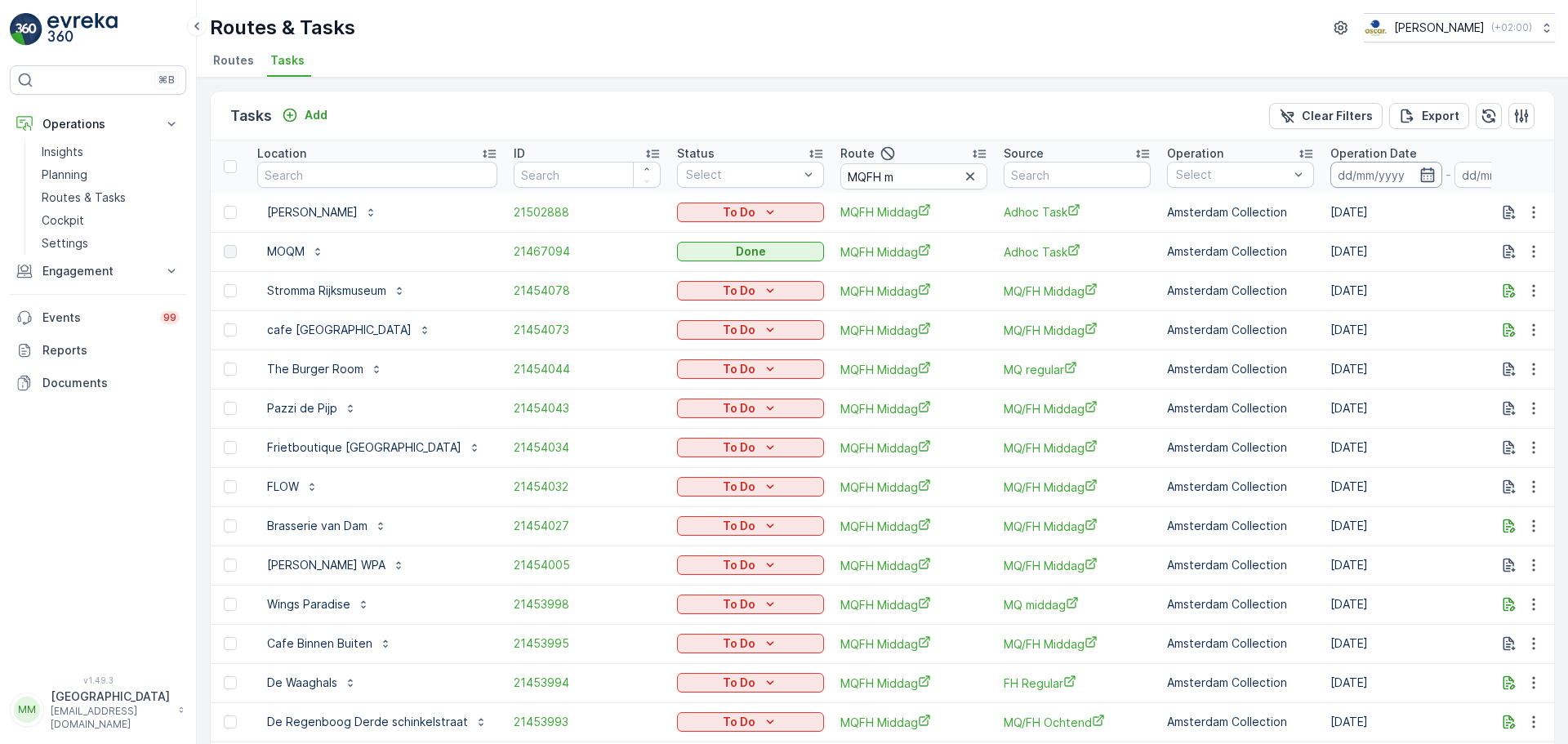
click at [1369, 169] on input at bounding box center [1386, 174] width 112 height 26
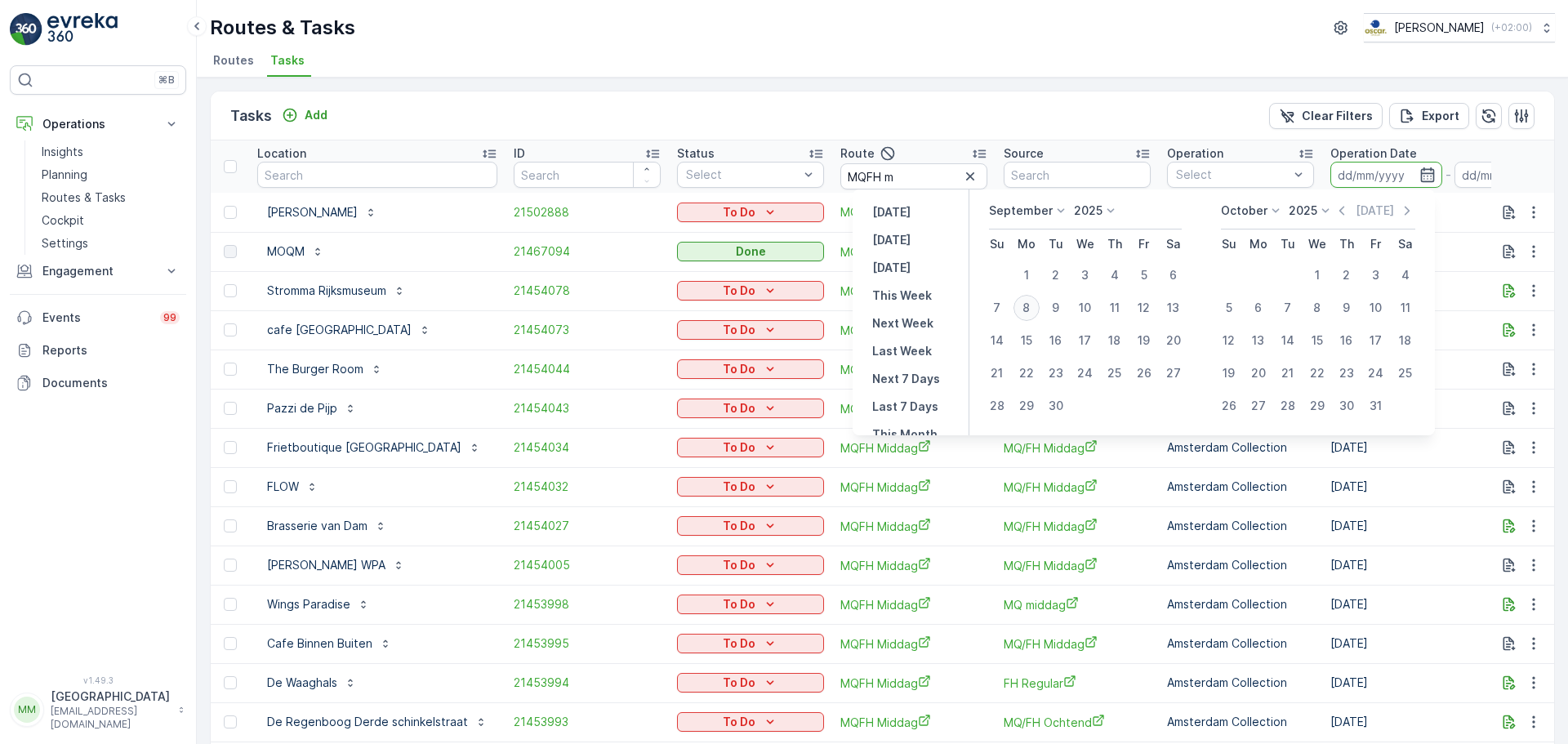
click at [1026, 315] on div "8" at bounding box center [1026, 308] width 26 height 26
type input "[DATE]"
click at [1026, 315] on div "8" at bounding box center [1026, 308] width 26 height 26
type input "[DATE]"
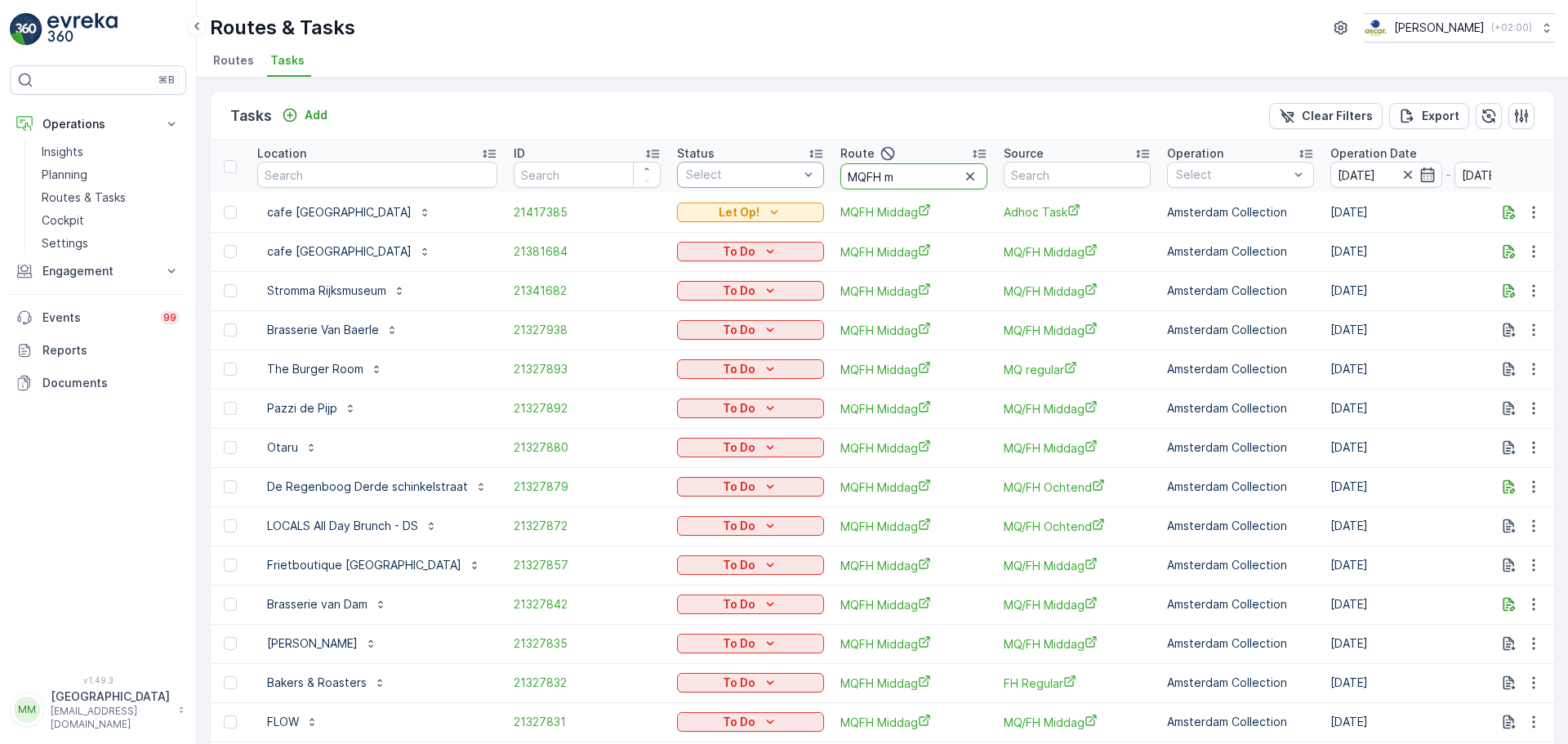
drag, startPoint x: 920, startPoint y: 176, endPoint x: 724, endPoint y: 181, distance: 196.1
click at [724, 181] on tr "Location ID Status Select Route MQFH m Source Operation Select Operation Date […" at bounding box center [1517, 166] width 2613 height 52
click at [752, 324] on div "To Do" at bounding box center [751, 330] width 134 height 16
type input "SLSJ"
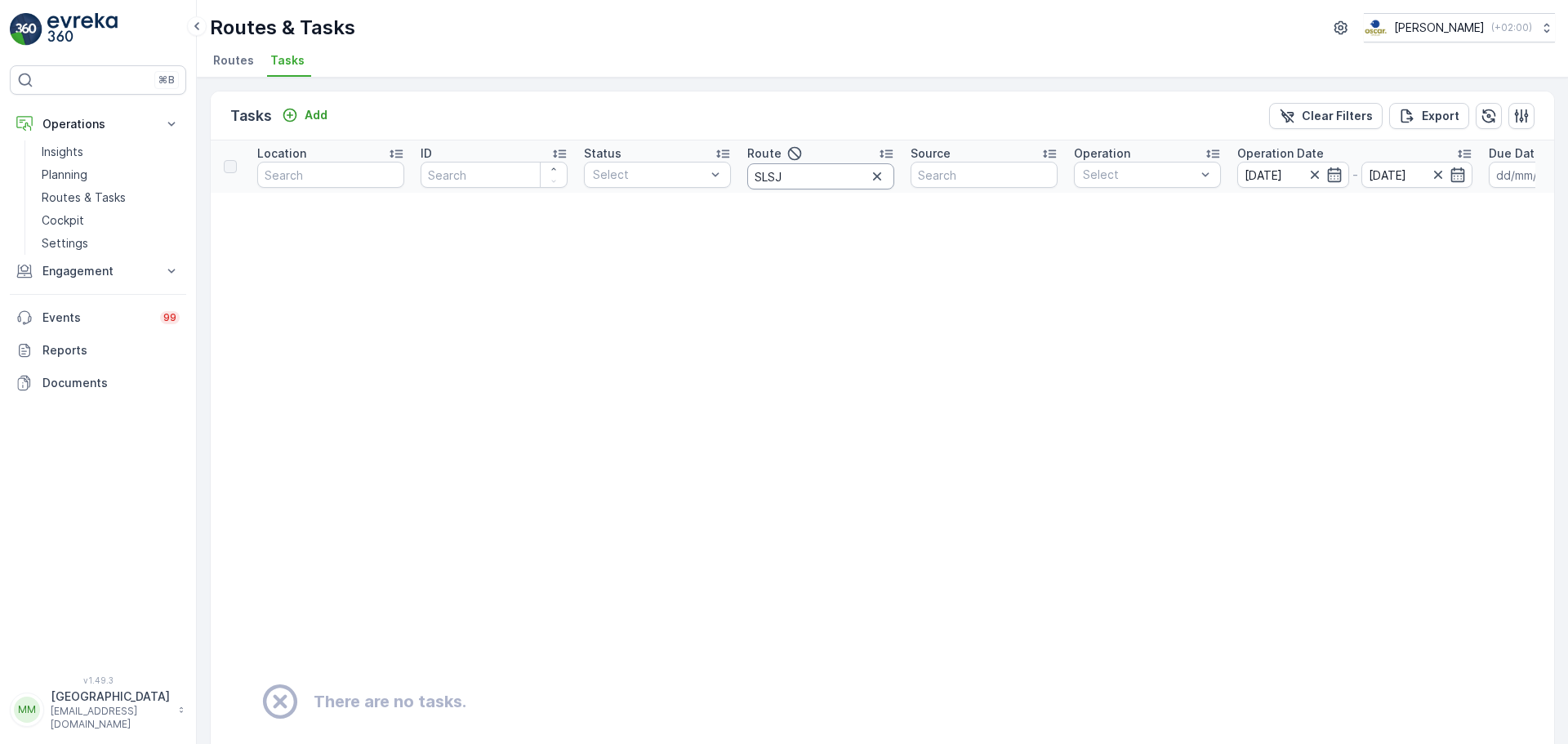
click at [798, 180] on input "SLSJ" at bounding box center [820, 176] width 147 height 26
type input "SLSH"
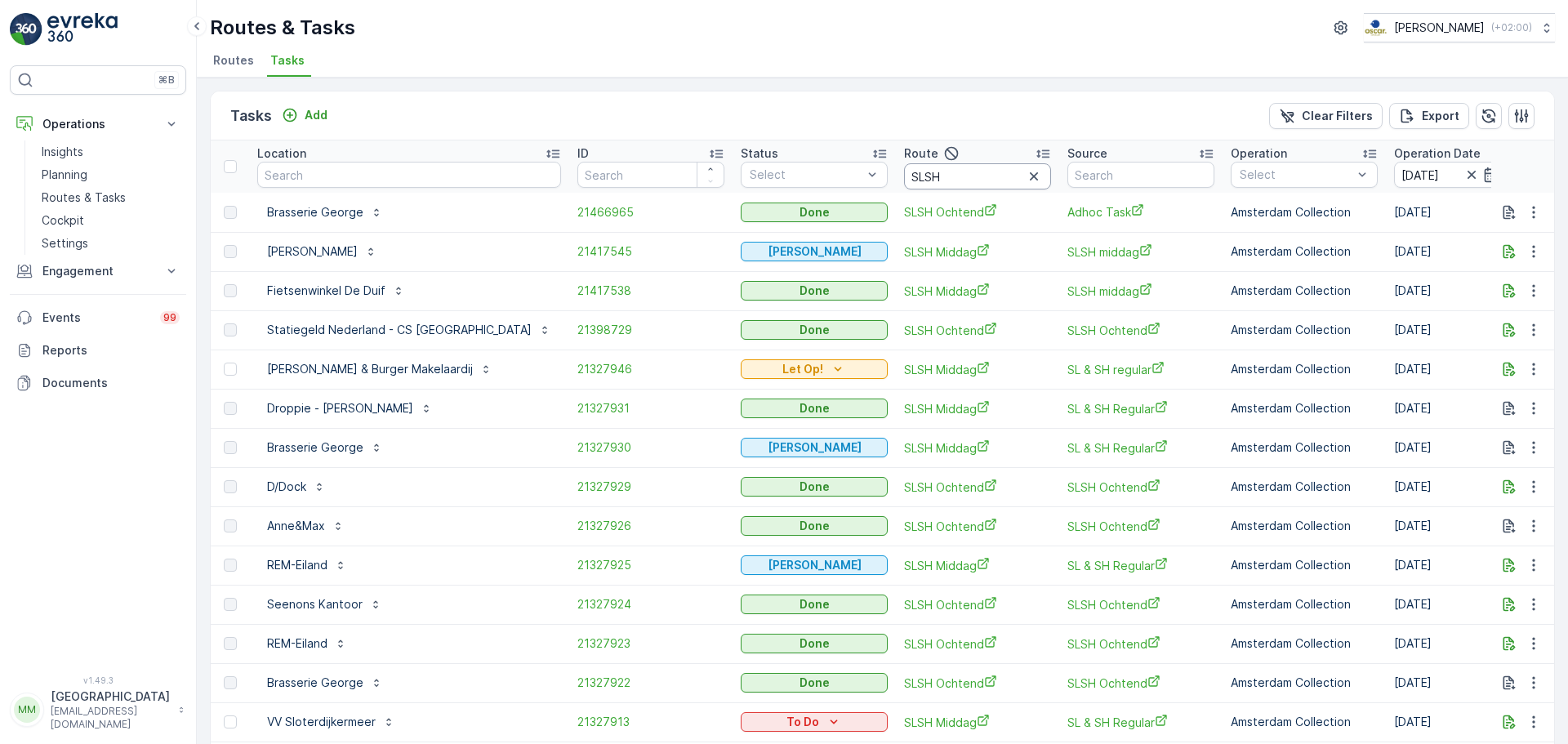
drag, startPoint x: 904, startPoint y: 175, endPoint x: 903, endPoint y: 183, distance: 8.1
click at [905, 181] on input "SLSH" at bounding box center [978, 176] width 147 height 26
type input "SLSH m"
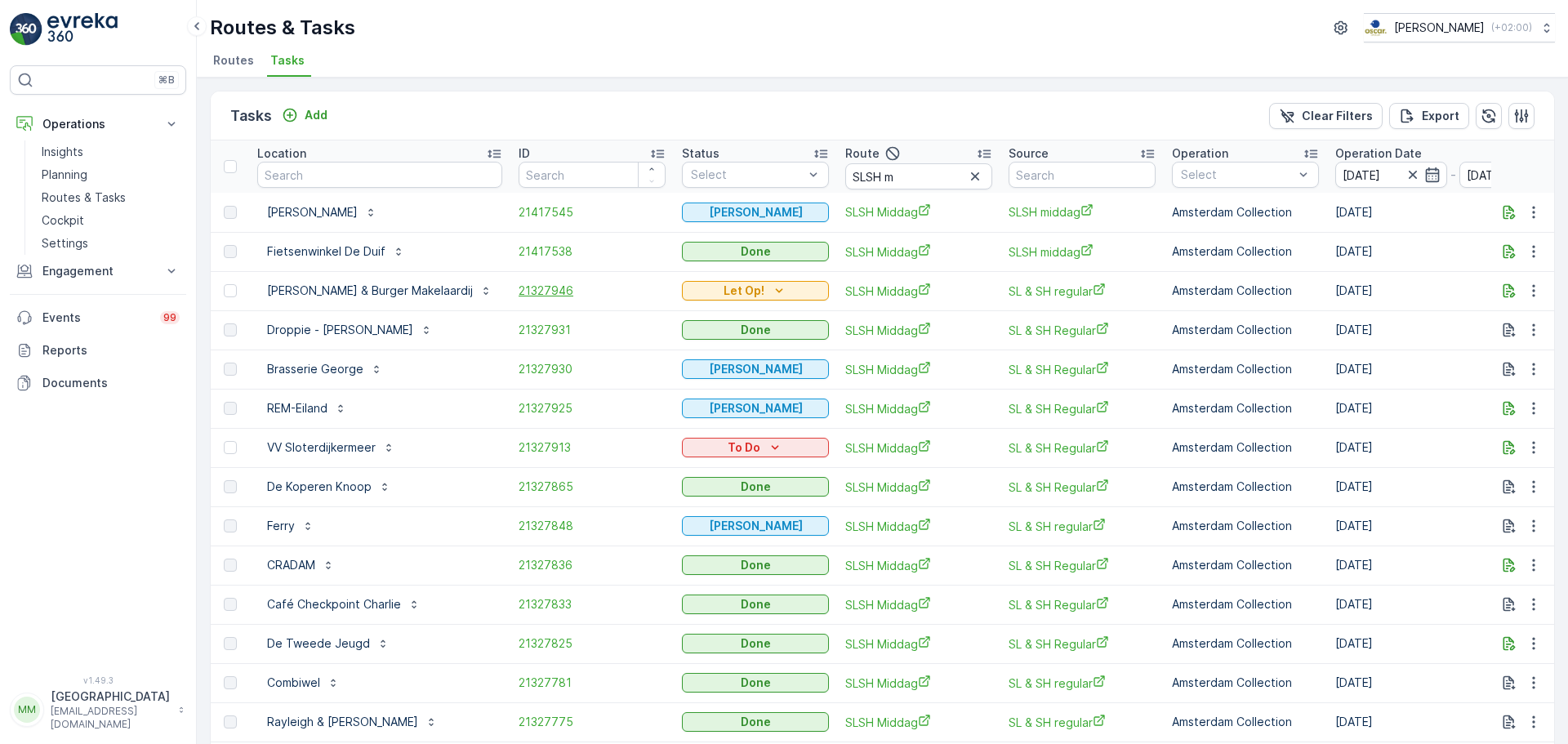
click at [559, 284] on span "21327946" at bounding box center [591, 290] width 147 height 16
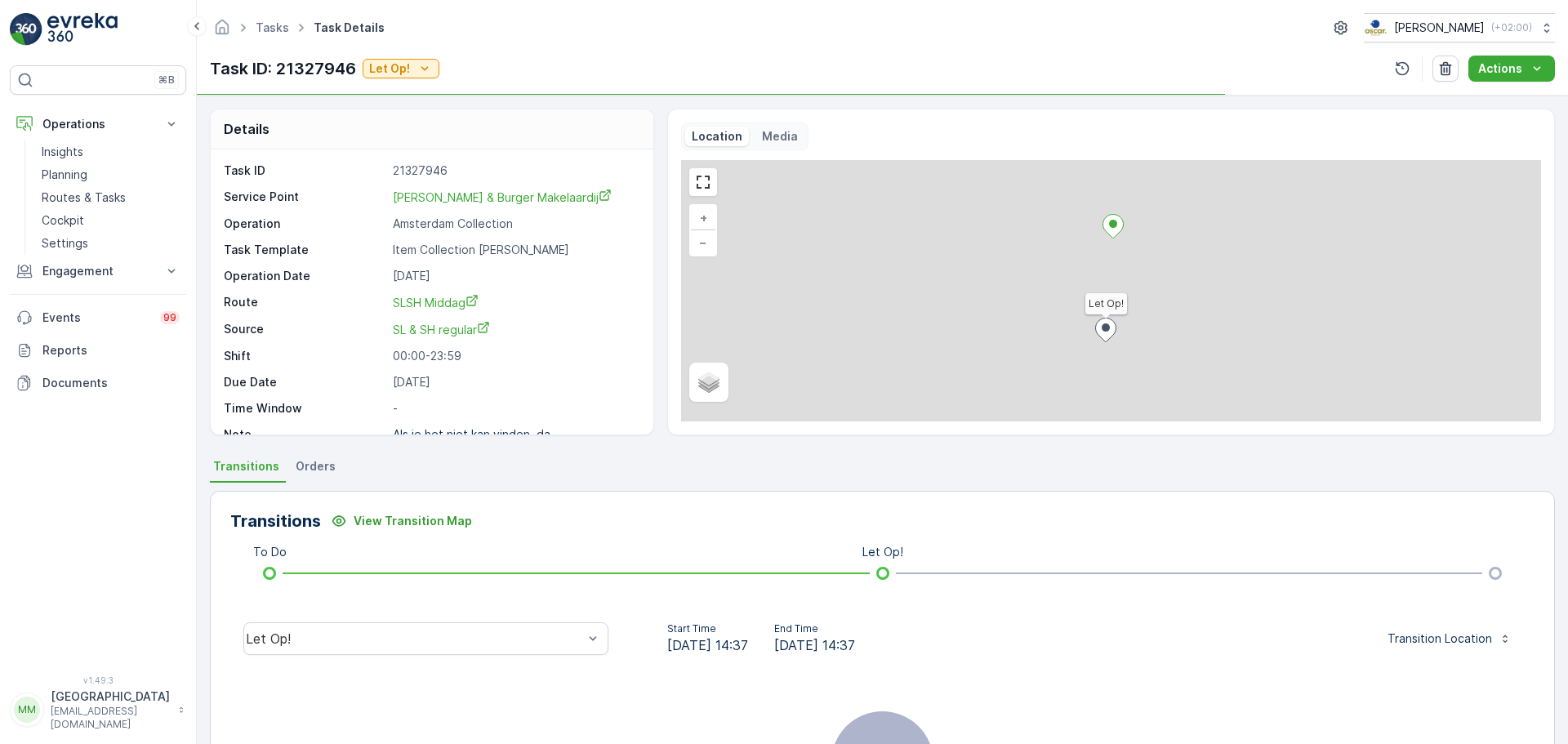
scroll to position [21, 0]
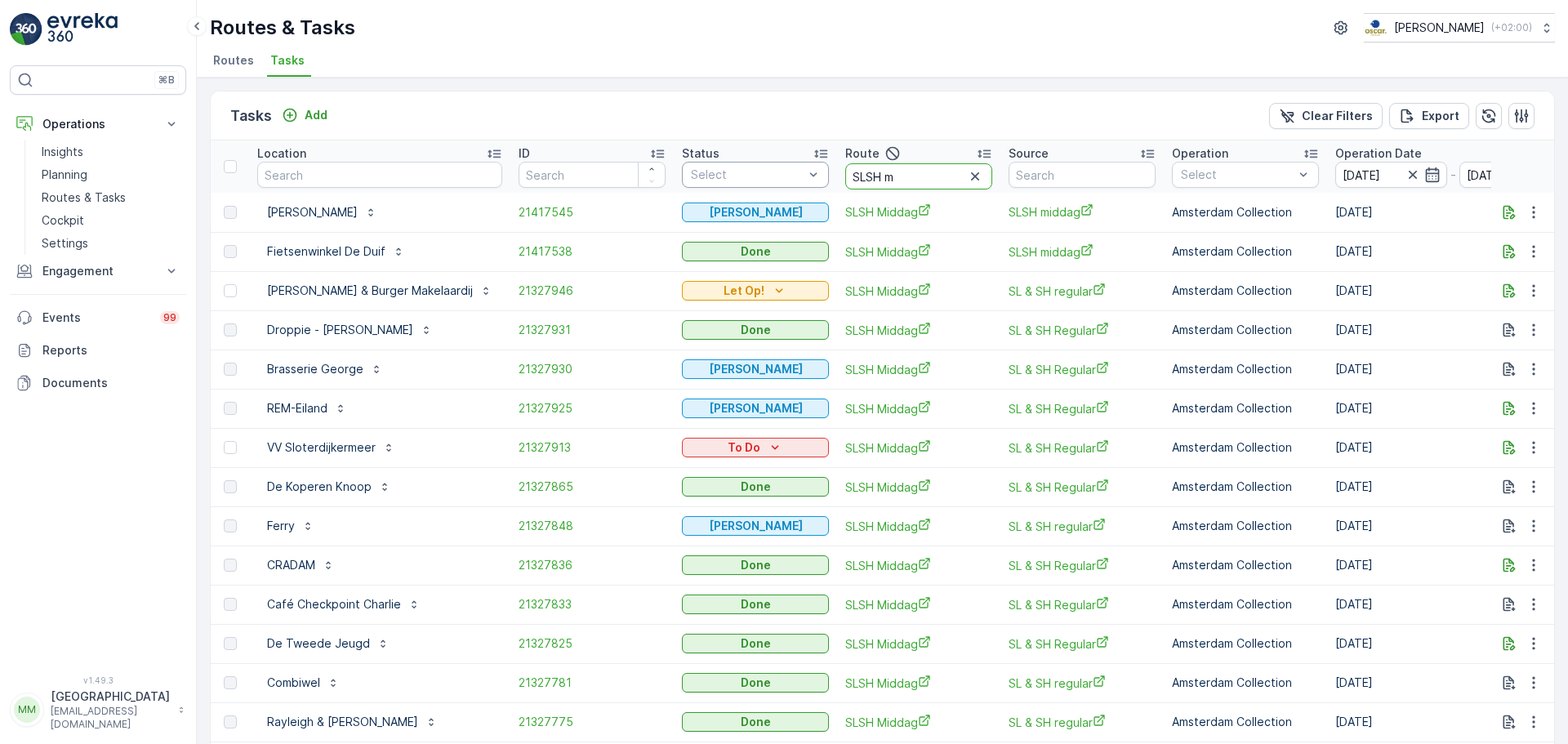
drag, startPoint x: 787, startPoint y: 168, endPoint x: 770, endPoint y: 166, distance: 17.1
click at [770, 166] on tr "Location ID Status Select Route SLSH m Source Operation Select Operation Date […" at bounding box center [1520, 166] width 2618 height 52
type input "uva"
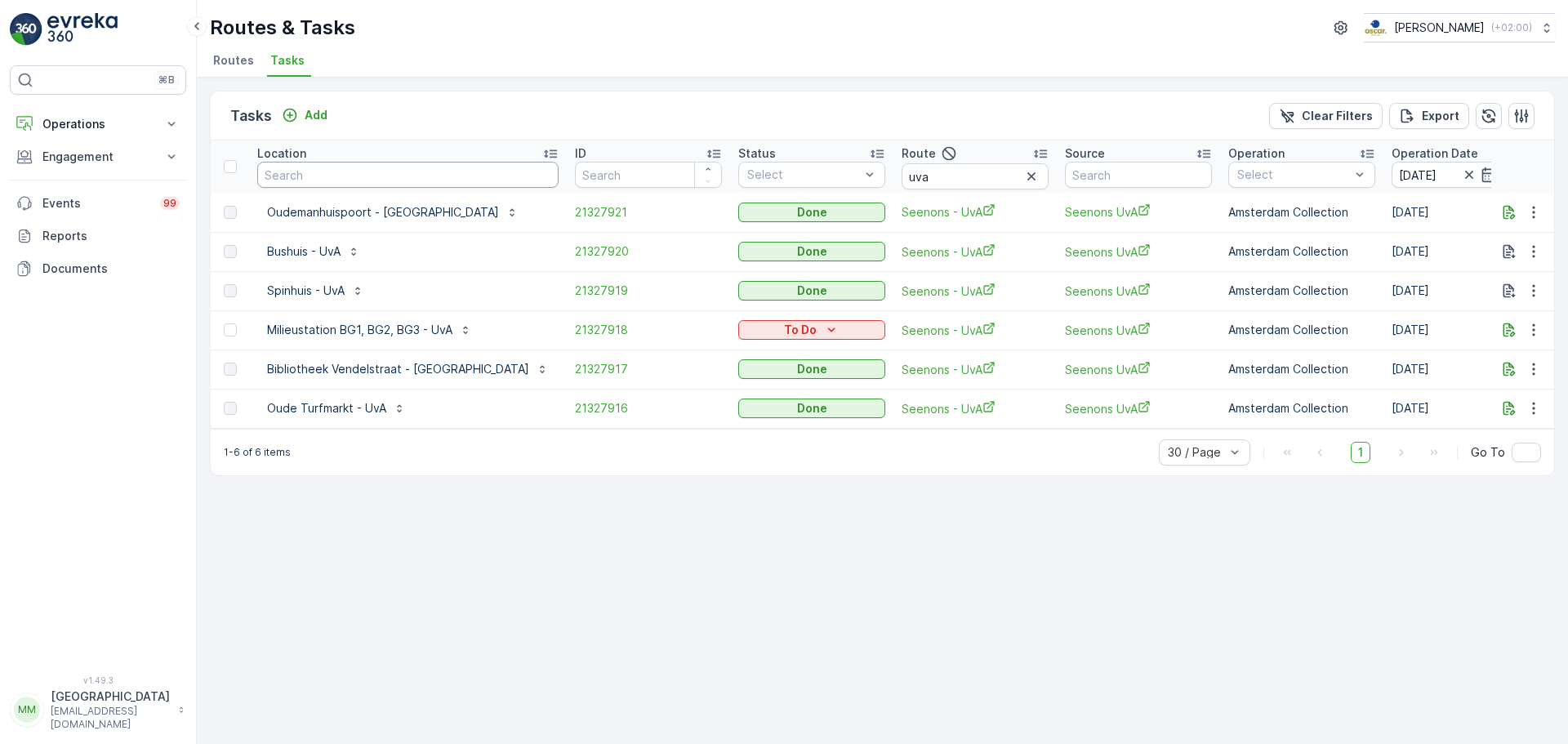
click at [332, 175] on input "text" at bounding box center [408, 174] width 301 height 26
click at [97, 110] on button "Operations" at bounding box center [98, 124] width 177 height 33
click at [110, 199] on p "Routes & Tasks" at bounding box center [84, 197] width 84 height 16
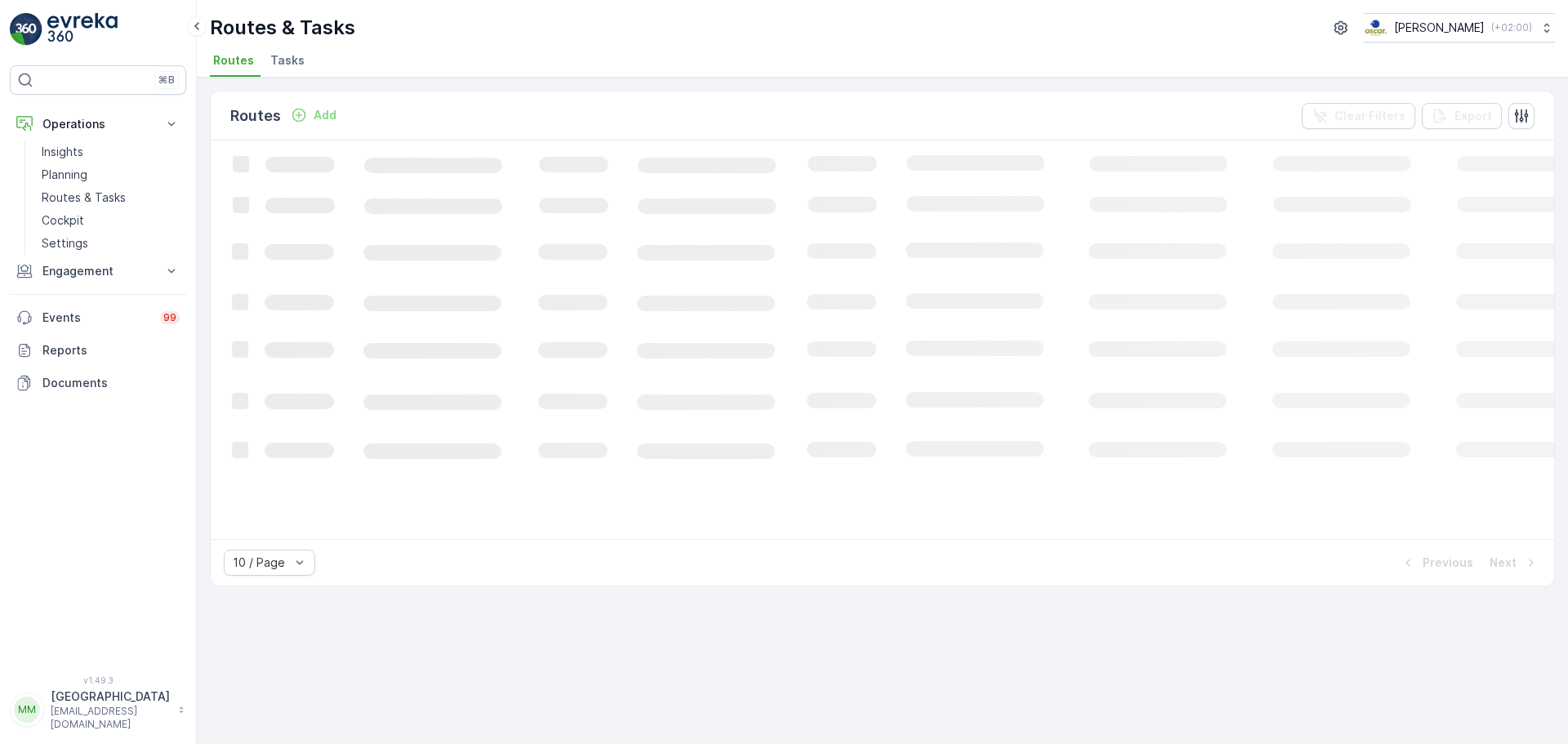
click at [286, 60] on span "Tasks" at bounding box center [288, 60] width 34 height 16
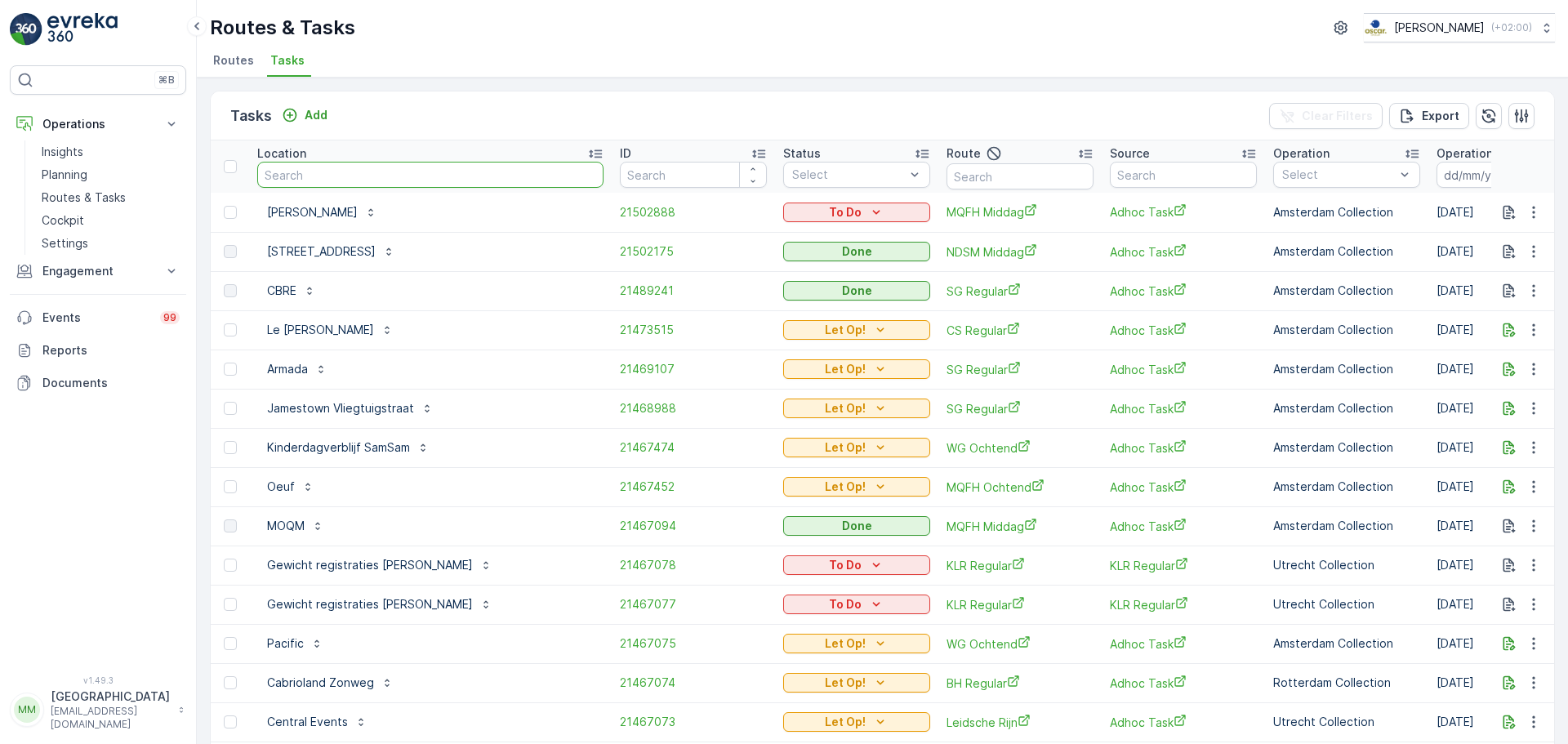
click at [367, 176] on input "text" at bounding box center [431, 174] width 347 height 26
type input "binnen b"
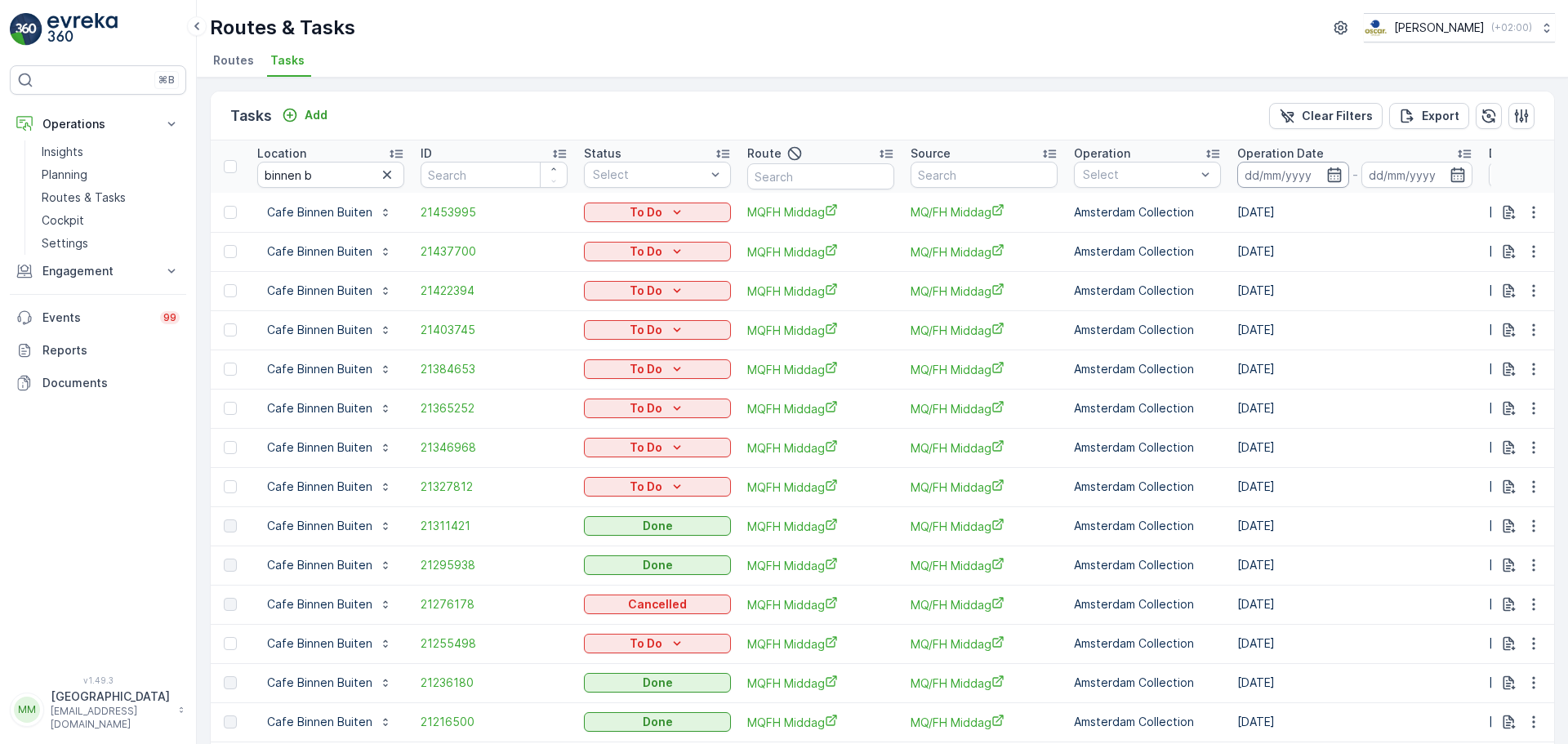
click at [1281, 184] on input at bounding box center [1293, 174] width 112 height 26
click at [329, 119] on button "Add" at bounding box center [305, 115] width 59 height 20
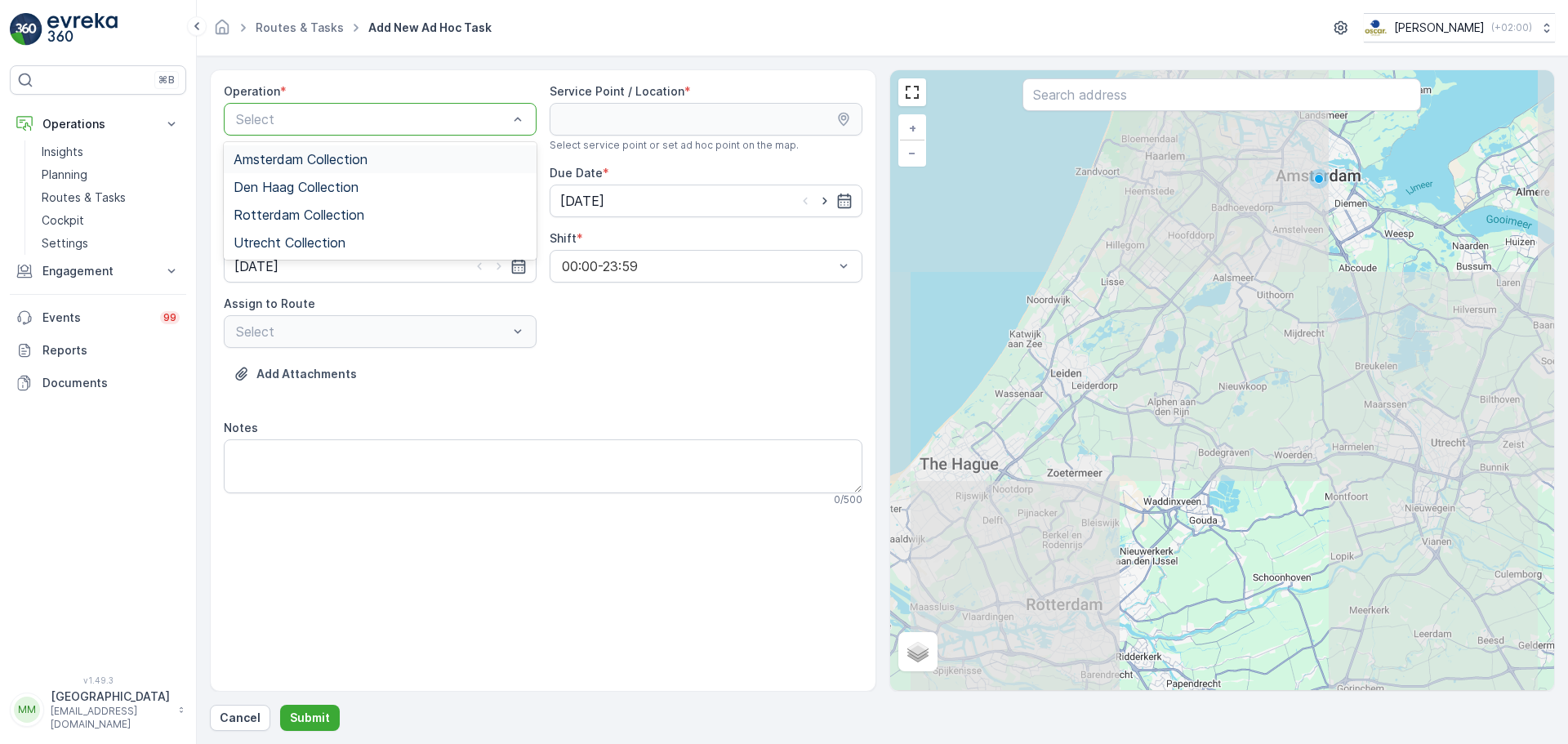
click at [316, 160] on span "Amsterdam Collection" at bounding box center [300, 159] width 134 height 15
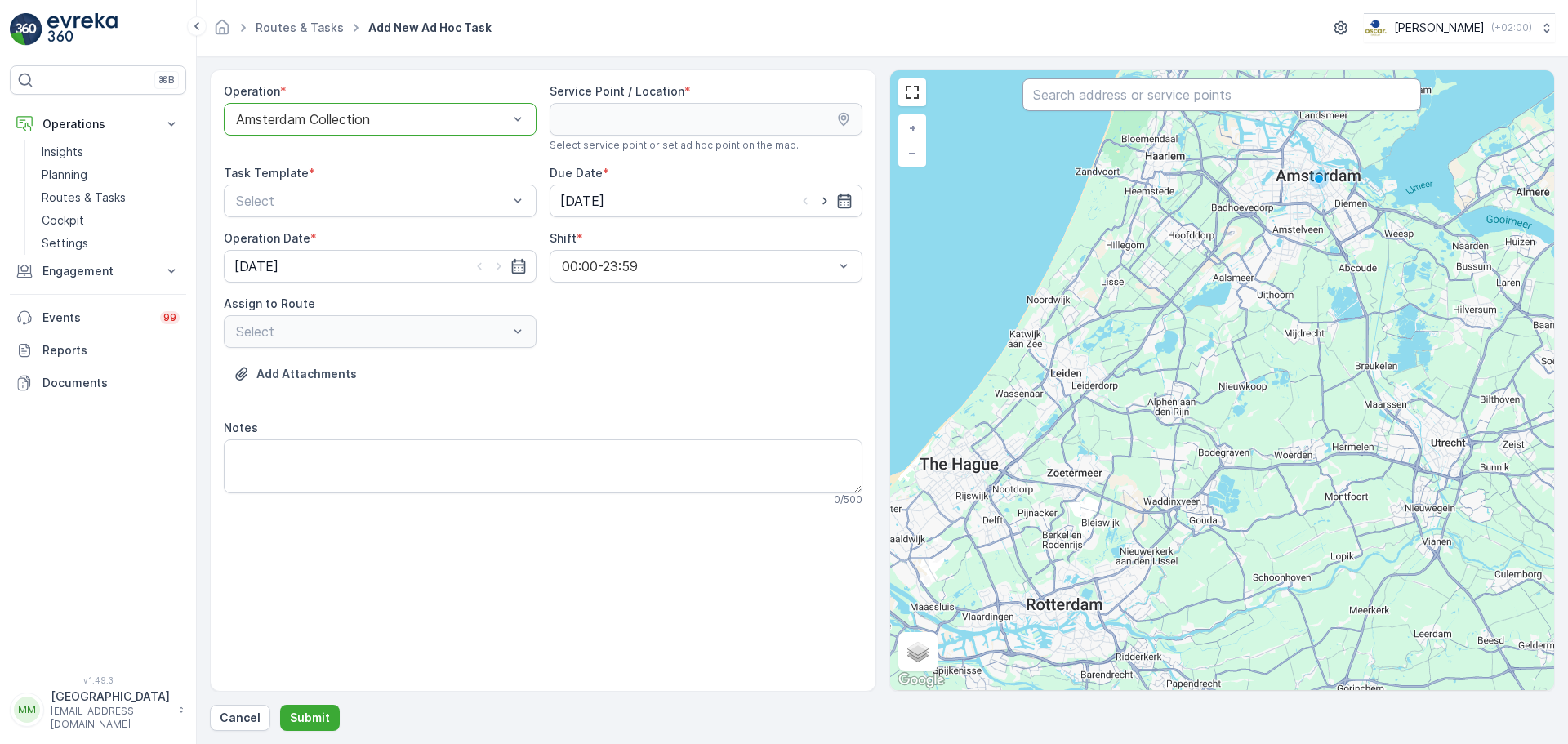
click at [1067, 91] on input "text" at bounding box center [1222, 94] width 398 height 33
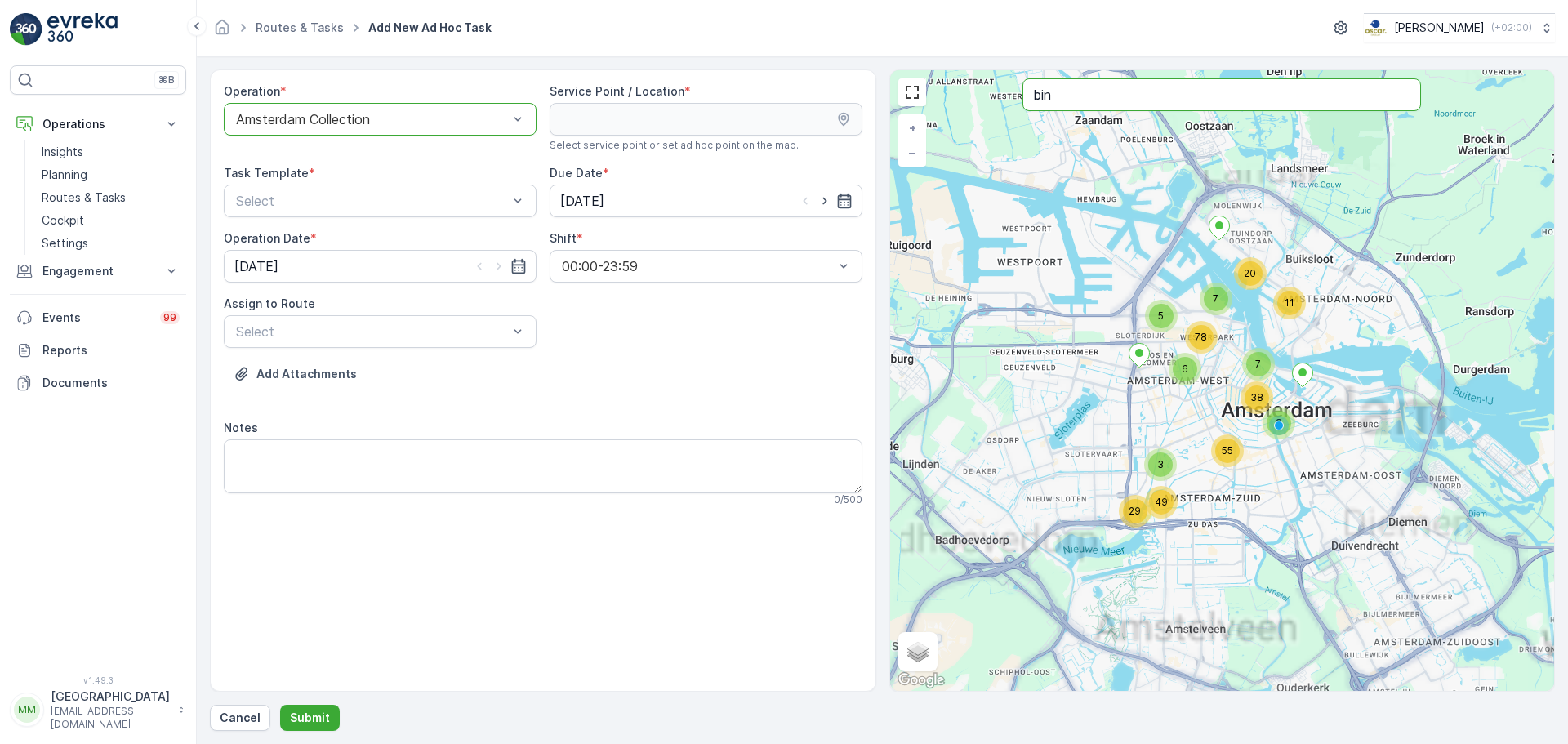
type input "bin"
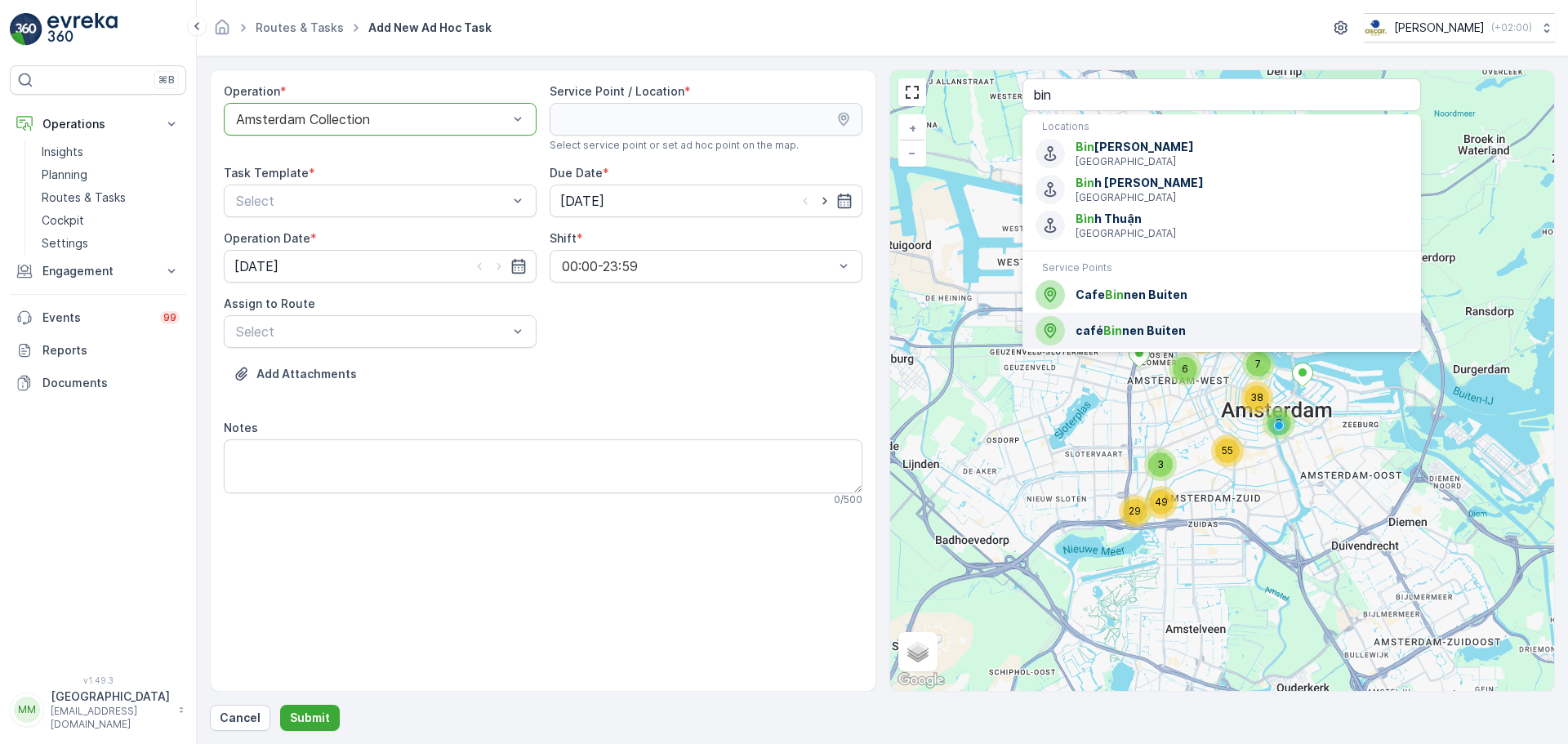
click at [1137, 324] on span "café Bin nen Buiten" at bounding box center [1241, 330] width 332 height 16
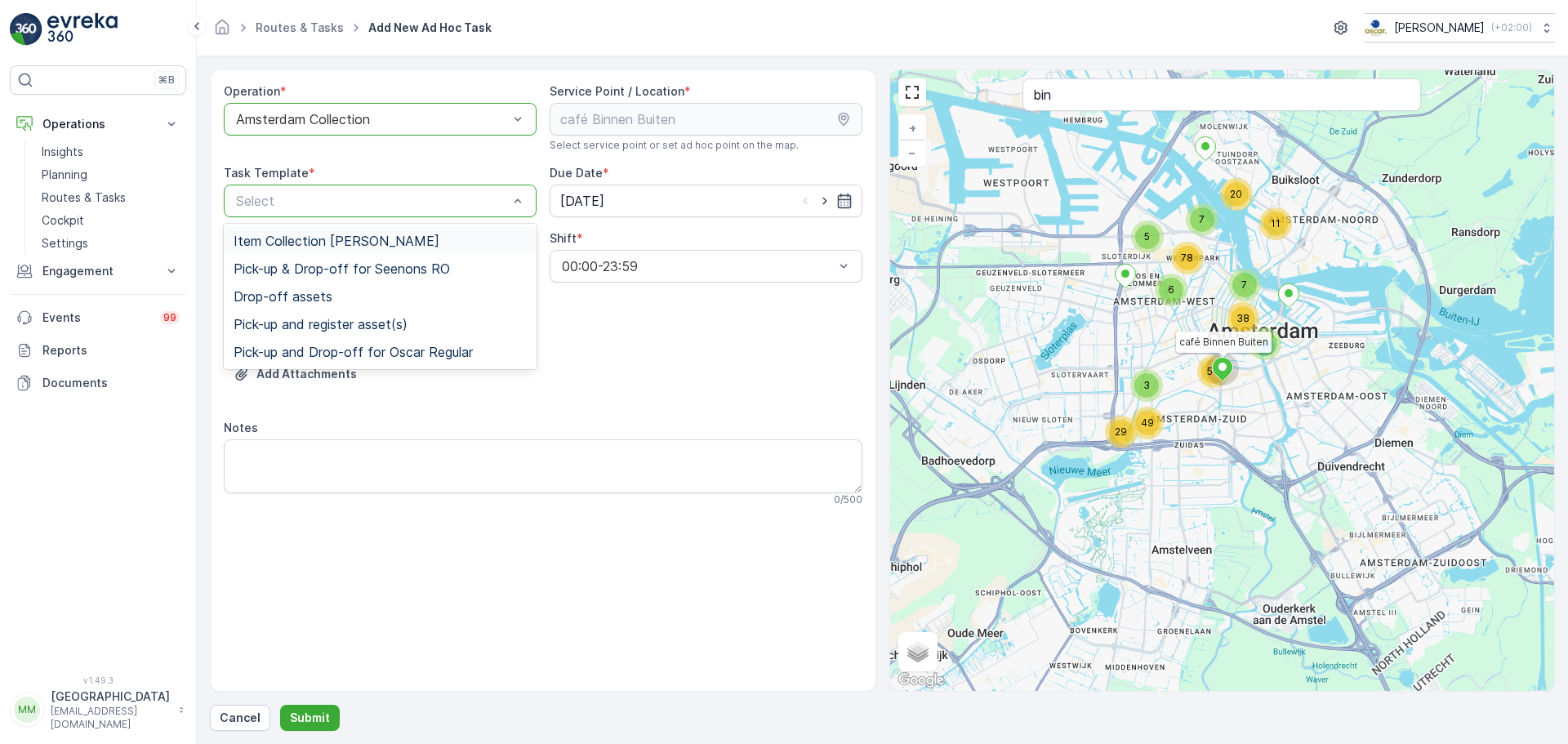
click at [331, 244] on span "Item Collection [PERSON_NAME]" at bounding box center [336, 240] width 206 height 15
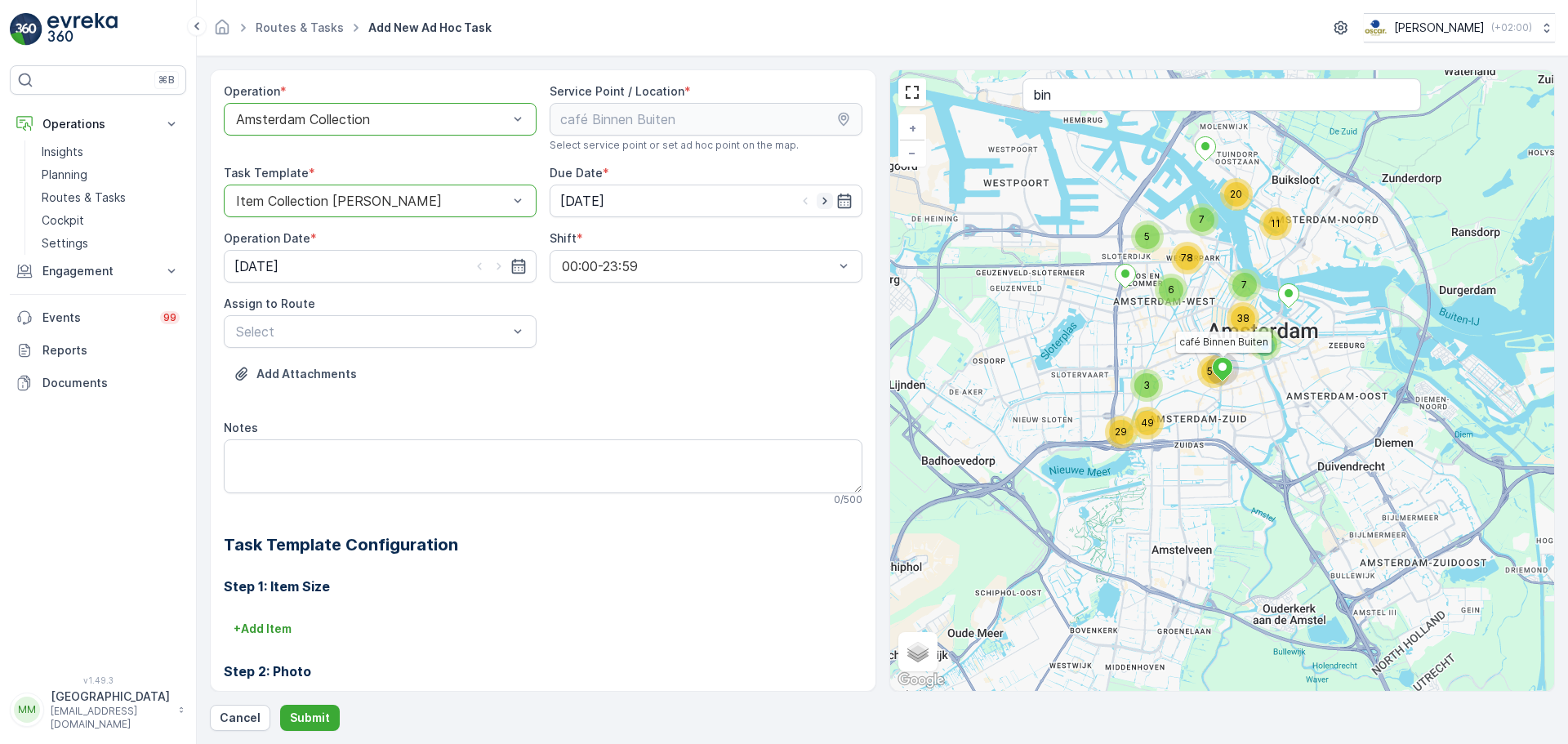
click at [823, 197] on icon "button" at bounding box center [825, 201] width 16 height 16
type input "09.09.2025"
drag, startPoint x: 498, startPoint y: 263, endPoint x: 468, endPoint y: 299, distance: 46.9
click at [498, 263] on icon "button" at bounding box center [499, 266] width 16 height 16
type input "09.09.2025"
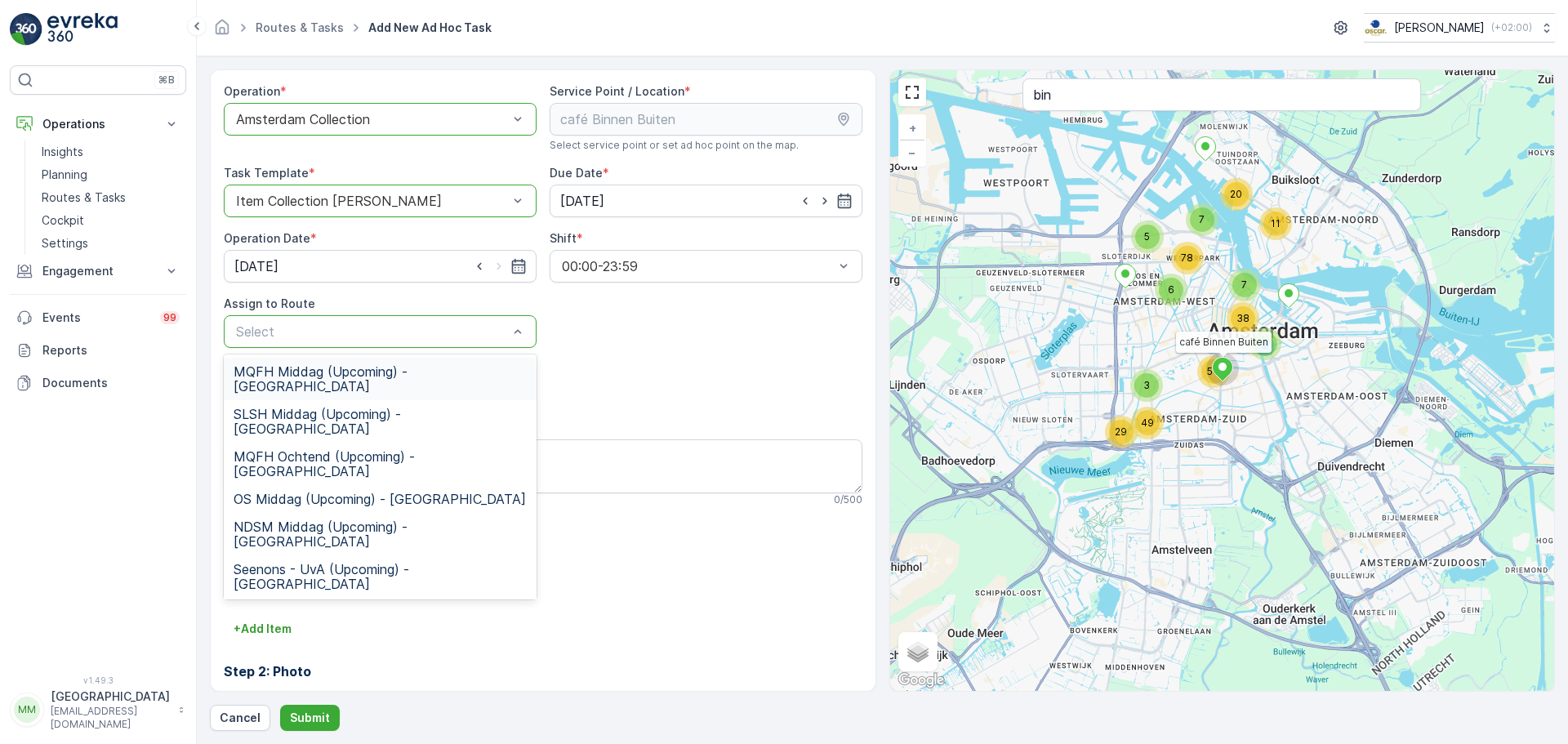
click at [400, 375] on span "MQFH Middag (Upcoming) - Amsterdam" at bounding box center [380, 378] width 294 height 29
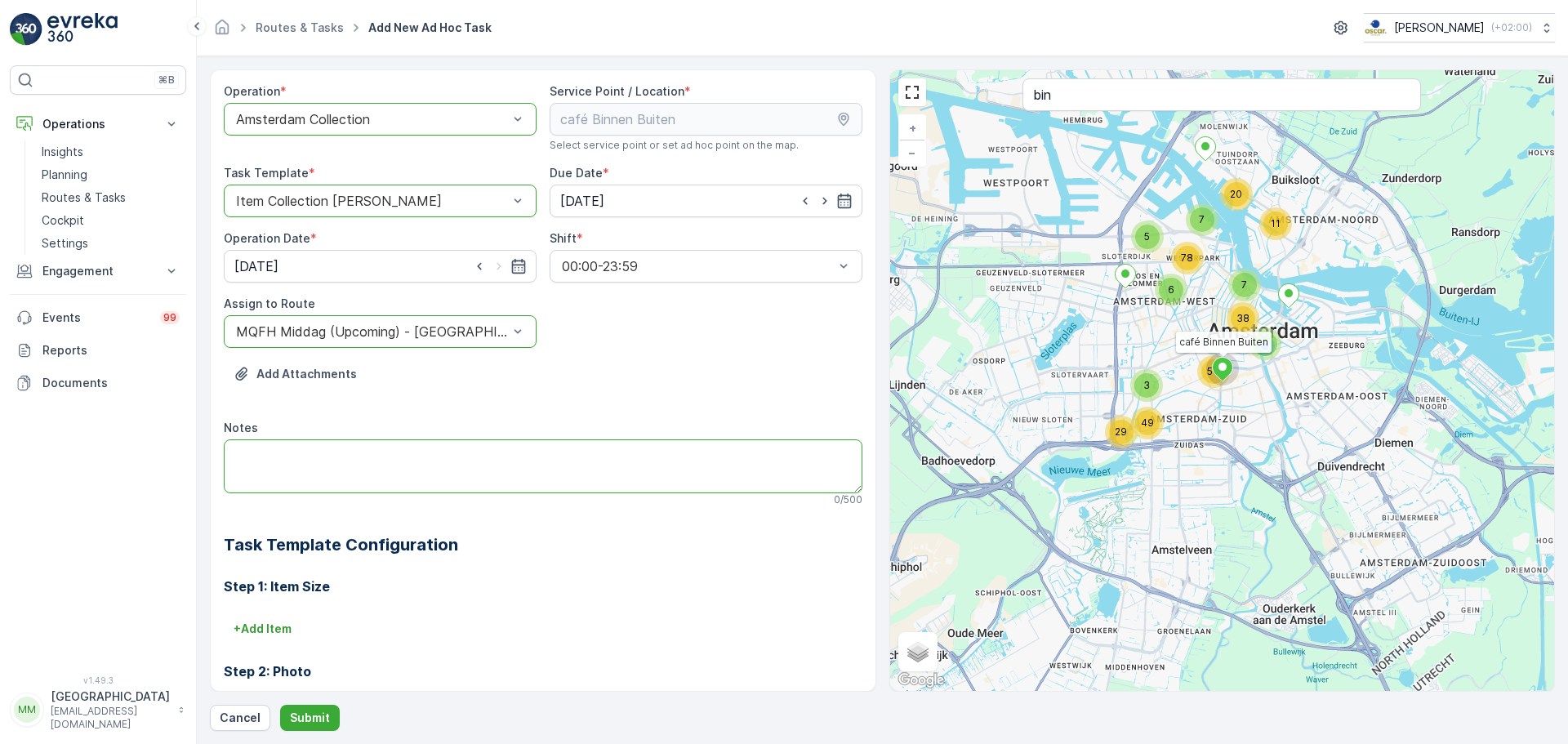
click at [343, 469] on textarea "Notes" at bounding box center [543, 466] width 639 height 54
type textarea "Graag als eerste servicen!!!"
click at [290, 722] on p "Submit" at bounding box center [310, 717] width 40 height 16
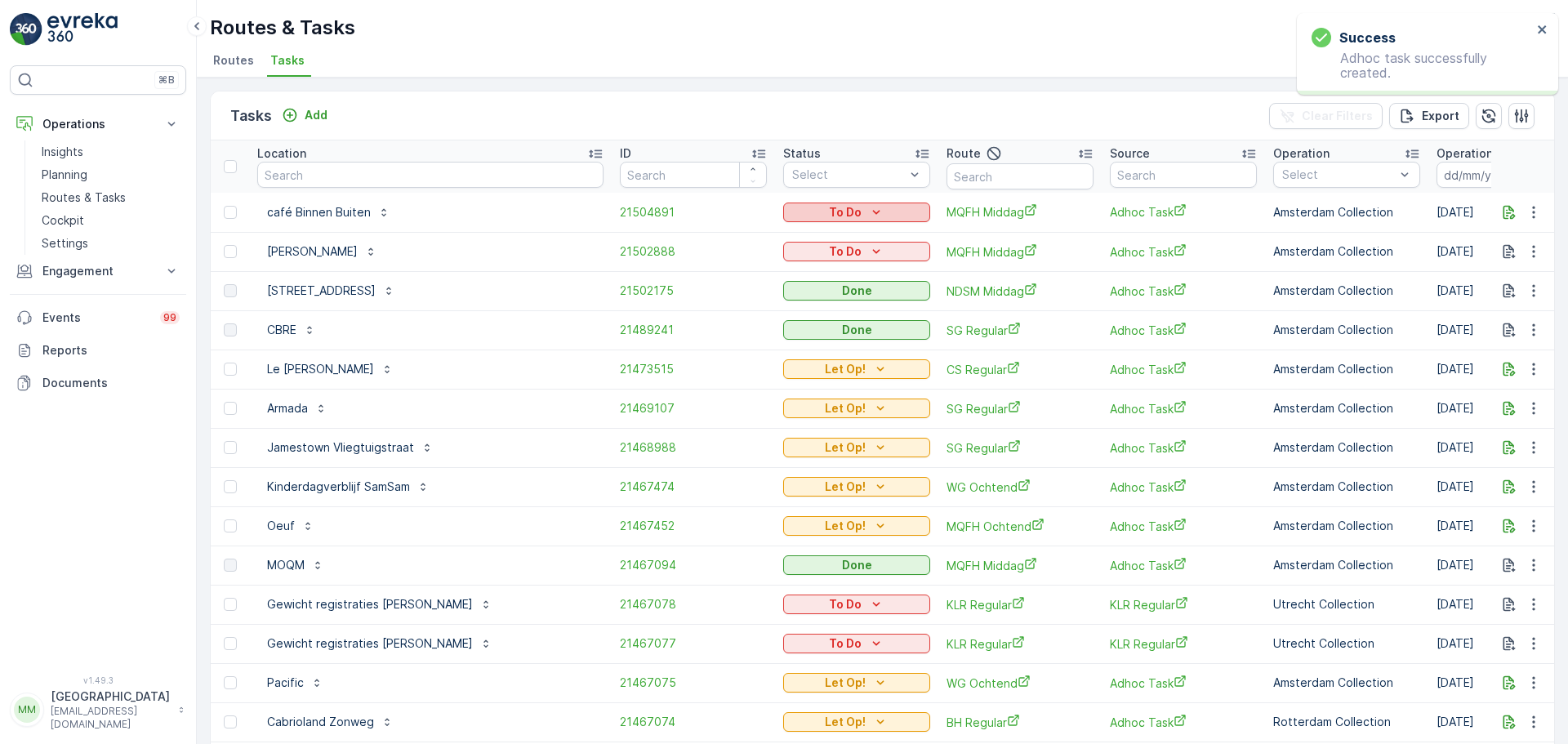
drag, startPoint x: 838, startPoint y: 221, endPoint x: 782, endPoint y: 211, distance: 56.9
click at [869, 211] on icon "To Do" at bounding box center [876, 212] width 16 height 16
click at [736, 235] on span "Let Op!" at bounding box center [721, 236] width 41 height 16
click at [1519, 257] on button "button" at bounding box center [1534, 251] width 29 height 20
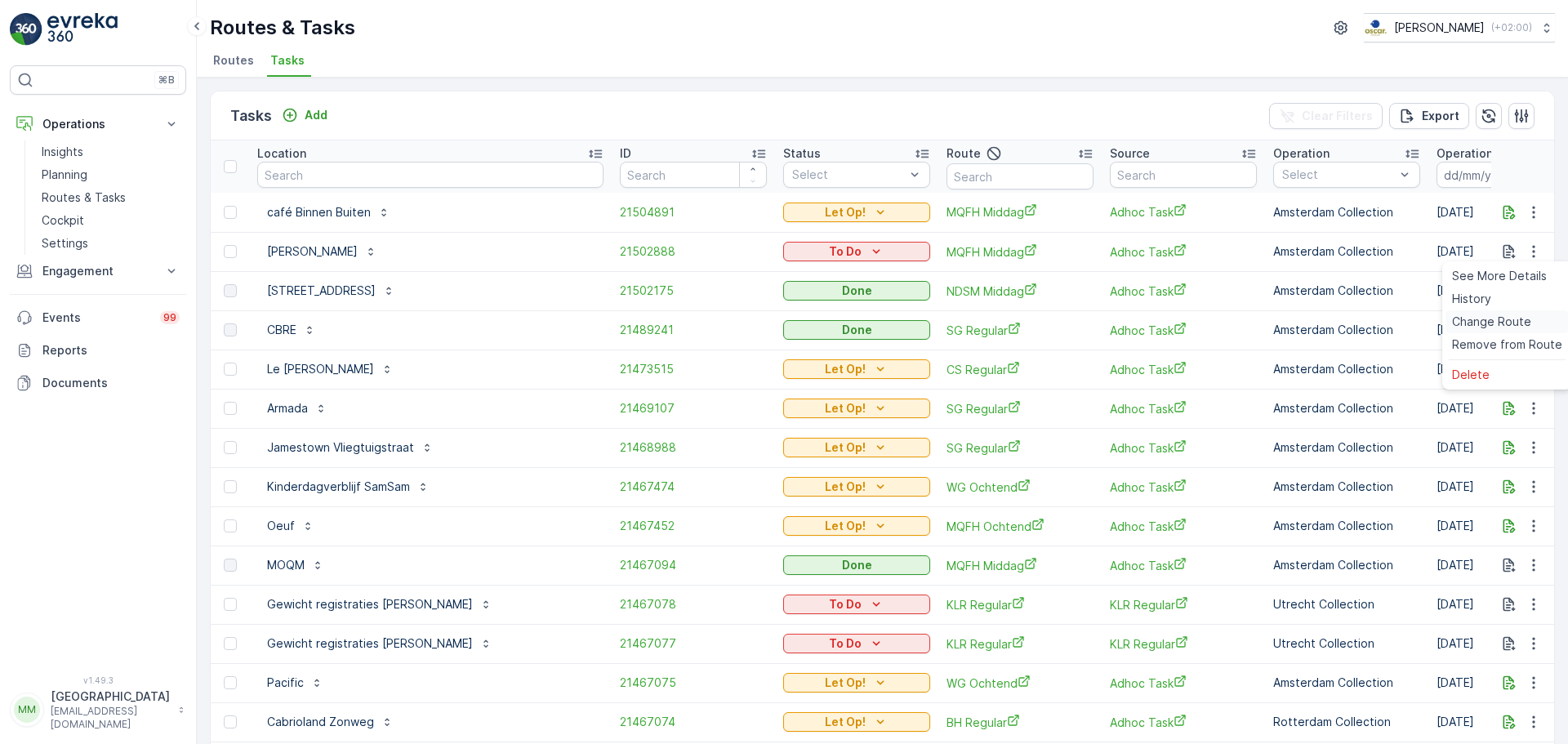
click at [1483, 323] on span "Change Route" at bounding box center [1492, 321] width 79 height 16
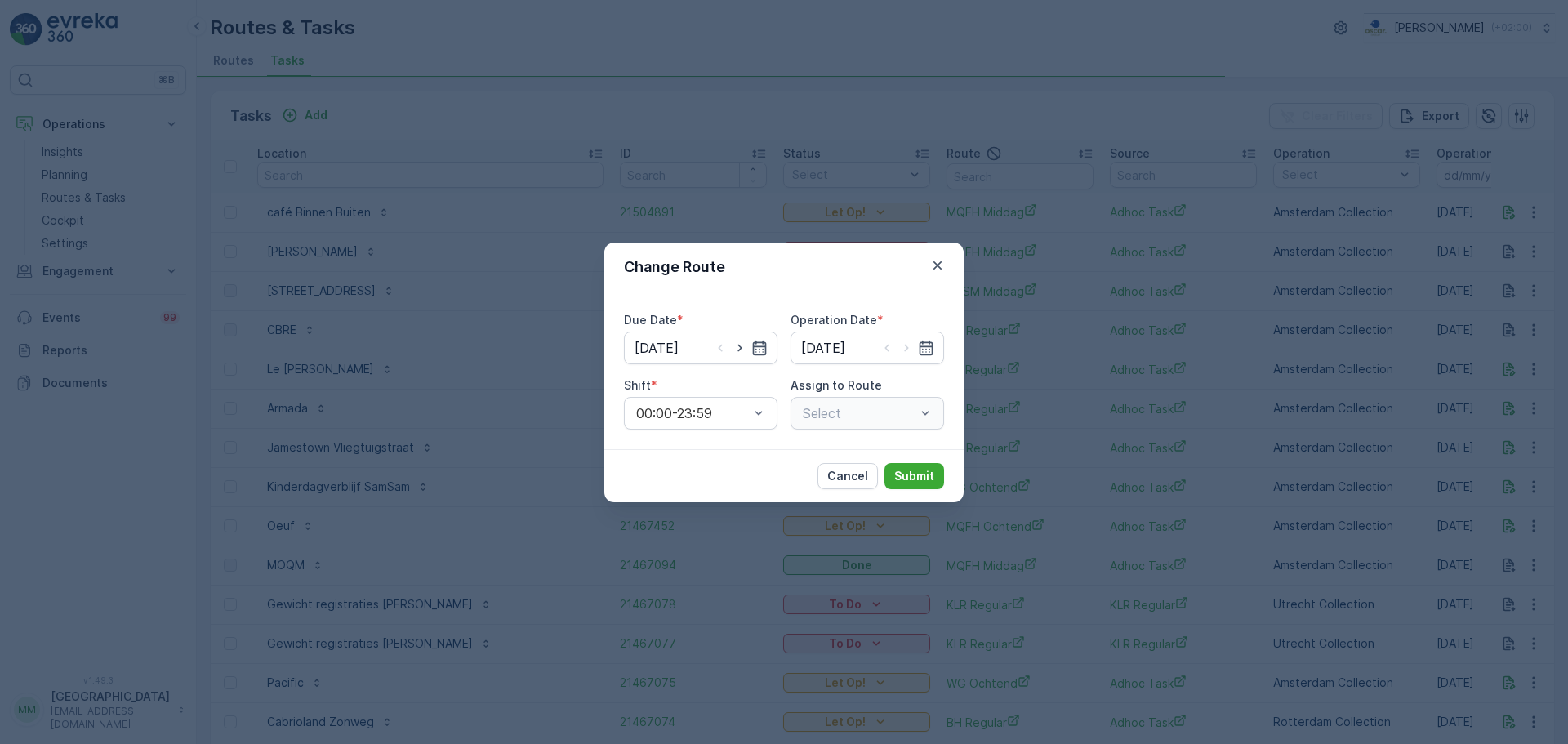
type input "[DATE]"
click at [744, 348] on icon "button" at bounding box center [740, 348] width 16 height 16
type input "09.09.2025"
click at [904, 351] on icon "button" at bounding box center [906, 348] width 16 height 16
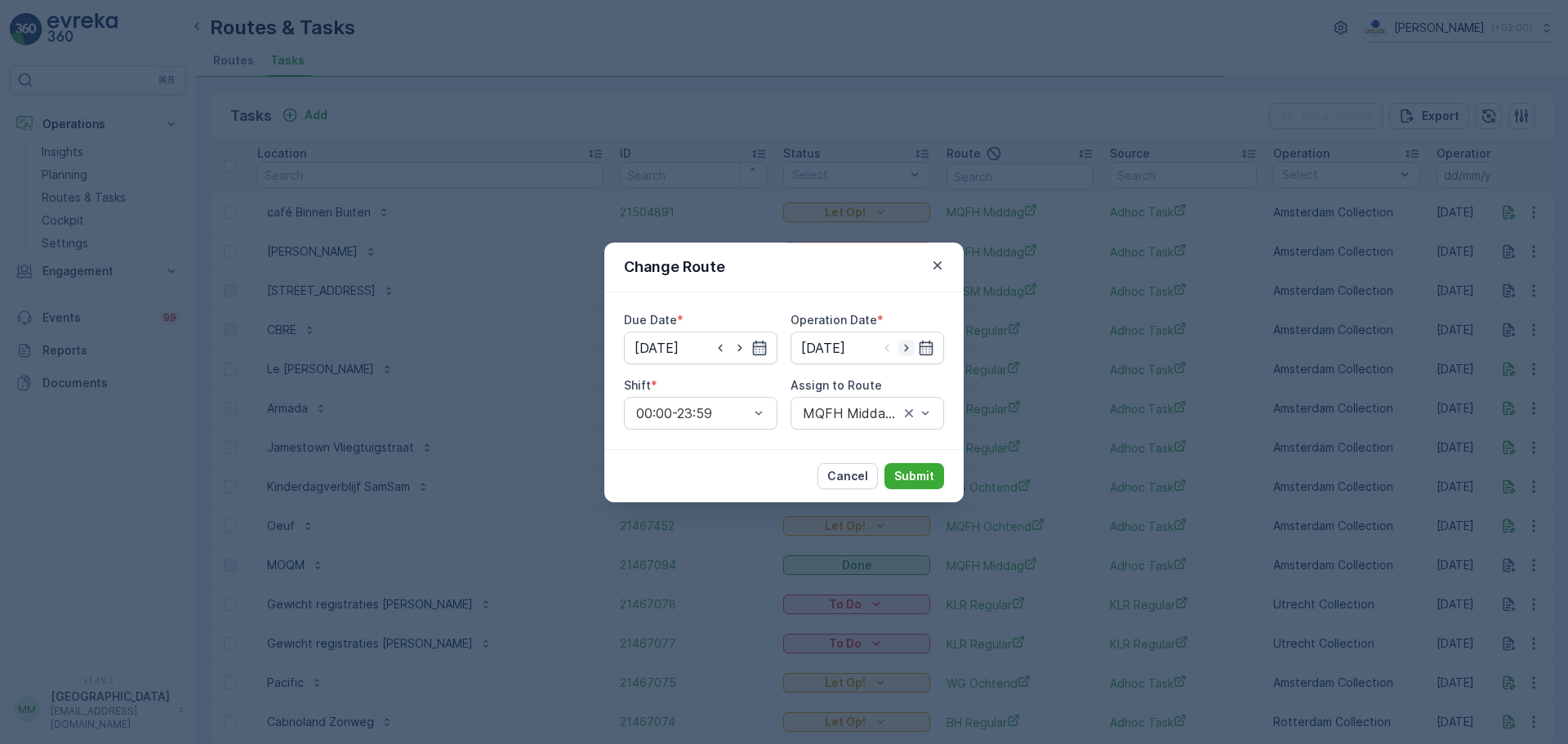
type input "09.09.2025"
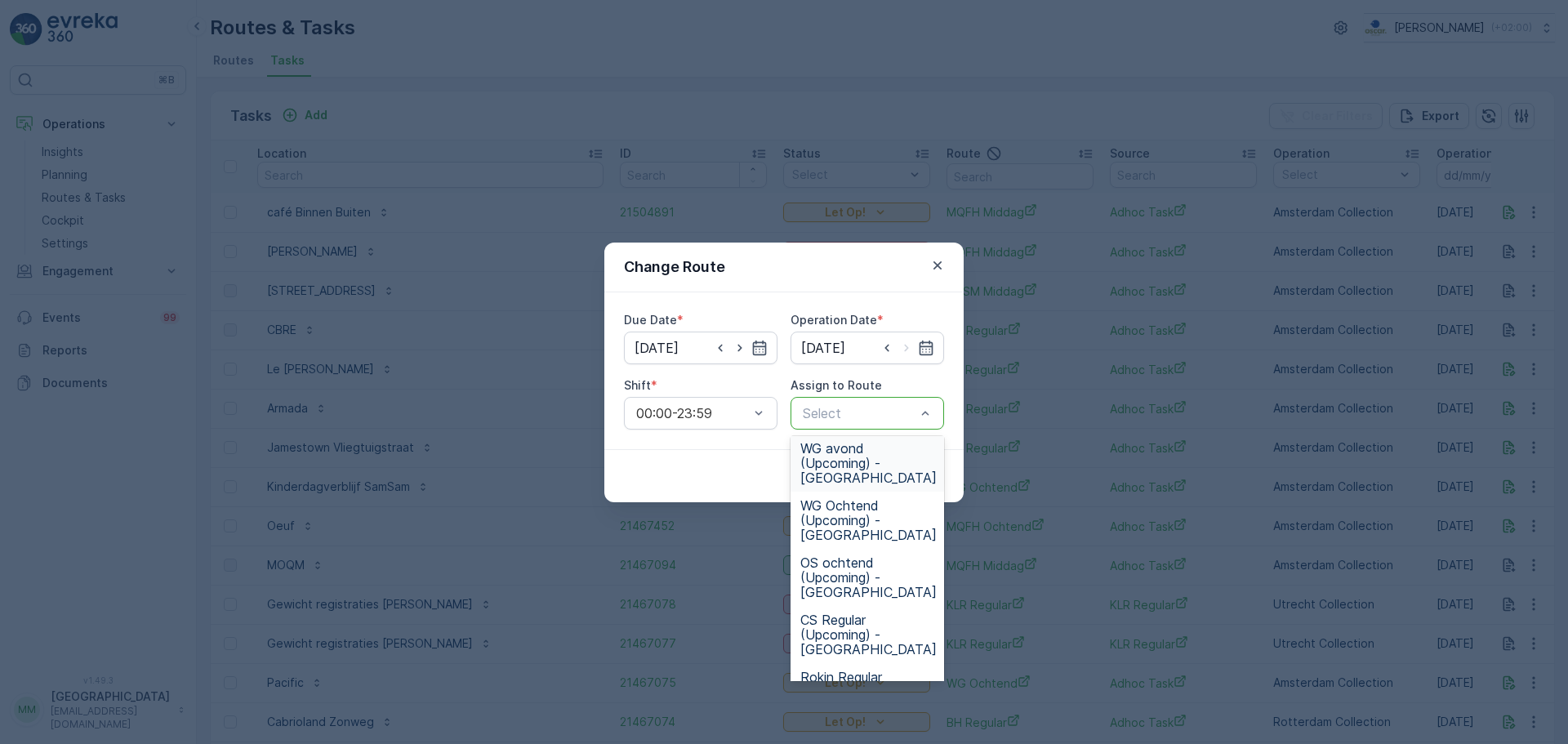
scroll to position [735, 0]
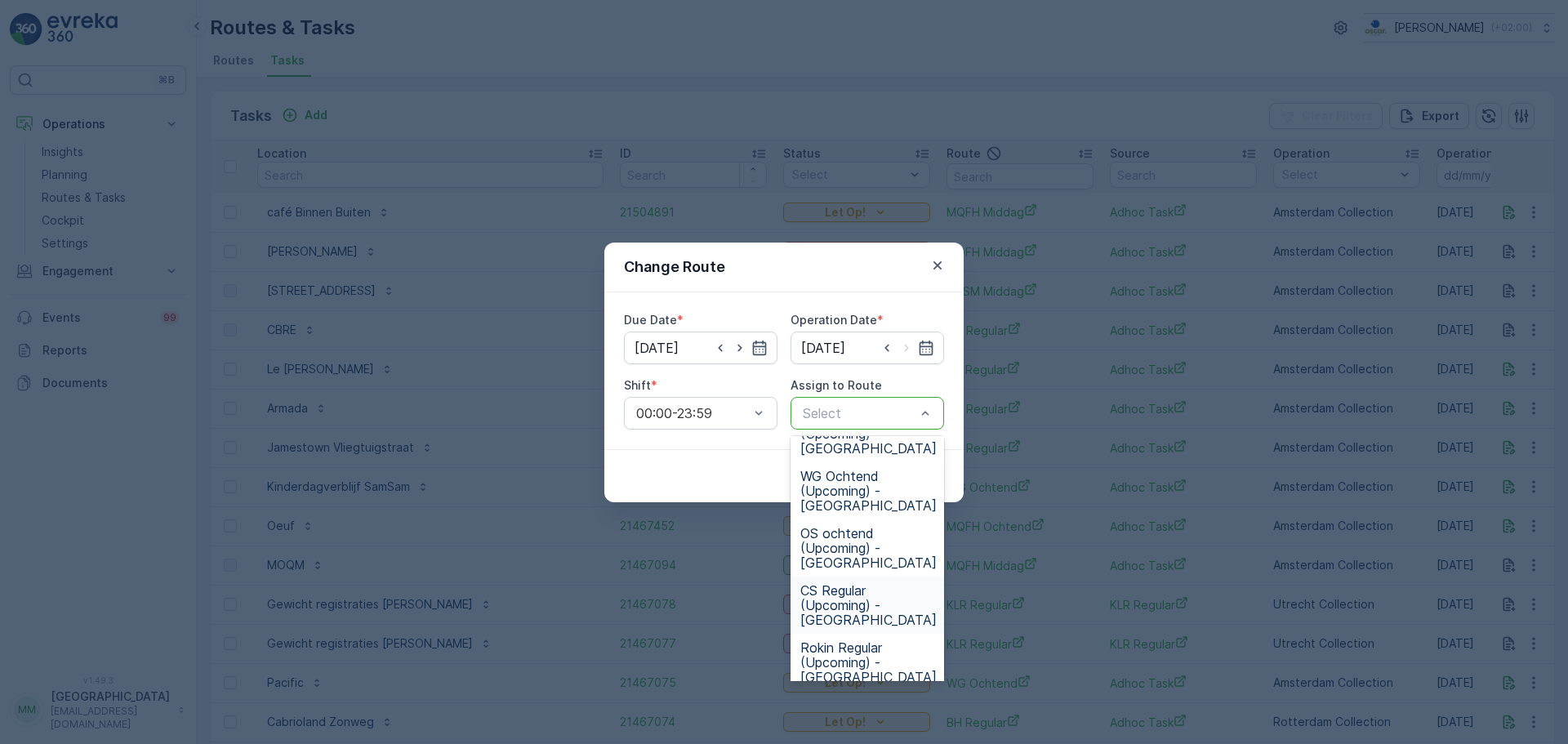
drag, startPoint x: 881, startPoint y: 596, endPoint x: 887, endPoint y: 588, distance: 10.0
click at [882, 596] on span "CS Regular (Upcoming) - Amsterdam" at bounding box center [869, 605] width 136 height 44
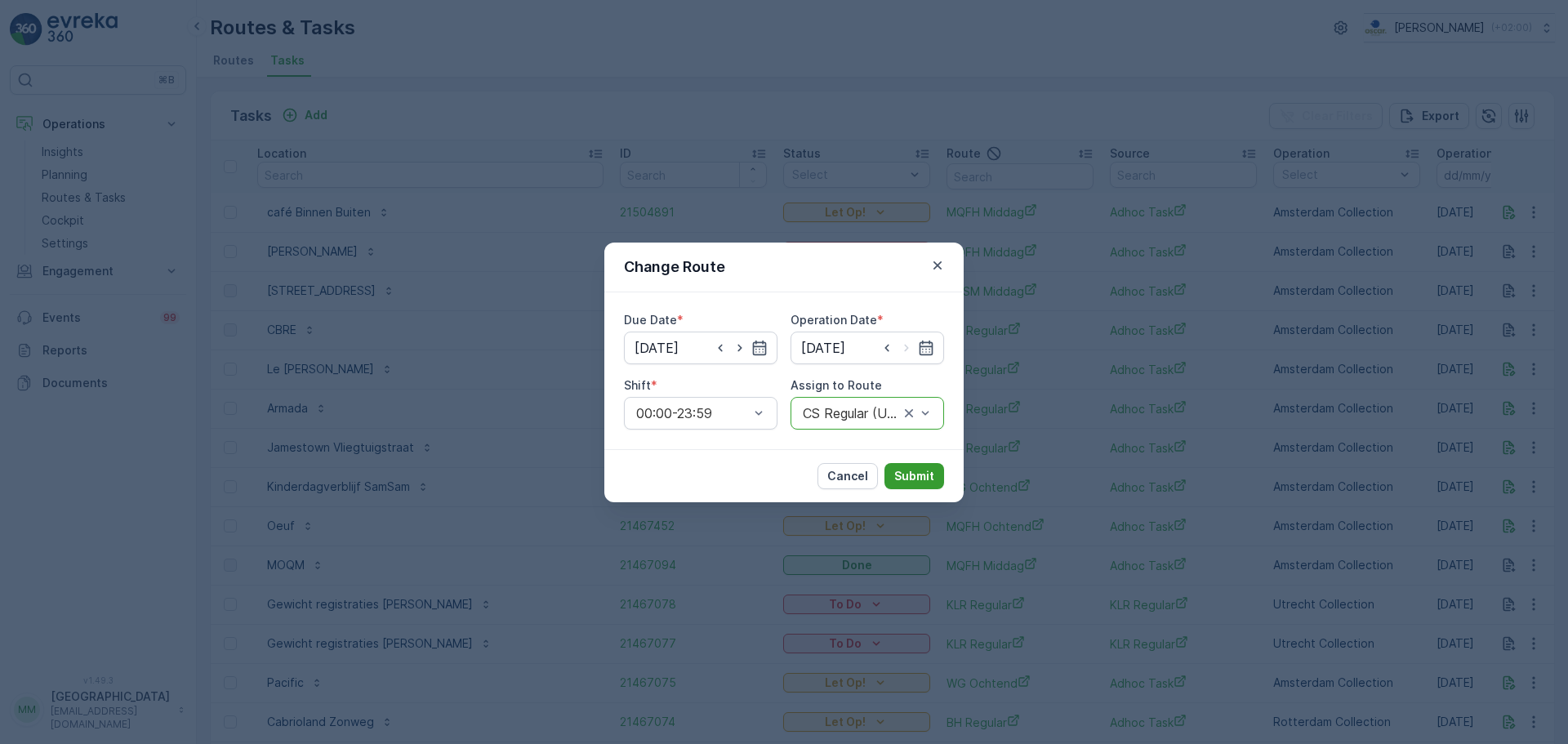
click at [909, 485] on button "Submit" at bounding box center [914, 476] width 59 height 26
